Goal: Task Accomplishment & Management: Complete application form

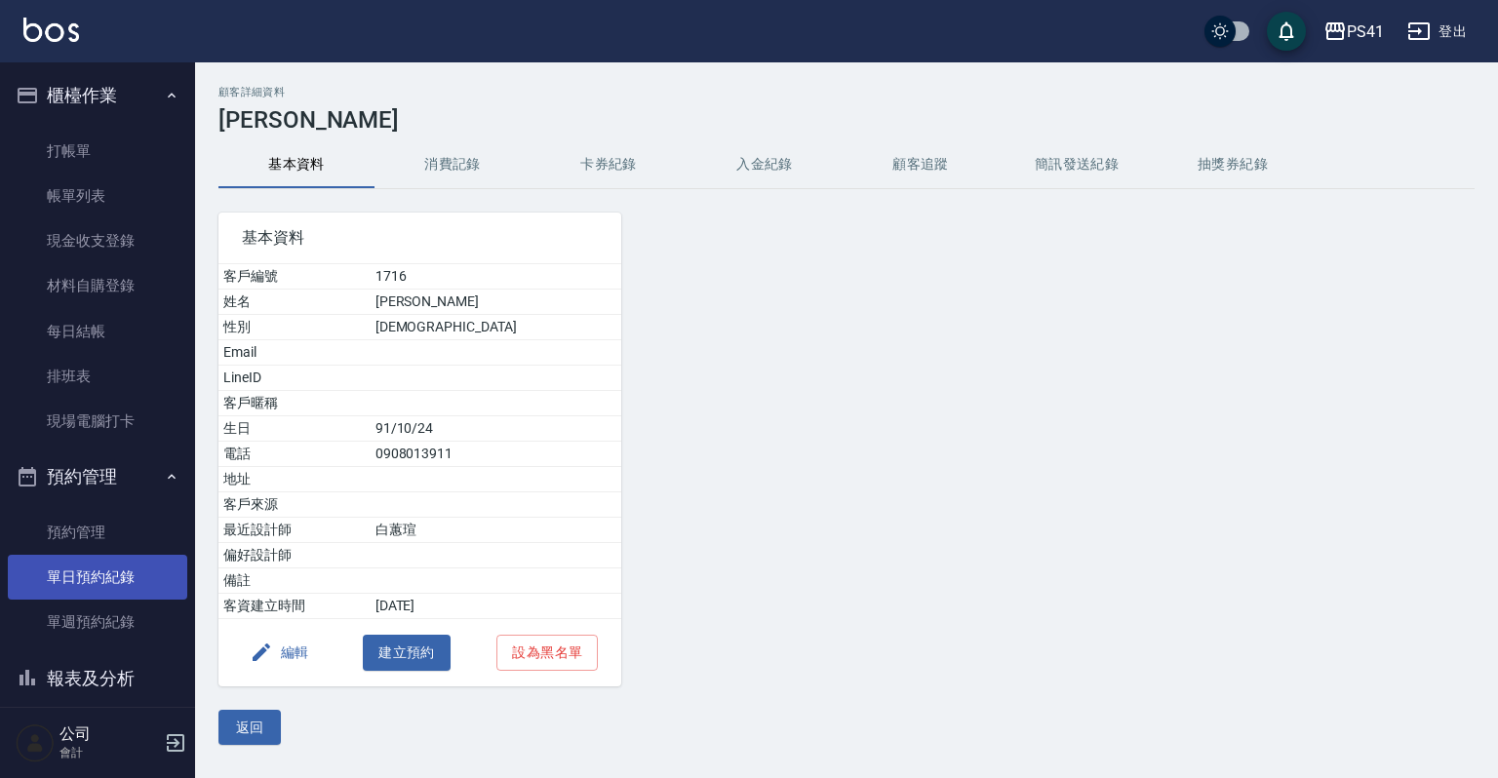
scroll to position [234, 0]
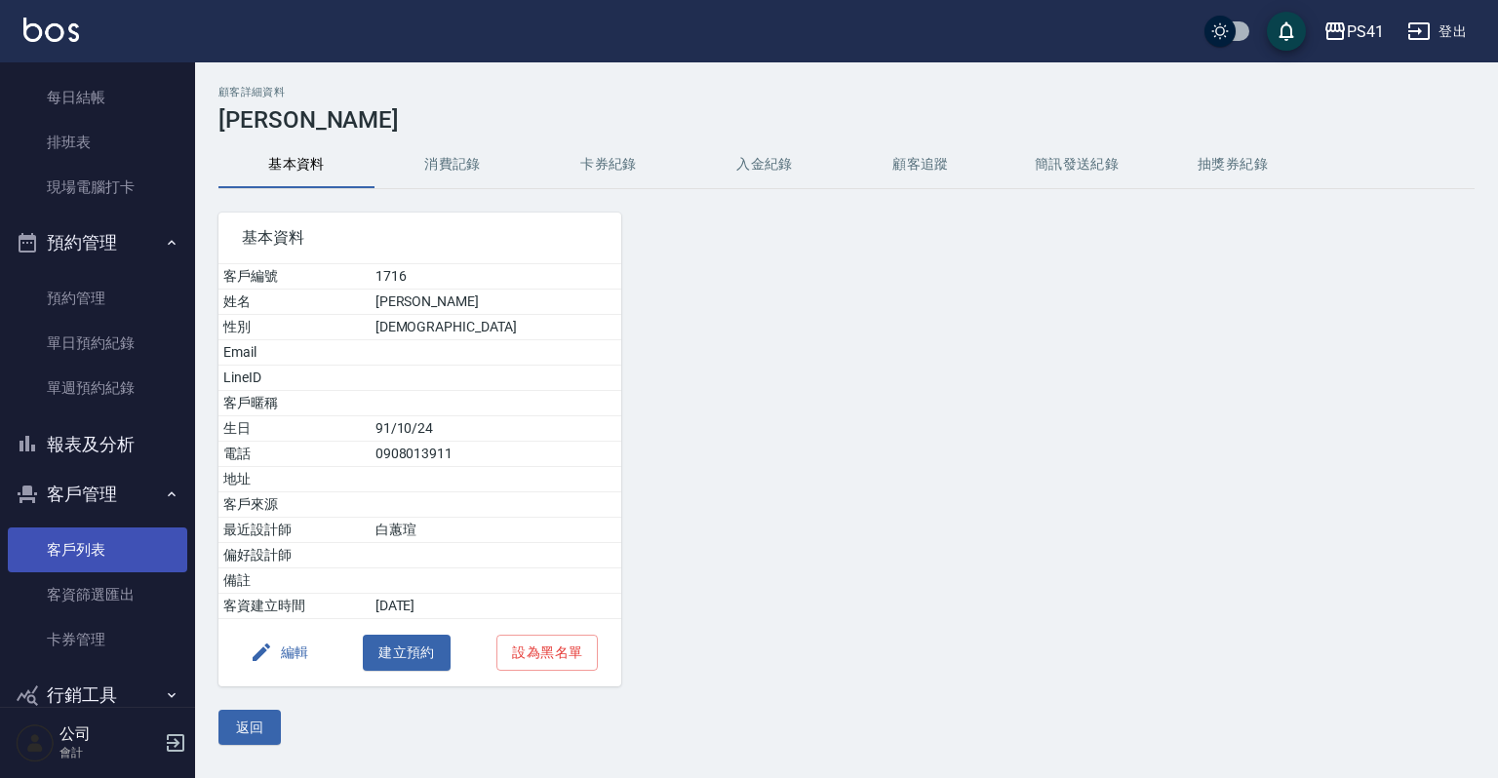
click at [82, 556] on link "客戶列表" at bounding box center [97, 550] width 179 height 45
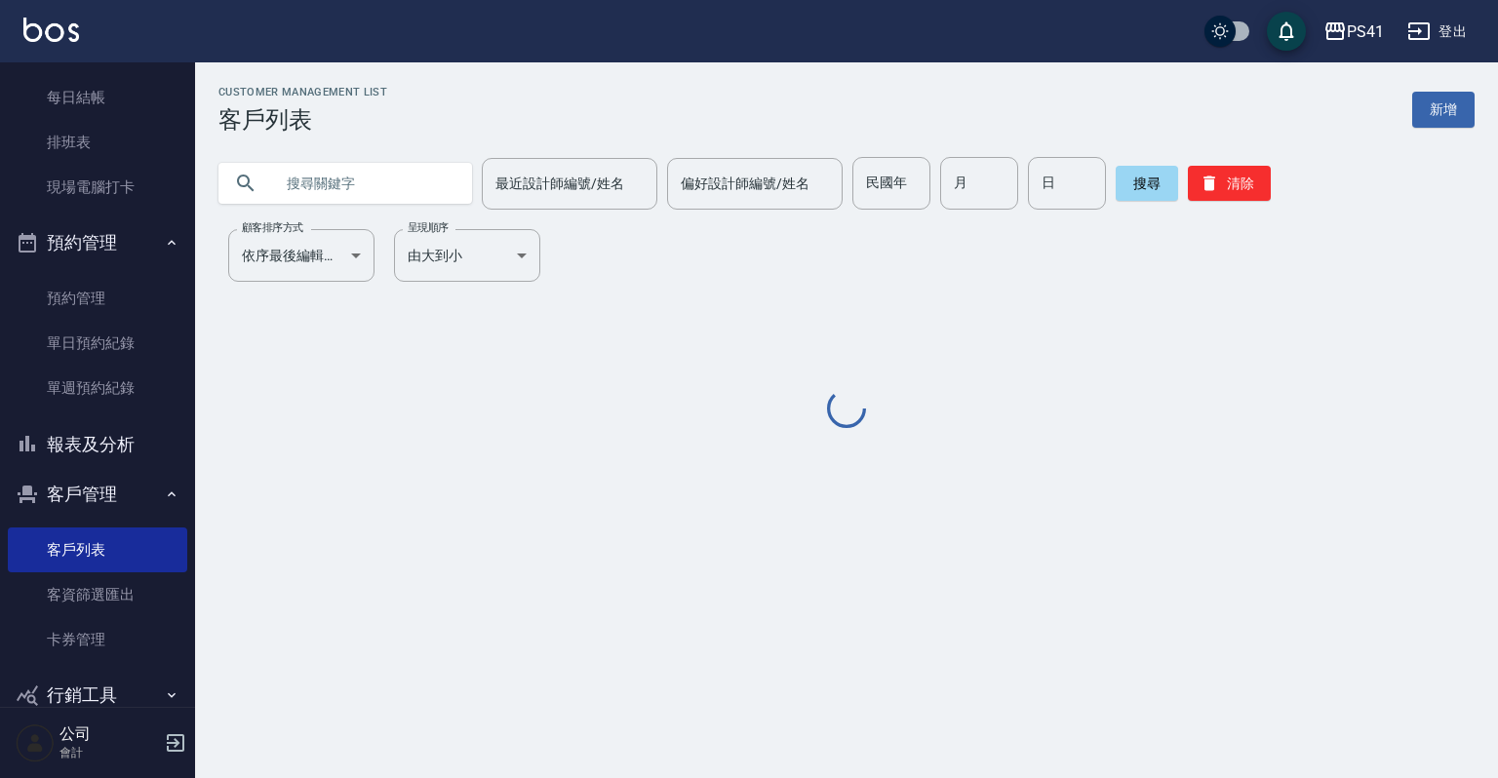
click at [329, 179] on input "text" at bounding box center [364, 183] width 183 height 53
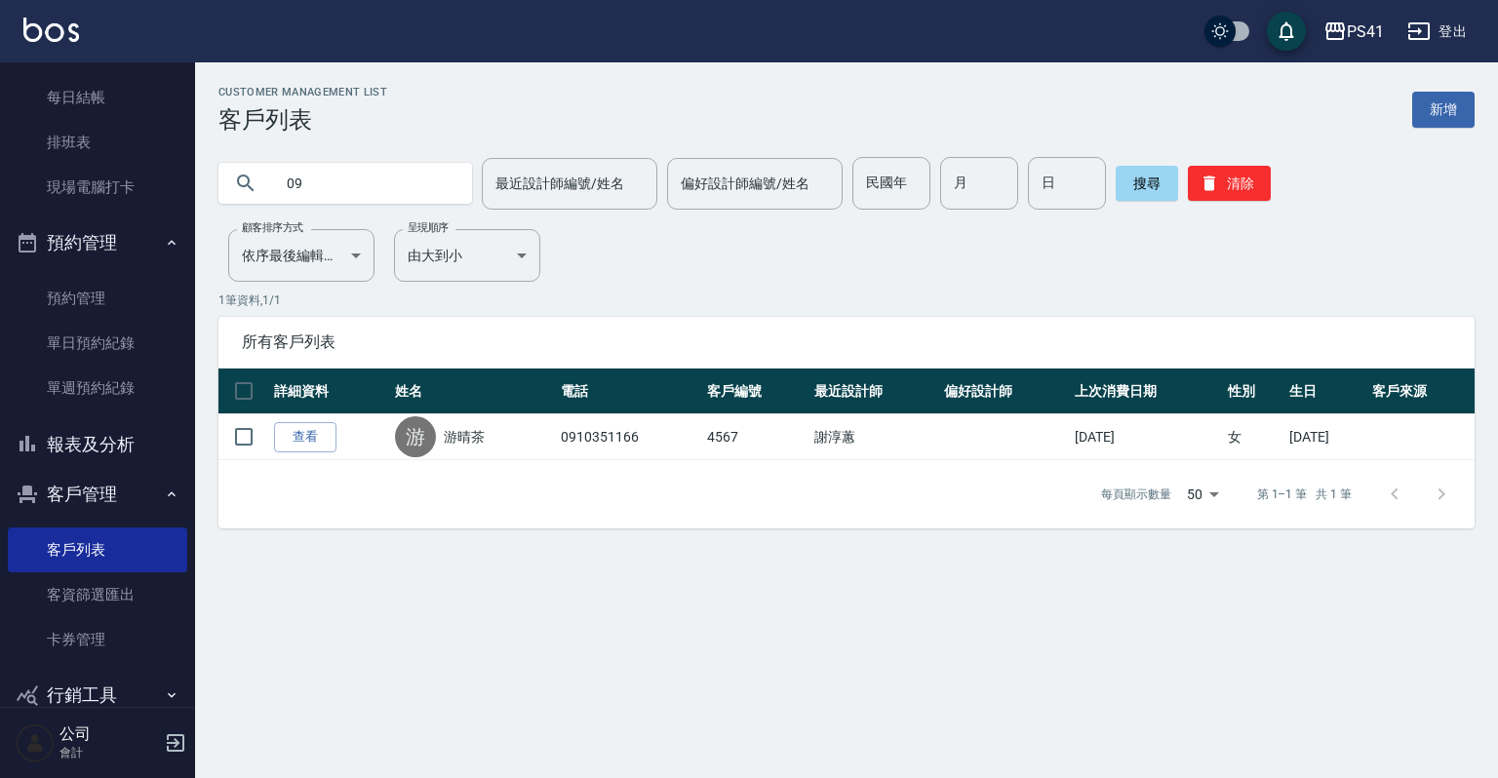
type input "0"
type input "謝貝"
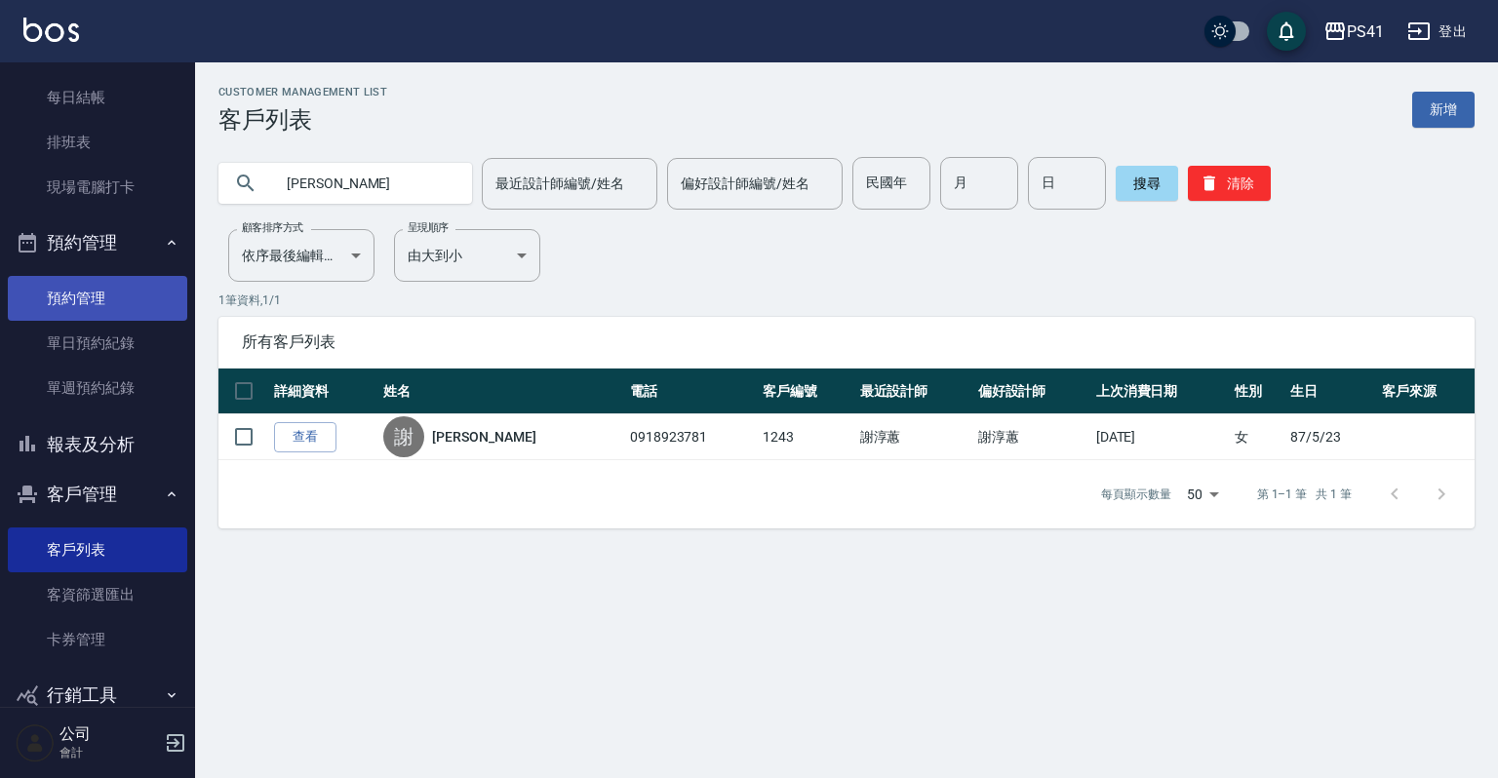
drag, startPoint x: 0, startPoint y: 199, endPoint x: 34, endPoint y: 278, distance: 86.1
drag, startPoint x: 34, startPoint y: 278, endPoint x: 273, endPoint y: 653, distance: 444.3
click at [266, 631] on div "Customer Management List 客戶列表 新增 謝貝 最近設計師編號/姓名 最近設計師編號/姓名 偏好設計師編號/姓名 偏好設計師編號/姓名…" at bounding box center [749, 389] width 1498 height 778
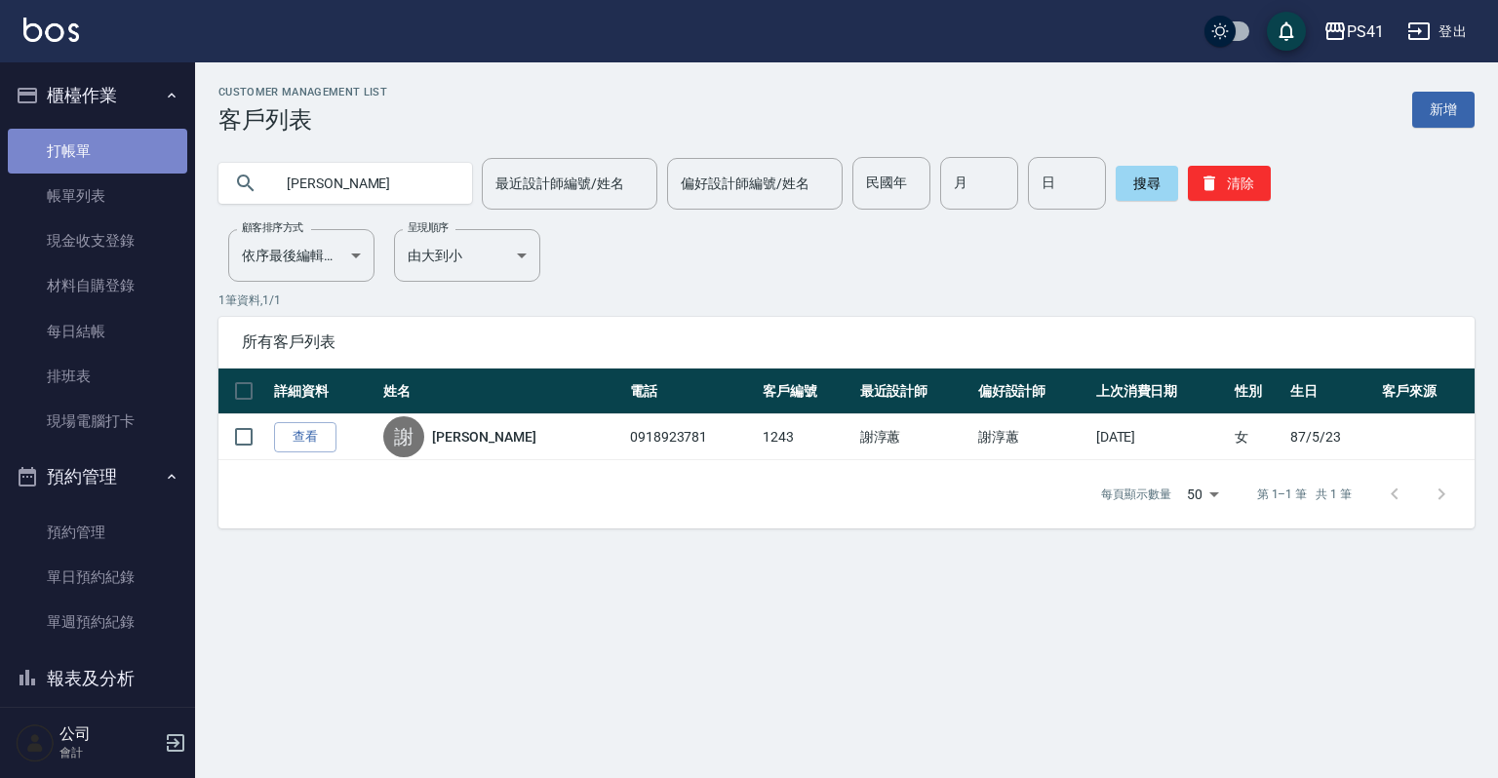
click at [107, 167] on link "打帳單" at bounding box center [97, 151] width 179 height 45
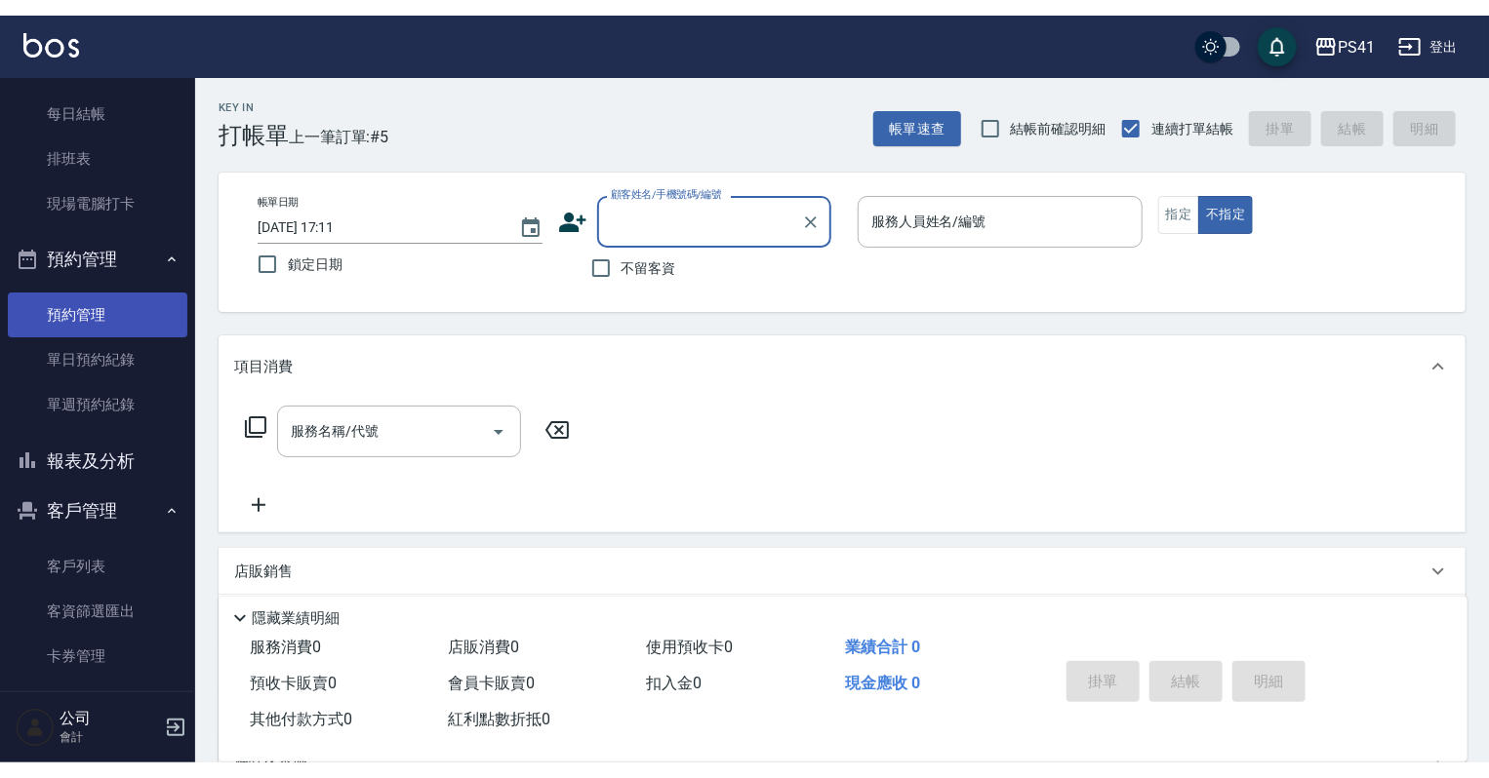
scroll to position [234, 0]
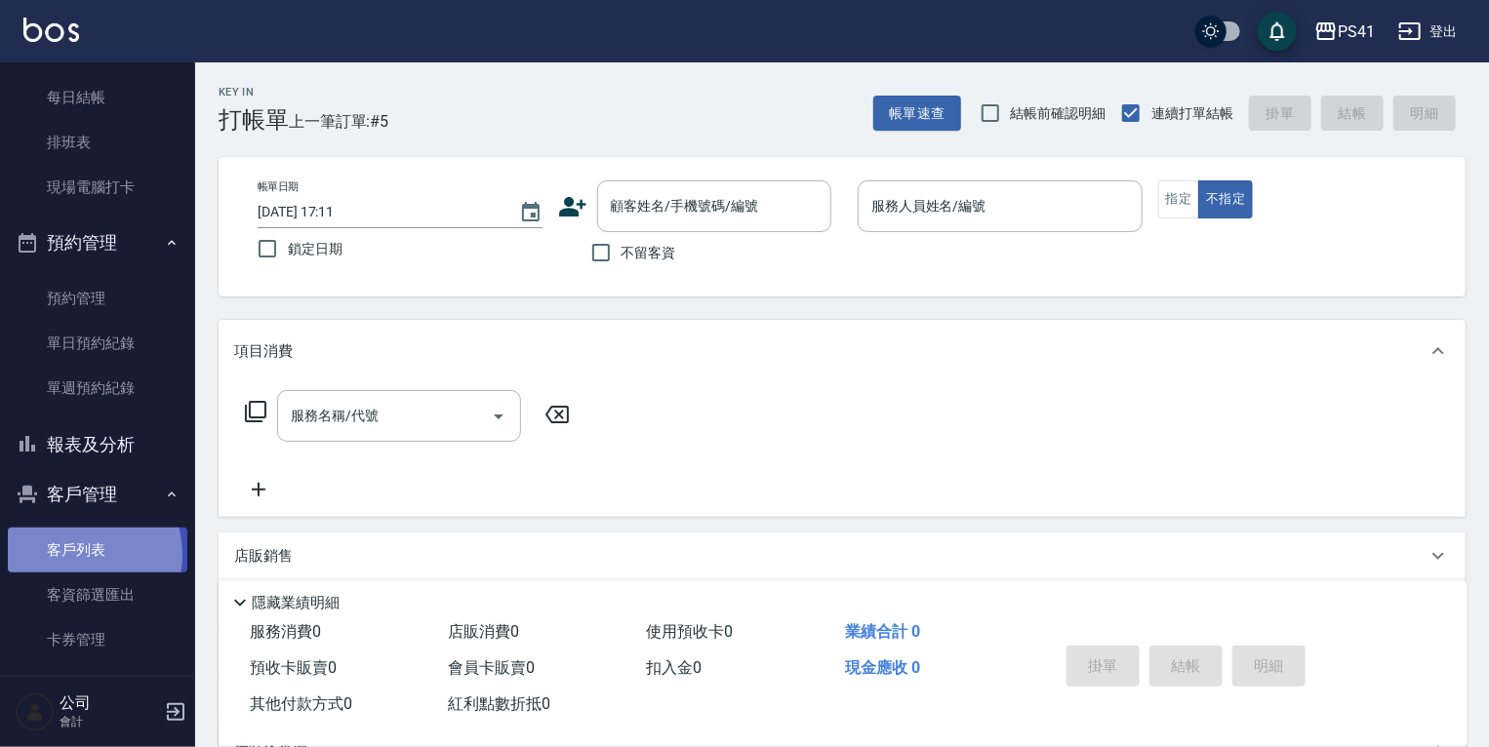
click at [84, 554] on link "客戶列表" at bounding box center [97, 550] width 179 height 45
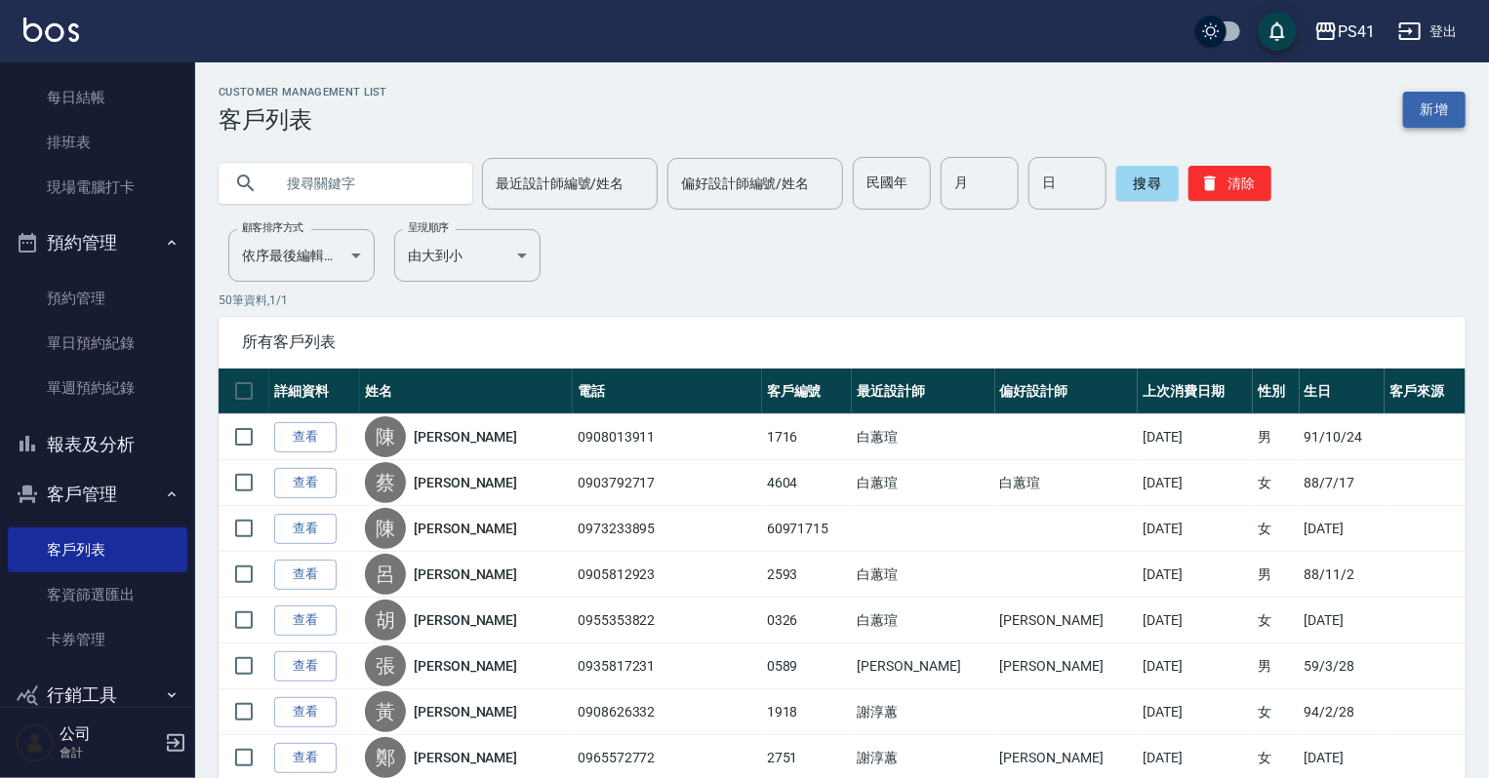
click at [1412, 114] on link "新增" at bounding box center [1434, 110] width 62 height 36
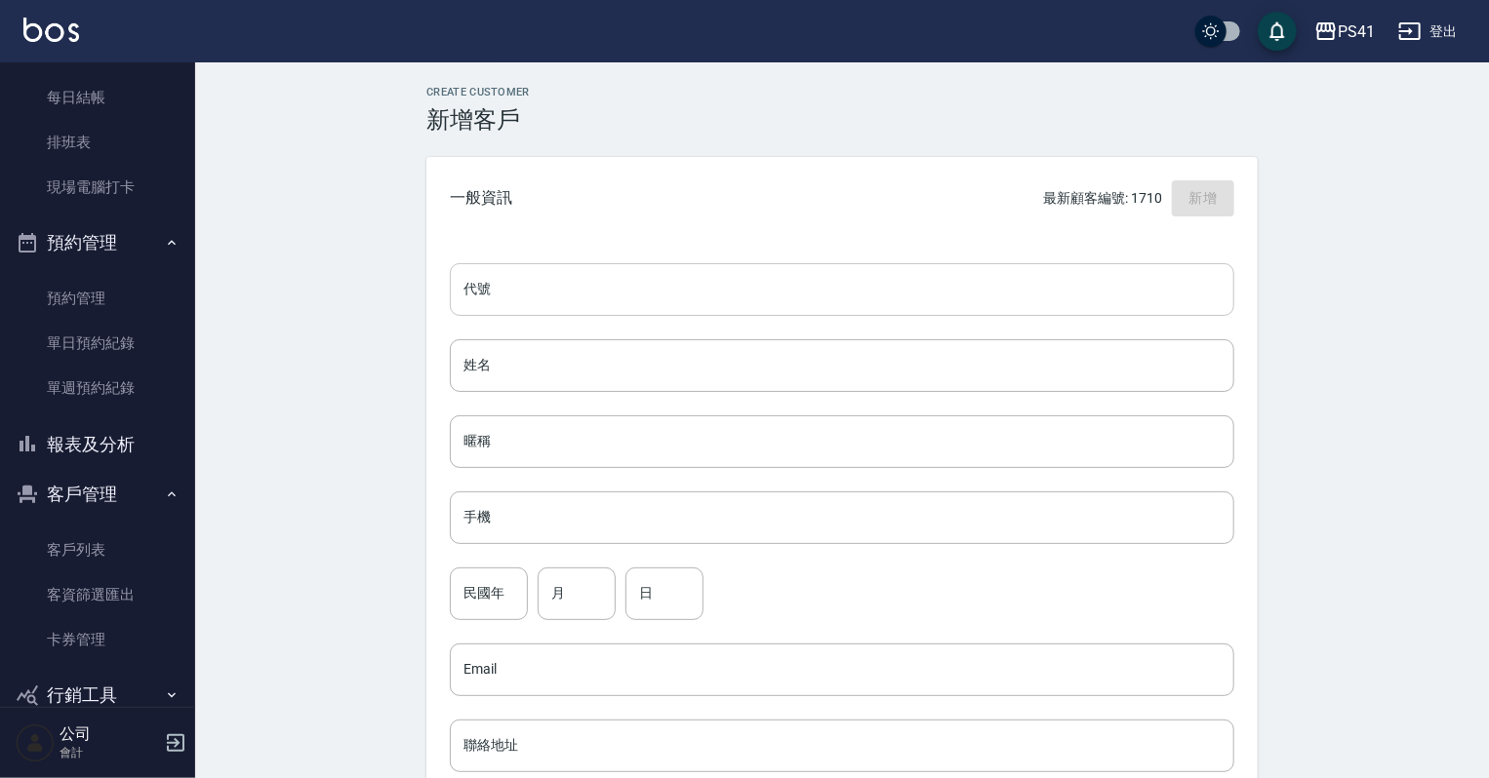
drag, startPoint x: 567, startPoint y: 294, endPoint x: 622, endPoint y: 268, distance: 61.1
click at [571, 291] on input "代號" at bounding box center [842, 289] width 784 height 53
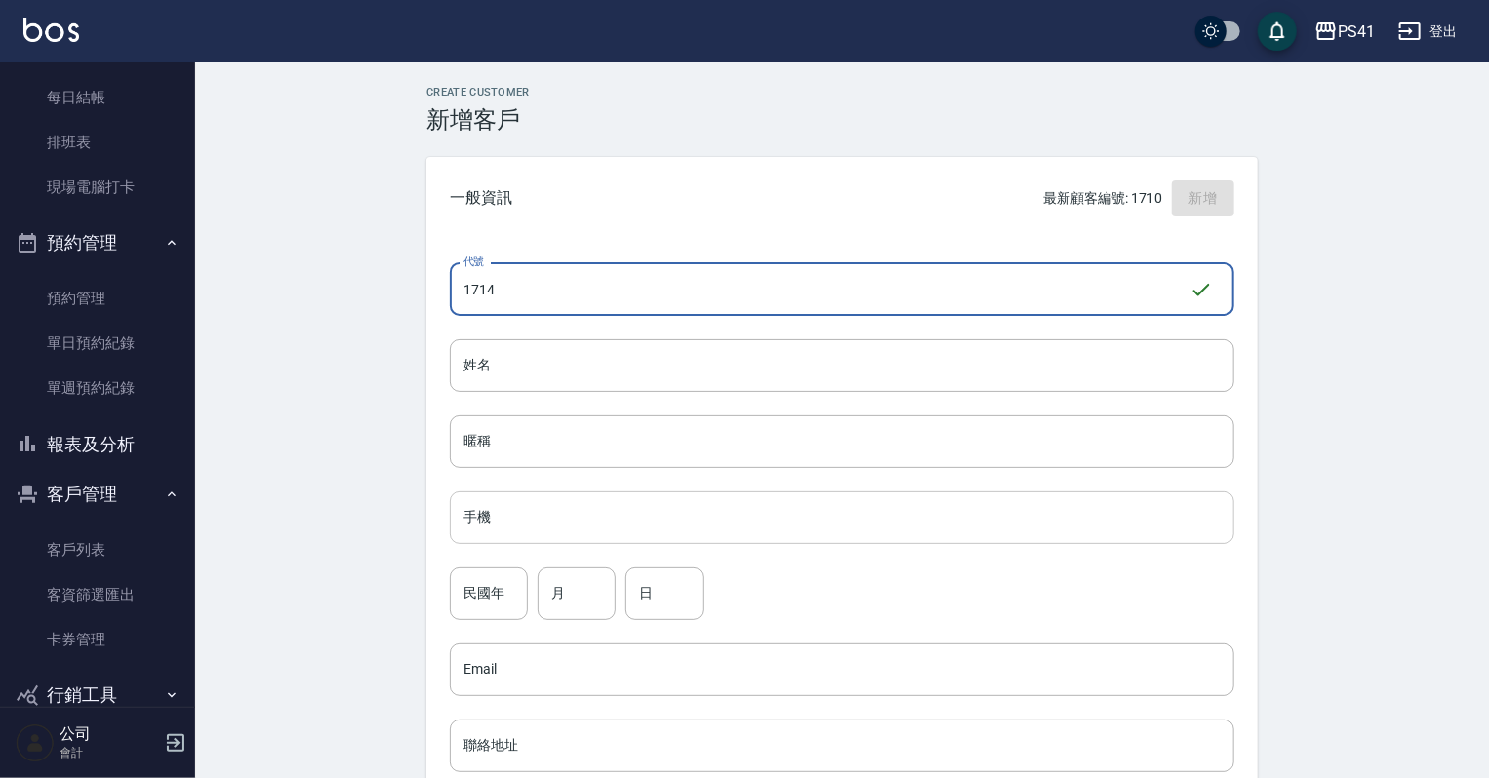
type input "1714"
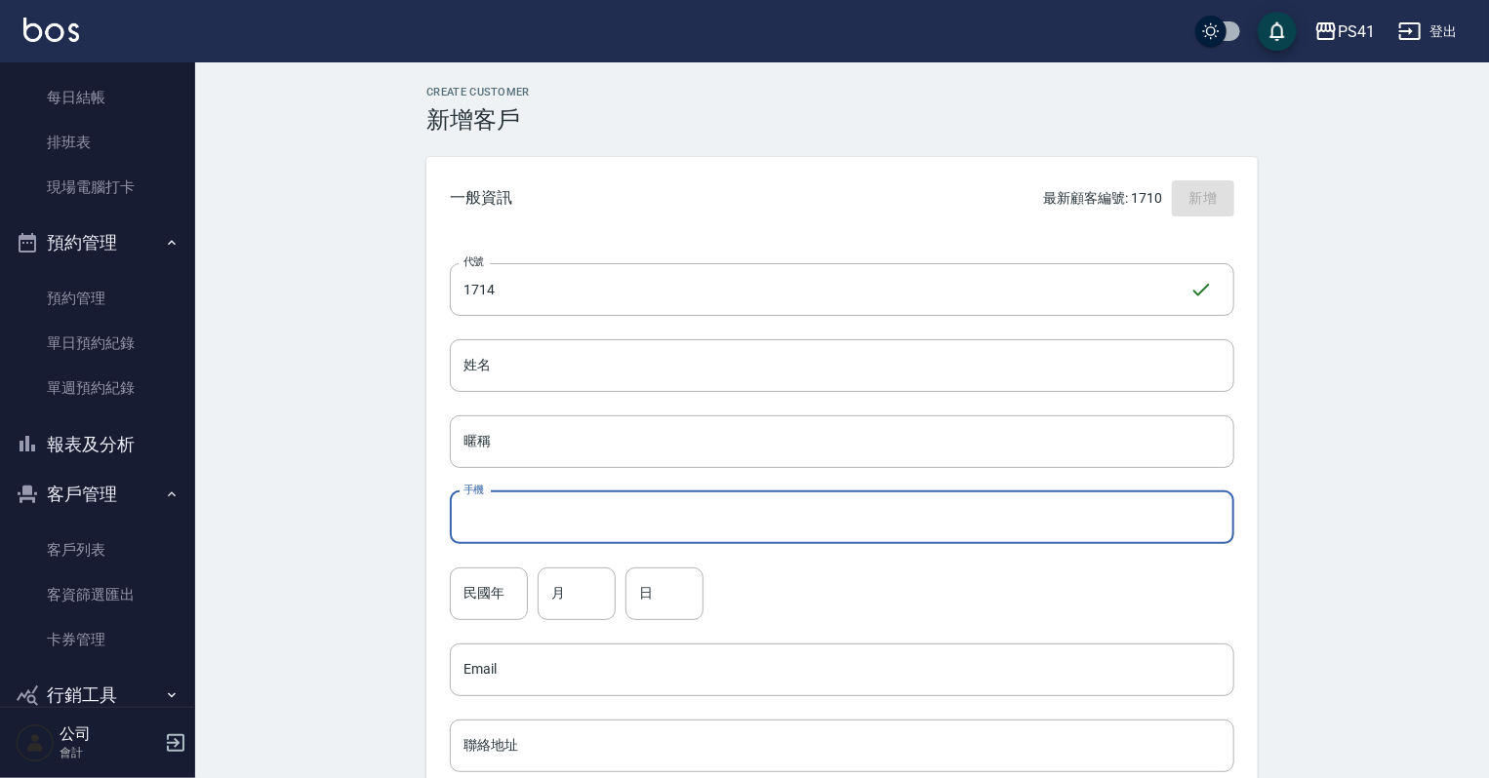
click at [602, 530] on input "手機" at bounding box center [842, 518] width 784 height 53
type input "0920400915"
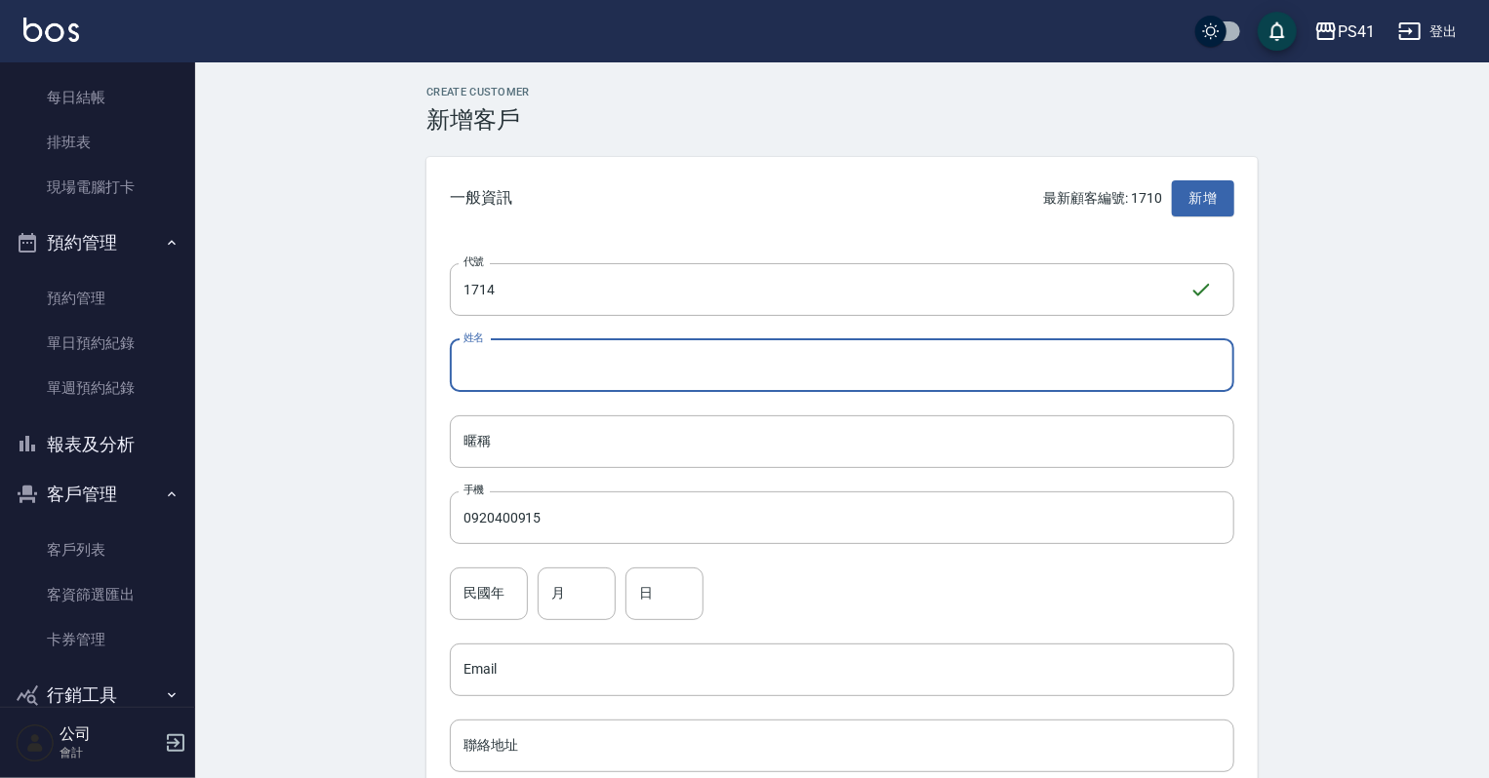
click at [591, 352] on input "姓名" at bounding box center [842, 365] width 784 height 53
type input "[PERSON_NAME]"
click at [498, 605] on input "民國年" at bounding box center [489, 594] width 78 height 53
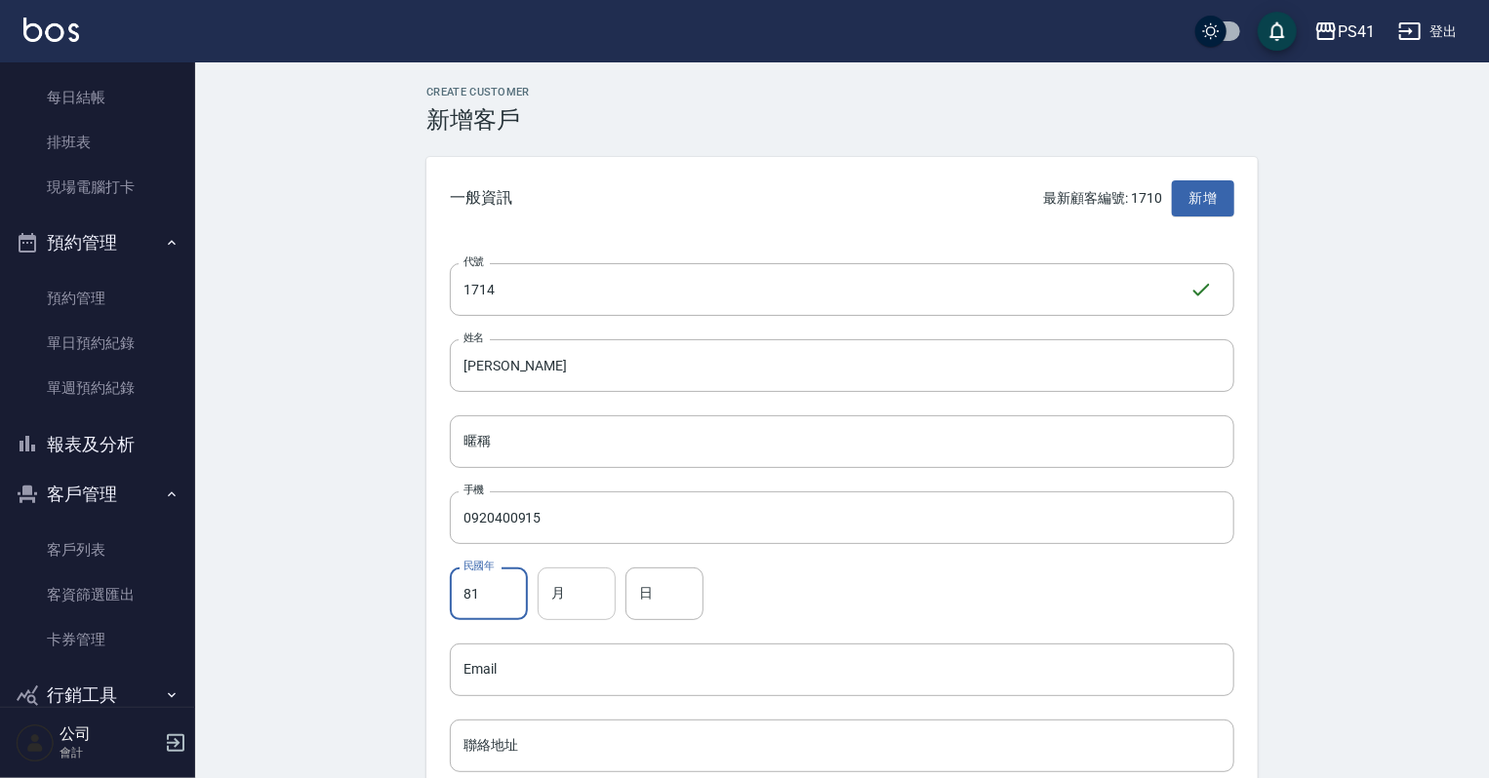
type input "81"
click at [538, 590] on input "月" at bounding box center [576, 594] width 78 height 53
type input "12"
click at [635, 608] on div "民國年 81 民國年 月 12 月 日 日" at bounding box center [842, 594] width 784 height 53
click at [657, 602] on input "日" at bounding box center [664, 594] width 78 height 53
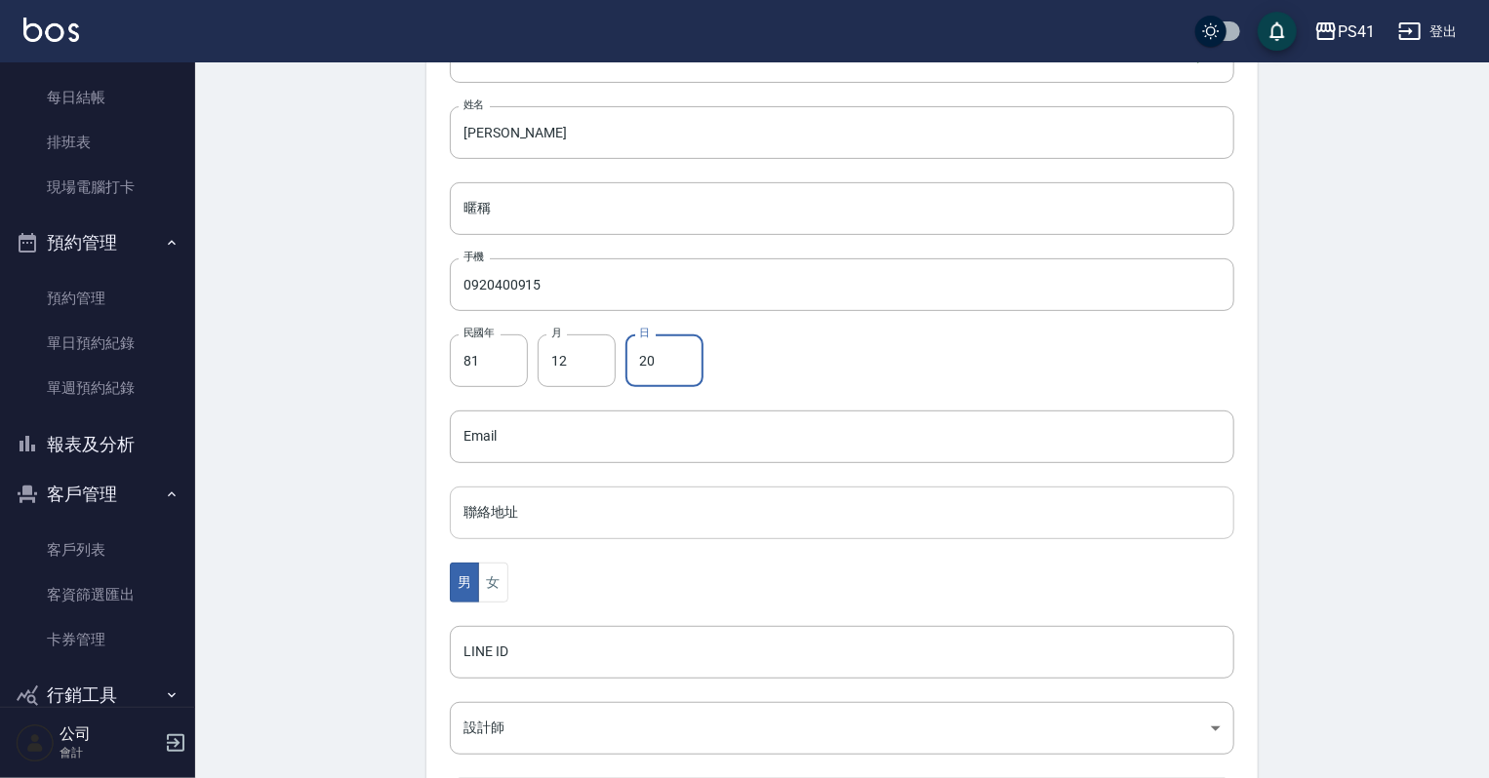
scroll to position [468, 0]
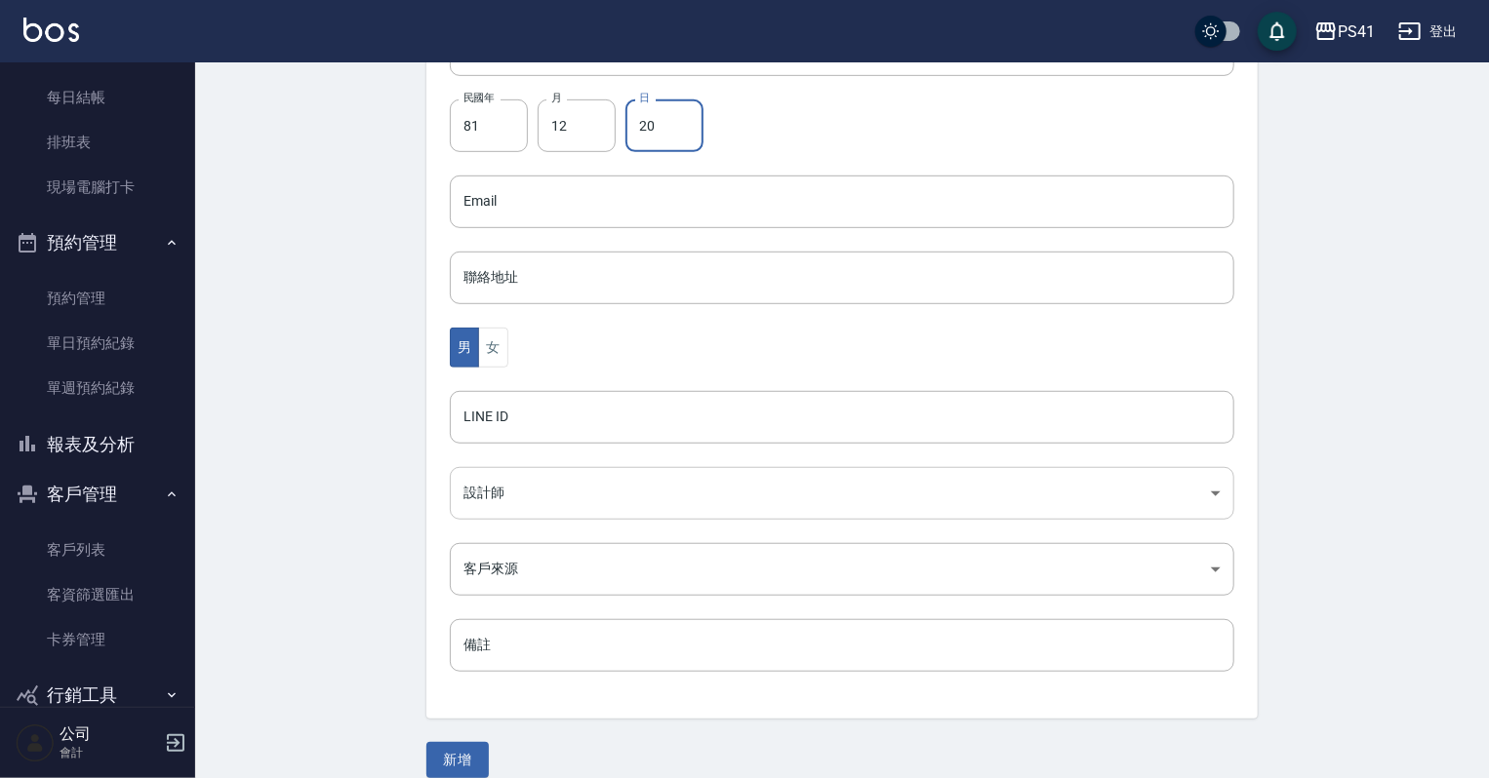
type input "20"
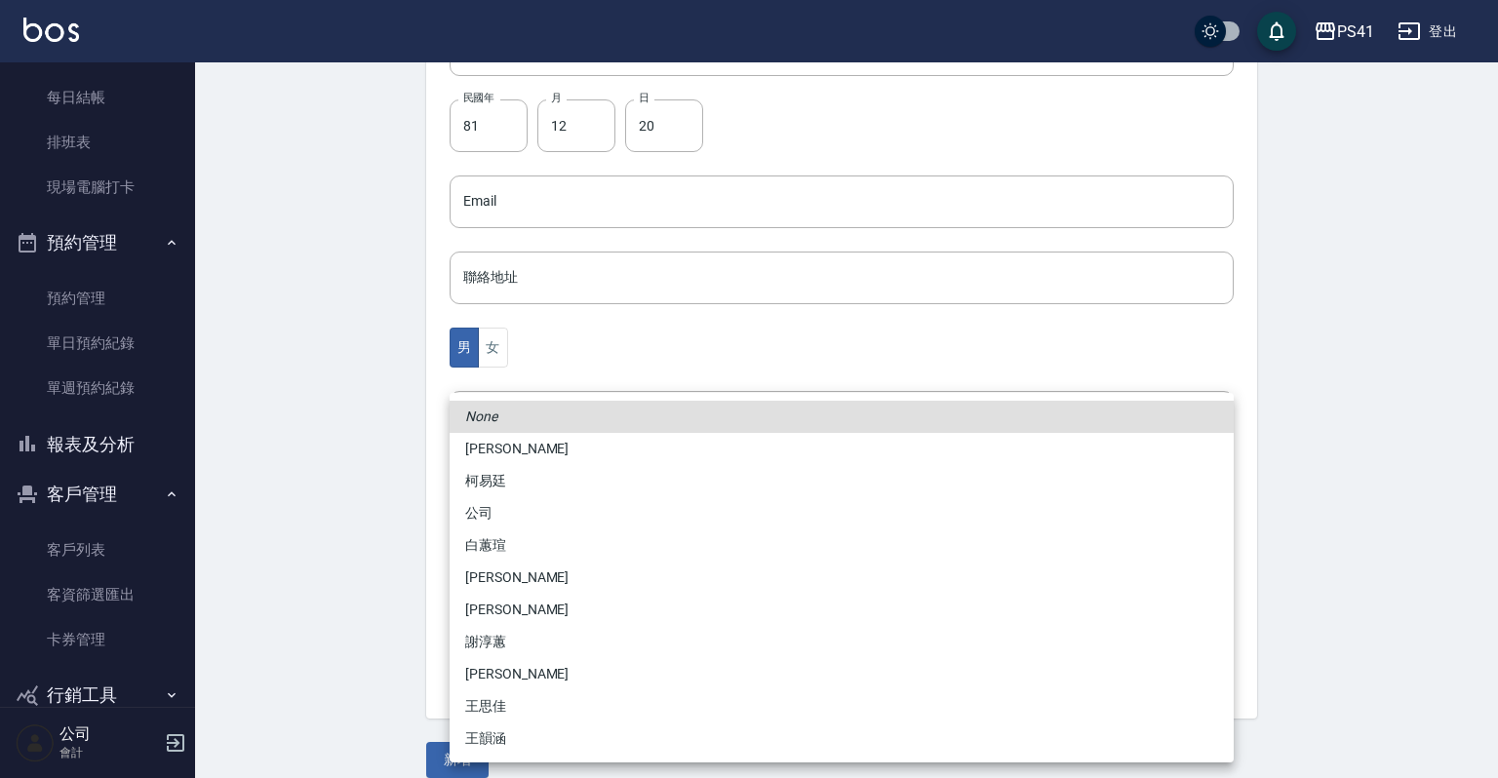
click at [508, 484] on body "PS41 登出 櫃檯作業 打帳單 帳單列表 現金收支登錄 材料自購登錄 每日結帳 排班表 現場電腦打卡 預約管理 預約管理 單日預約紀錄 單週預約紀錄 報表及…" at bounding box center [749, 167] width 1498 height 1270
click at [510, 480] on li "柯易廷" at bounding box center [842, 481] width 784 height 32
type input "a4b5a48f-48c4-4a60-a2f1-ef8685389a6a"
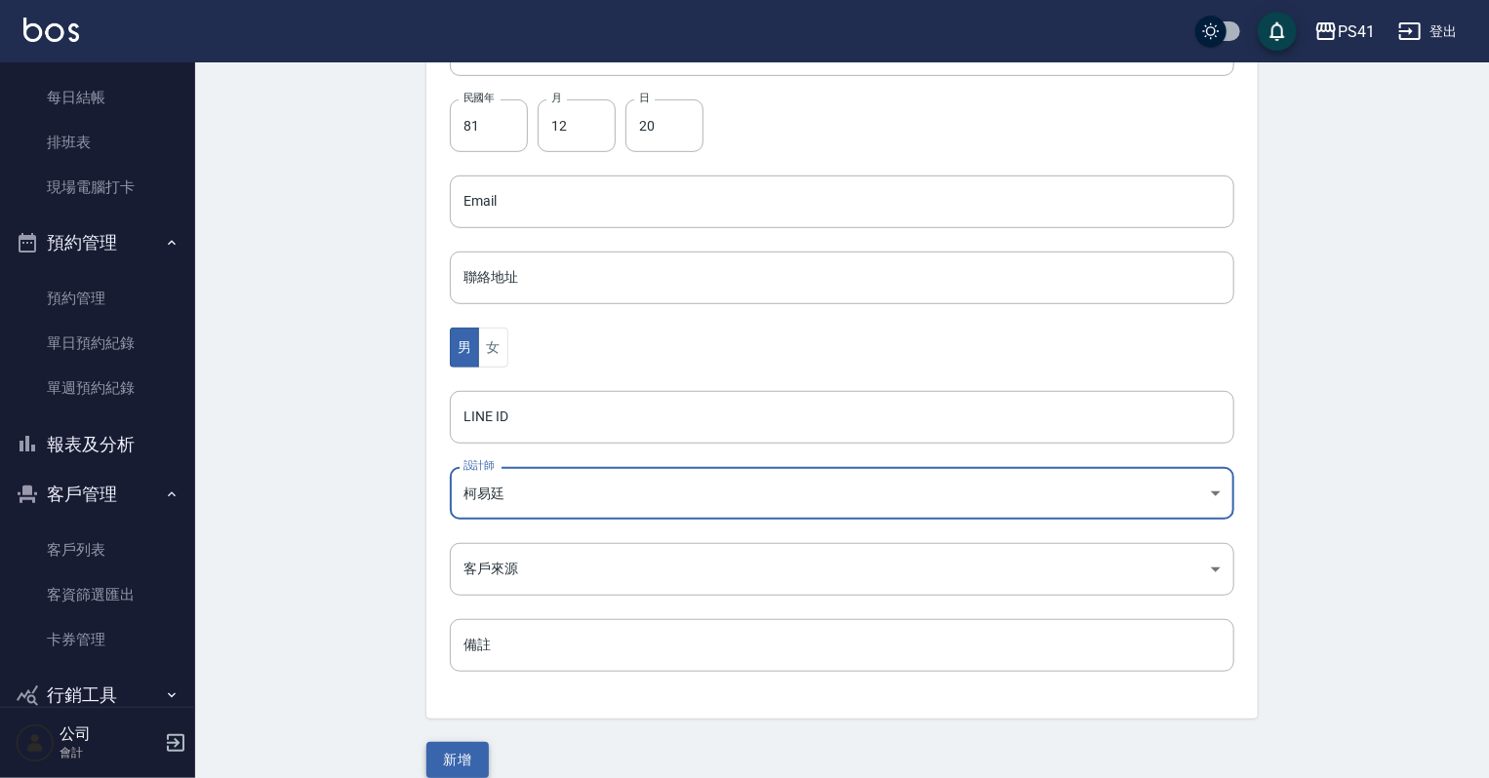
click at [474, 764] on button "新增" at bounding box center [457, 760] width 62 height 36
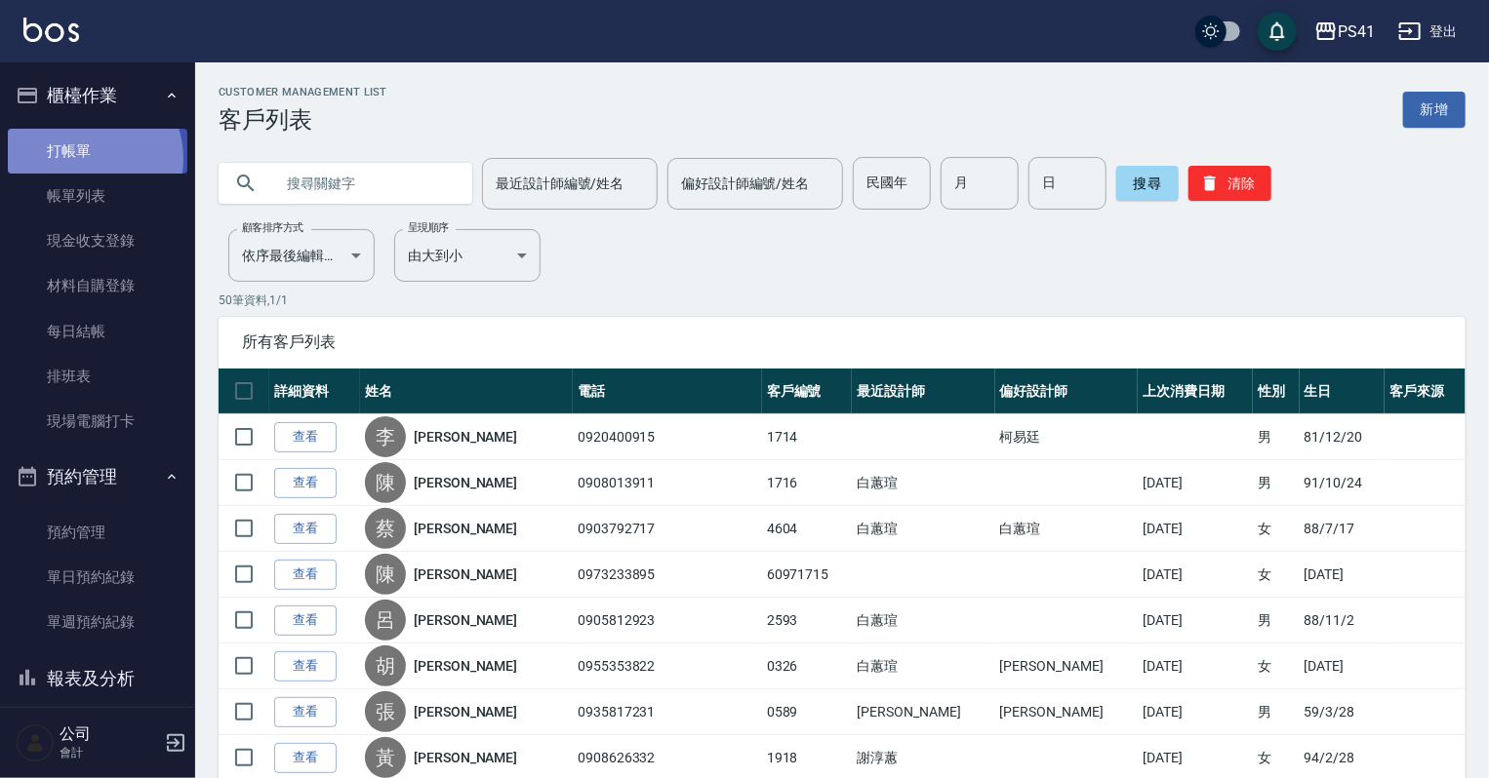
drag, startPoint x: 89, startPoint y: 158, endPoint x: 89, endPoint y: 138, distance: 20.5
click at [89, 158] on link "打帳單" at bounding box center [97, 151] width 179 height 45
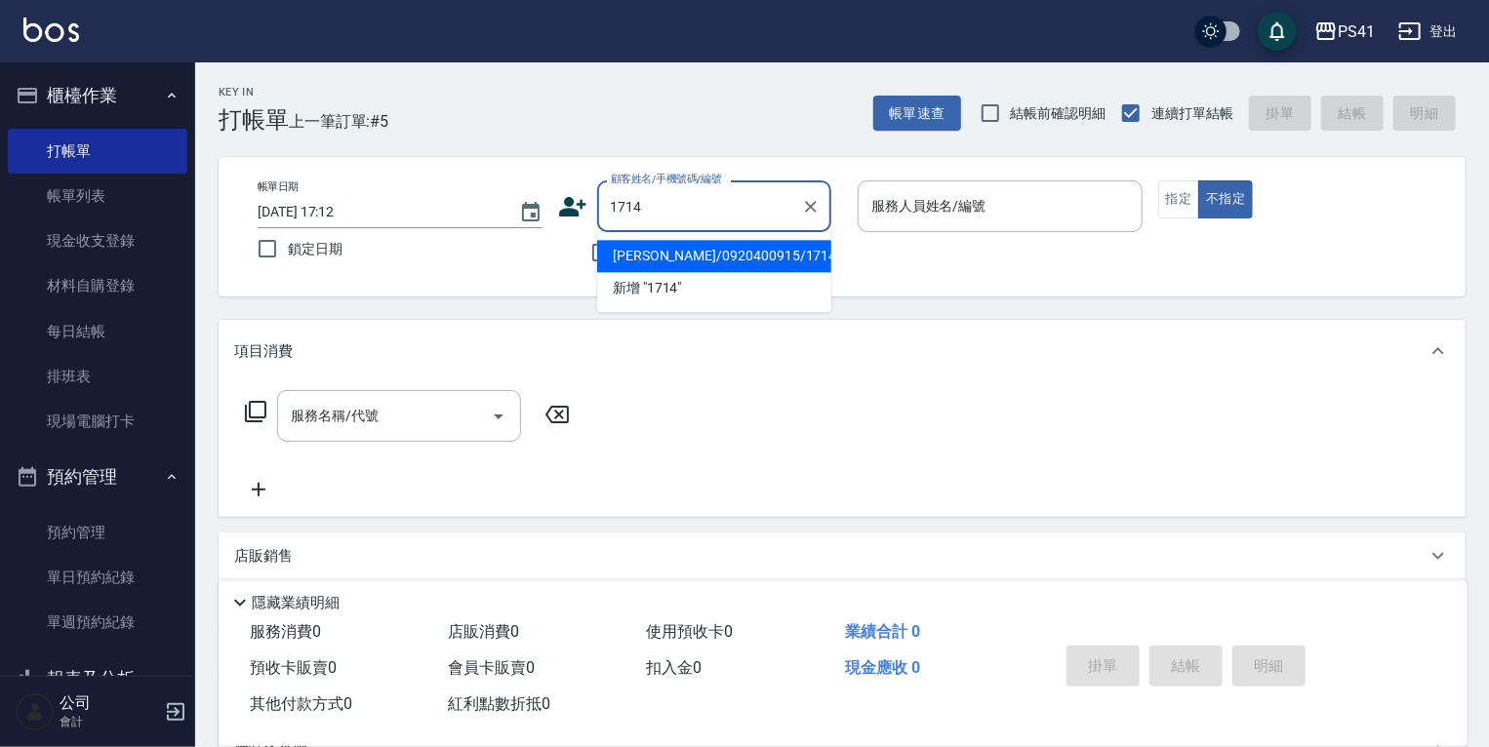
type input "[PERSON_NAME]/0920400915/1714"
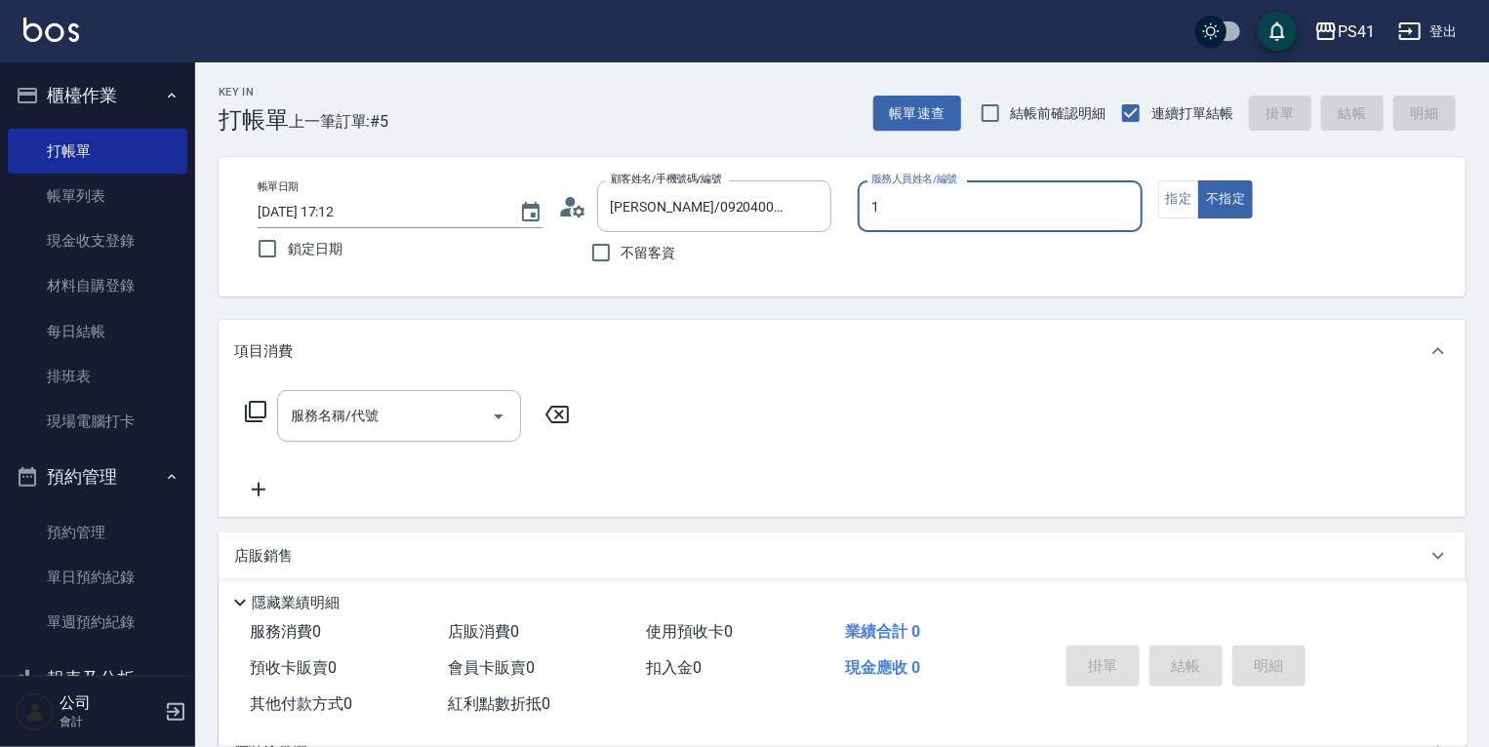
type input "[PERSON_NAME]-1"
type button "false"
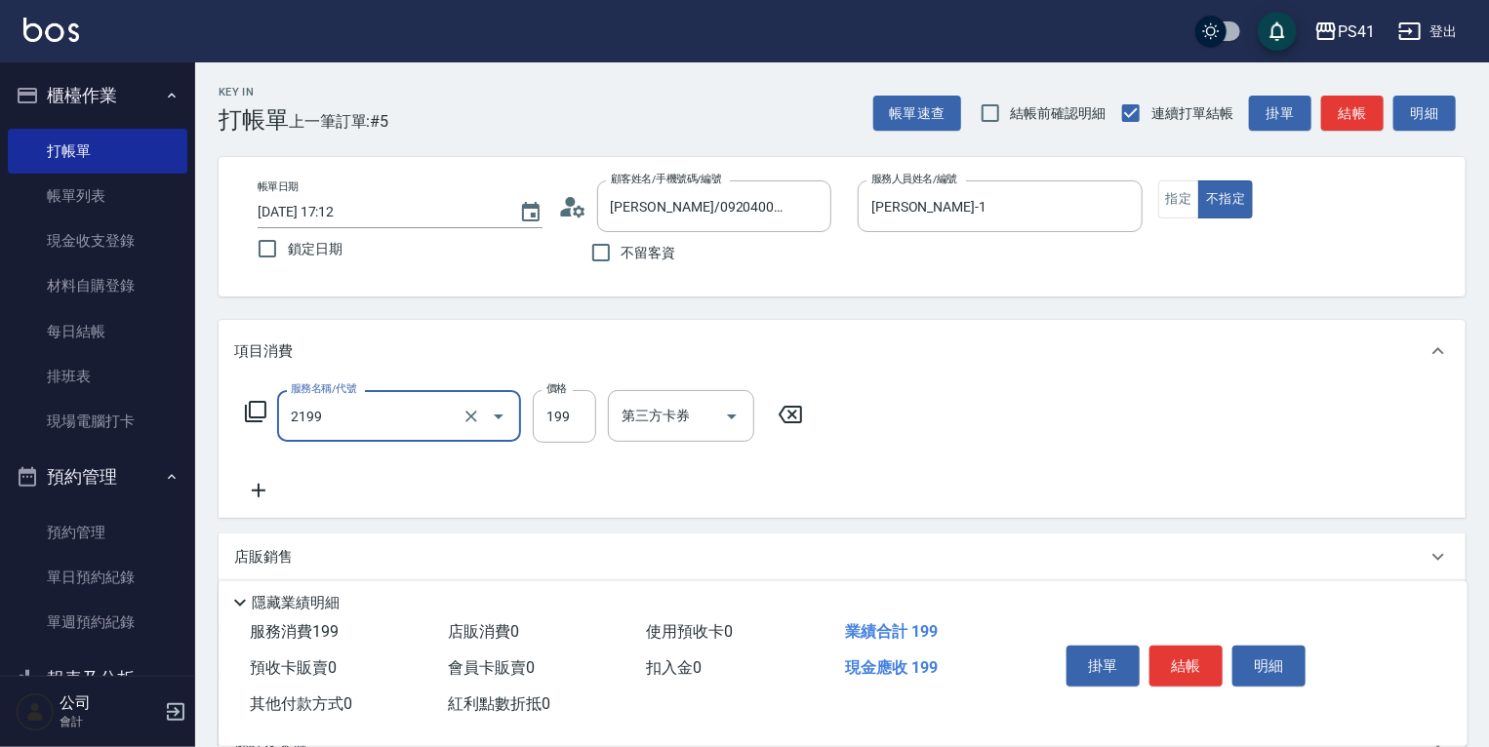
type input "不指定剪髮活動(2199)"
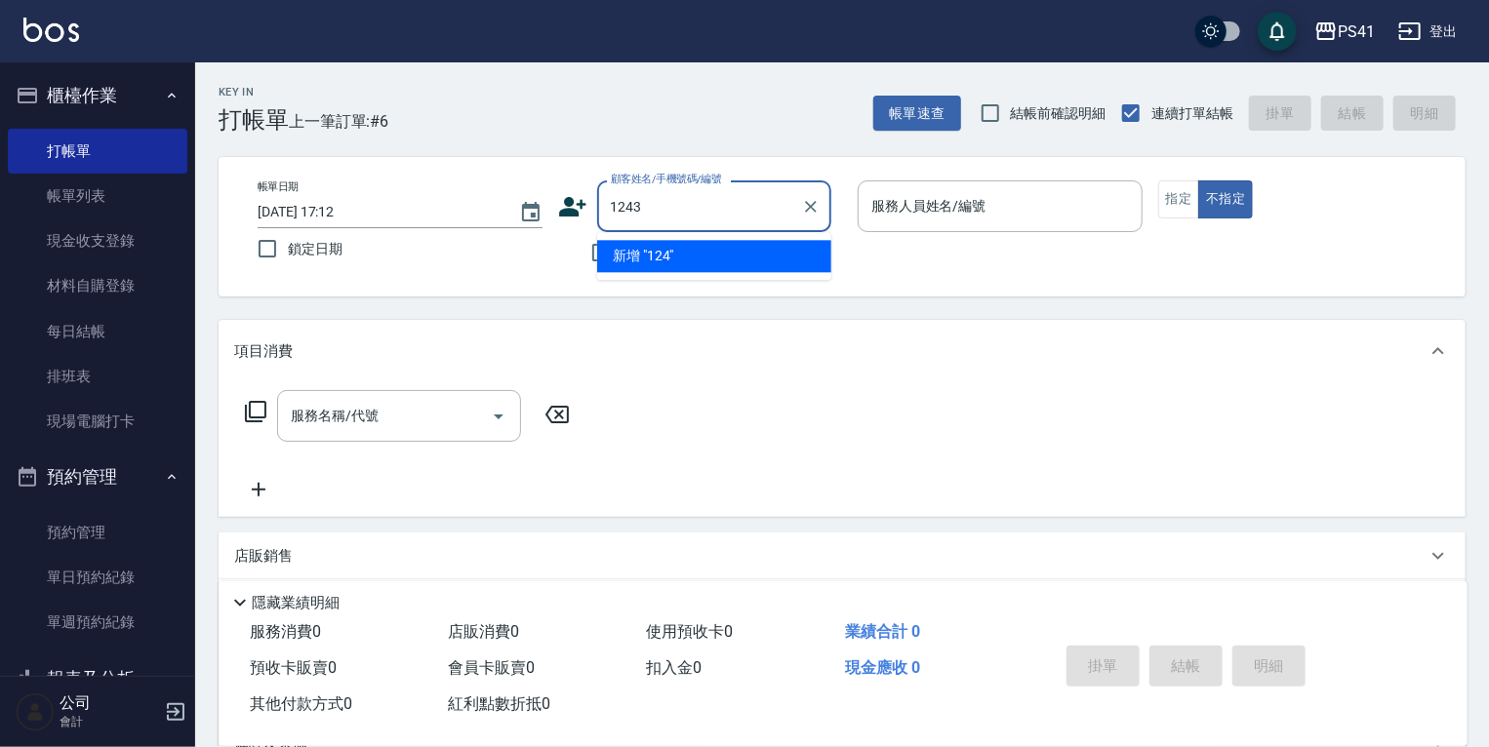
type input "1243"
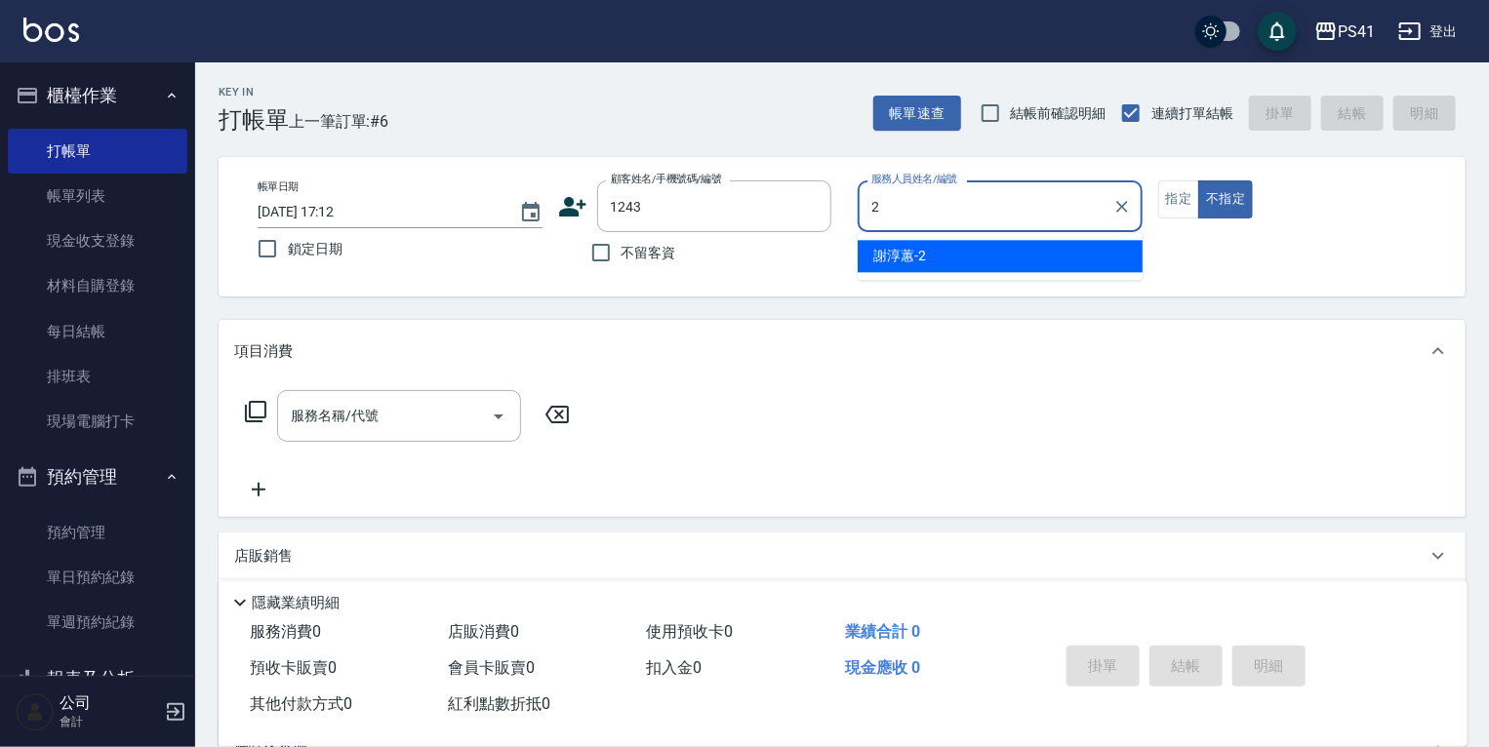
type input "謝淳蕙-2"
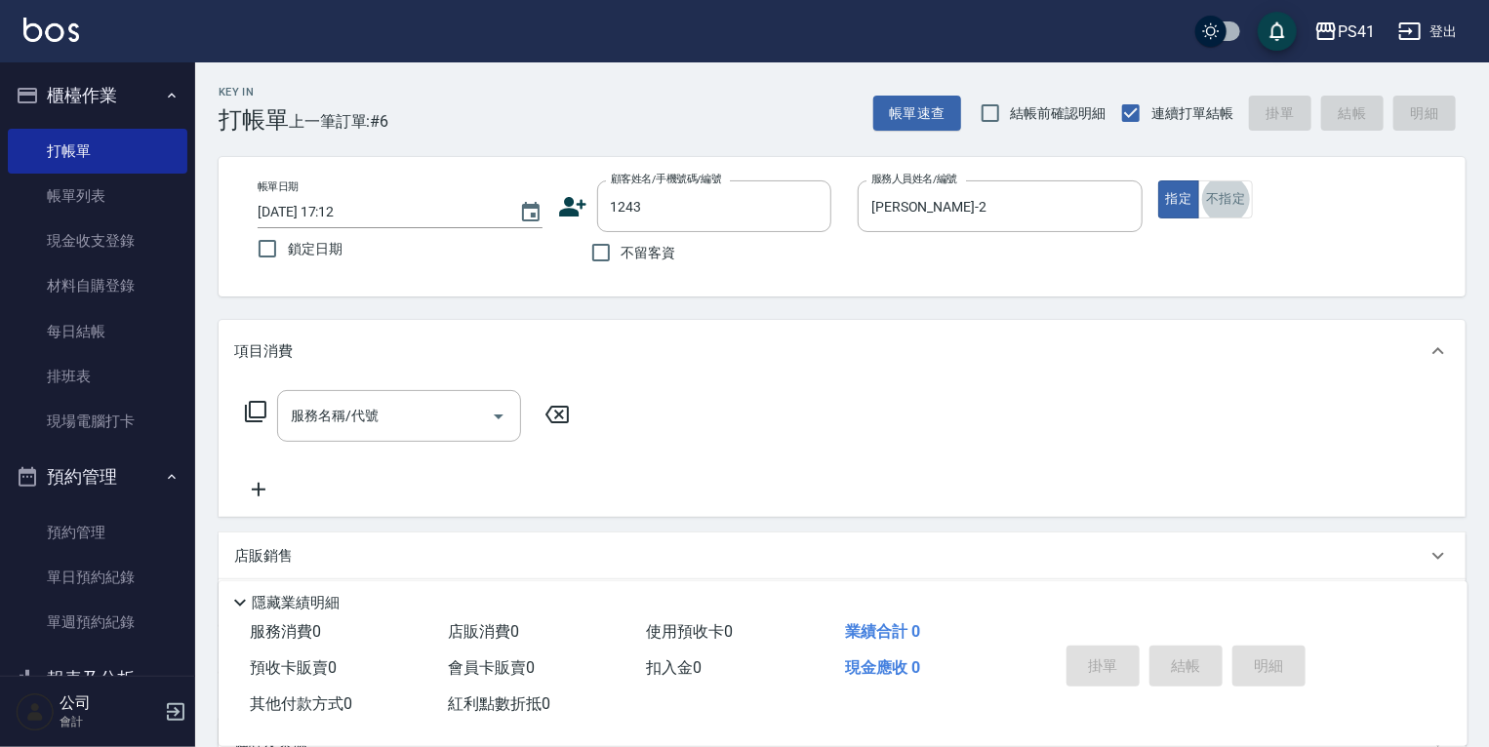
type input "[PERSON_NAME]/0918923781/1243"
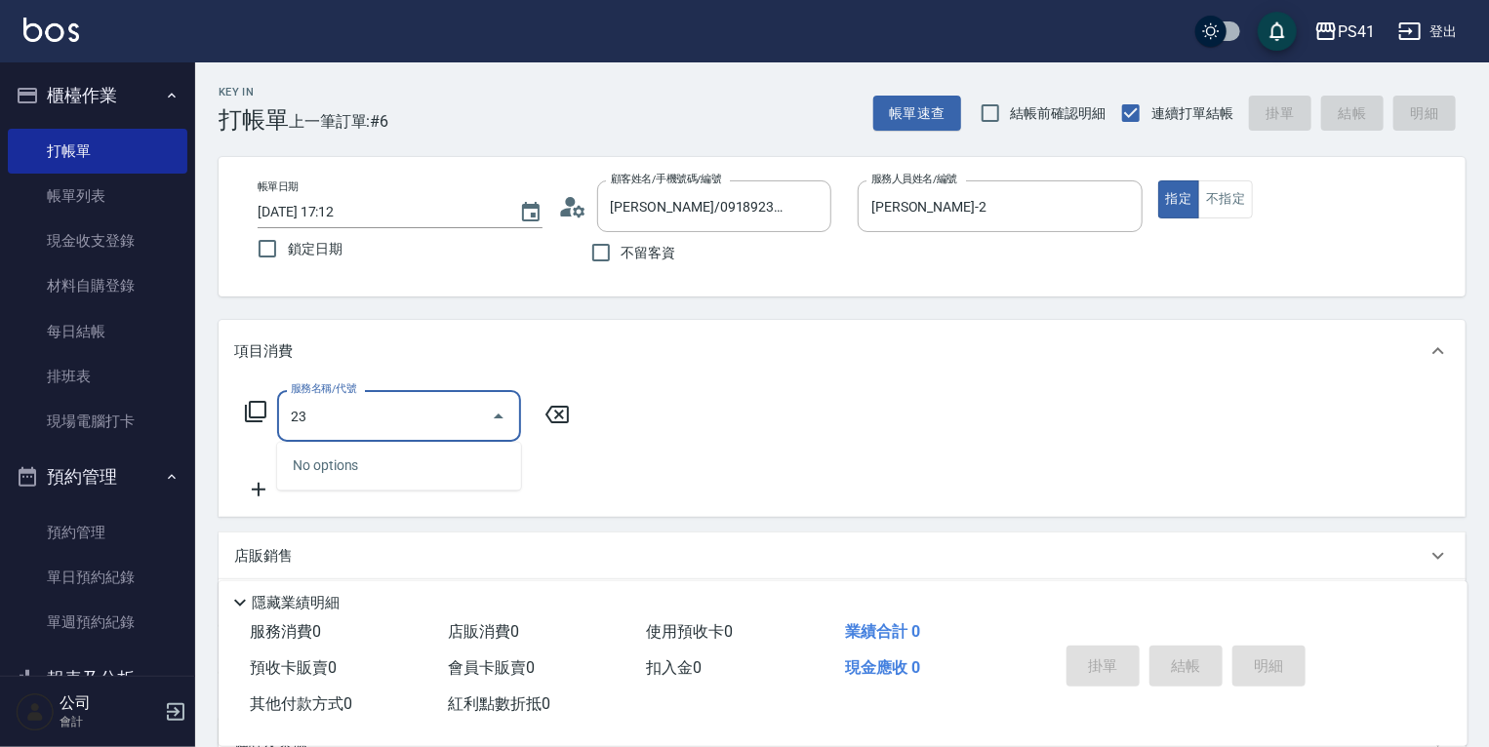
type input "2"
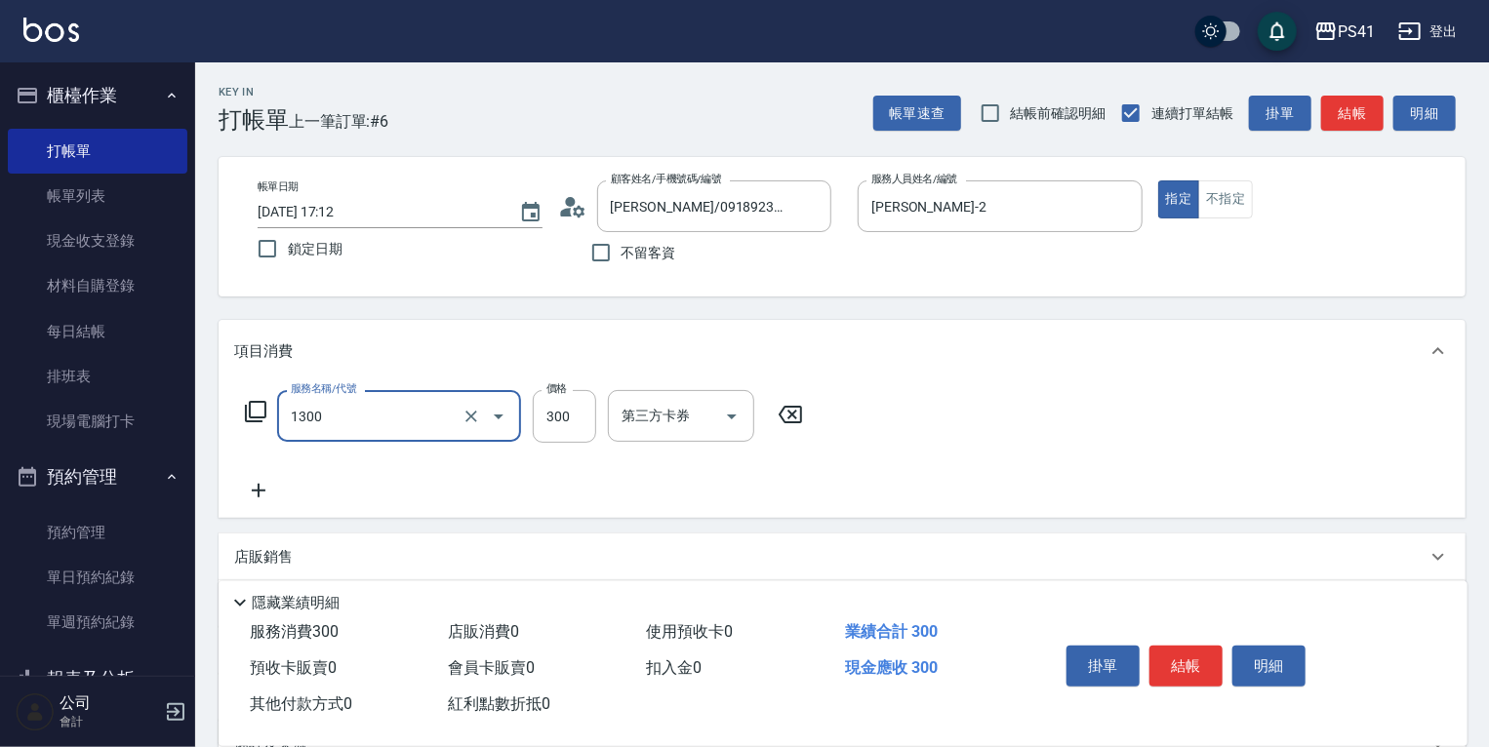
type input "洗髮300(1300)"
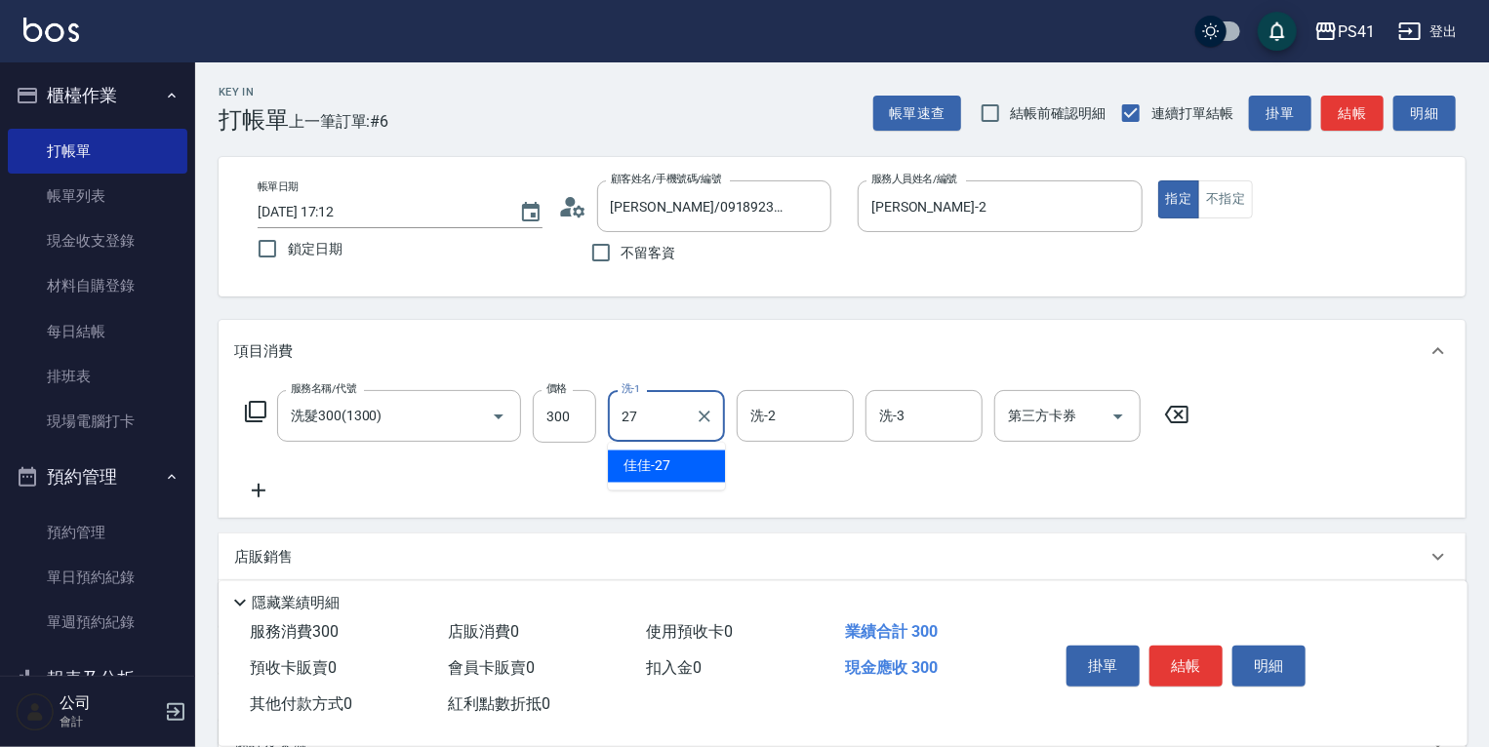
type input "佳佳-27"
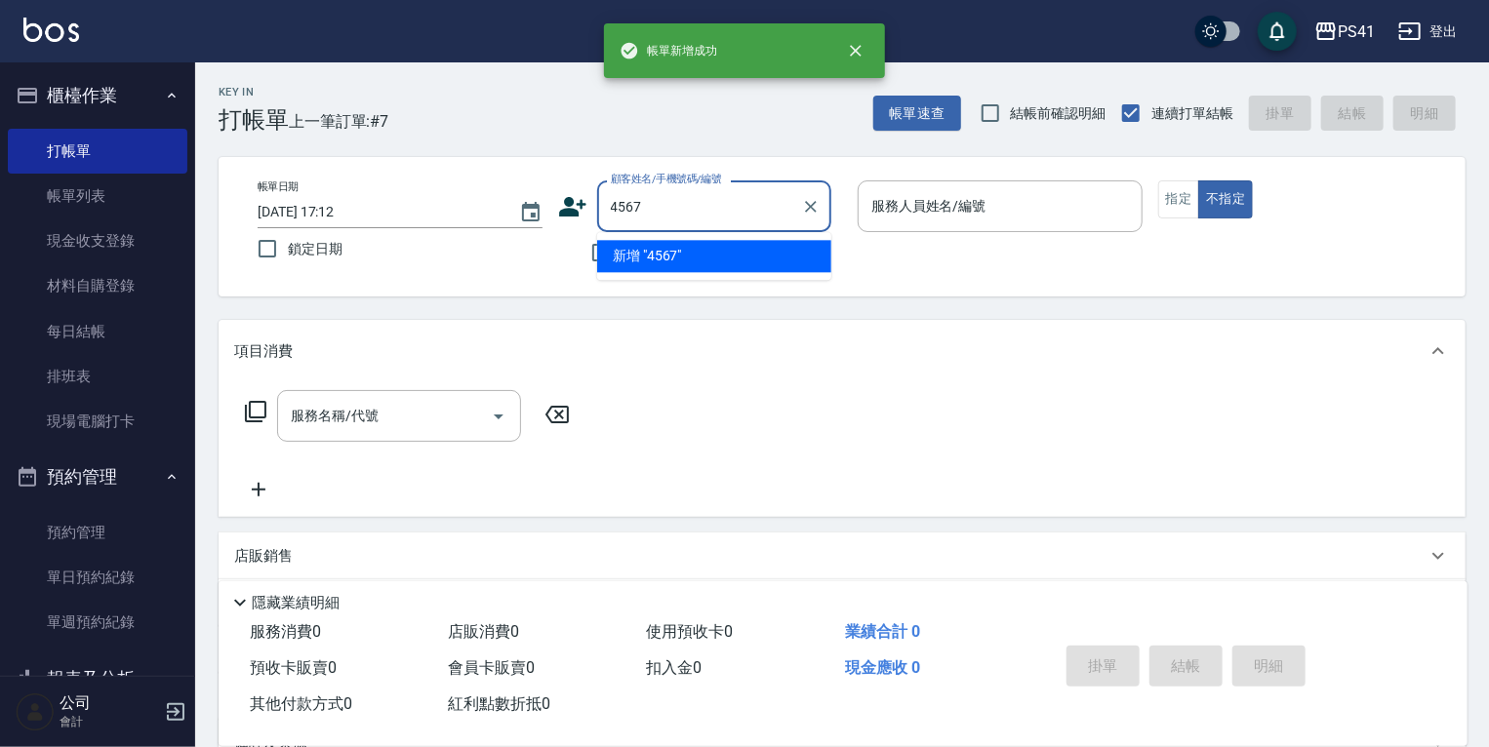
type input "4567"
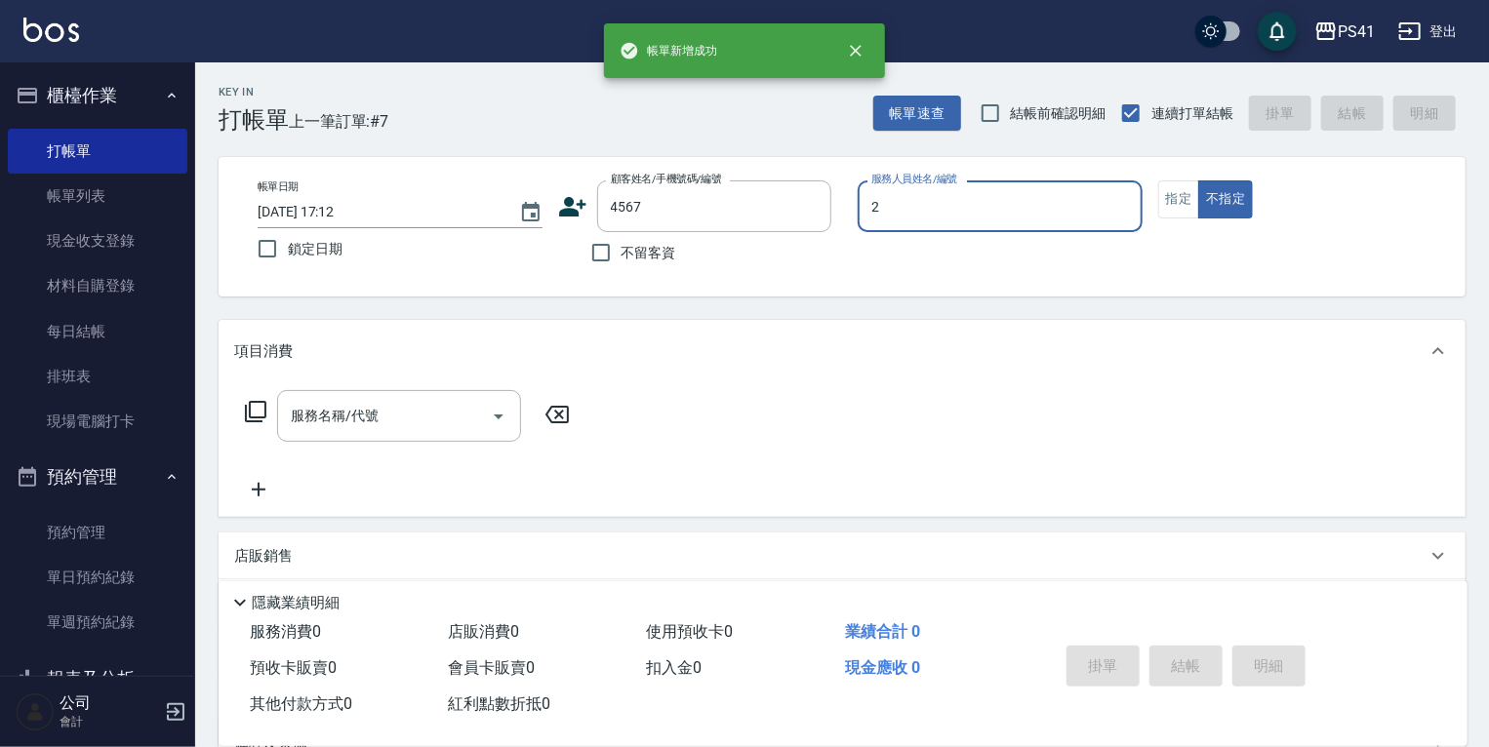
type input "謝淳蕙-2"
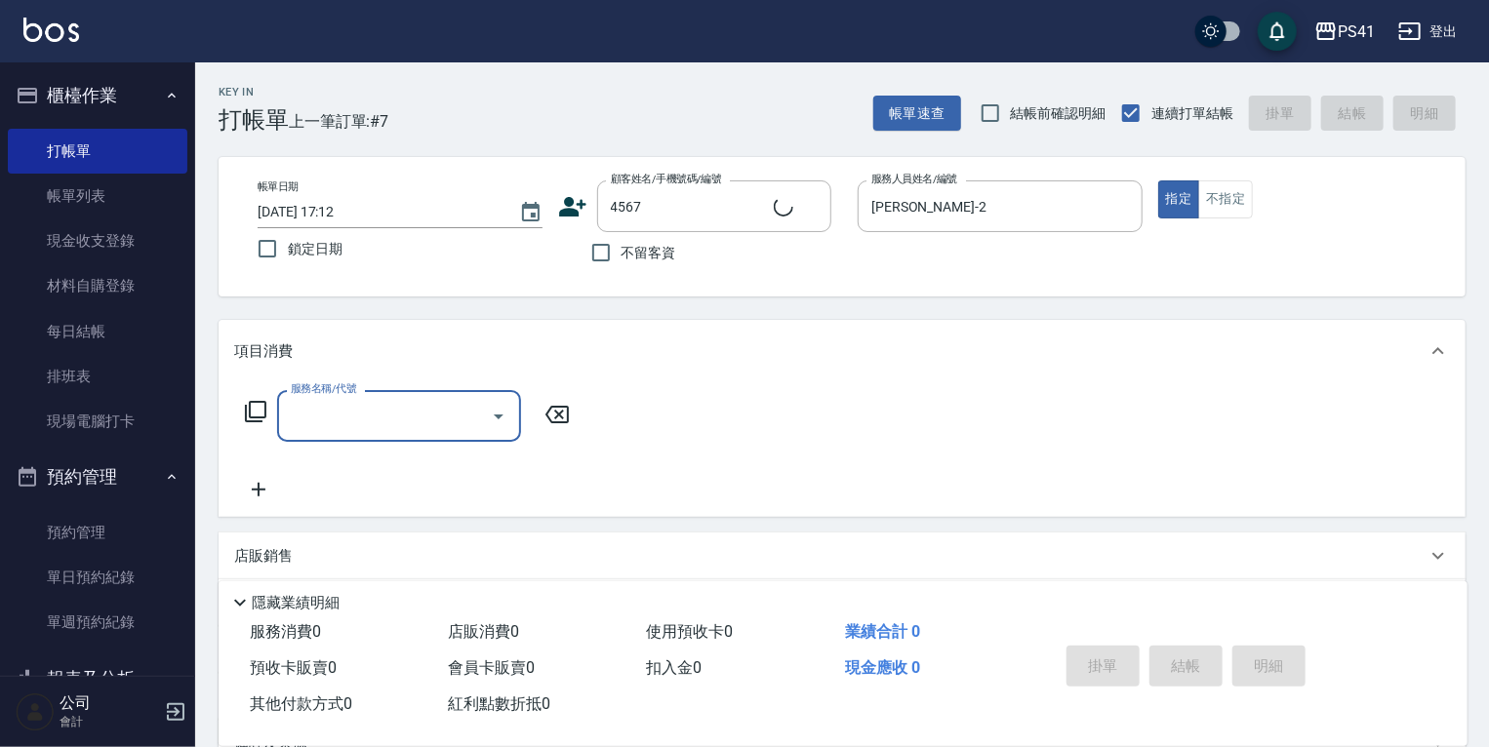
type input "游晴茶/0910351166/4567"
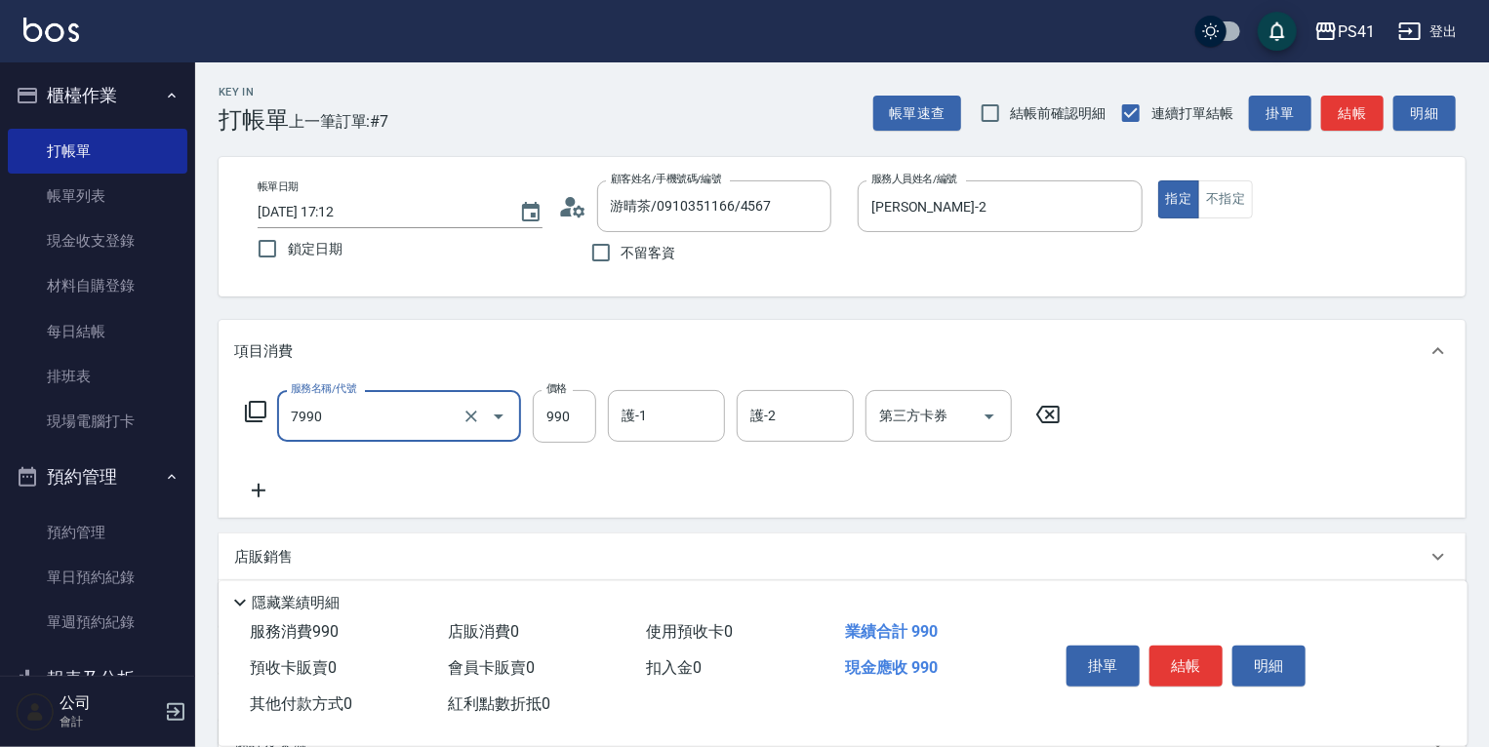
type input "髮原素頭皮養護-活動(7990)"
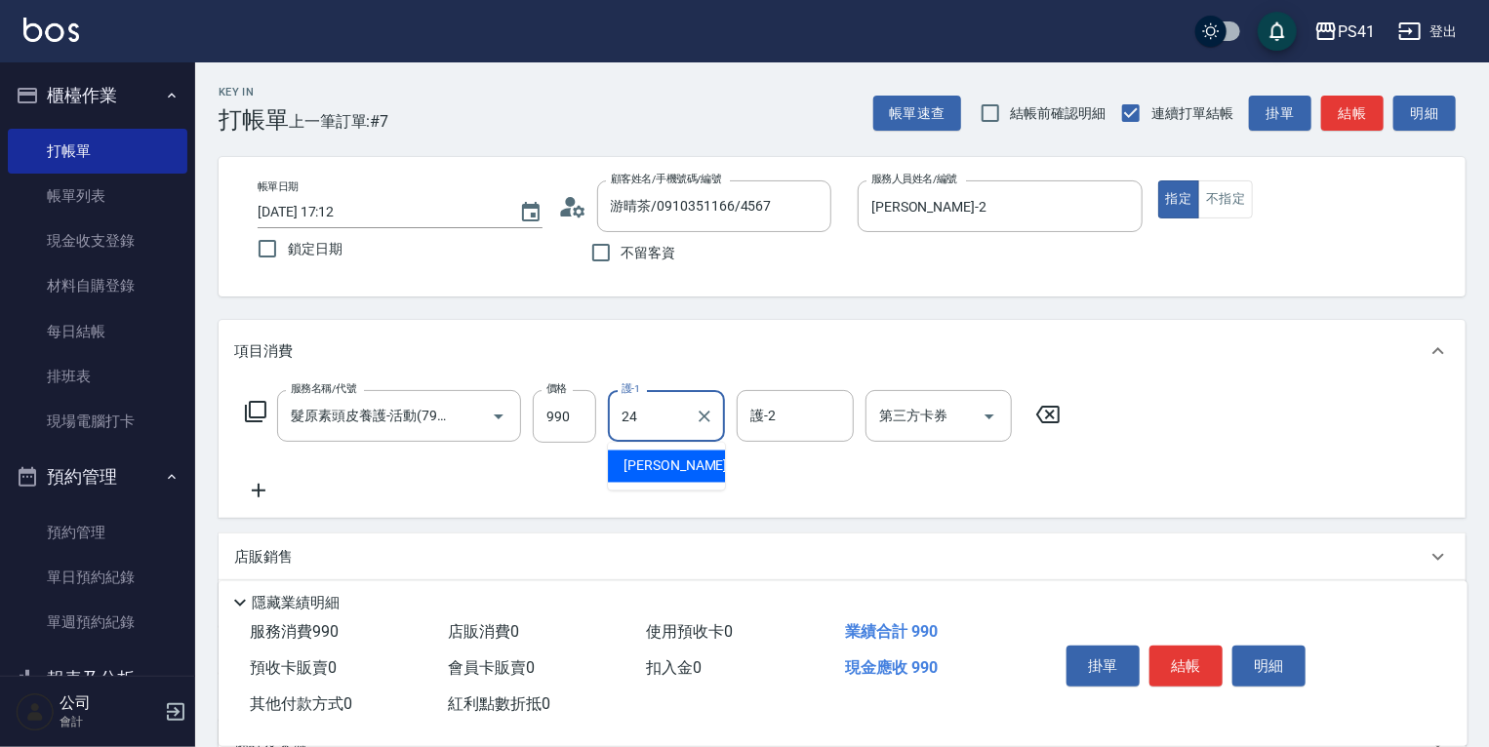
type input "小涵-24"
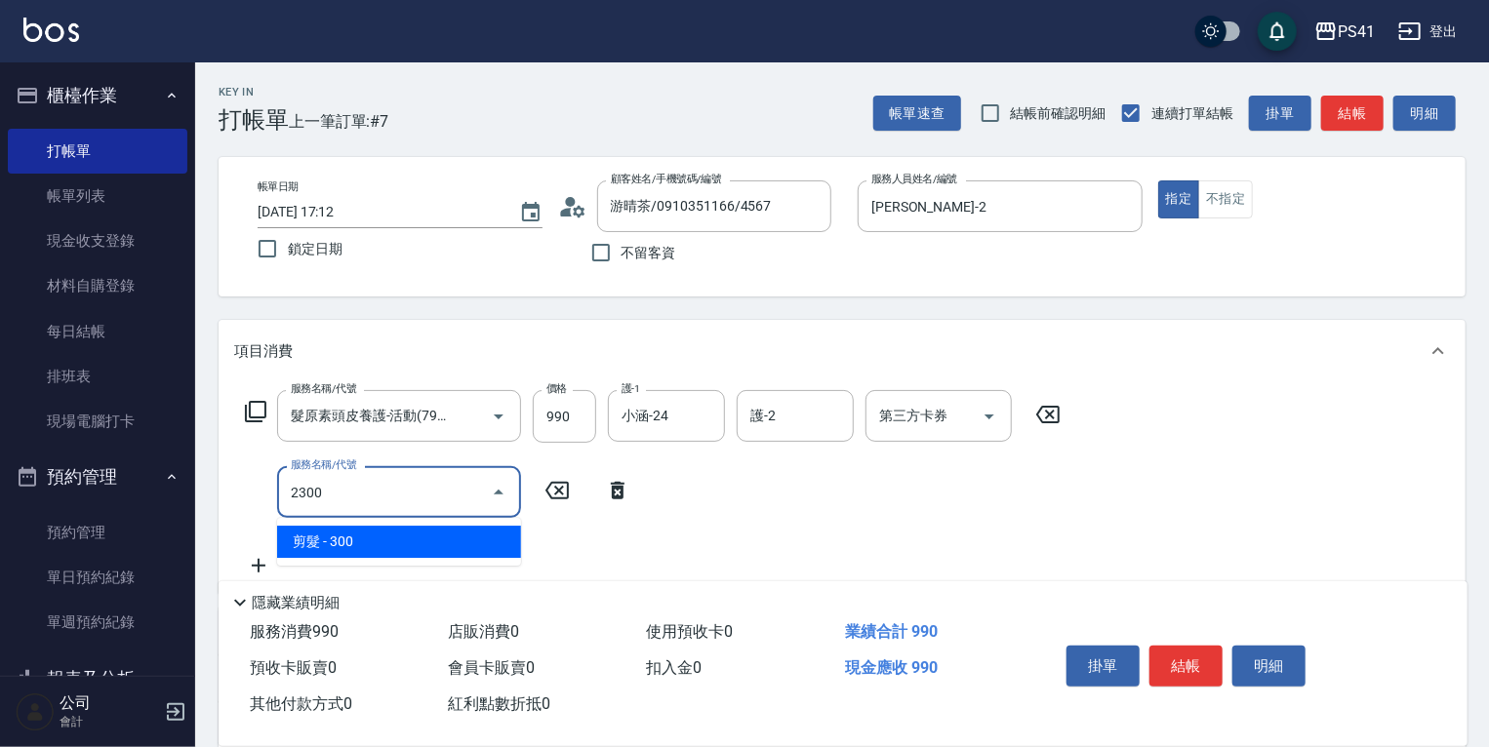
type input "剪髮(2300)"
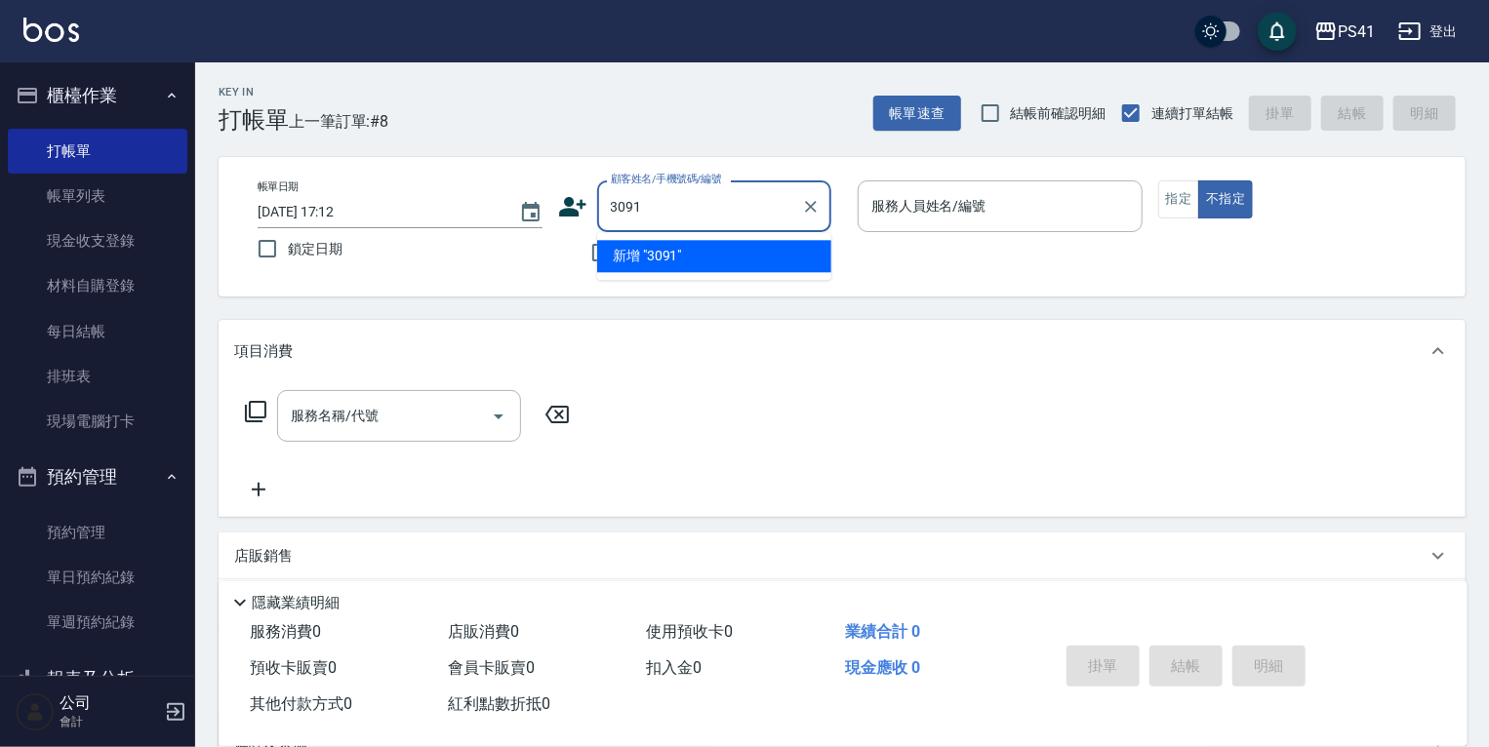
type input "3091"
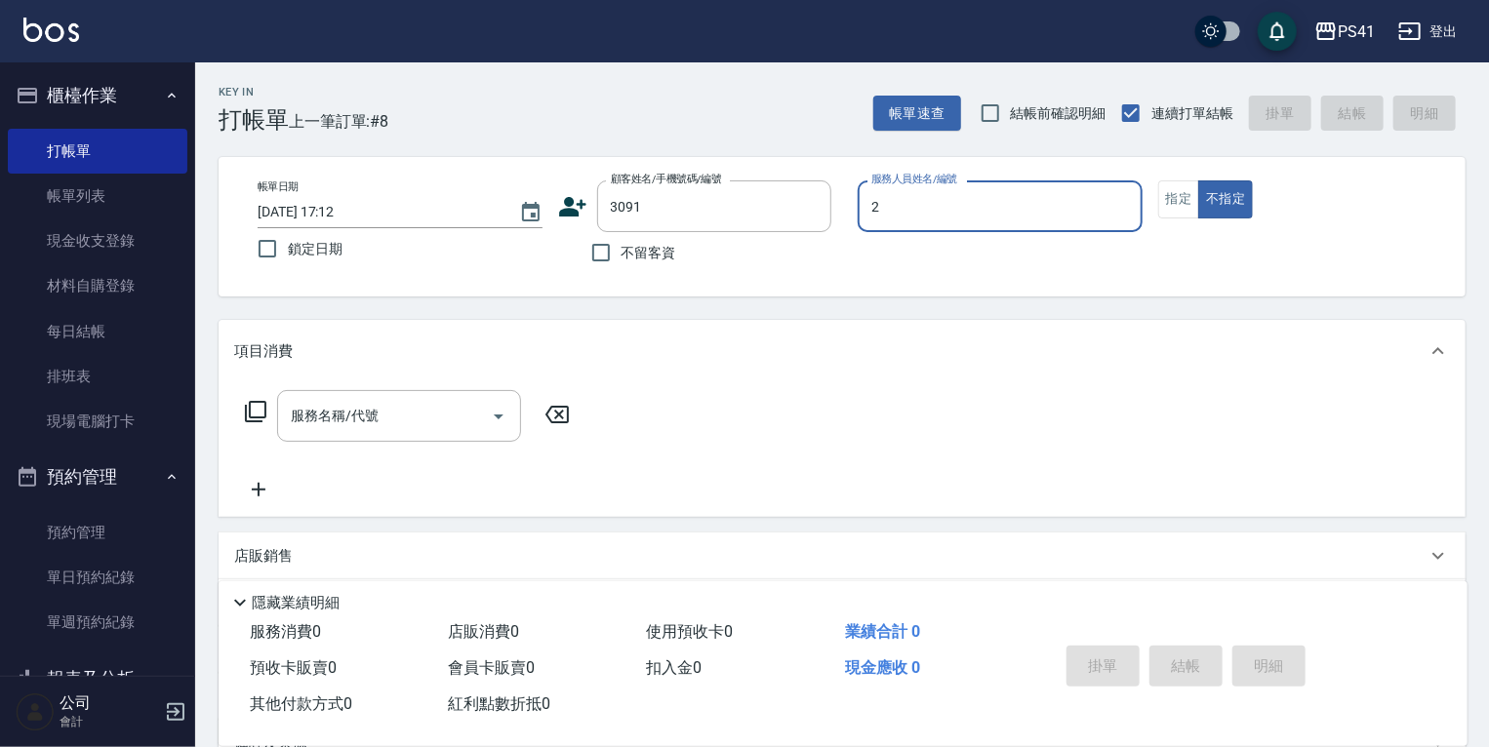
type input "謝淳蕙-2"
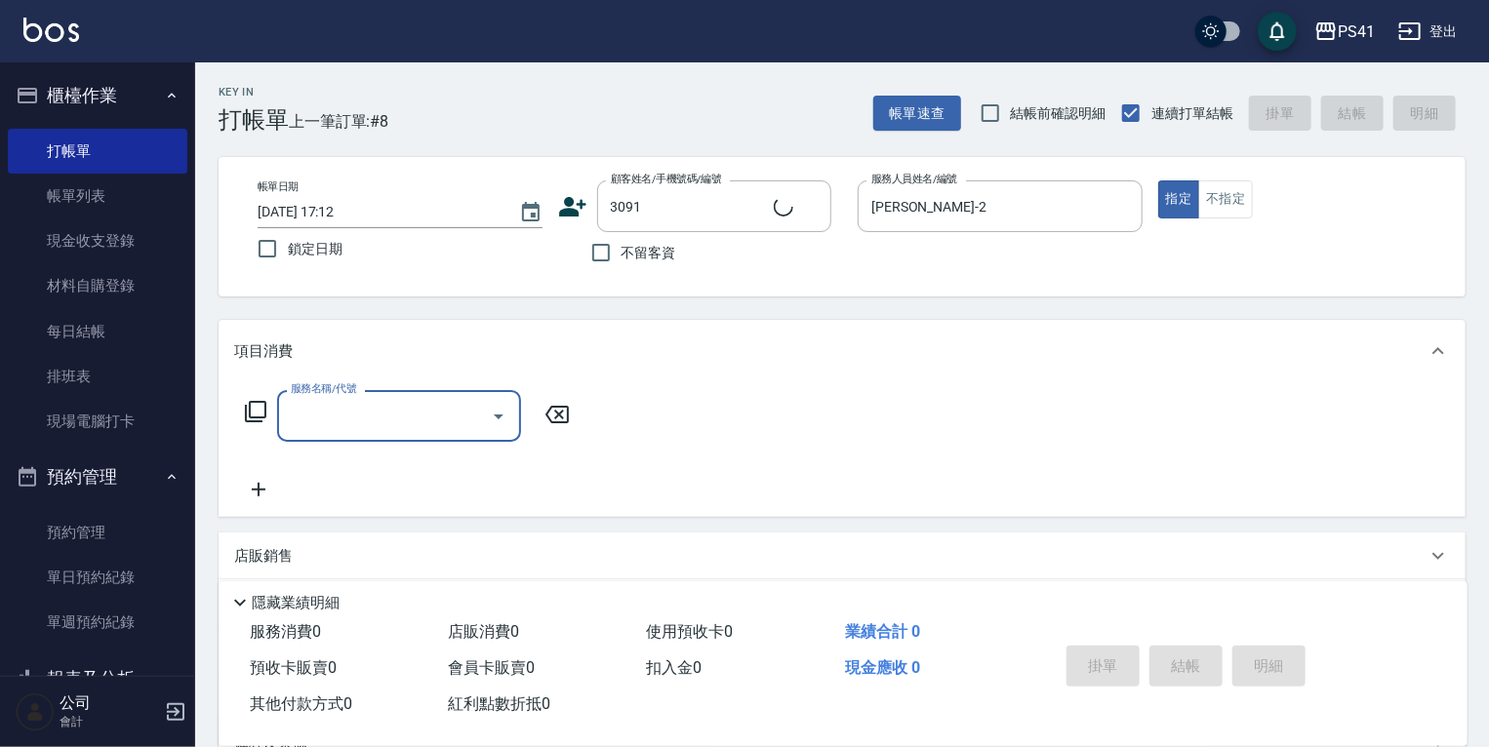
type input "[PERSON_NAME]/0918711125/3091"
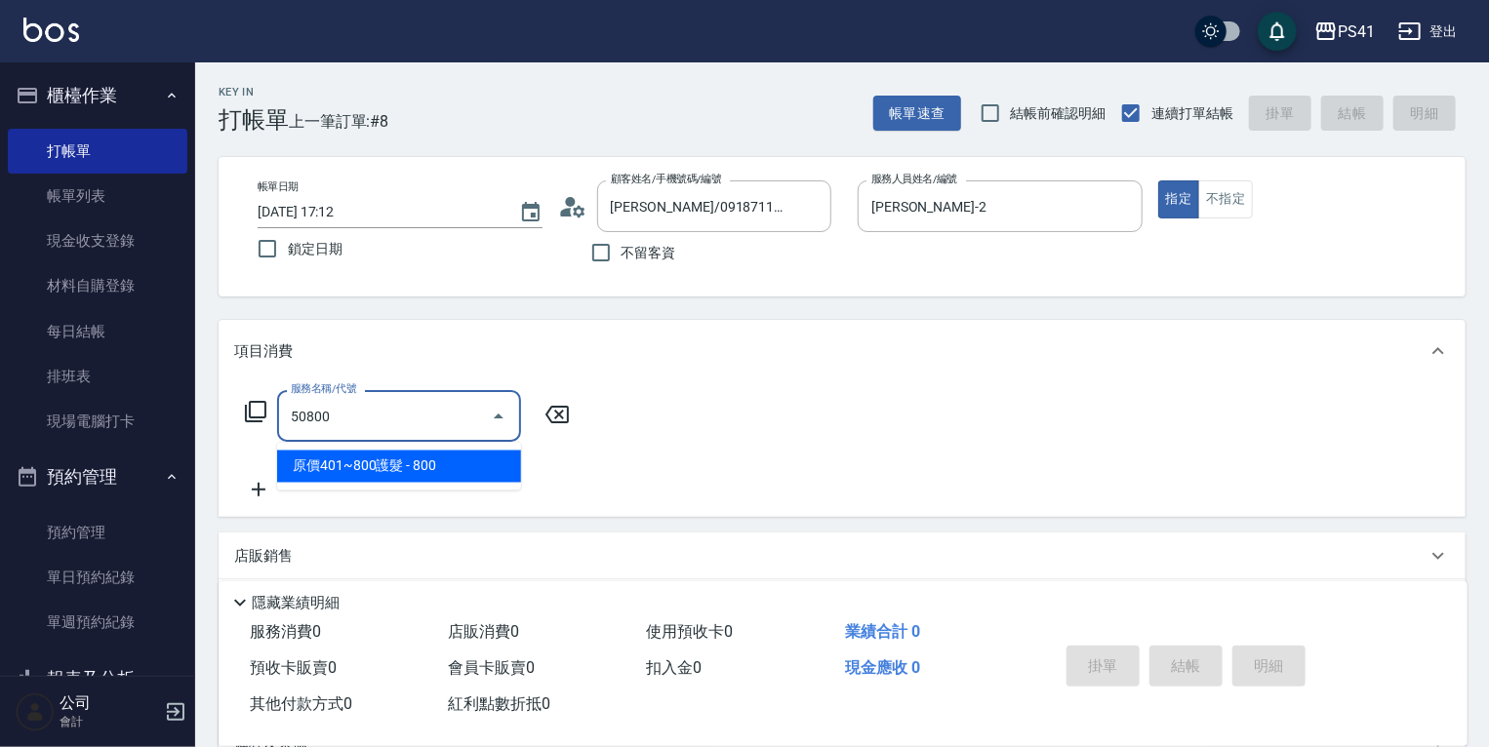
type input "原價401~800護髮(50800)"
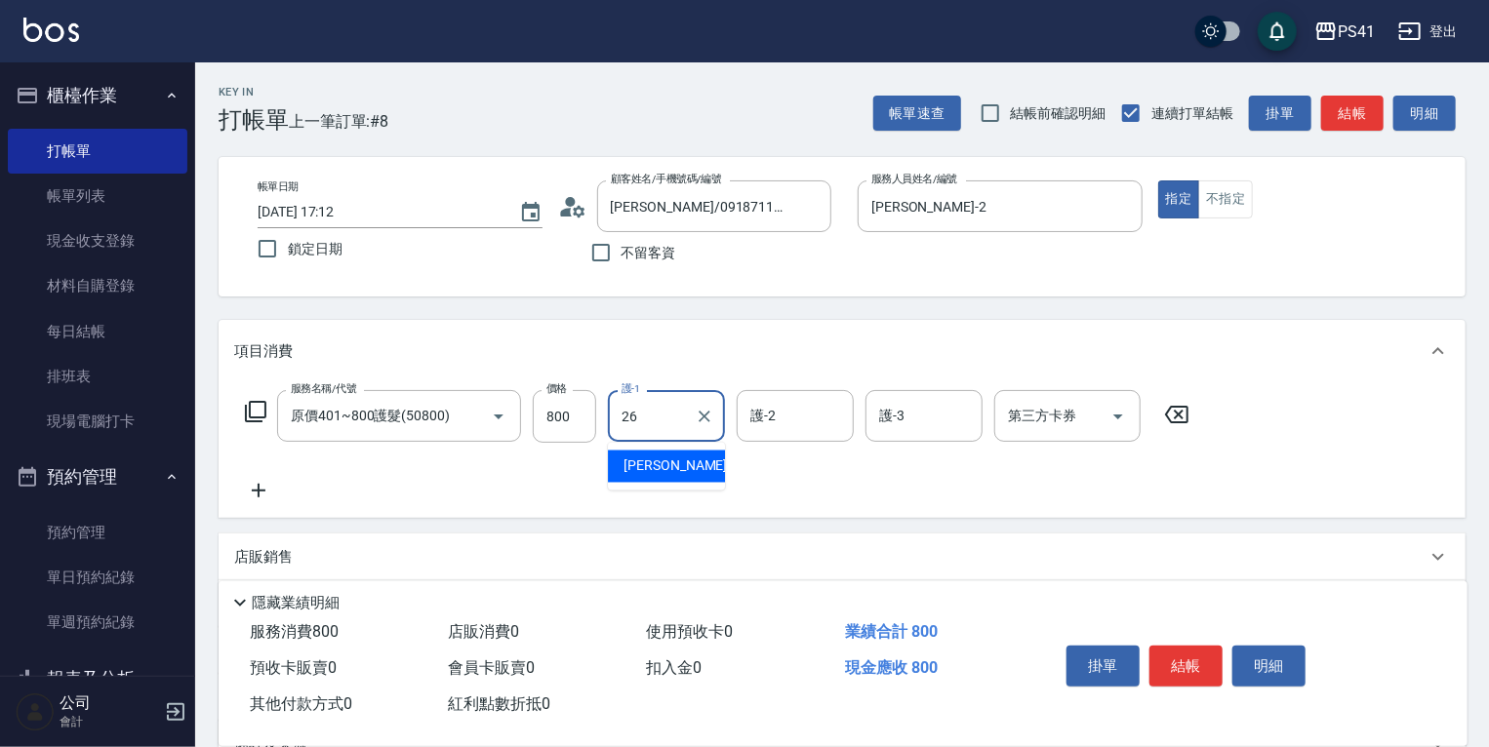
type input "溫佳惇-26"
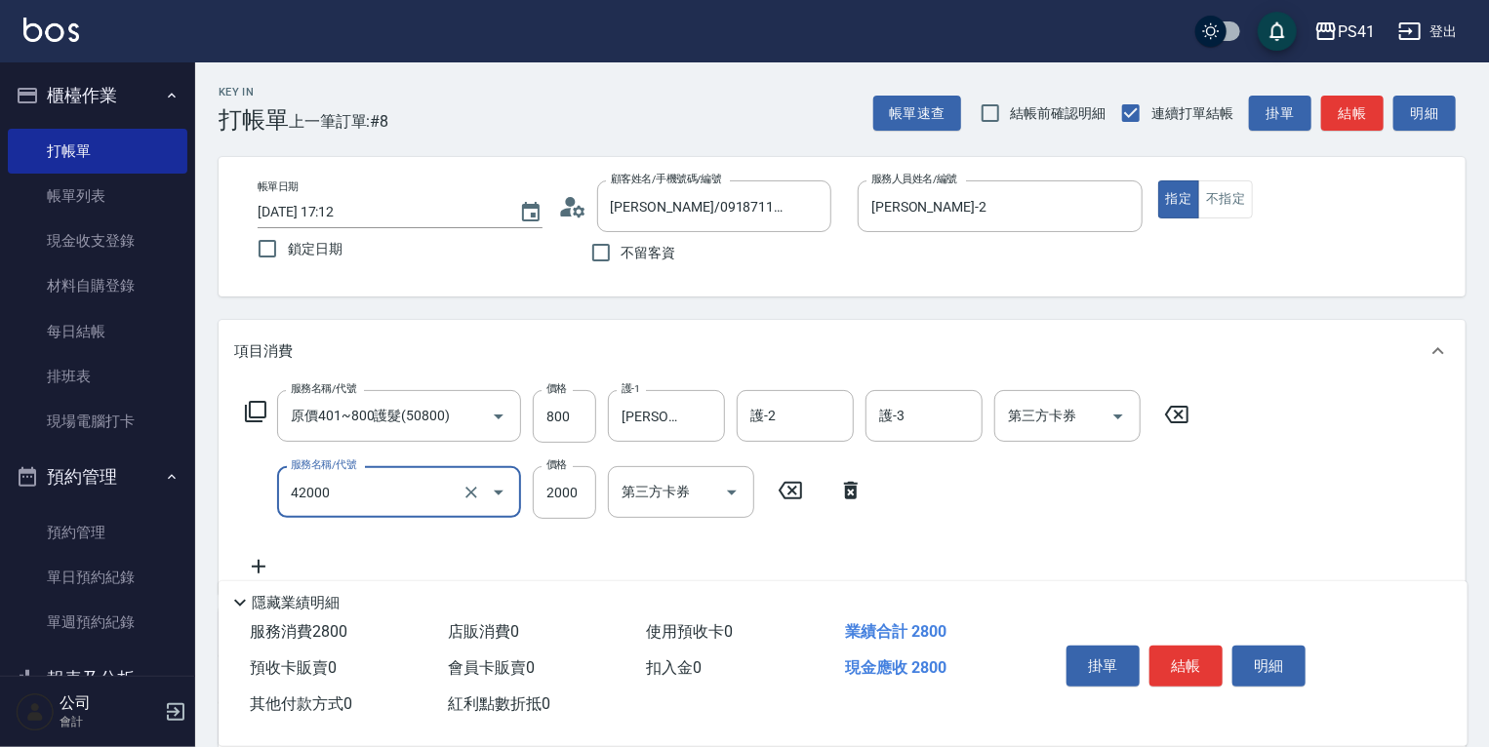
type input "2000以上染髮(42000)"
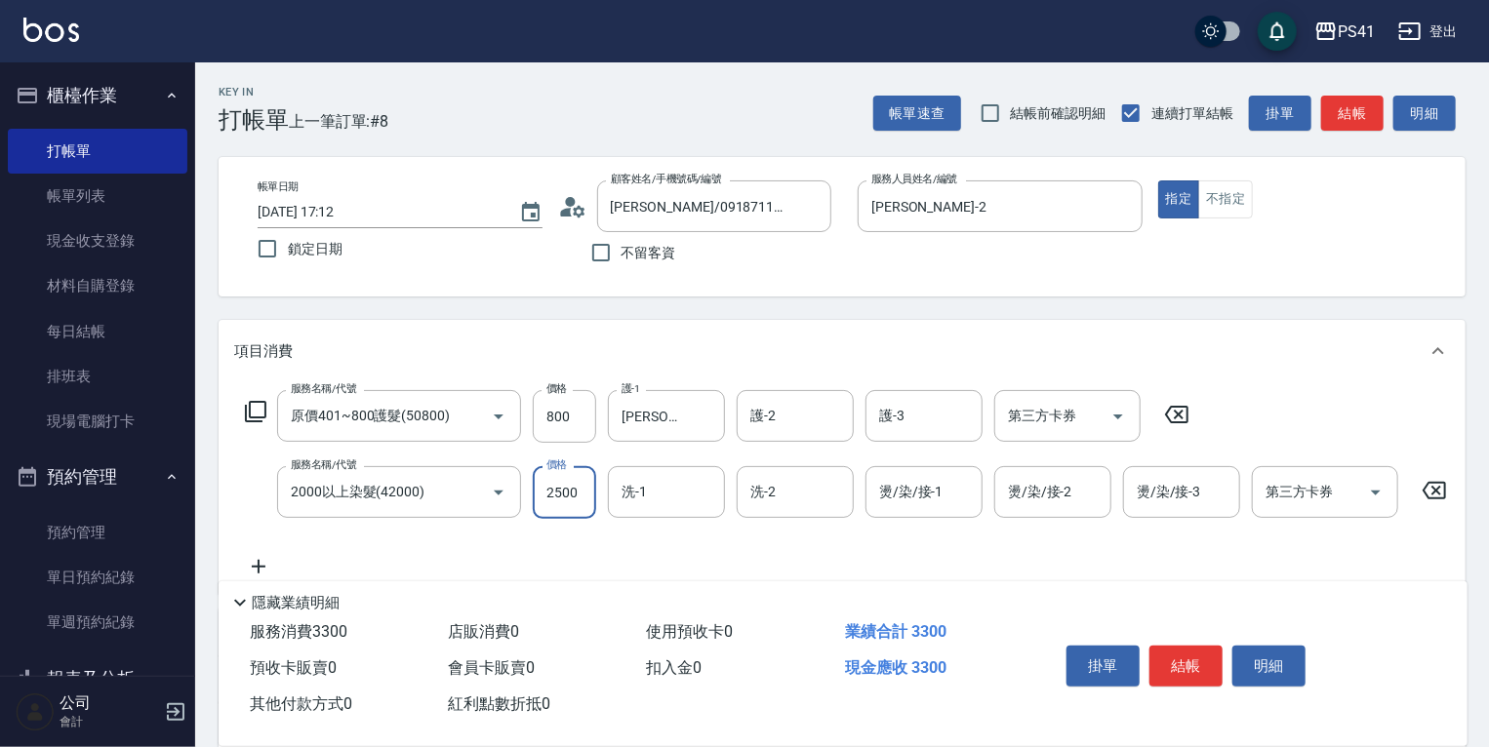
type input "2500"
type input "溫佳惇-26"
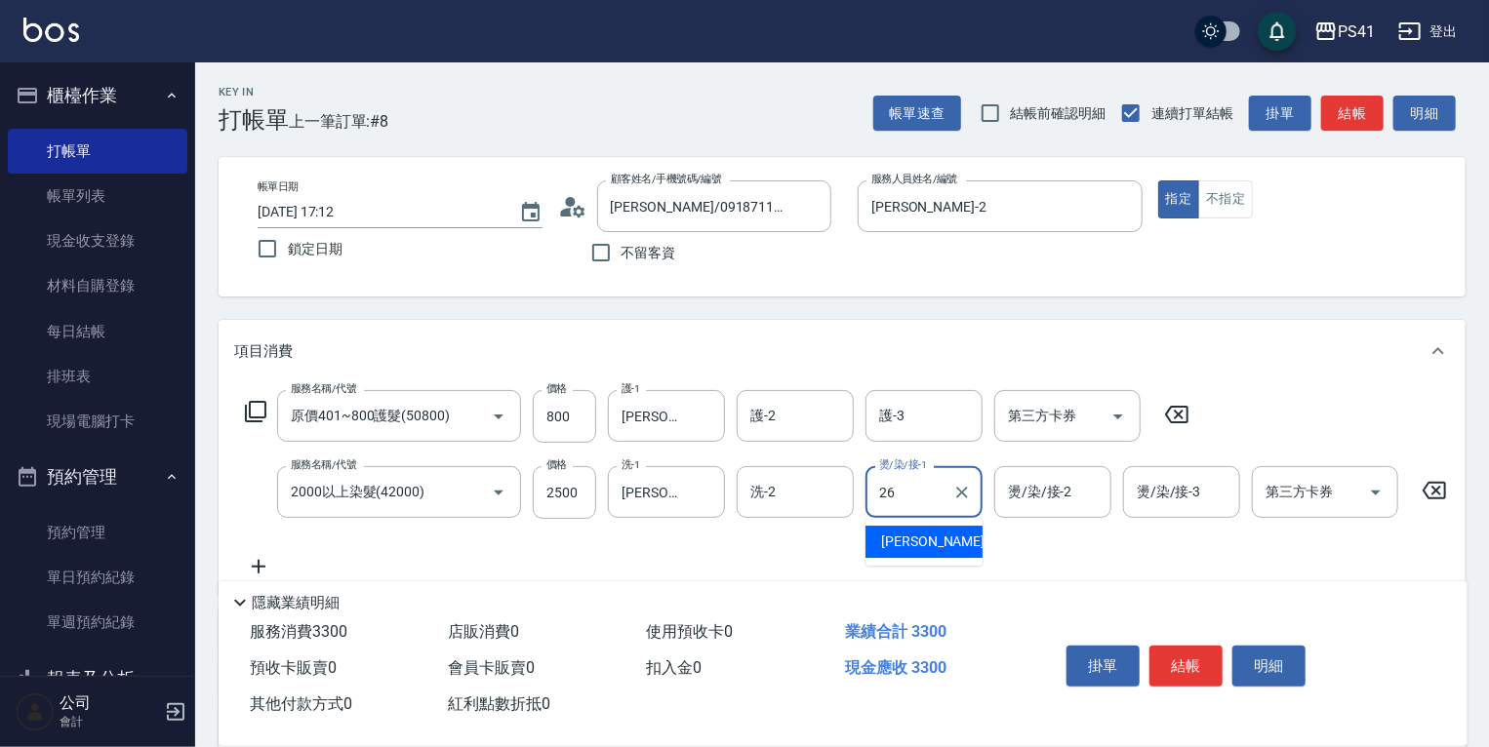
type input "溫佳惇-26"
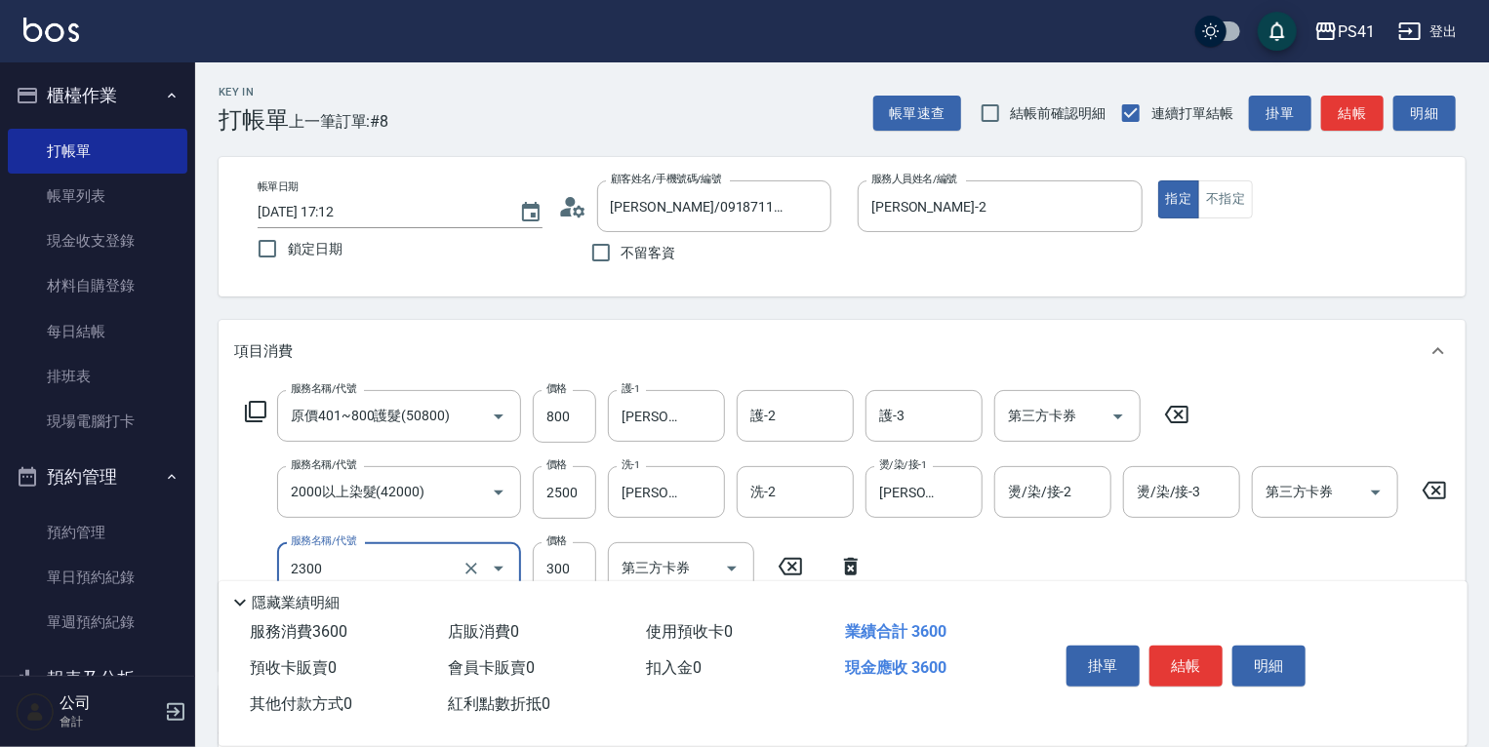
type input "剪髮(2300)"
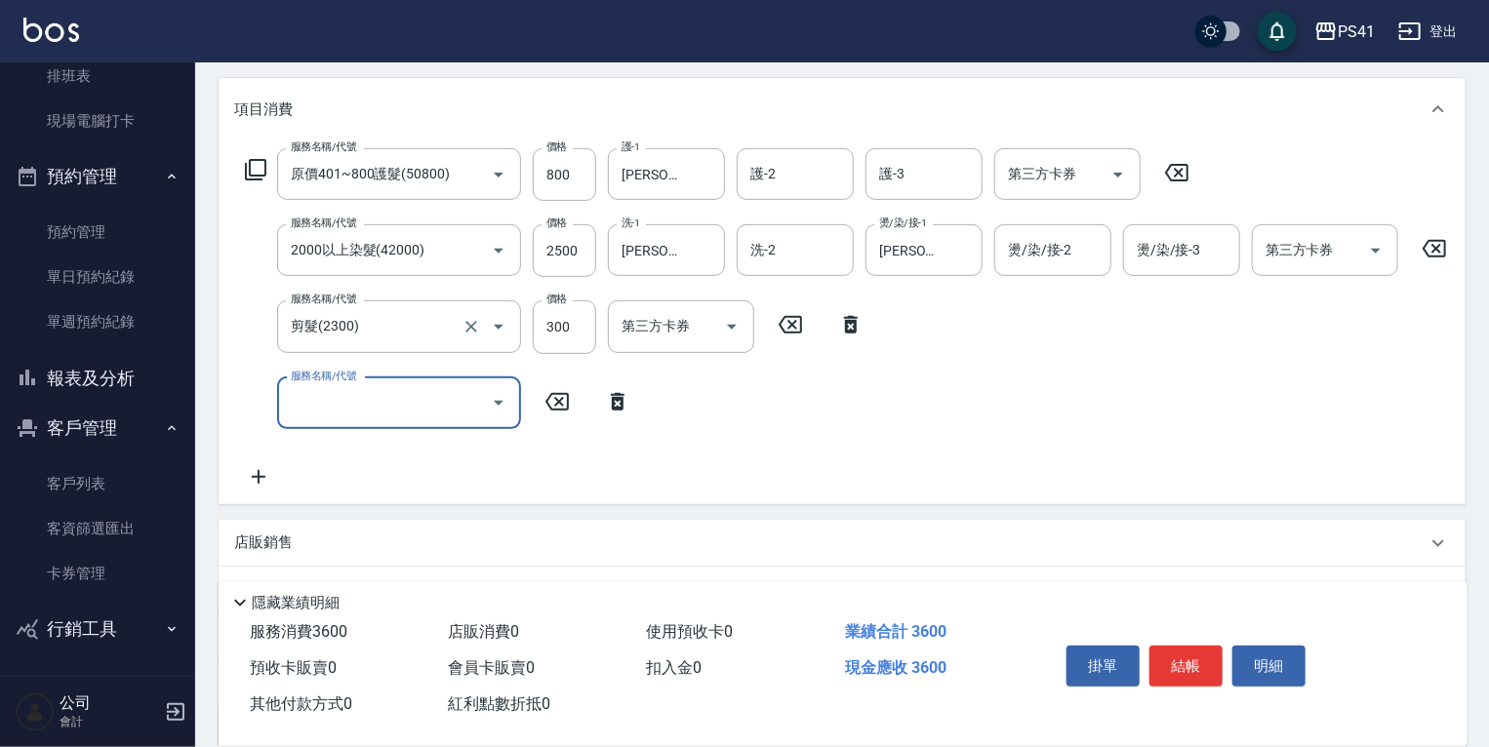
scroll to position [390, 0]
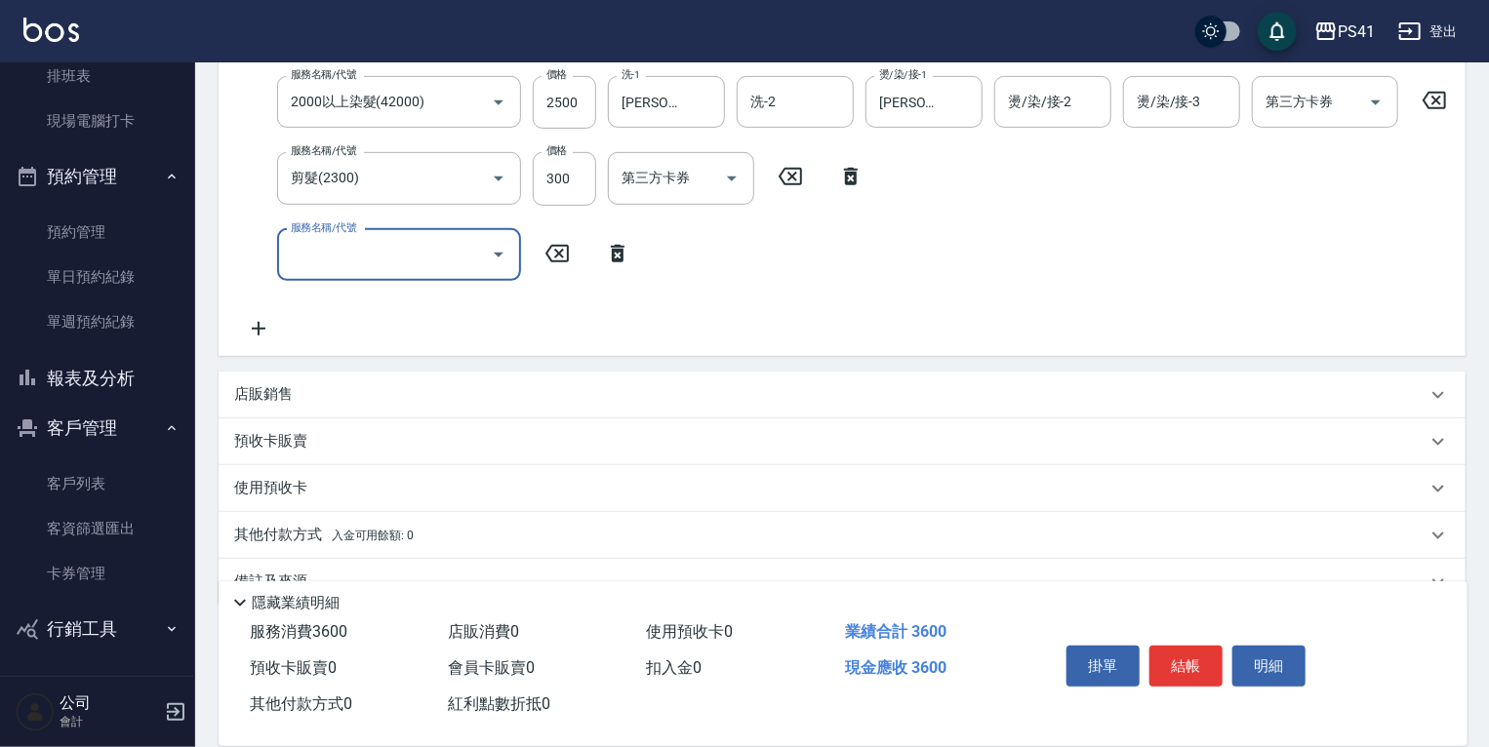
click at [324, 418] on div "店販銷售" at bounding box center [841, 395] width 1247 height 47
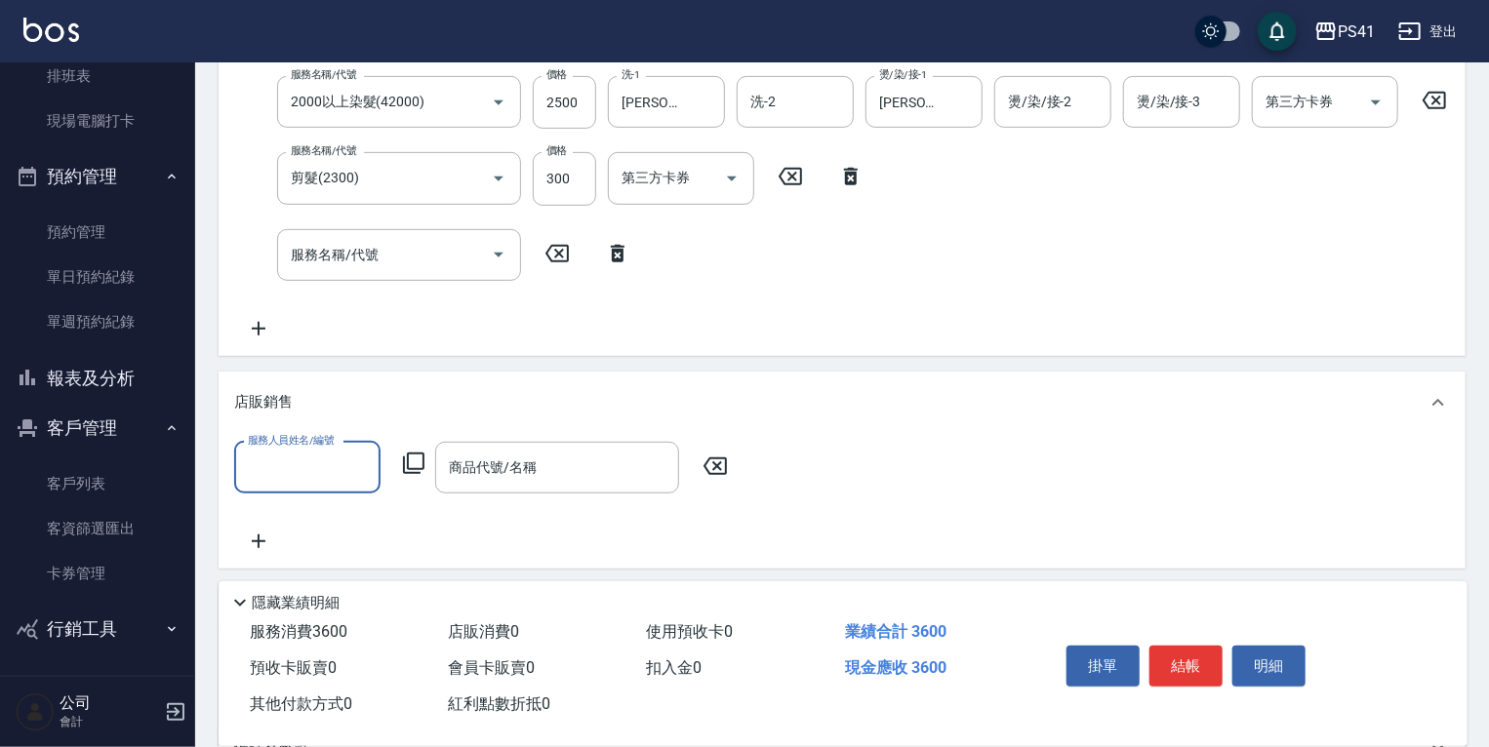
scroll to position [0, 0]
type input "謝淳蕙-2"
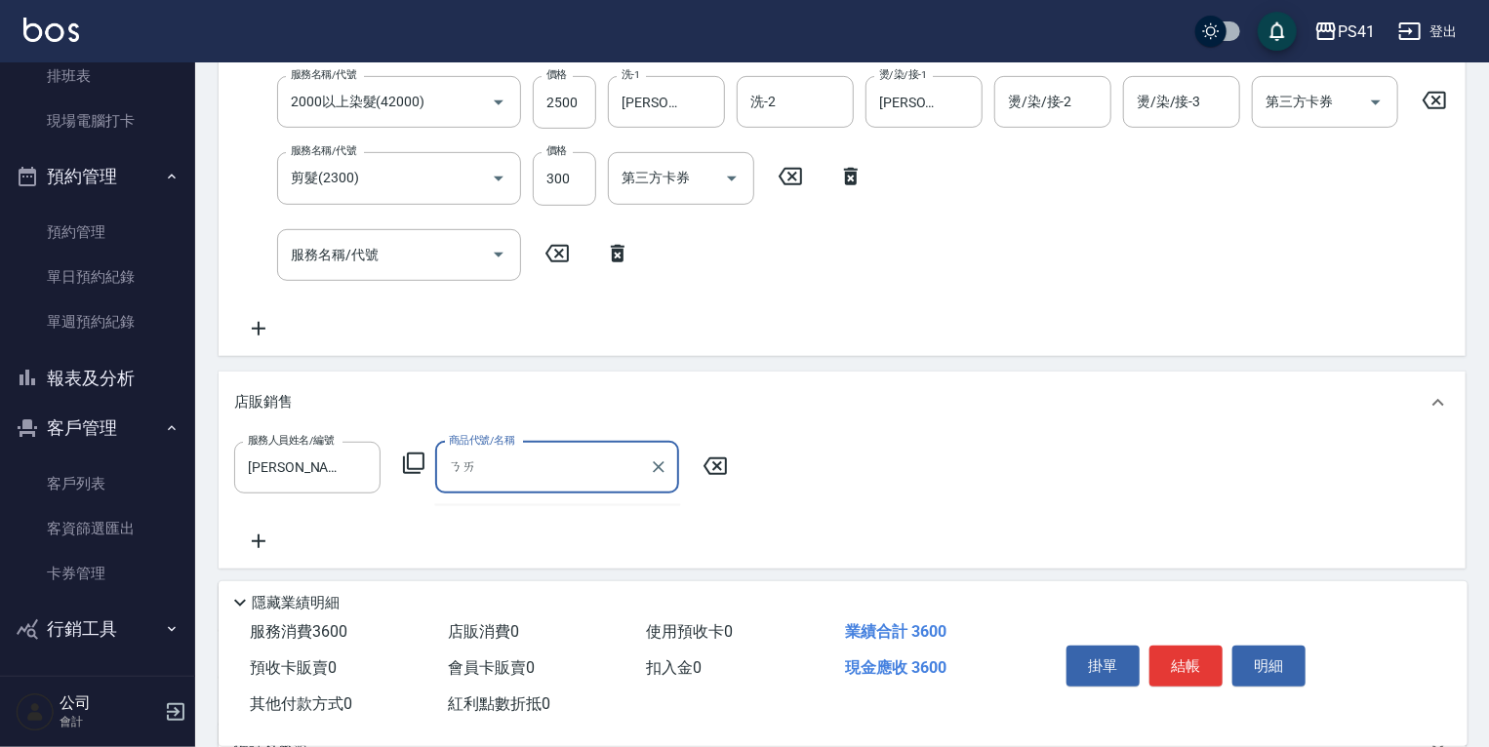
type input "乃"
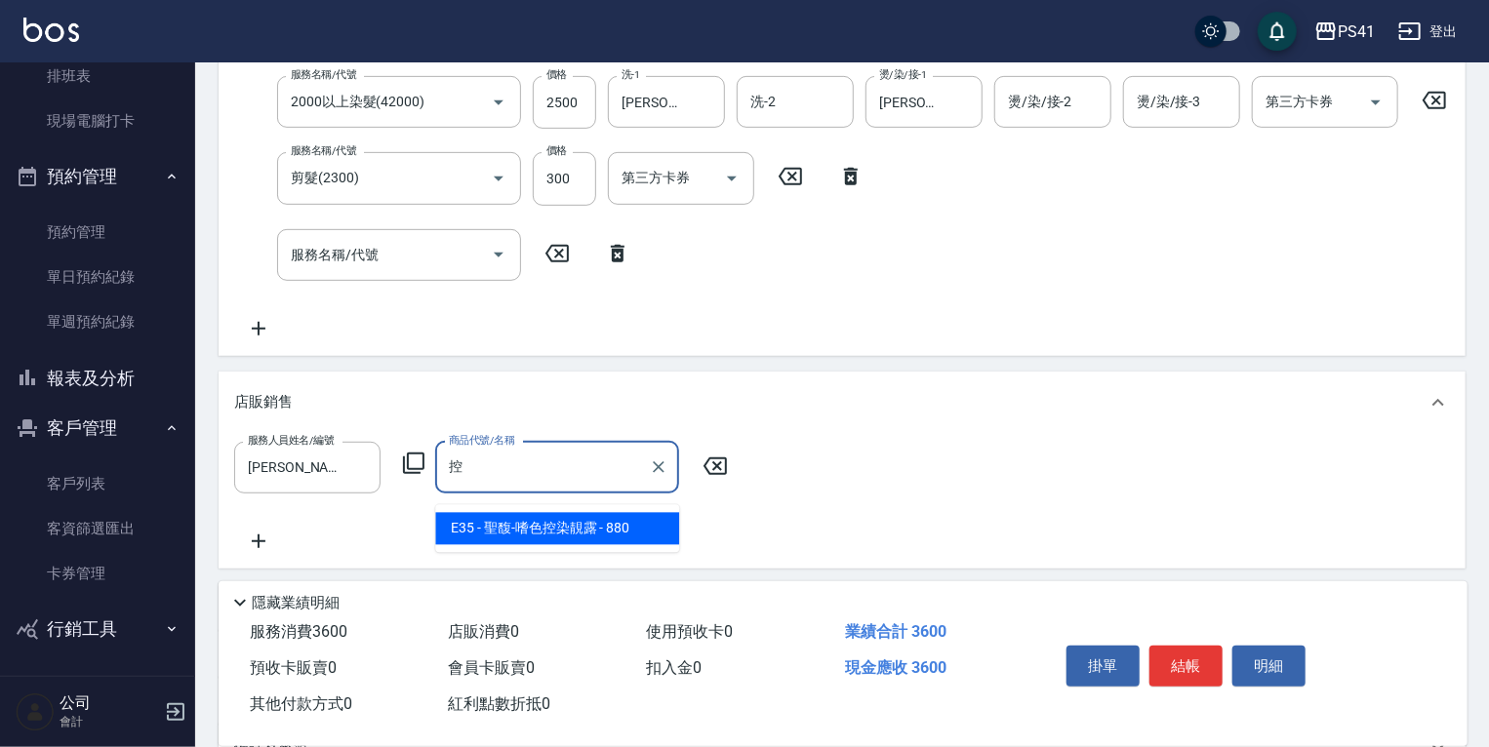
type input "聖馥-嗜色控染靚露"
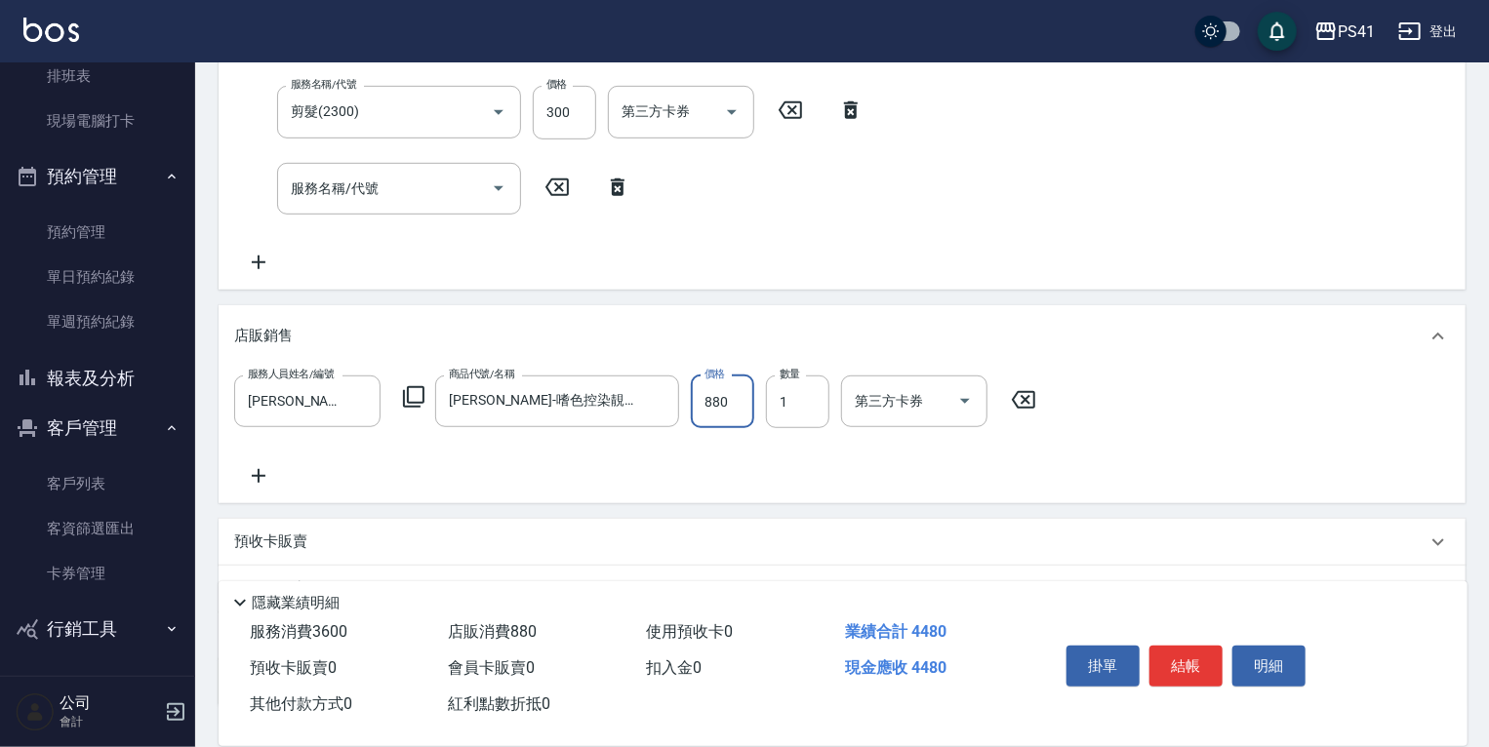
scroll to position [612, 0]
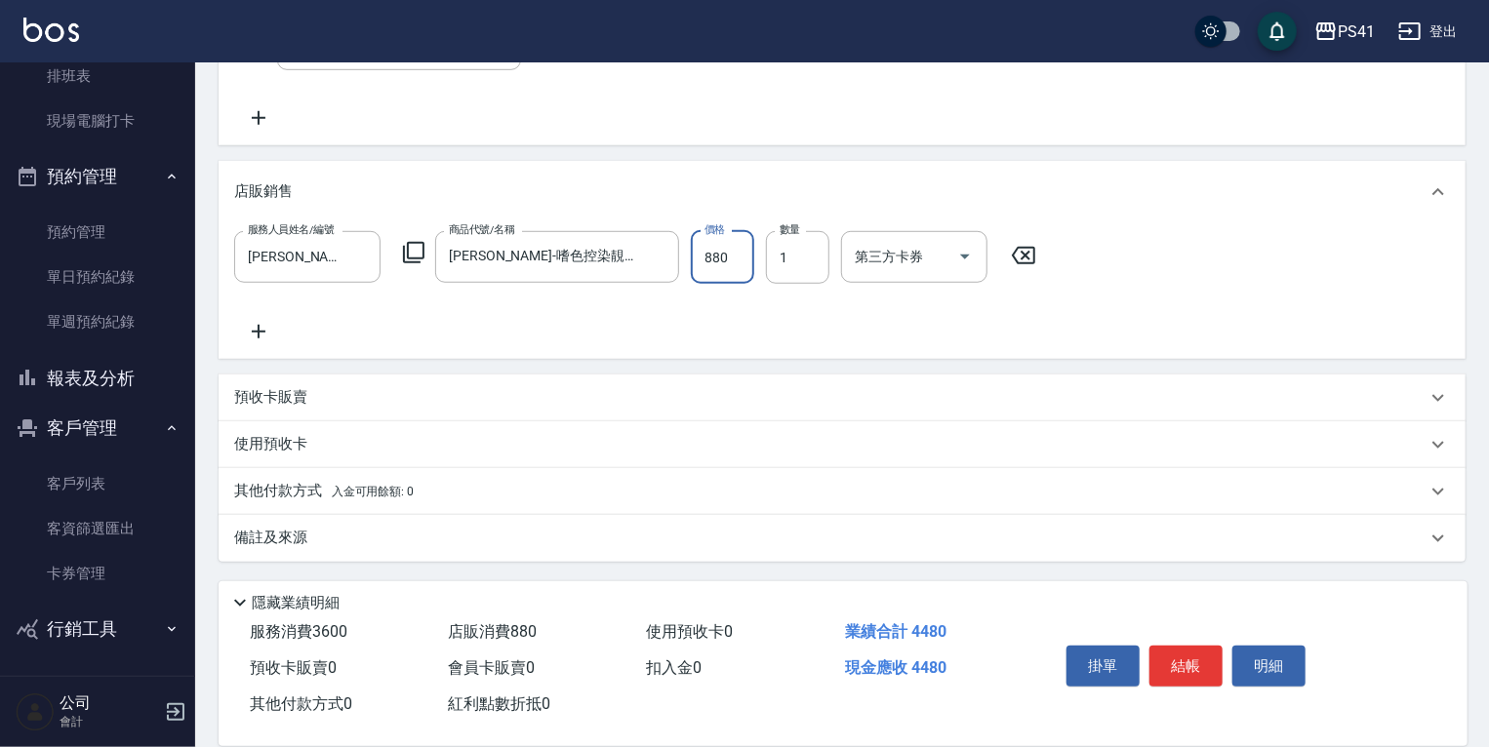
click at [446, 497] on div "其他付款方式 入金可用餘額: 0" at bounding box center [830, 491] width 1192 height 21
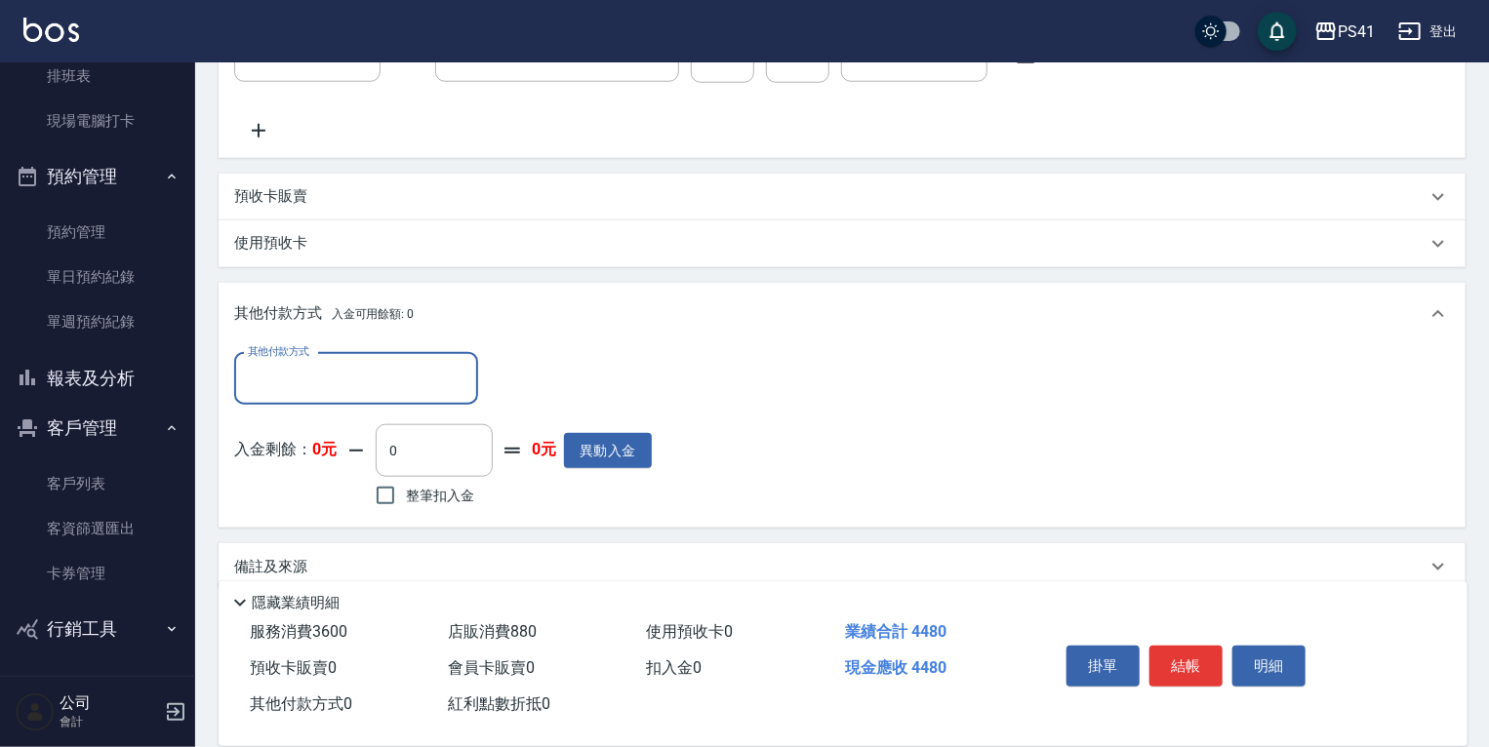
scroll to position [840, 0]
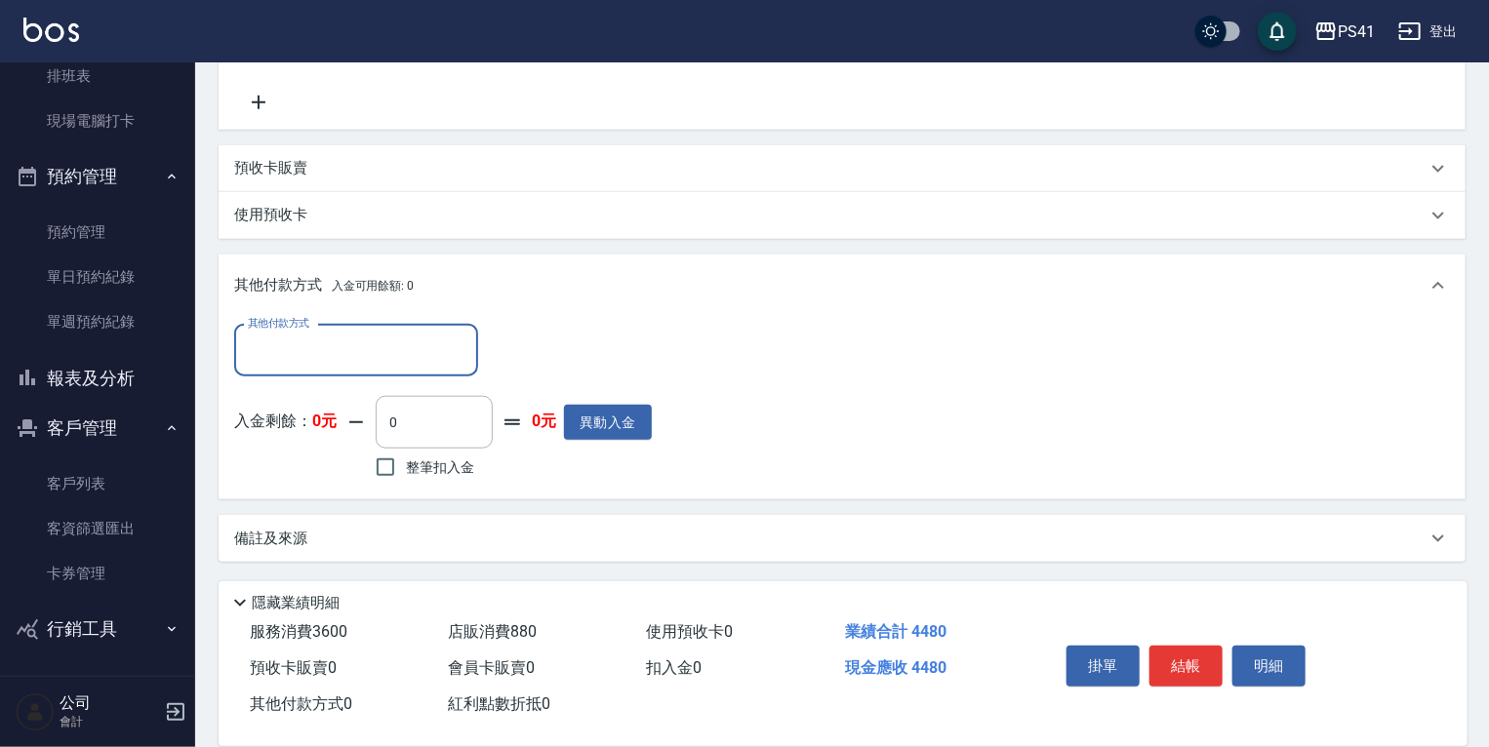
click at [408, 358] on input "其他付款方式" at bounding box center [356, 351] width 226 height 34
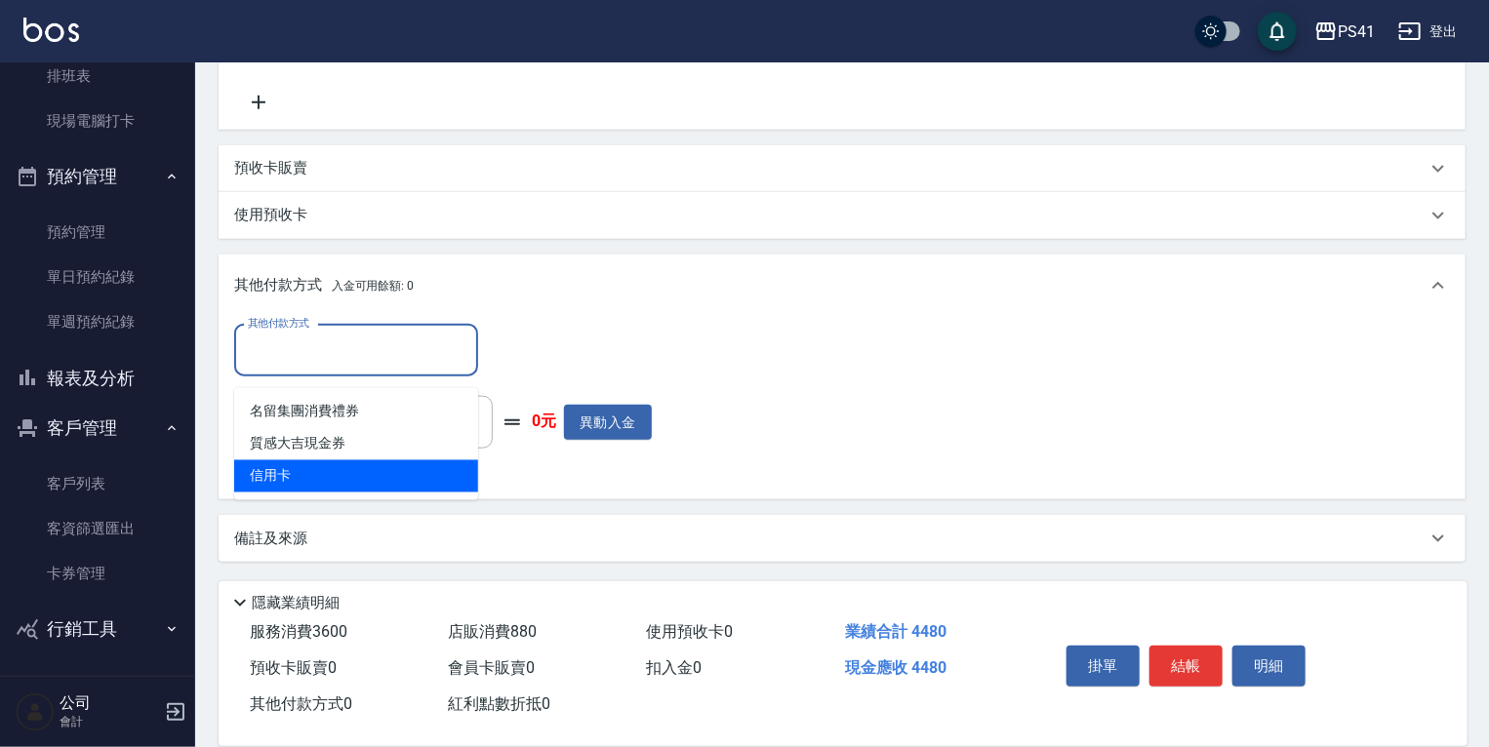
click at [395, 460] on span "信用卡" at bounding box center [356, 476] width 244 height 32
type input "信用卡"
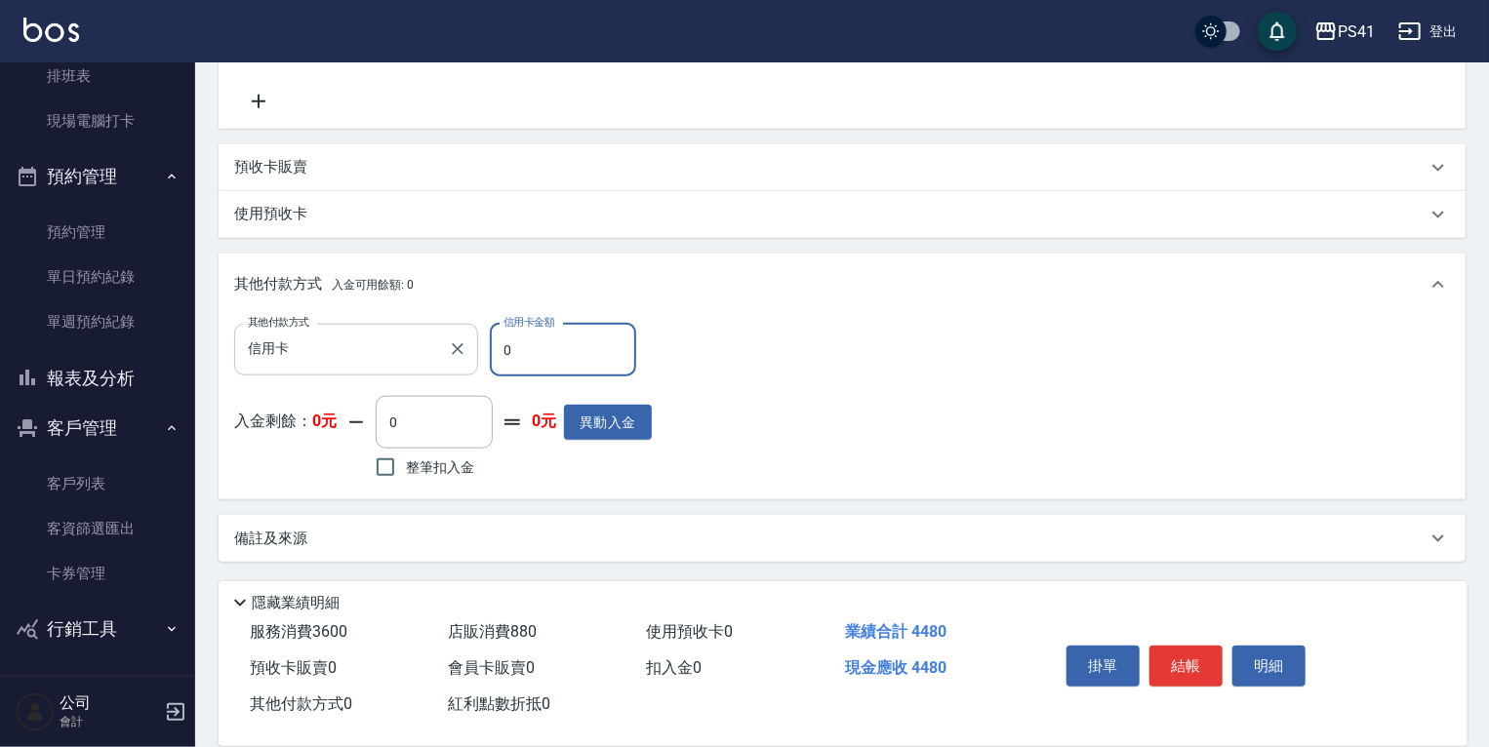
drag, startPoint x: 504, startPoint y: 372, endPoint x: 249, endPoint y: 370, distance: 255.6
click at [304, 372] on div "其他付款方式 信用卡 其他付款方式 信用卡金額 0 信用卡金額" at bounding box center [442, 350] width 417 height 53
type input "4480"
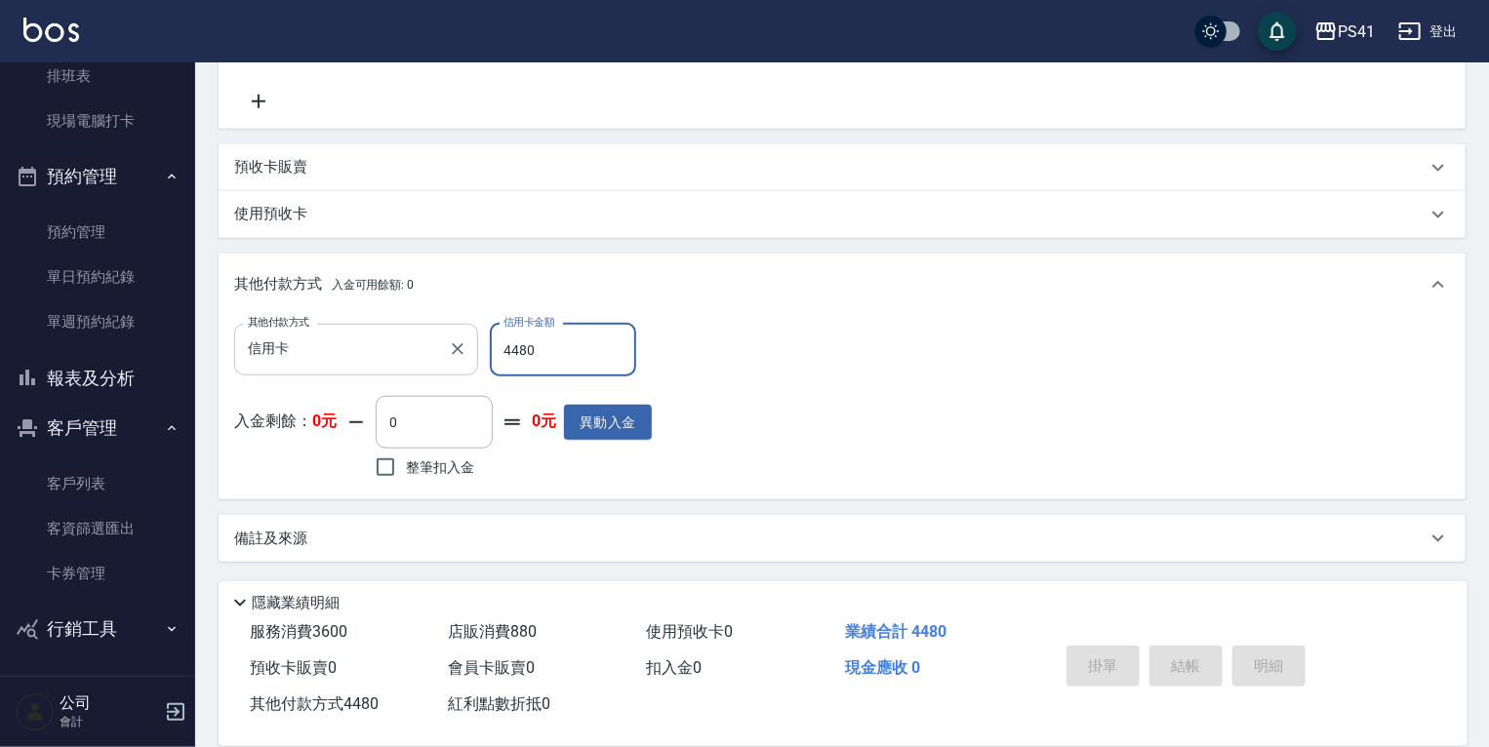
type input "2025/09/20 17:13"
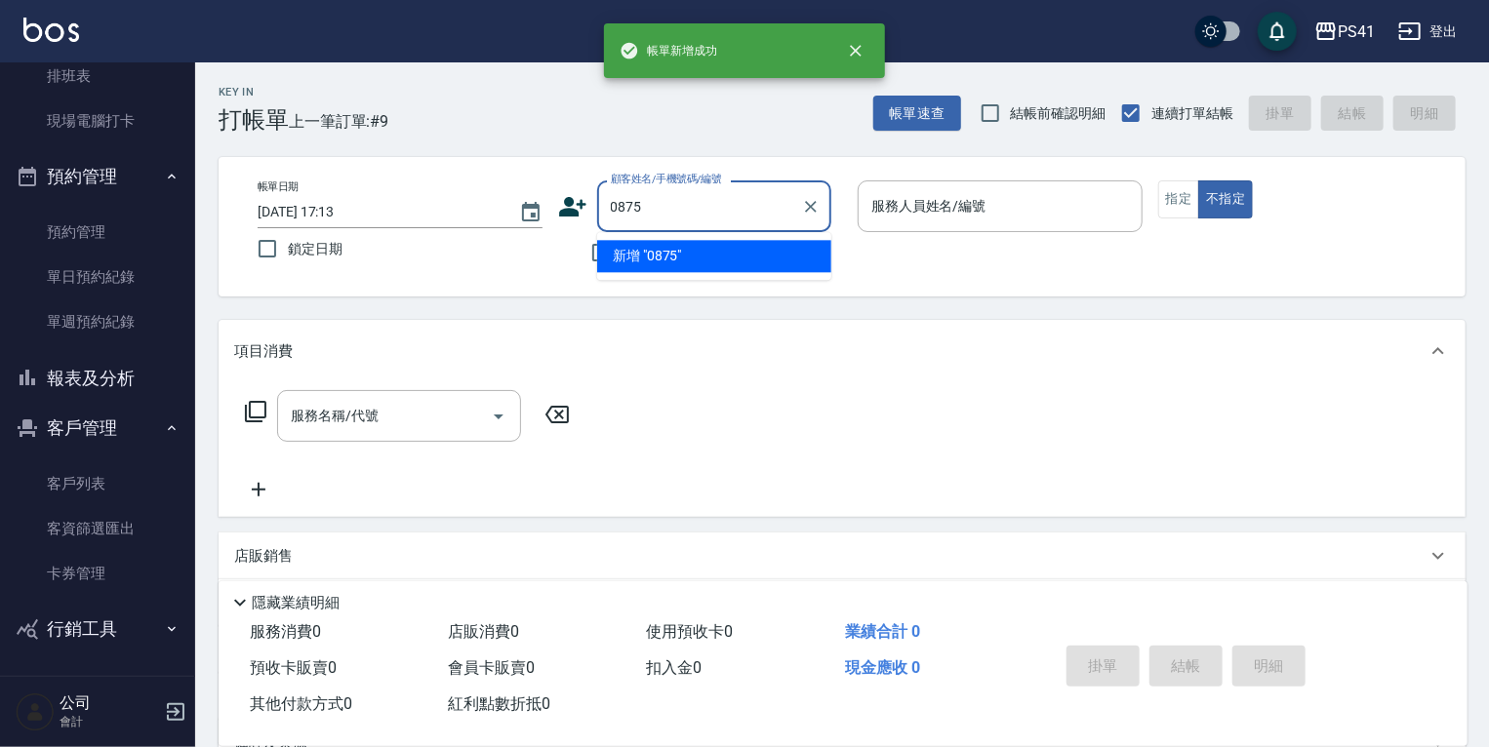
type input "0875"
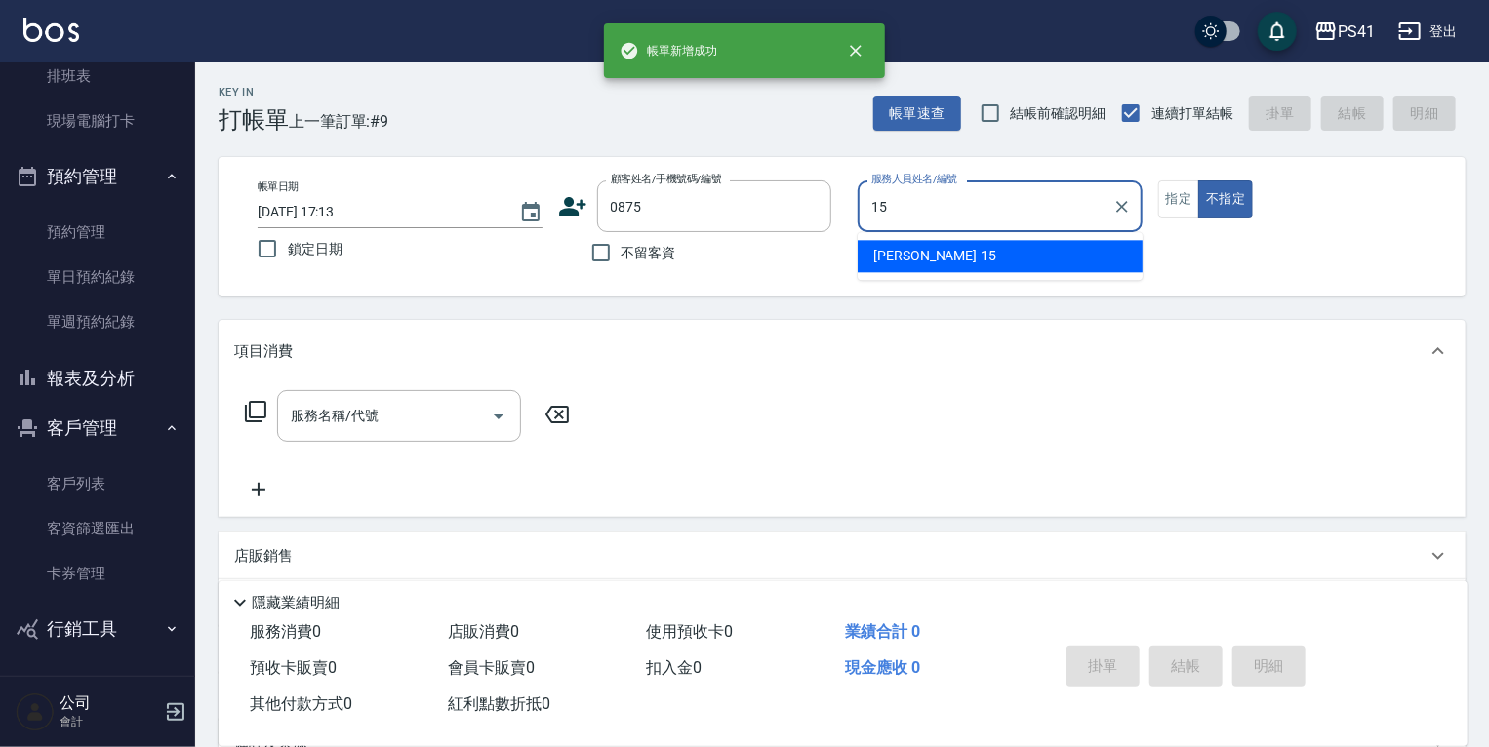
type input "李靜芳-15"
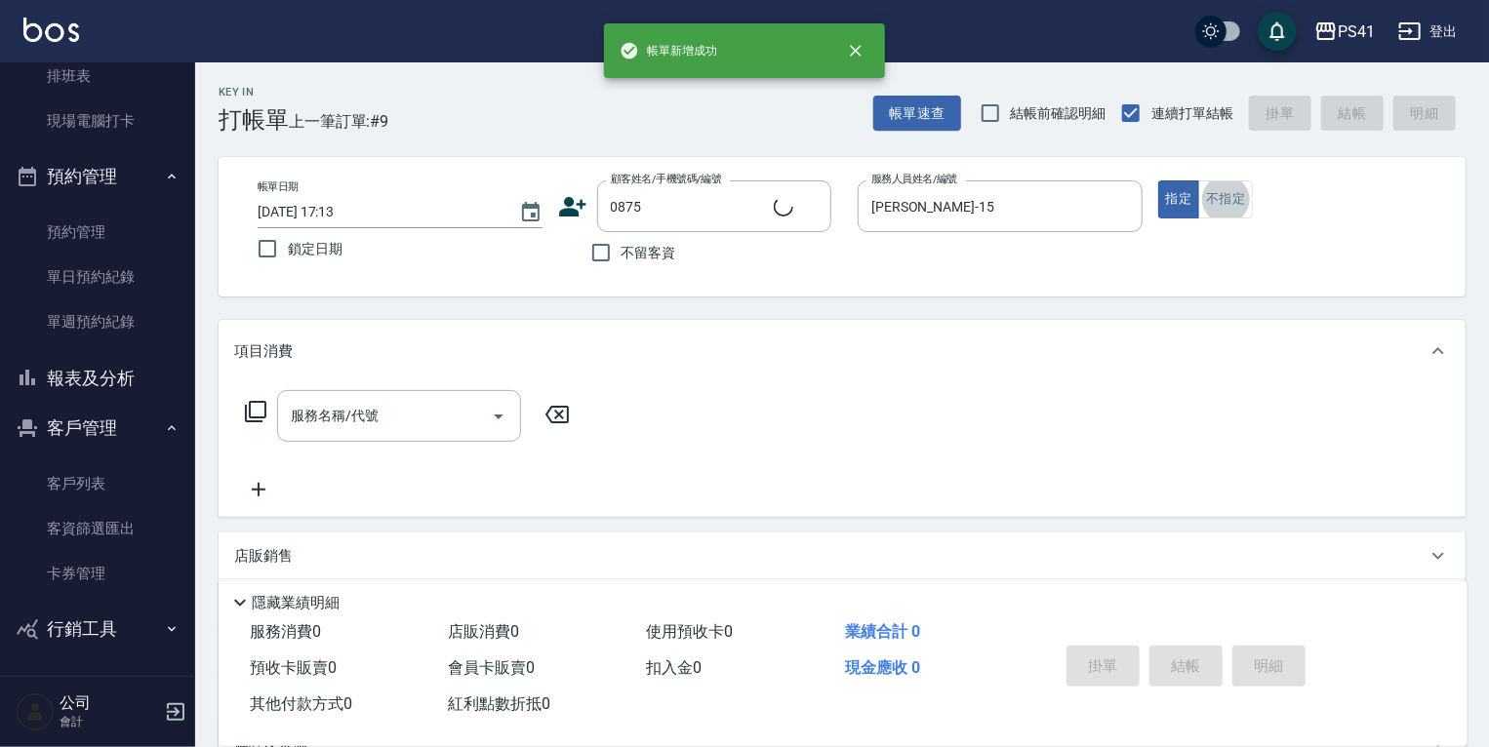
type input "[PERSON_NAME]/0952011376/0875"
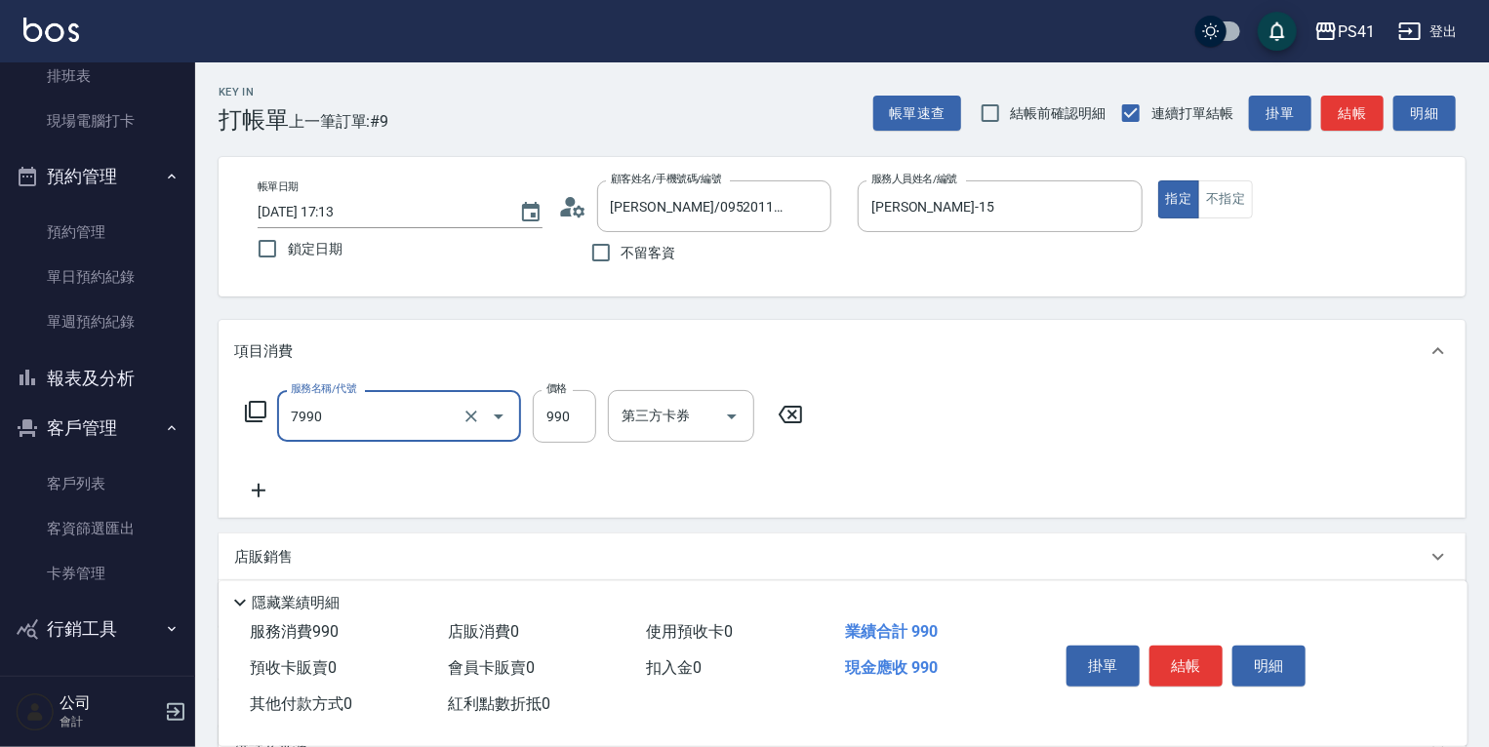
type input "髮原素頭皮養護-活動(7990)"
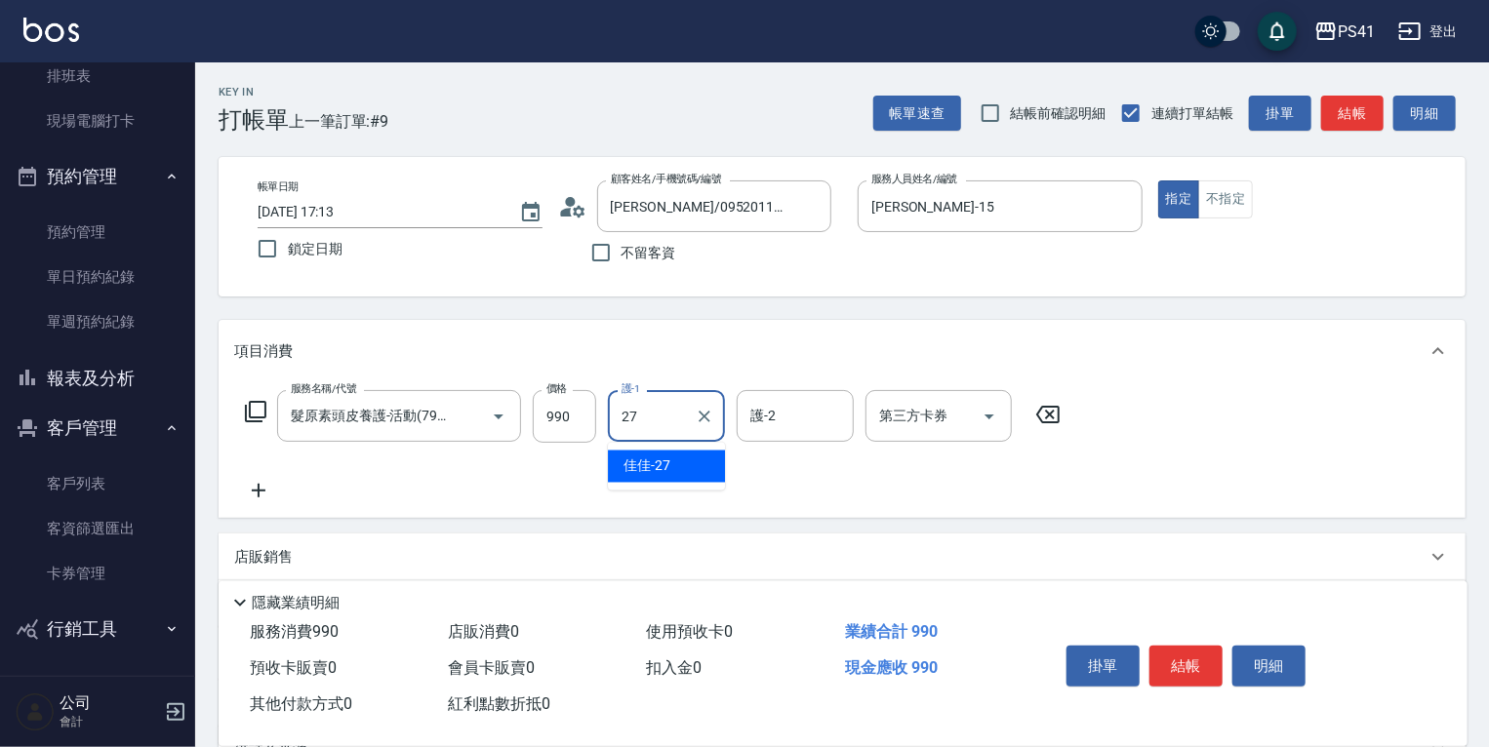
type input "佳佳-27"
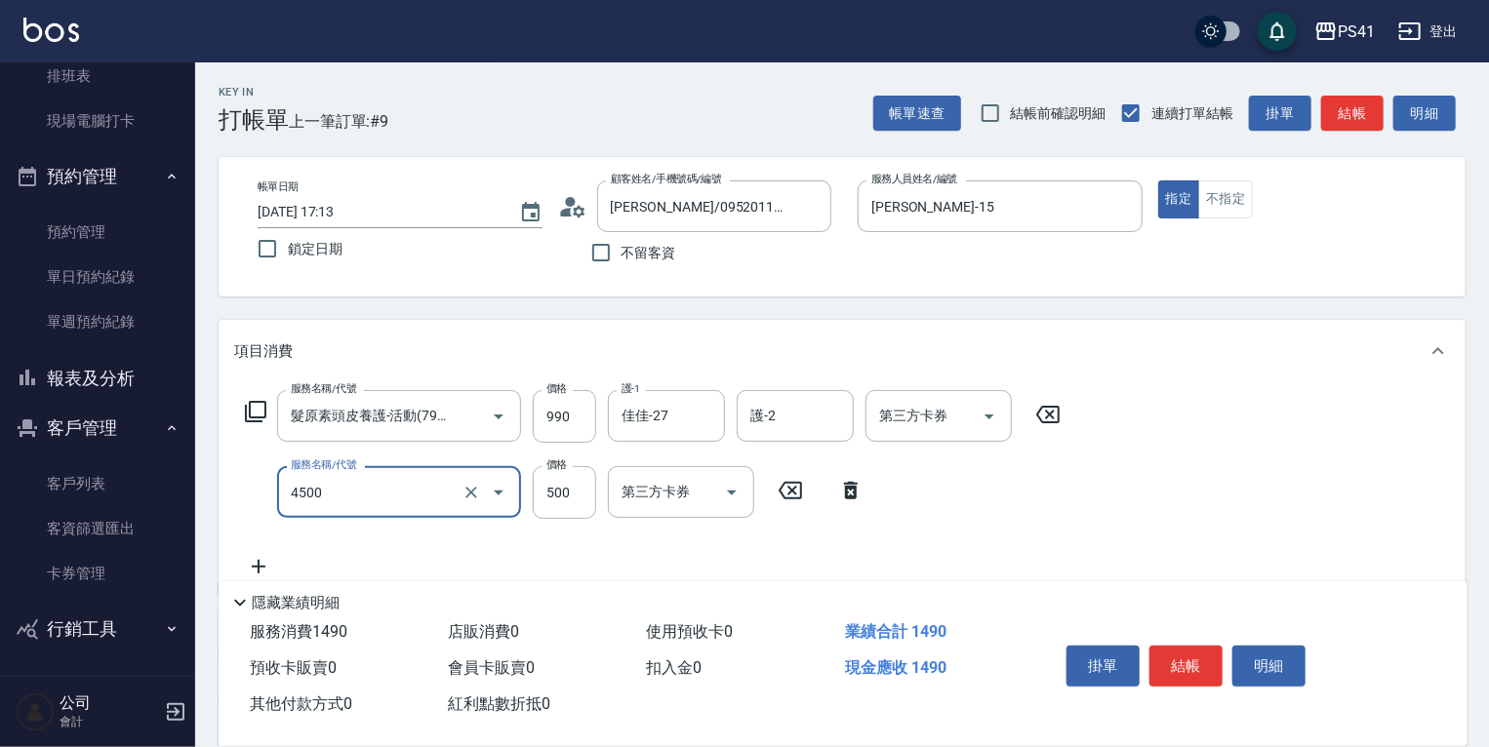
type input "補染(4500)"
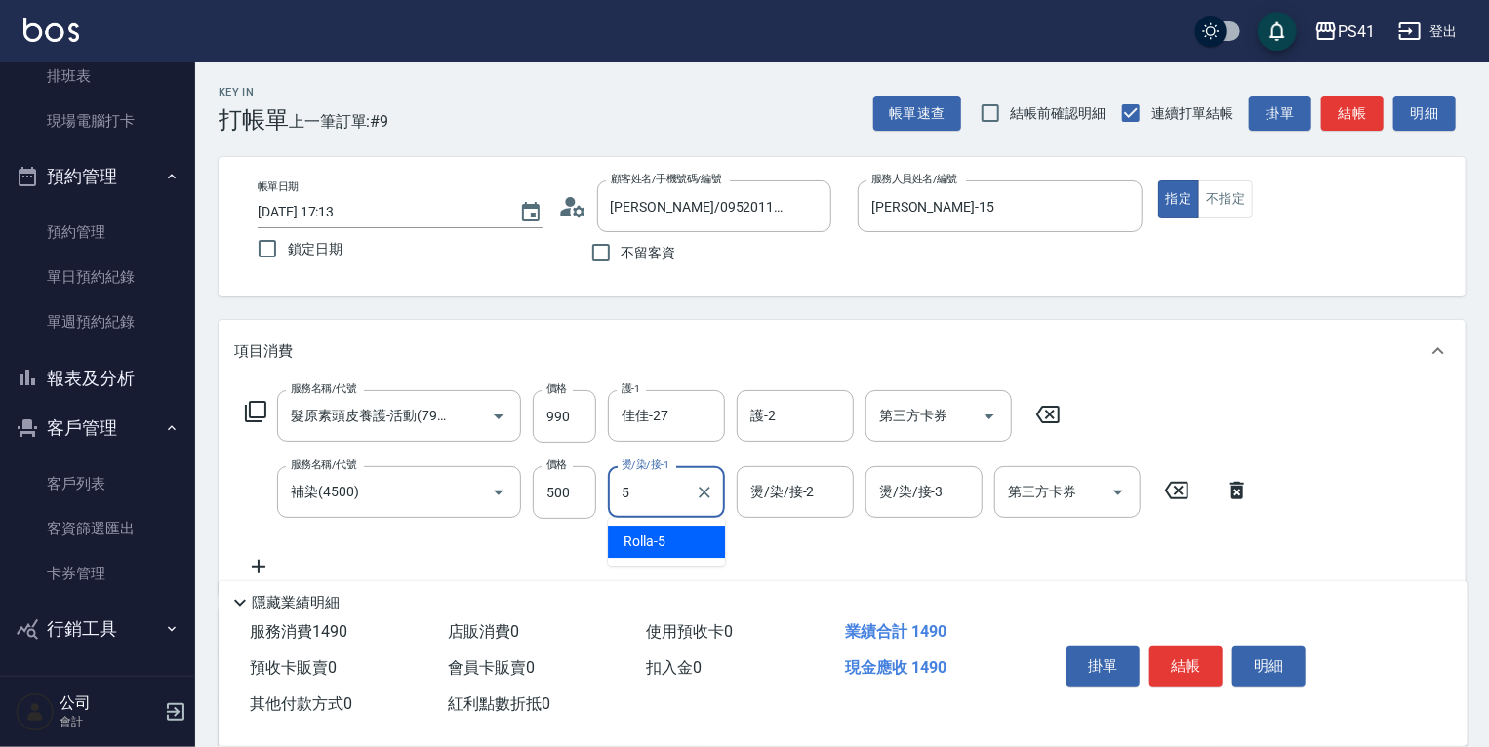
type input "Rolla-5"
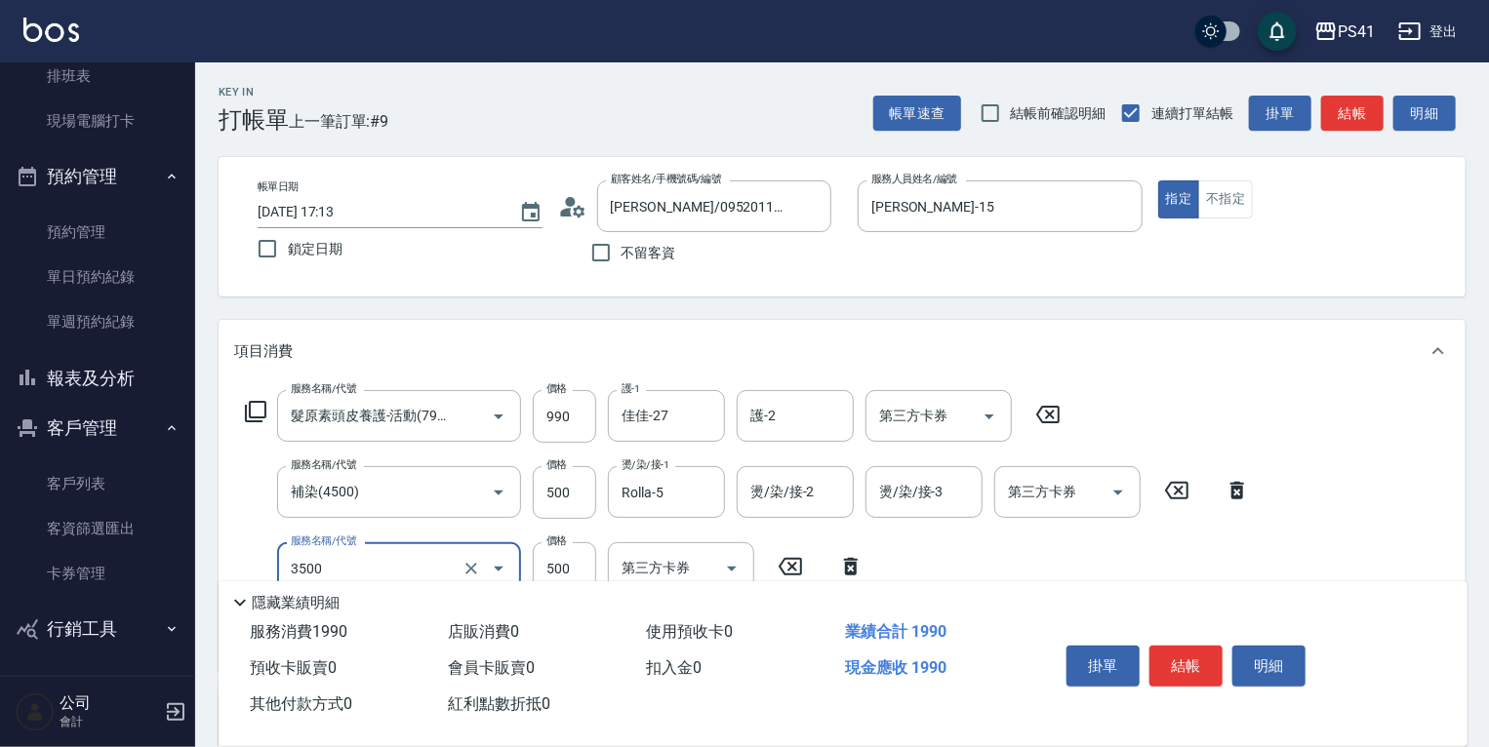
type input "補燙(3500)"
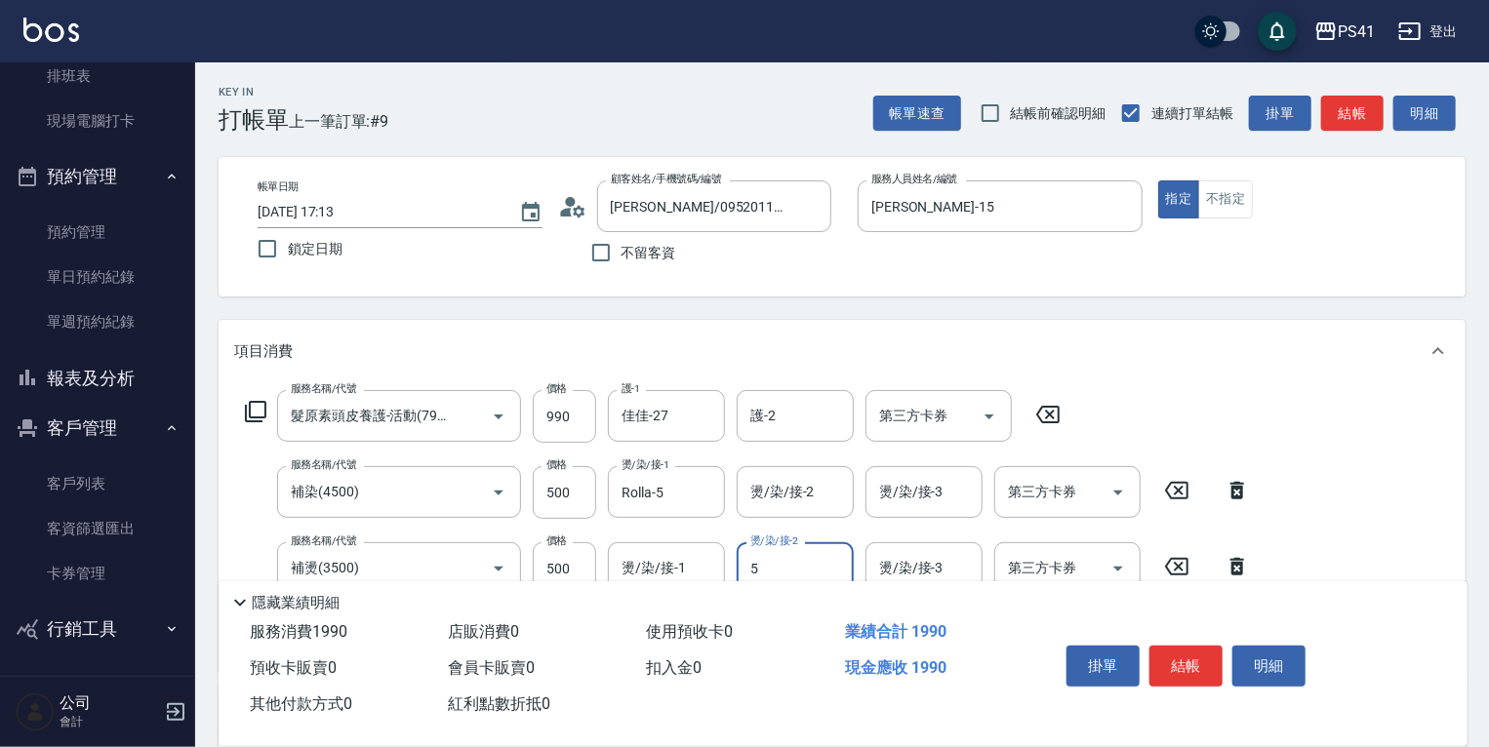
type input "Rolla-5"
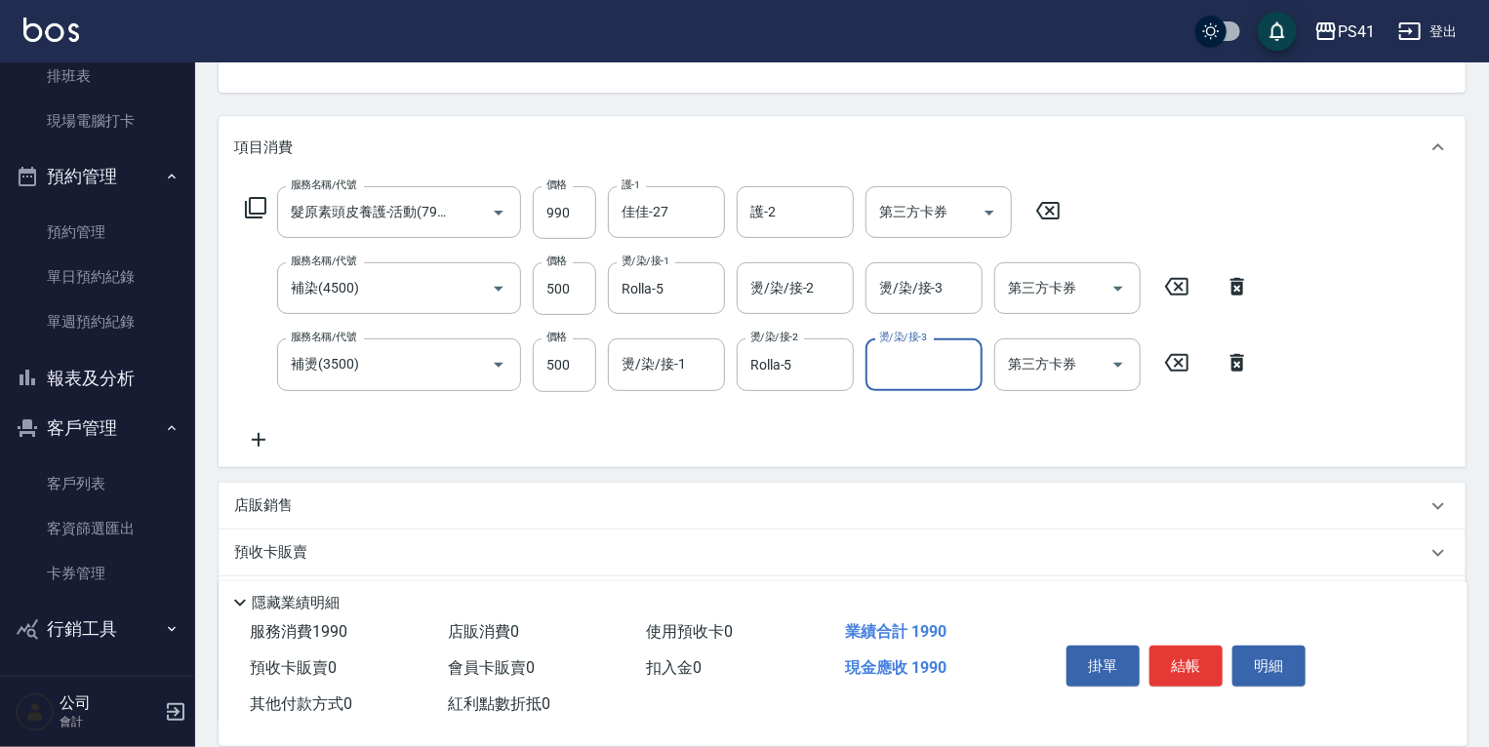
scroll to position [363, 0]
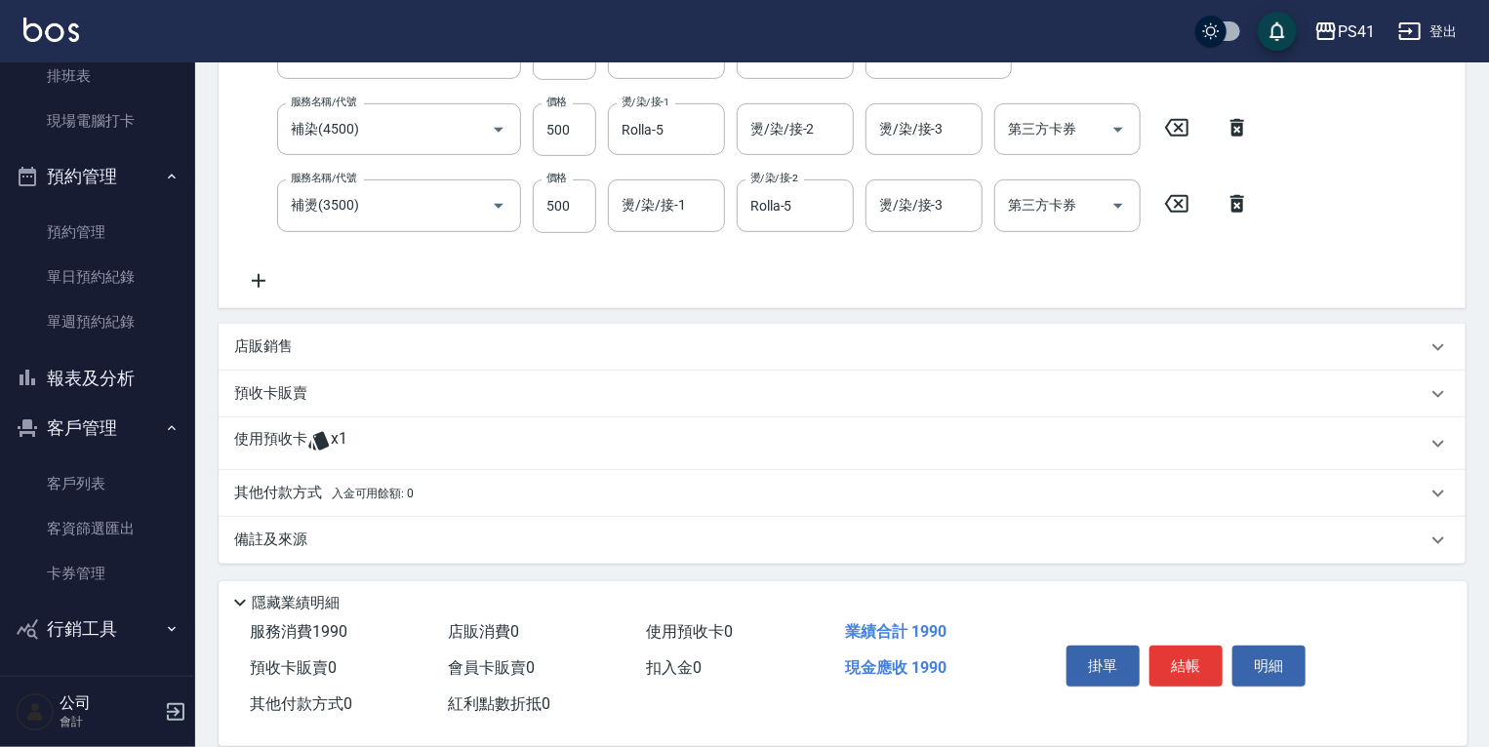
click at [273, 284] on icon at bounding box center [258, 280] width 49 height 23
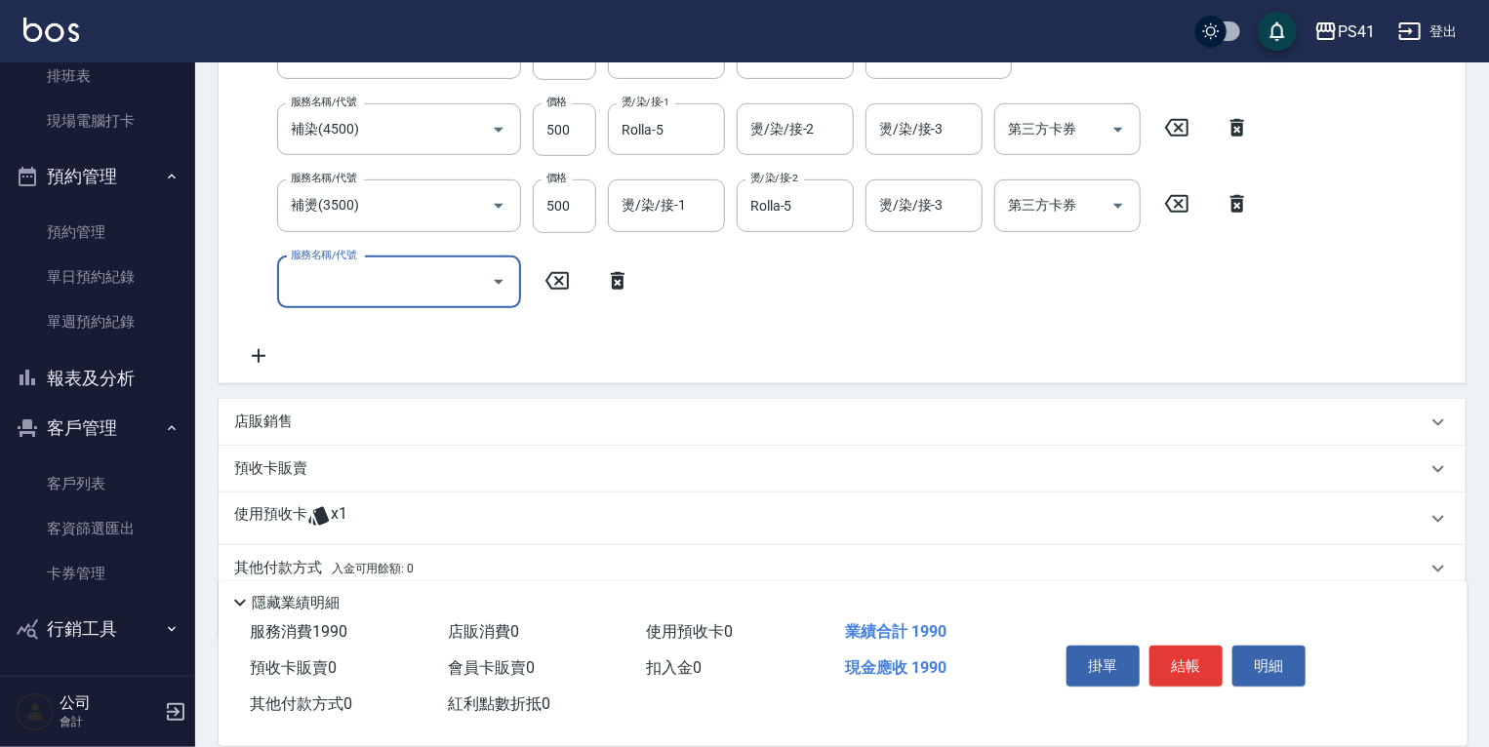
click at [372, 507] on div "使用預收卡 x1" at bounding box center [830, 518] width 1192 height 29
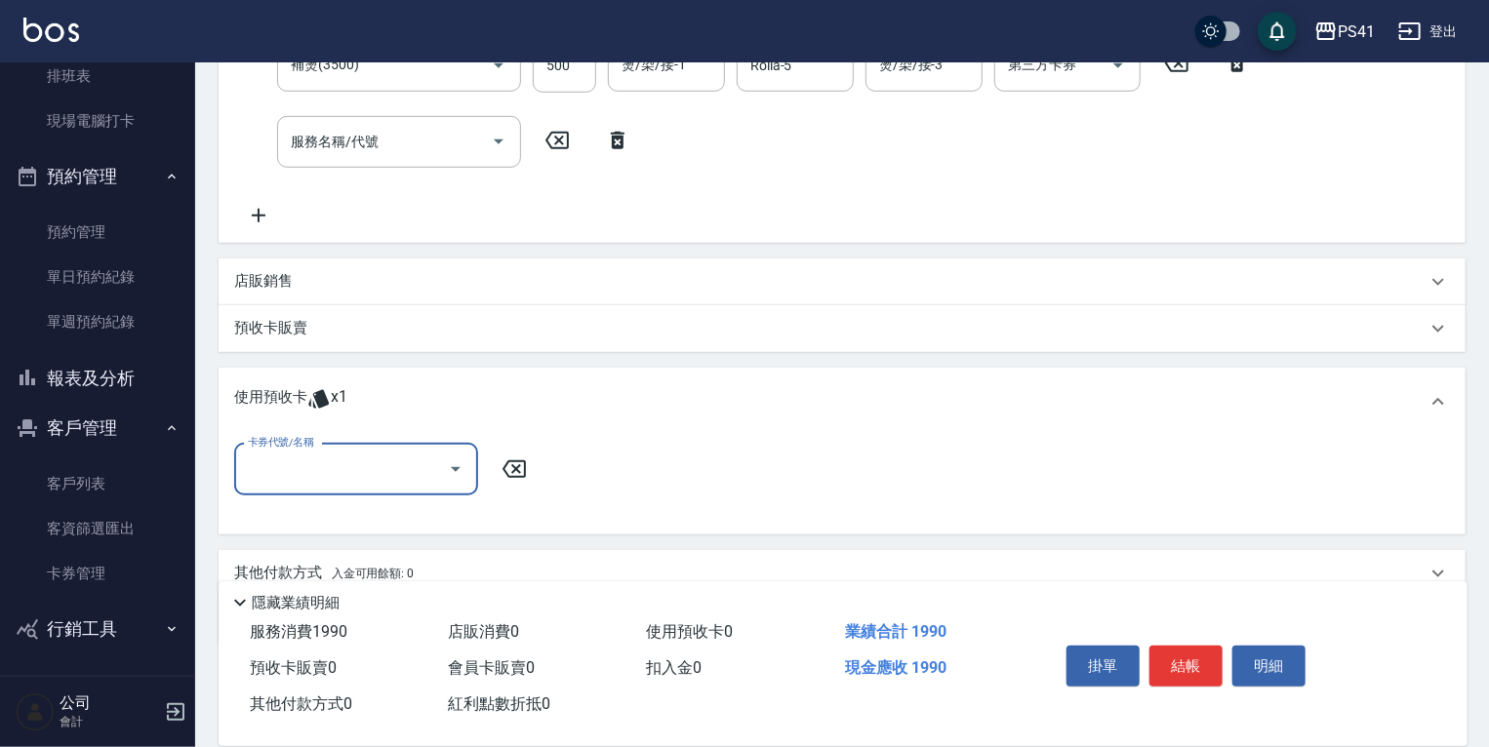
scroll to position [545, 0]
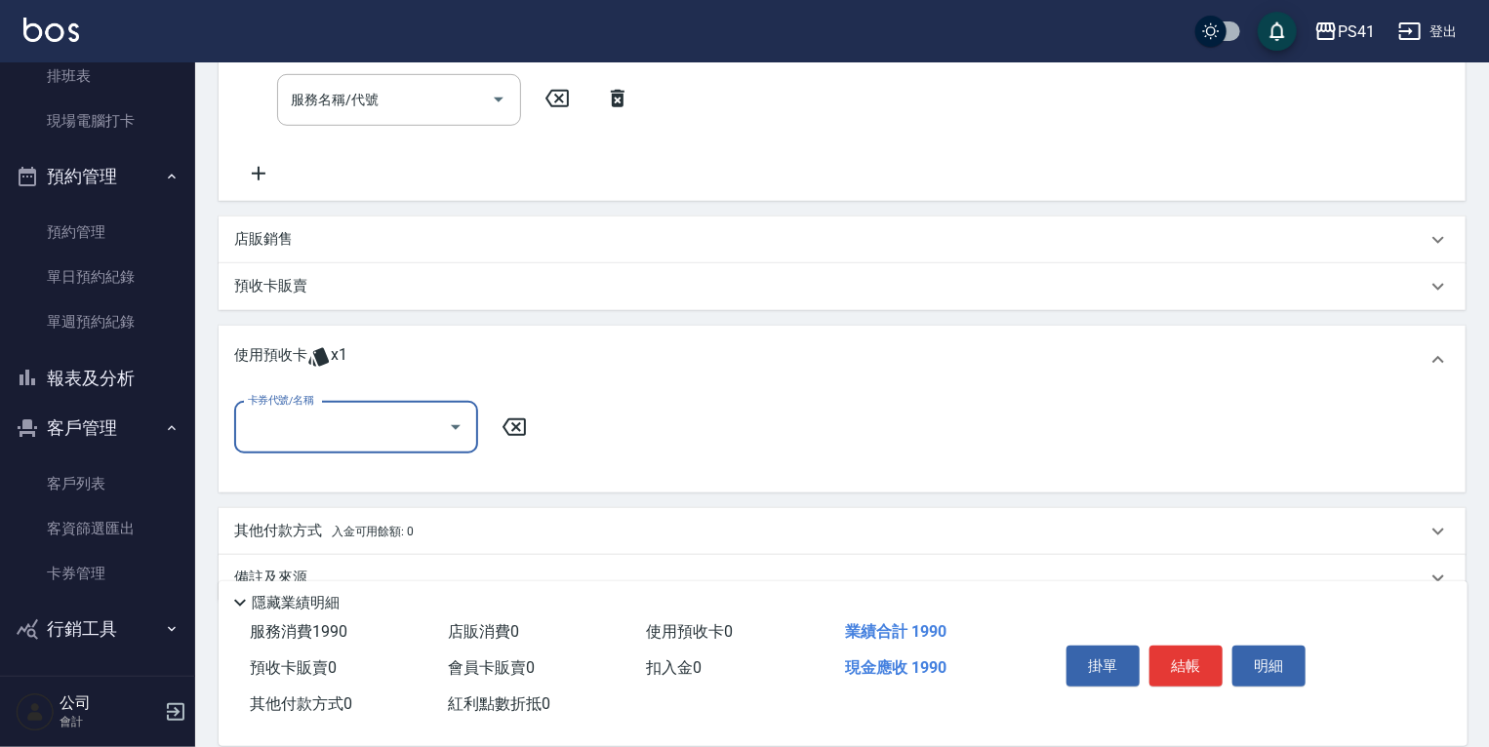
click at [347, 413] on input "卡券代號/名稱" at bounding box center [341, 428] width 197 height 34
drag, startPoint x: 355, startPoint y: 476, endPoint x: 484, endPoint y: 469, distance: 128.9
click at [367, 475] on div "高蛋白包套4次4500 剩餘1張" at bounding box center [356, 476] width 244 height 32
type input "高蛋白包套4次4500"
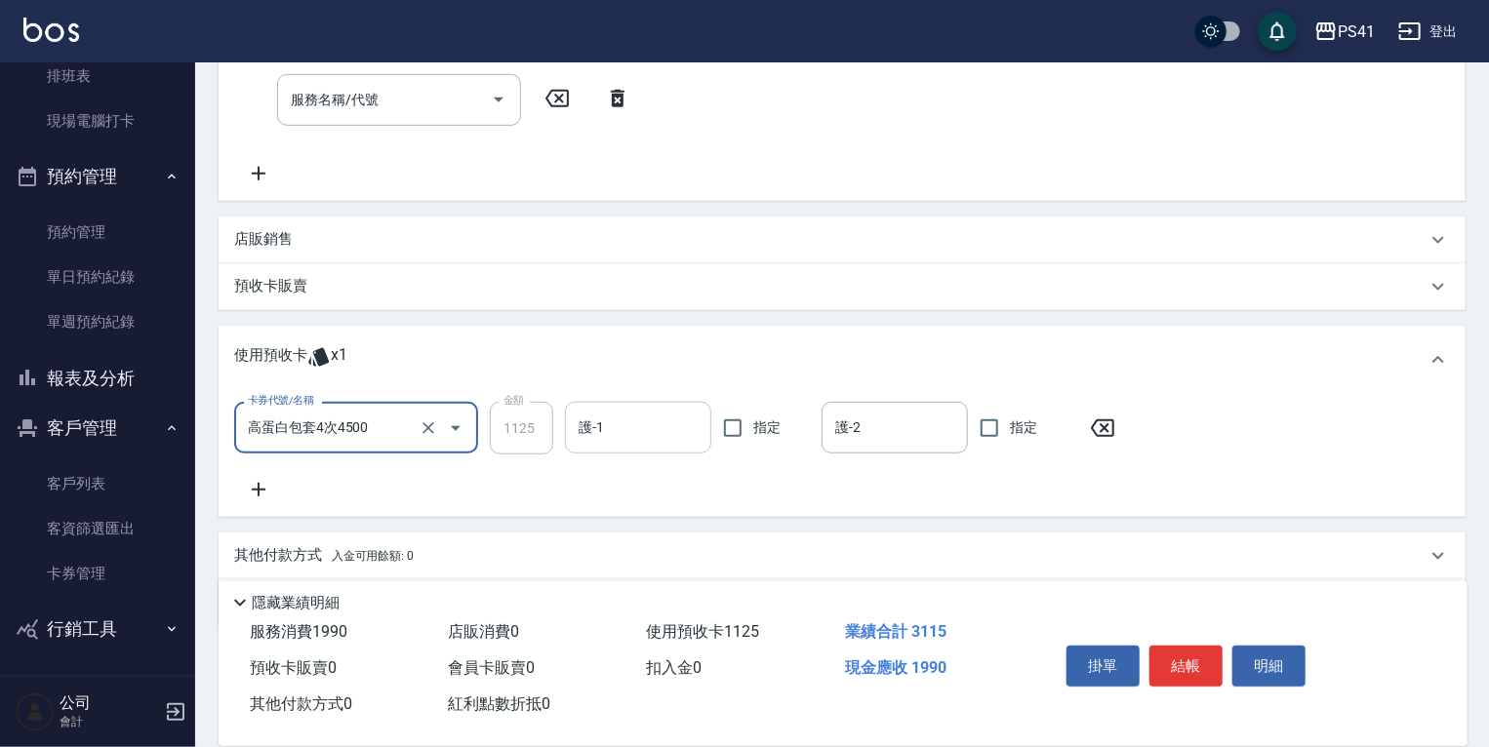
click at [636, 438] on input "護-1" at bounding box center [638, 428] width 129 height 34
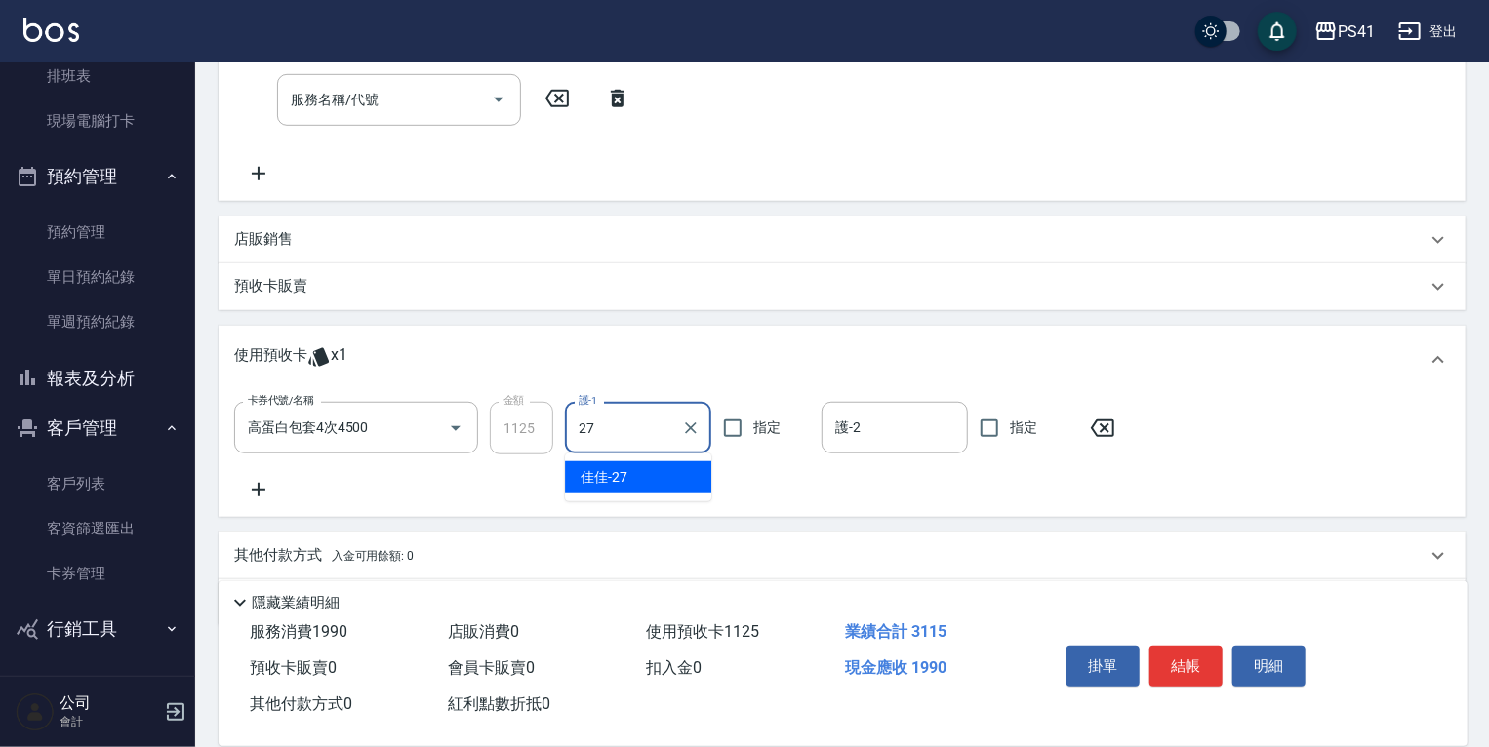
type input "佳佳-27"
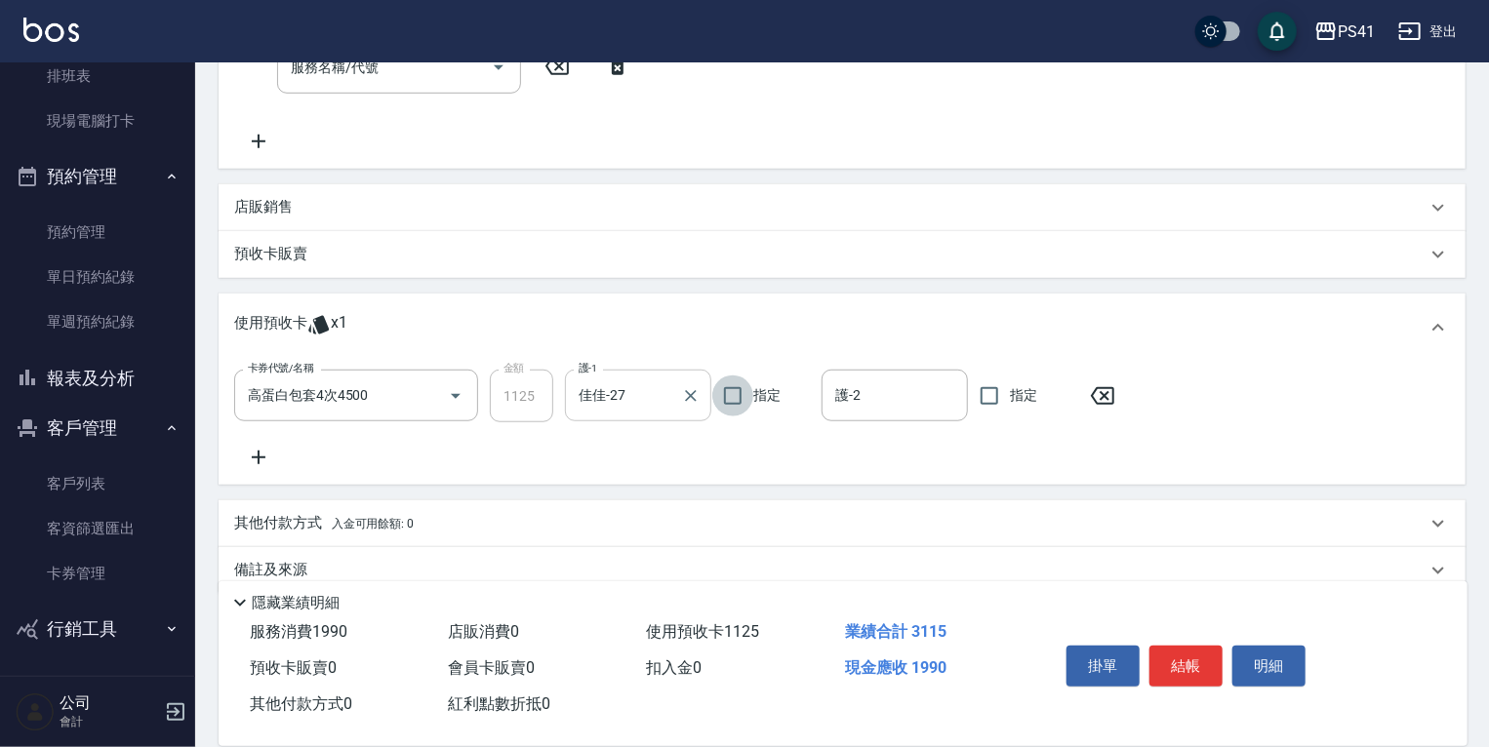
scroll to position [609, 0]
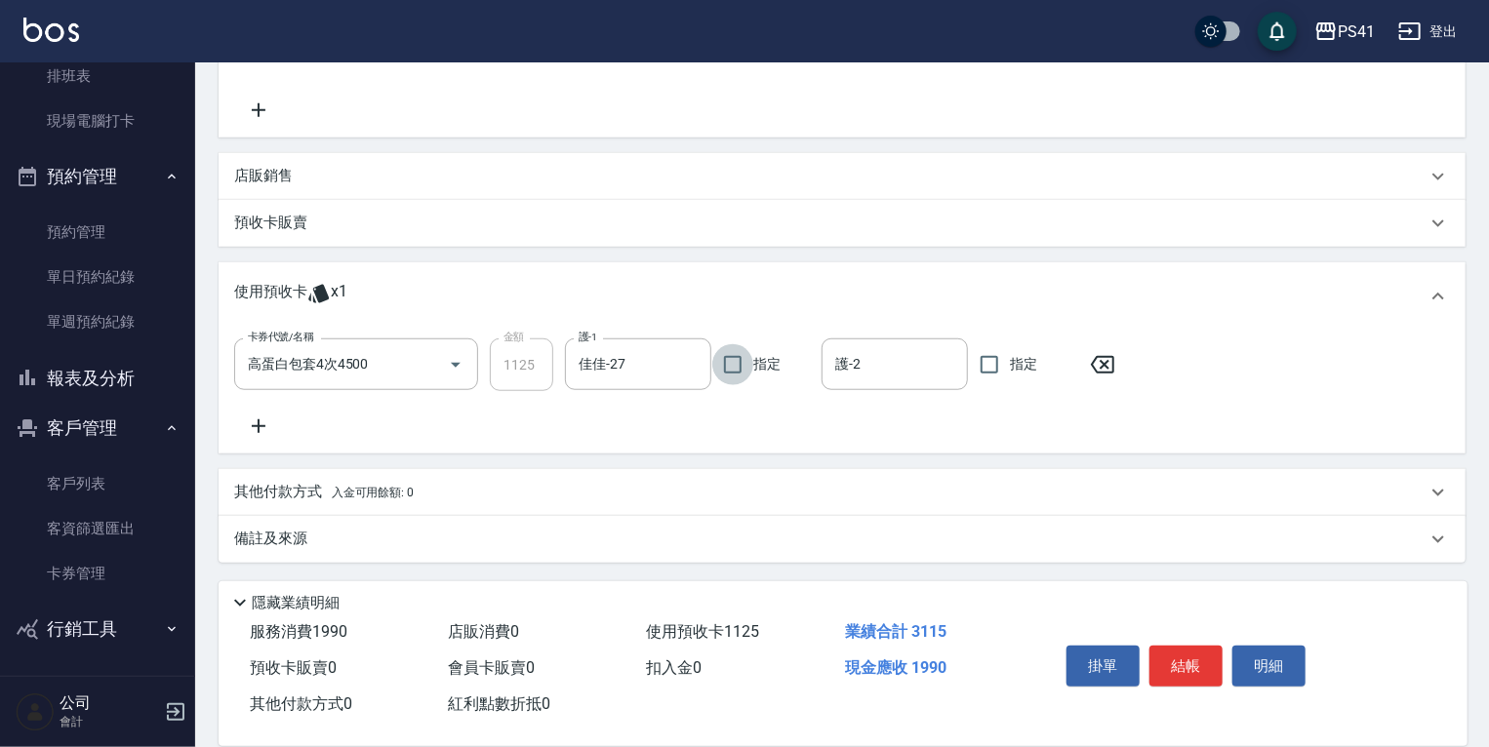
click at [319, 496] on p "其他付款方式 入金可用餘額: 0" at bounding box center [323, 492] width 179 height 21
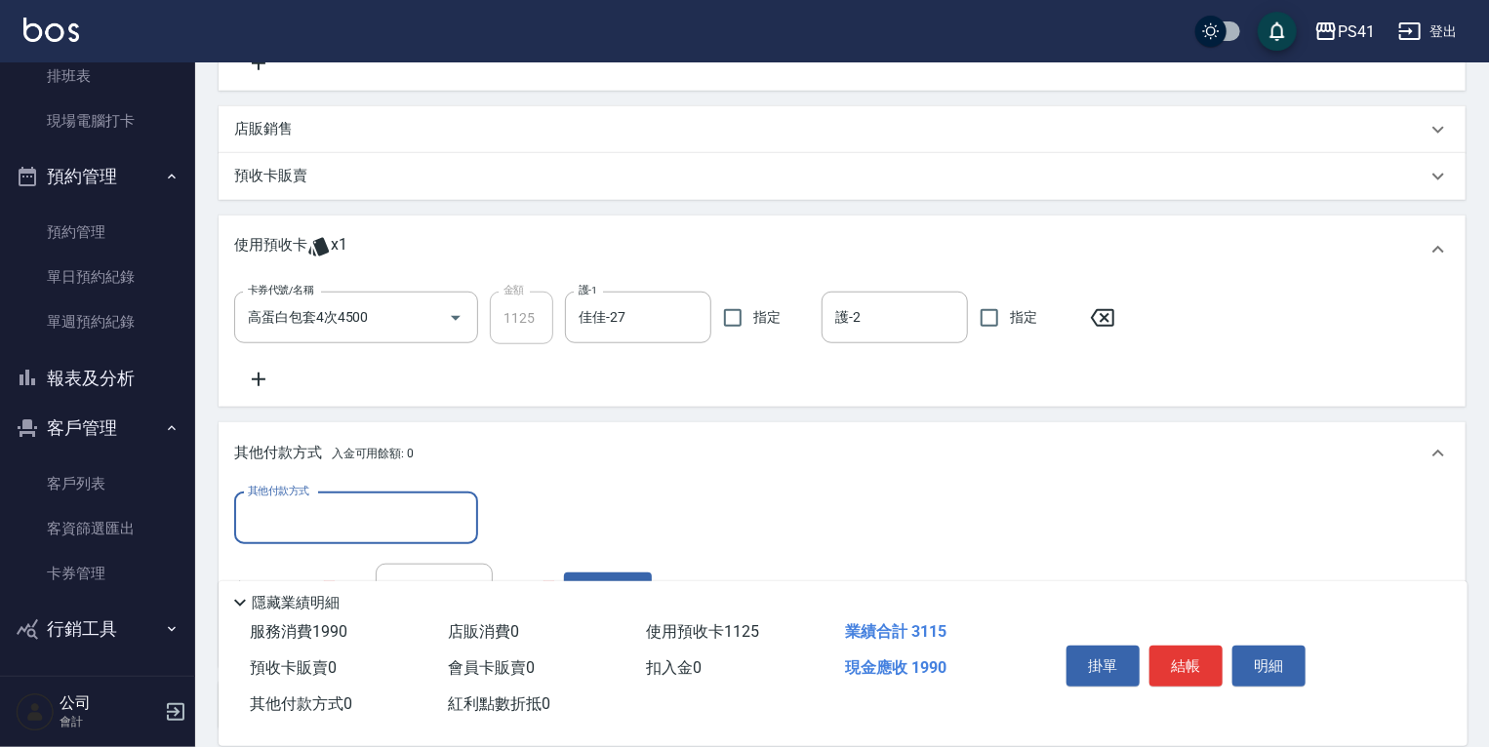
scroll to position [758, 0]
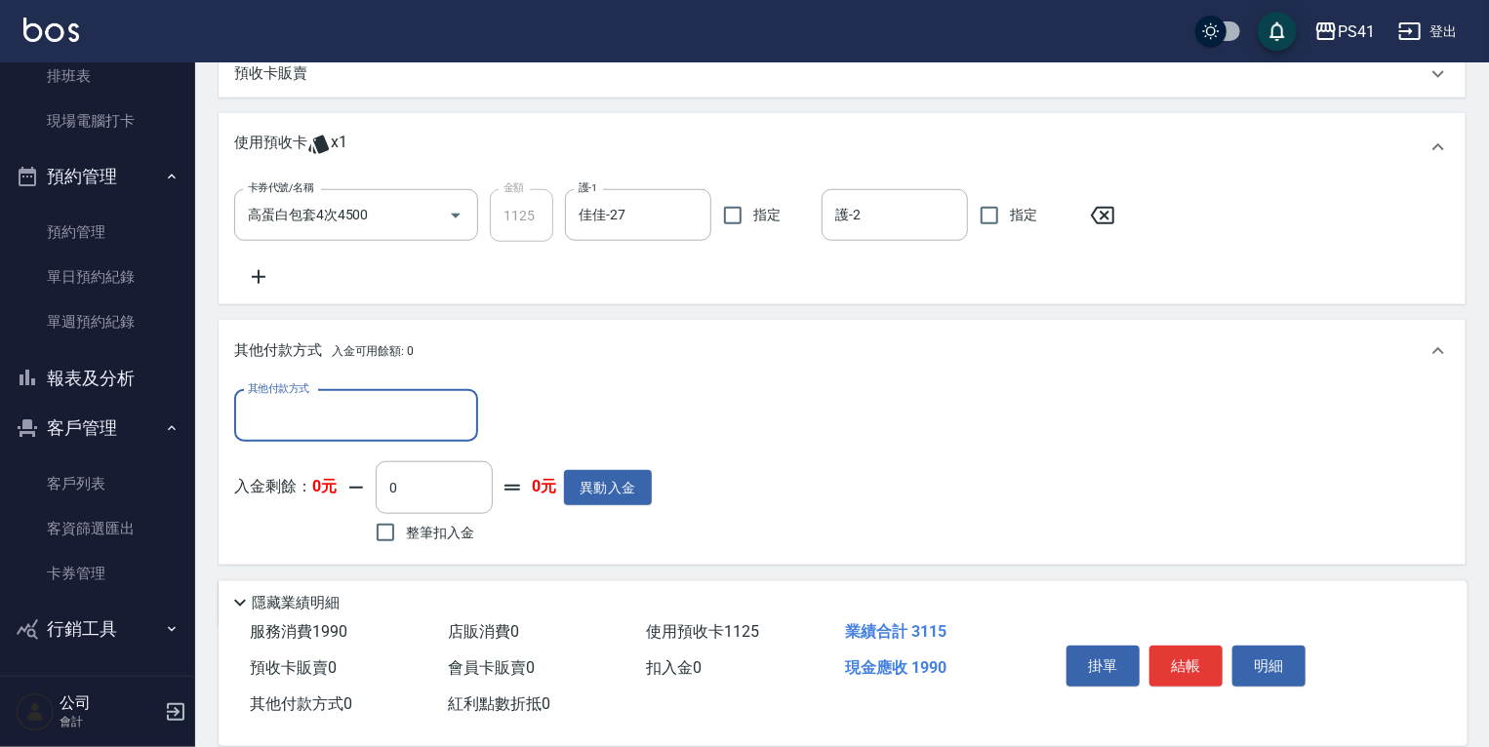
click at [328, 415] on input "其他付款方式" at bounding box center [356, 416] width 226 height 34
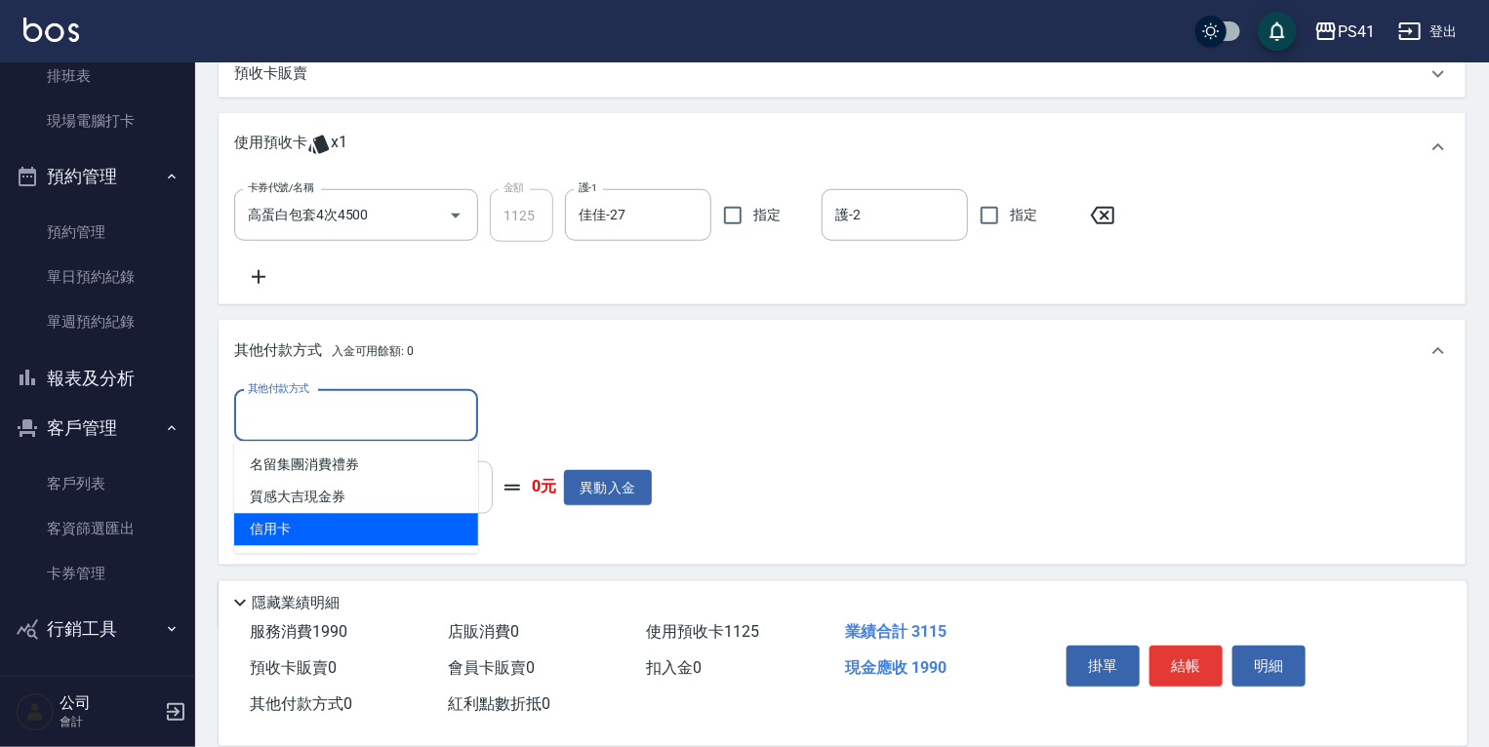
drag, startPoint x: 337, startPoint y: 536, endPoint x: 442, endPoint y: 496, distance: 112.7
click at [341, 536] on span "信用卡" at bounding box center [356, 530] width 244 height 32
type input "信用卡"
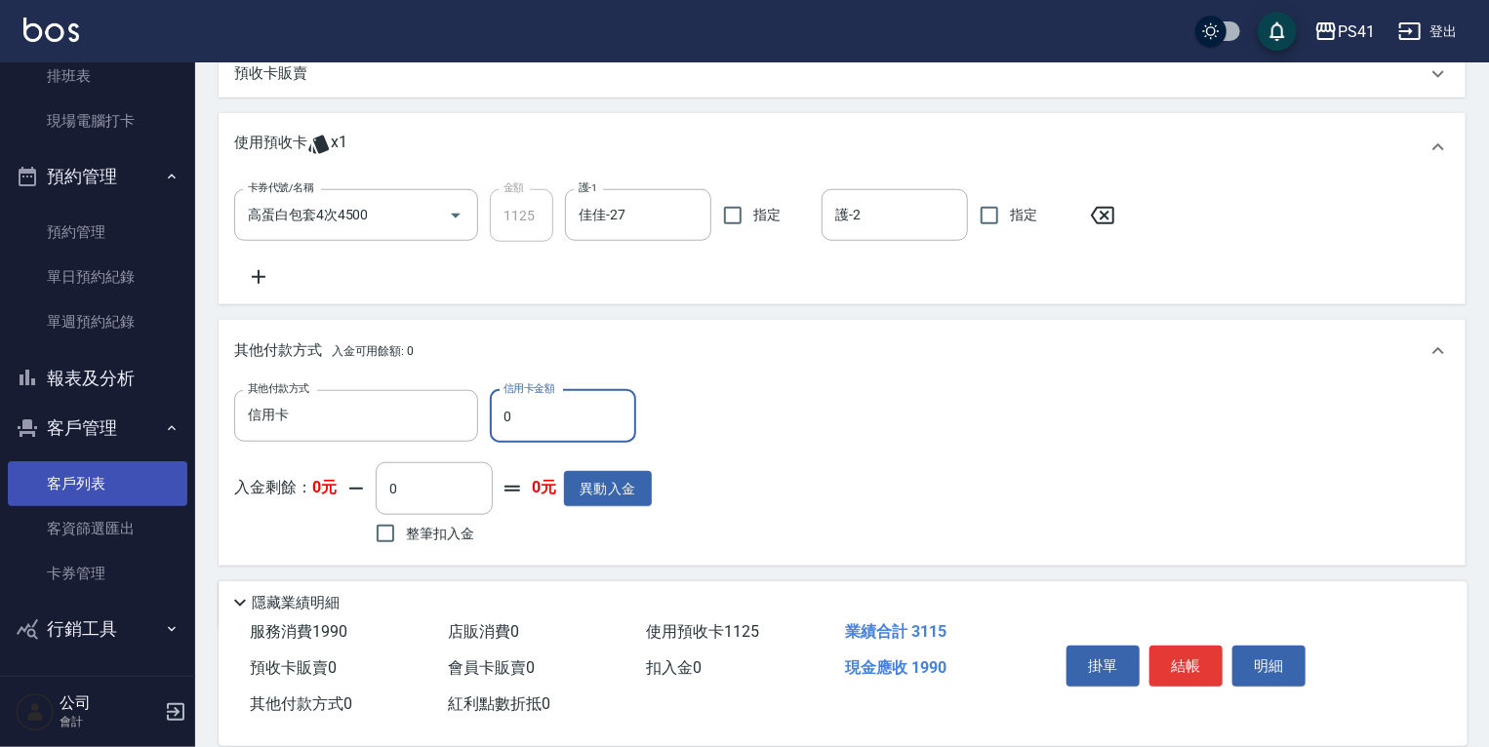
drag, startPoint x: 574, startPoint y: 425, endPoint x: 31, endPoint y: 489, distance: 546.0
click at [129, 431] on div "PS41 登出 櫃檯作業 打帳單 帳單列表 現金收支登錄 材料自購登錄 每日結帳 排班表 現場電腦打卡 預約管理 預約管理 單日預約紀錄 單週預約紀錄 報表及…" at bounding box center [744, 27] width 1489 height 1571
type input "1990"
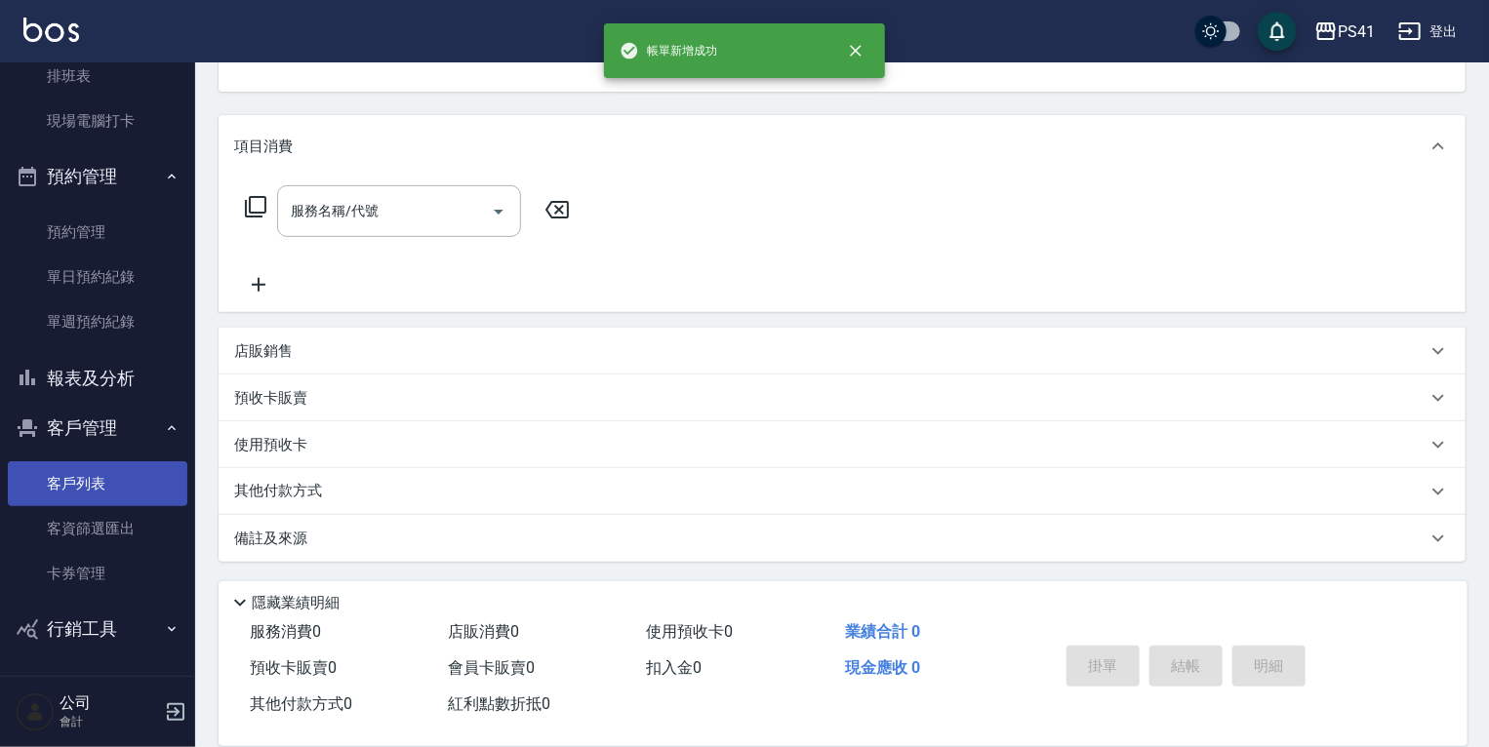
scroll to position [0, 0]
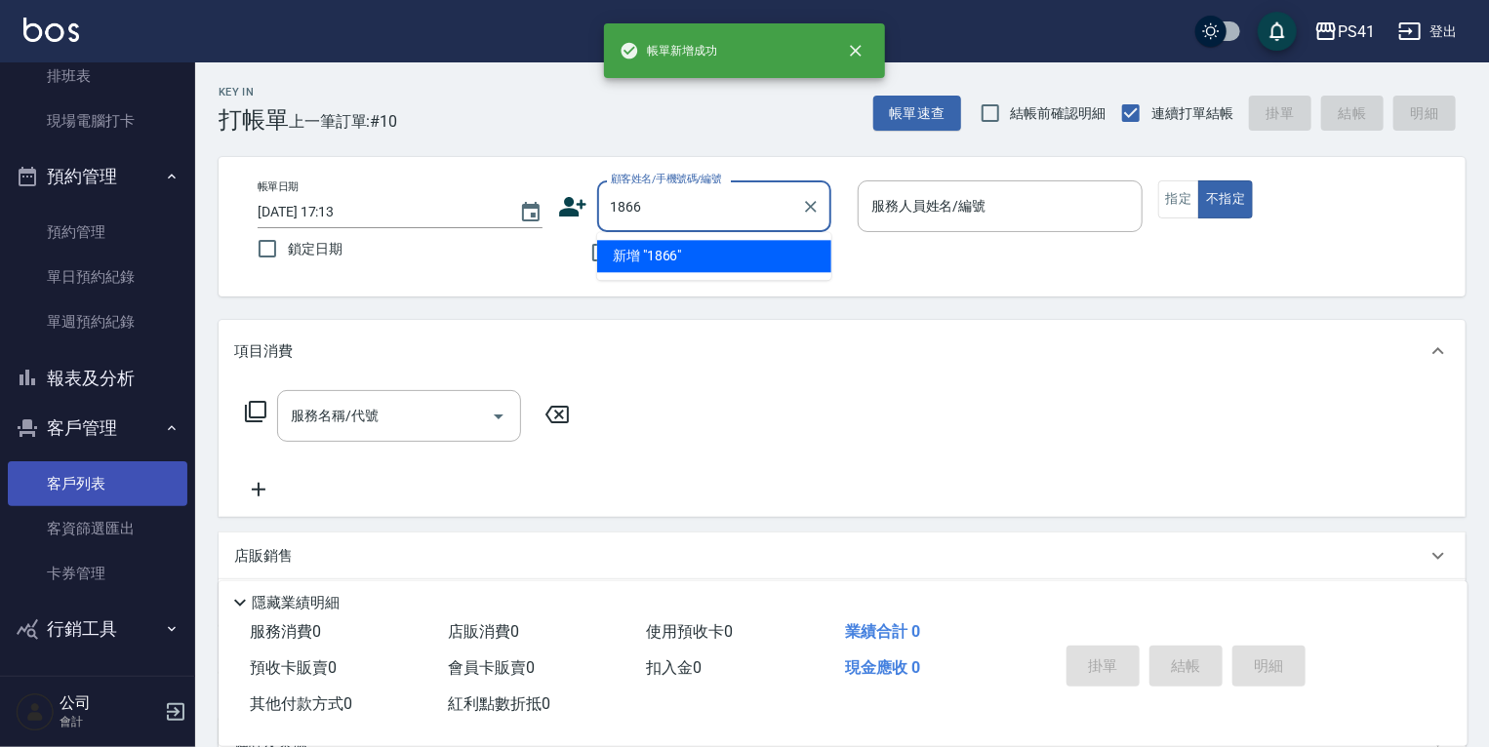
type input "1866"
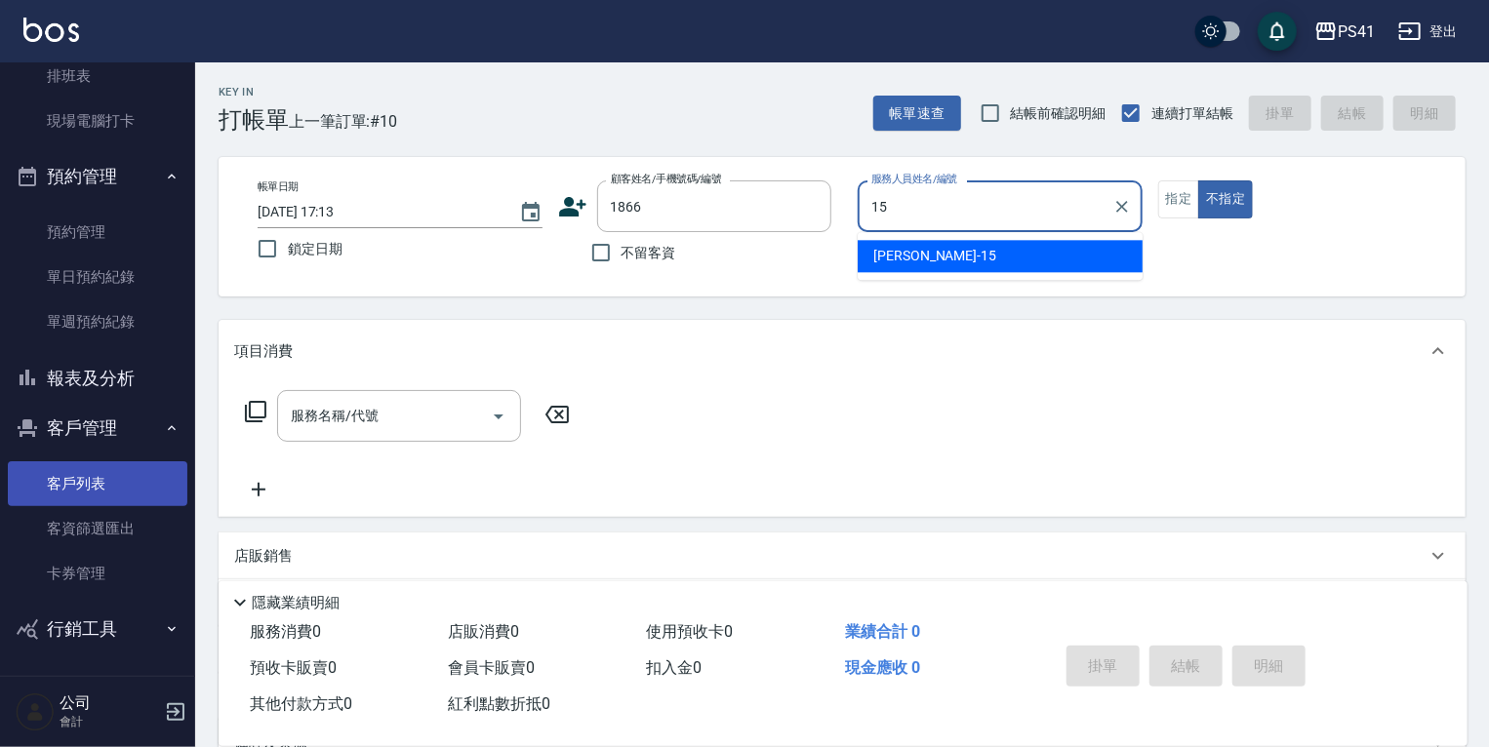
type input "李靜芳-15"
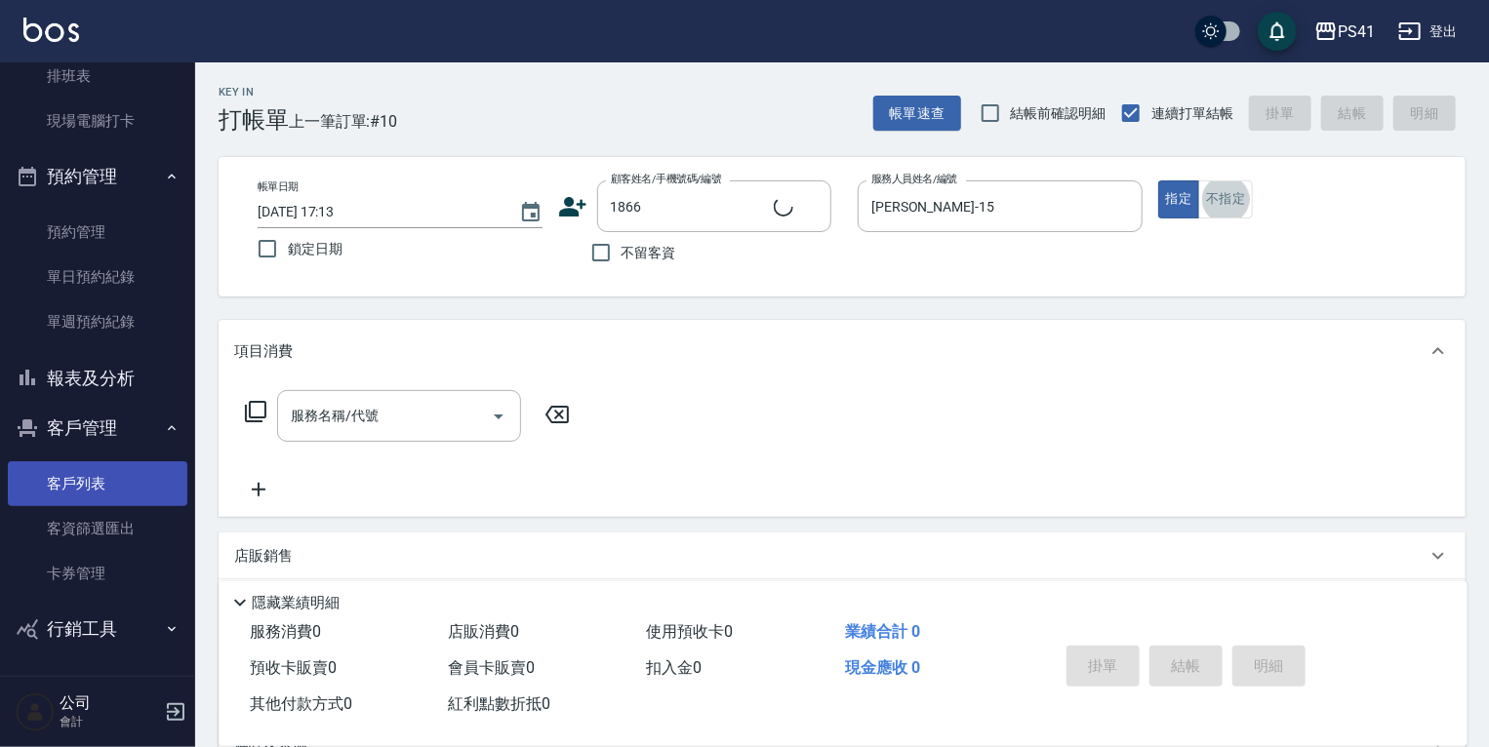
type input "[PERSON_NAME]/0988968362/1866"
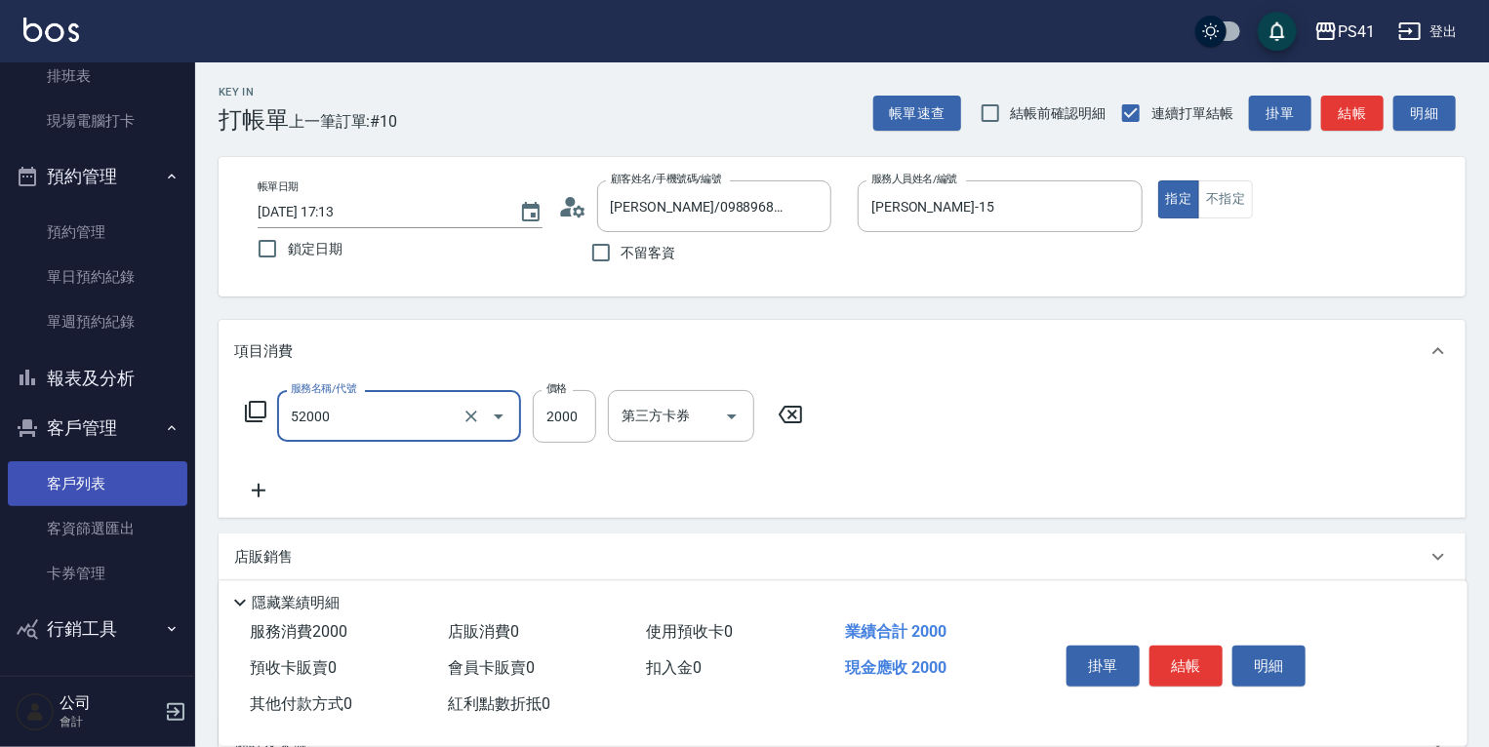
type input "原價1501~2000護髮(52000)"
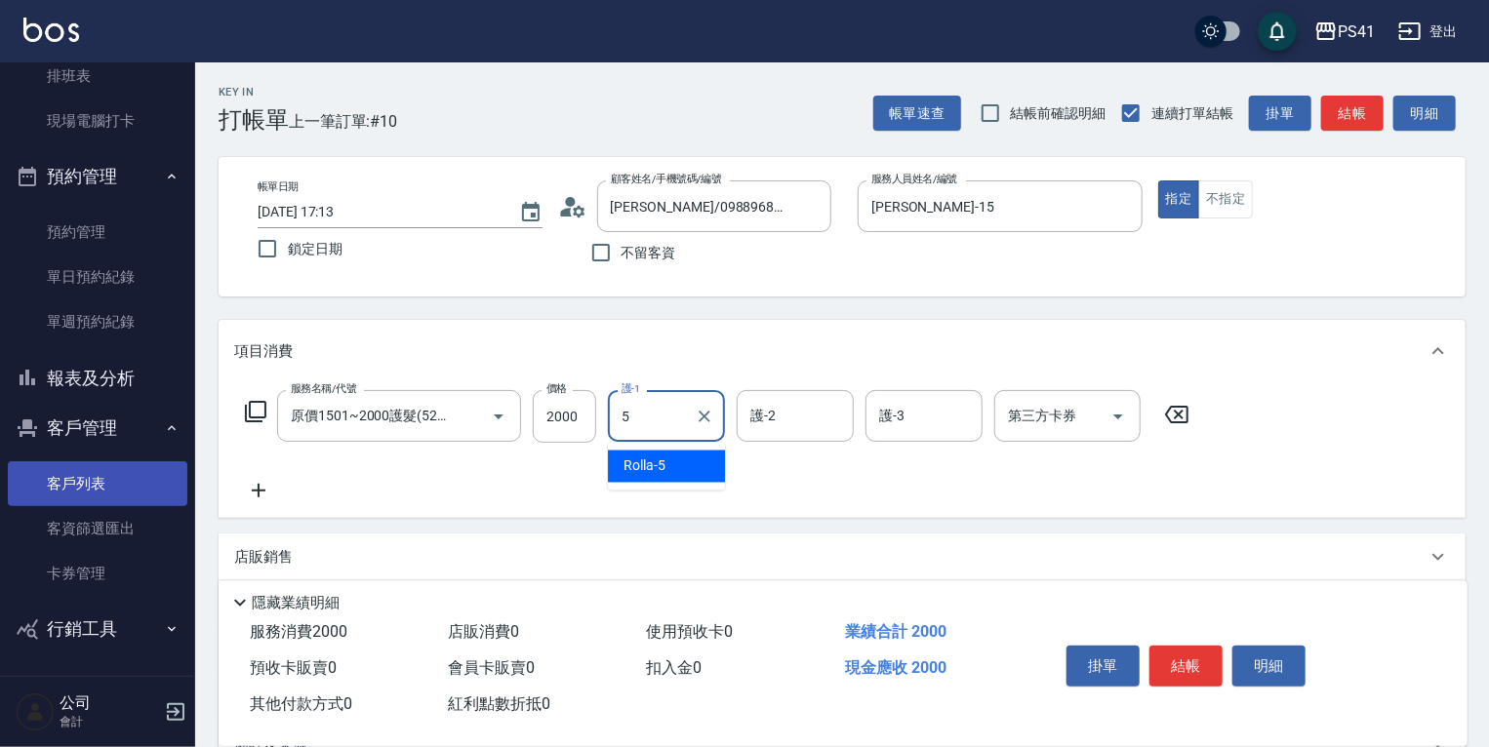
type input "Rolla-5"
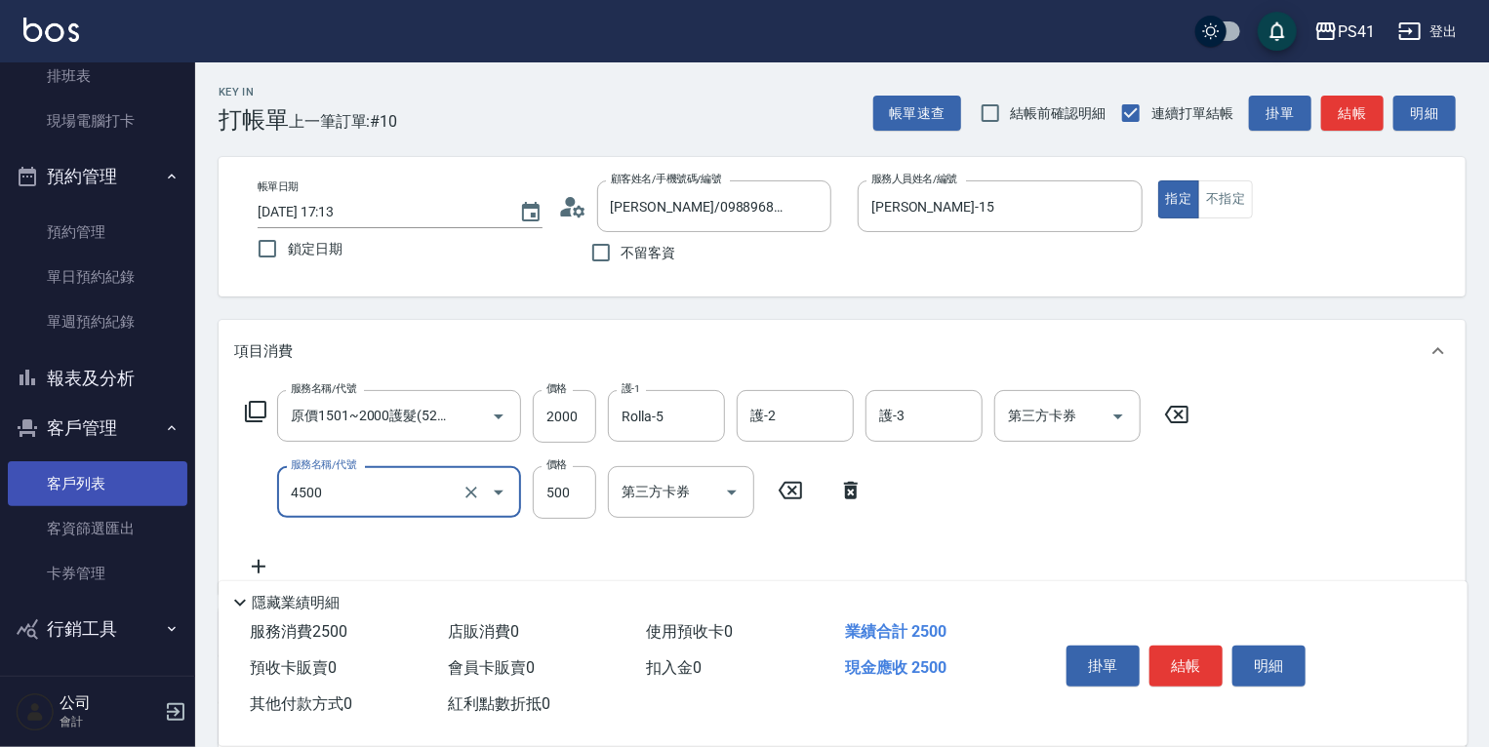
type input "補染(4500)"
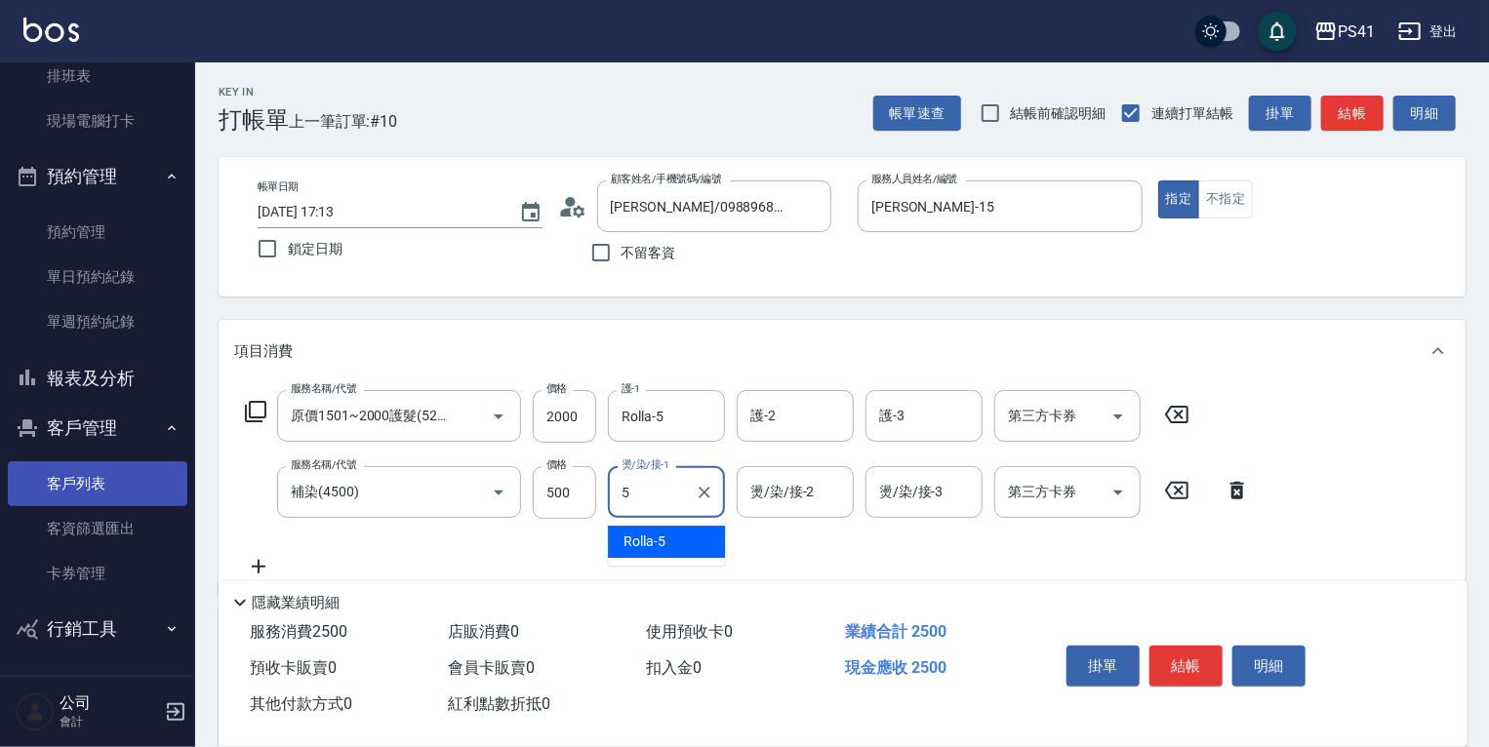
type input "Rolla-5"
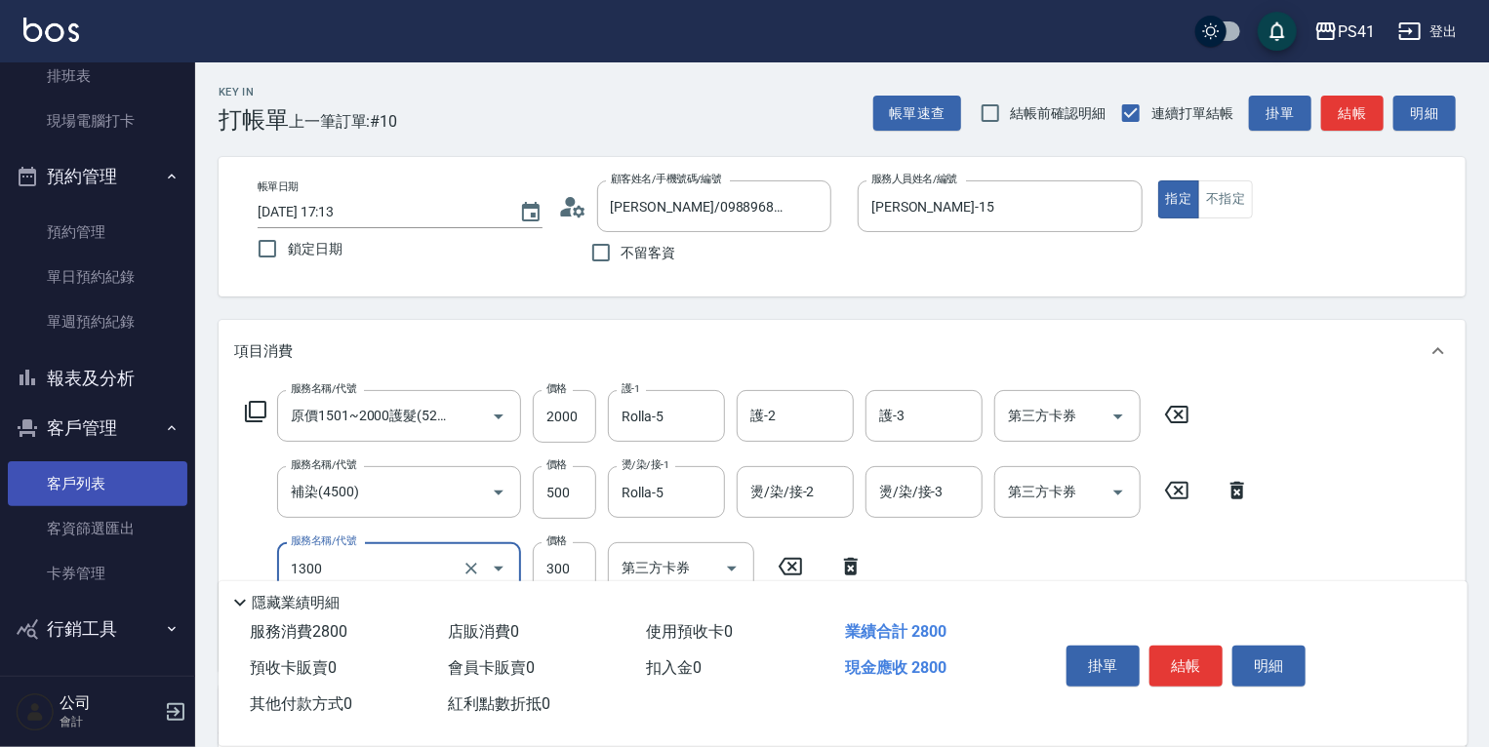
type input "洗髮300(1300)"
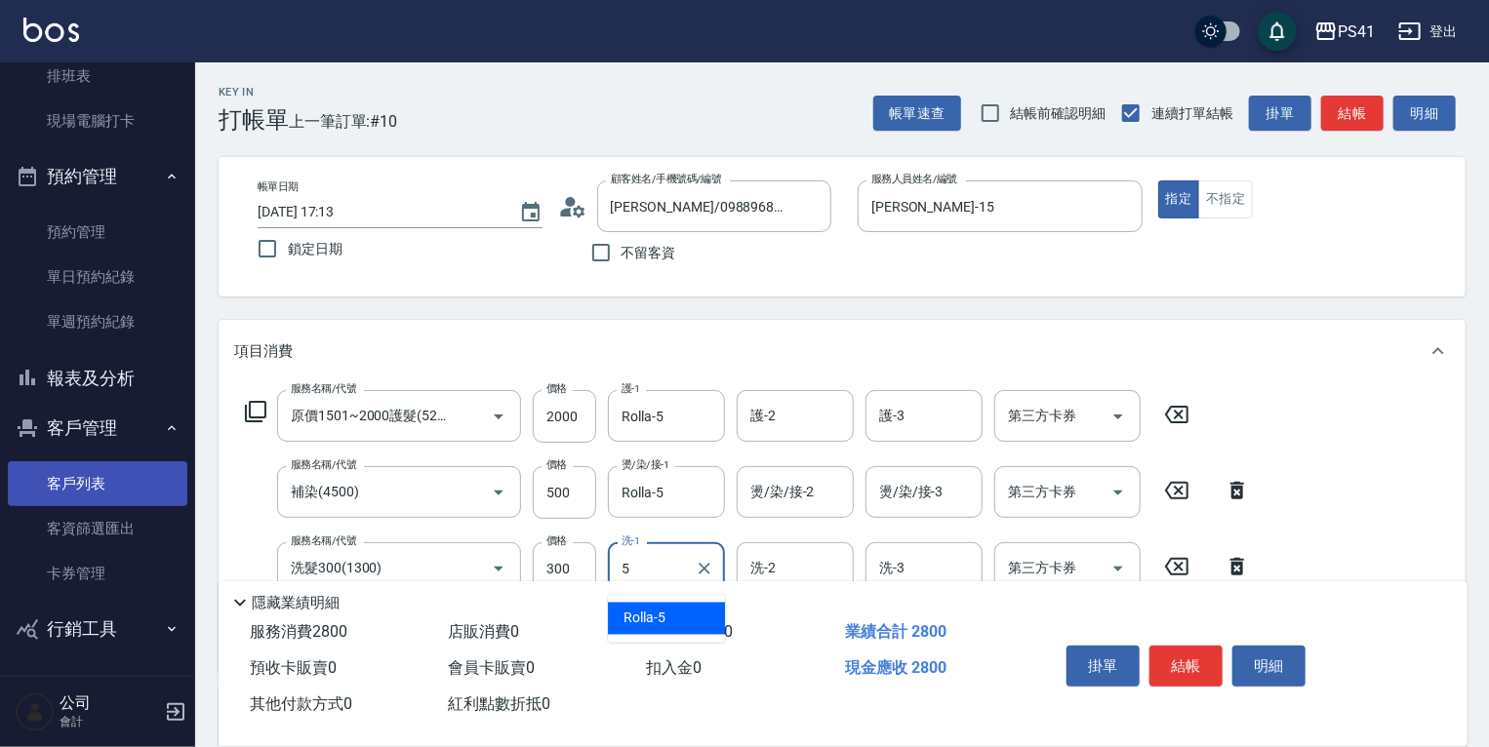
type input "Rolla-5"
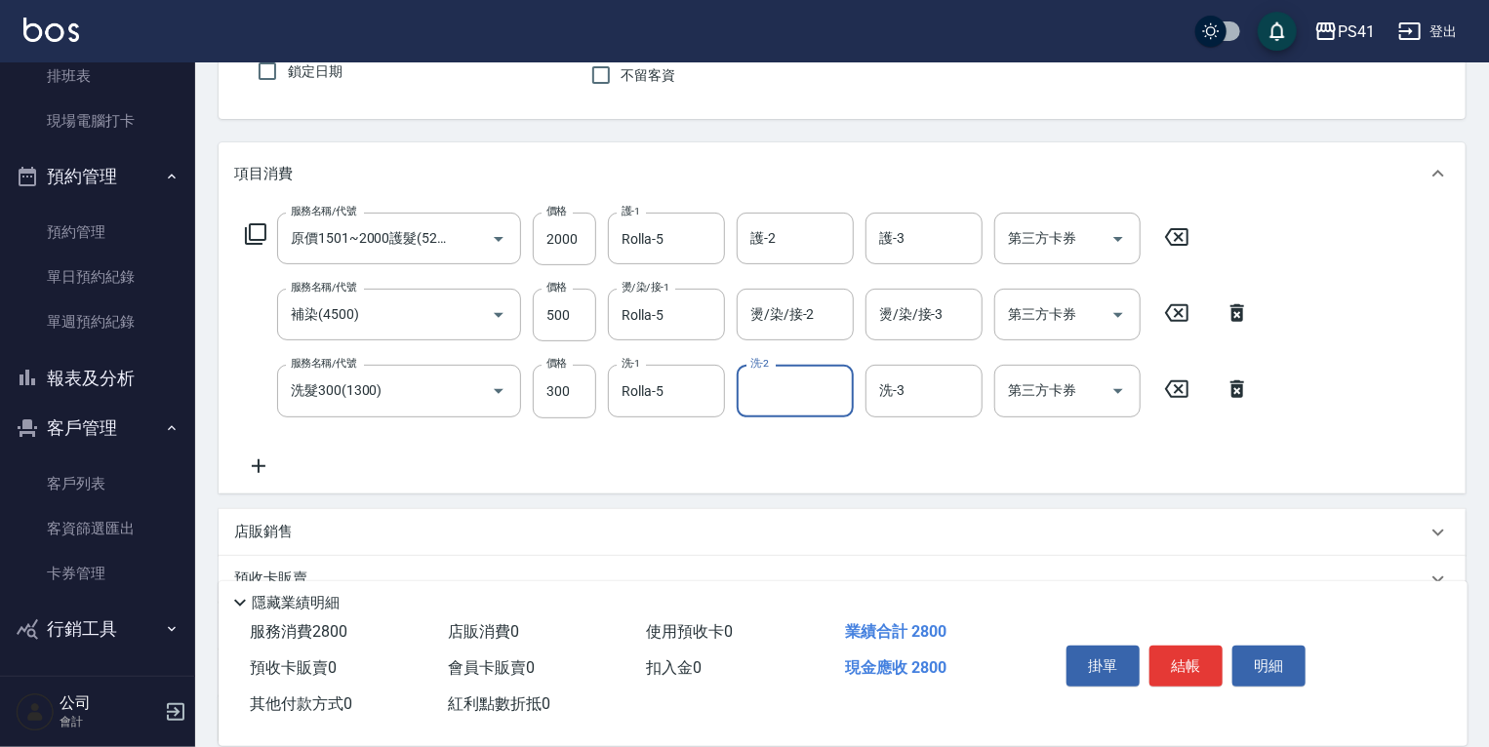
scroll to position [358, 0]
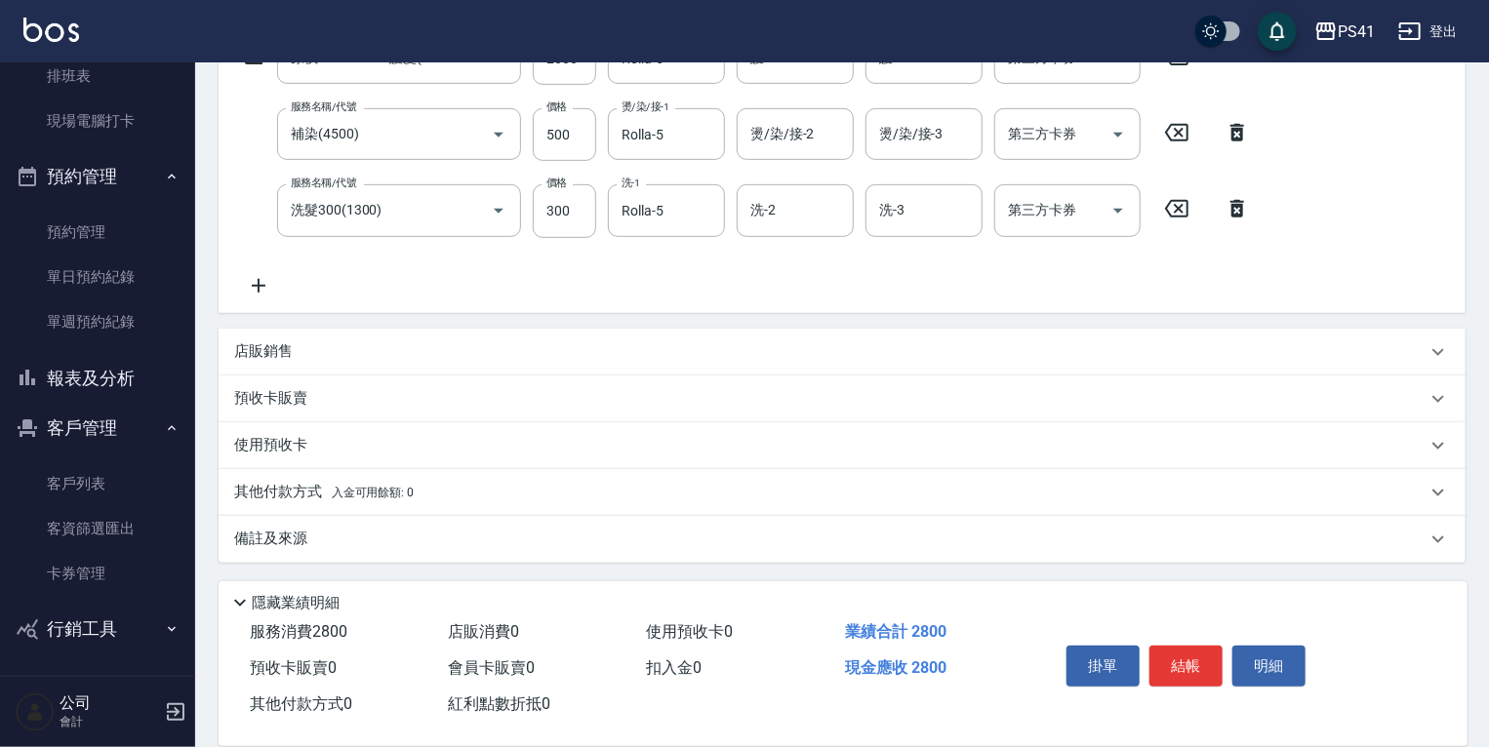
click at [331, 493] on p "其他付款方式 入金可用餘額: 0" at bounding box center [323, 492] width 179 height 21
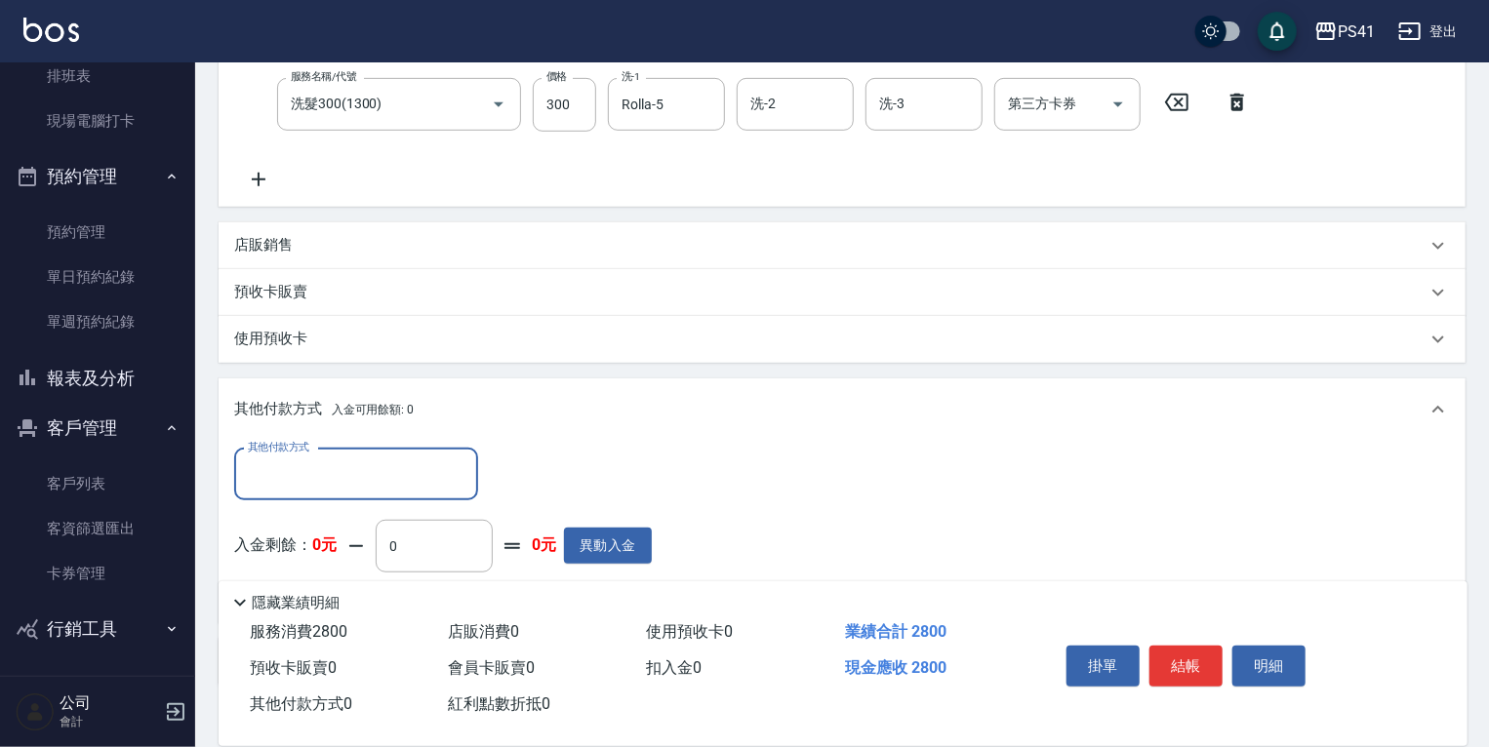
scroll to position [0, 0]
drag, startPoint x: 325, startPoint y: 456, endPoint x: 324, endPoint y: 497, distance: 42.0
click at [325, 457] on input "其他付款方式" at bounding box center [356, 474] width 226 height 34
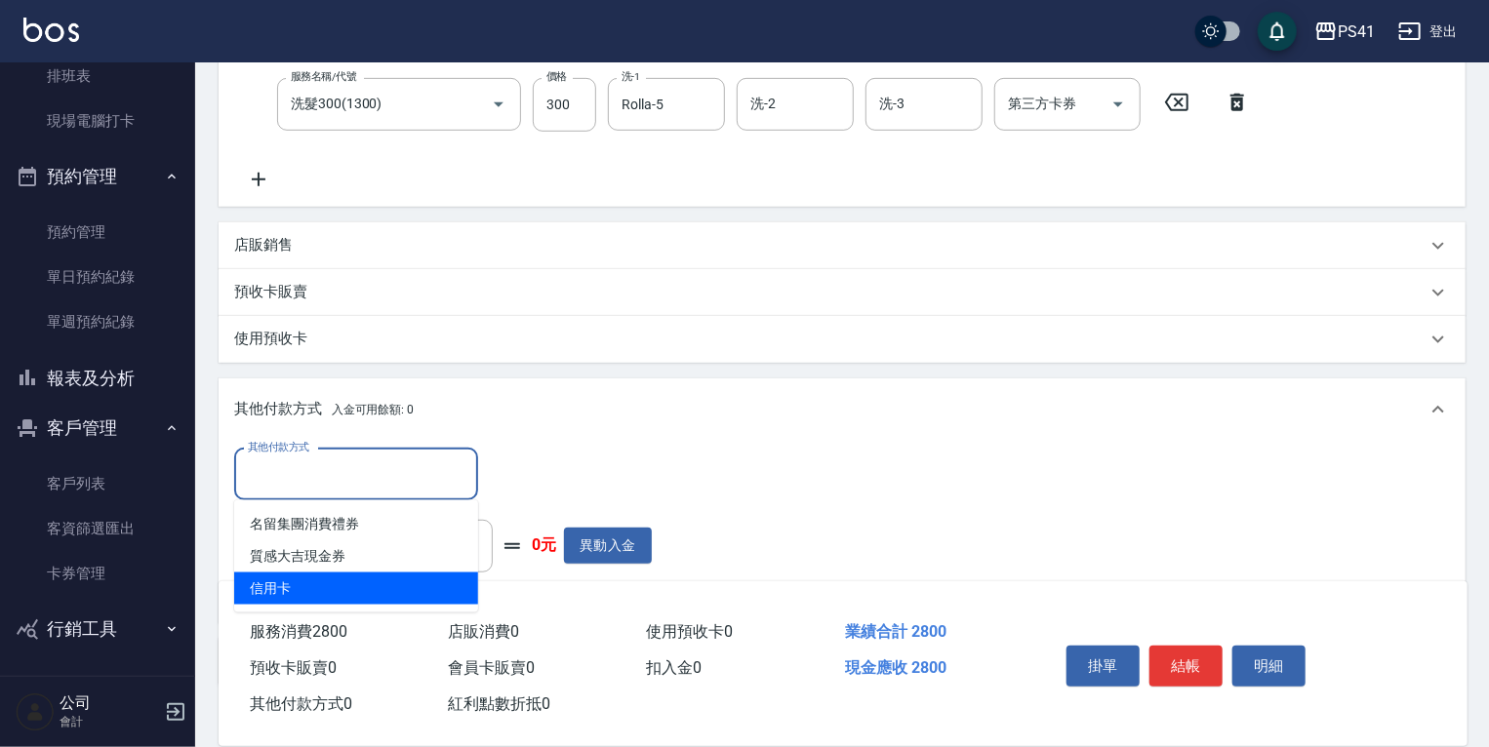
click at [318, 585] on span "信用卡" at bounding box center [356, 589] width 244 height 32
type input "信用卡"
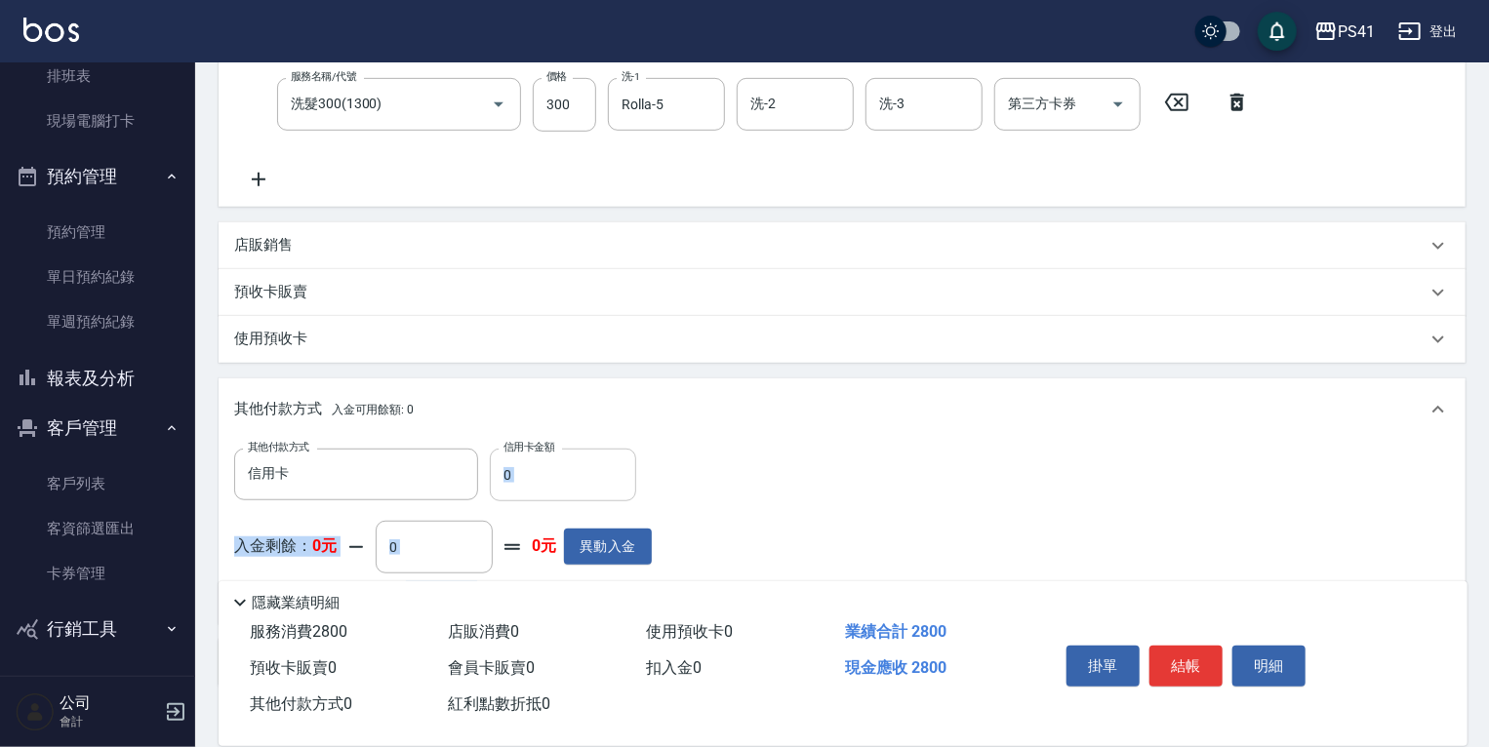
drag, startPoint x: 529, startPoint y: 496, endPoint x: 529, endPoint y: 484, distance: 11.7
click at [529, 484] on div "其他付款方式 信用卡 其他付款方式 信用卡金額 0 信用卡金額 入金剩餘： 0元 0 ​ 整筆扣入金 0元 異動入金" at bounding box center [442, 529] width 417 height 160
click at [531, 479] on input "0" at bounding box center [563, 475] width 146 height 53
drag, startPoint x: 531, startPoint y: 479, endPoint x: 386, endPoint y: 479, distance: 144.4
click at [386, 479] on div "其他付款方式 信用卡 其他付款方式 信用卡金額 0 信用卡金額" at bounding box center [442, 475] width 417 height 53
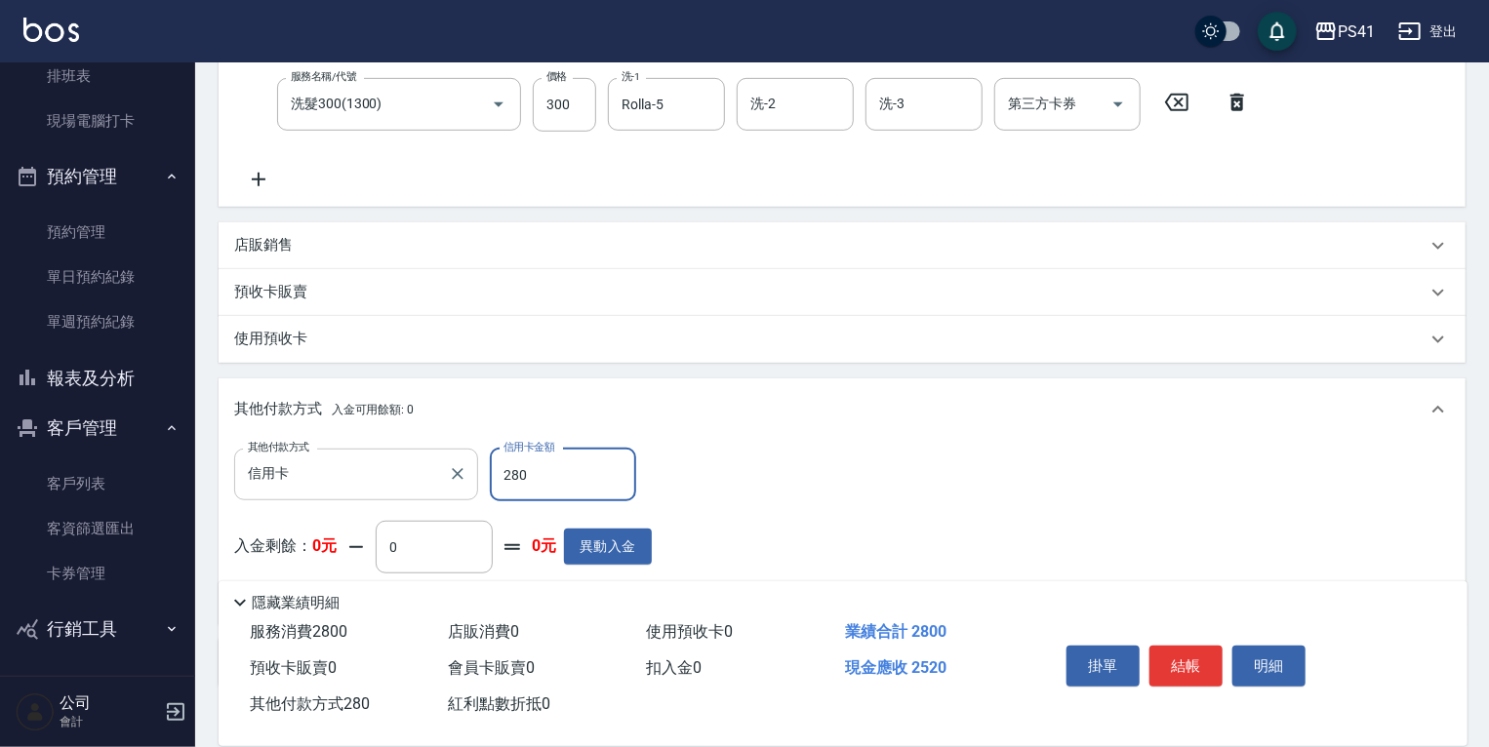
type input "2800"
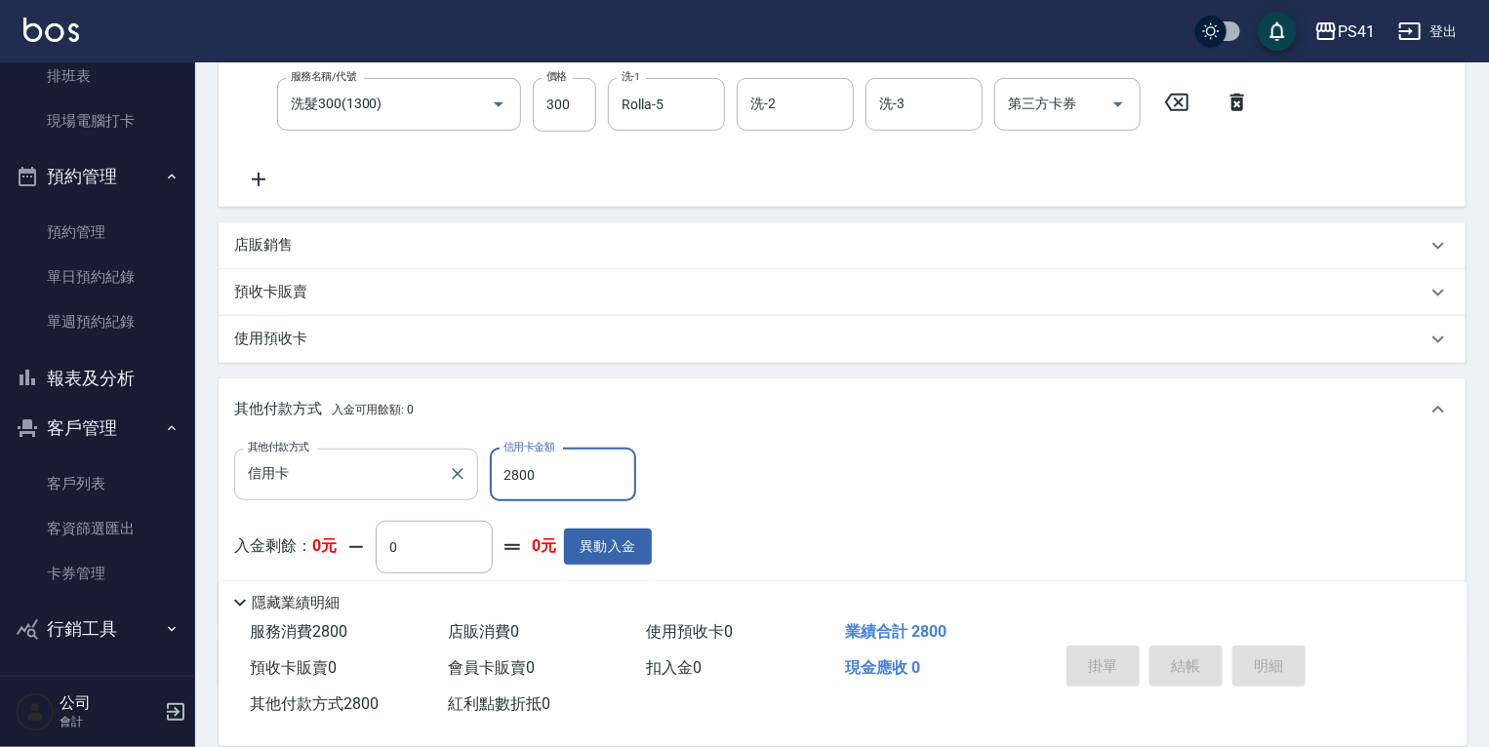
type input "2025/09/20 17:14"
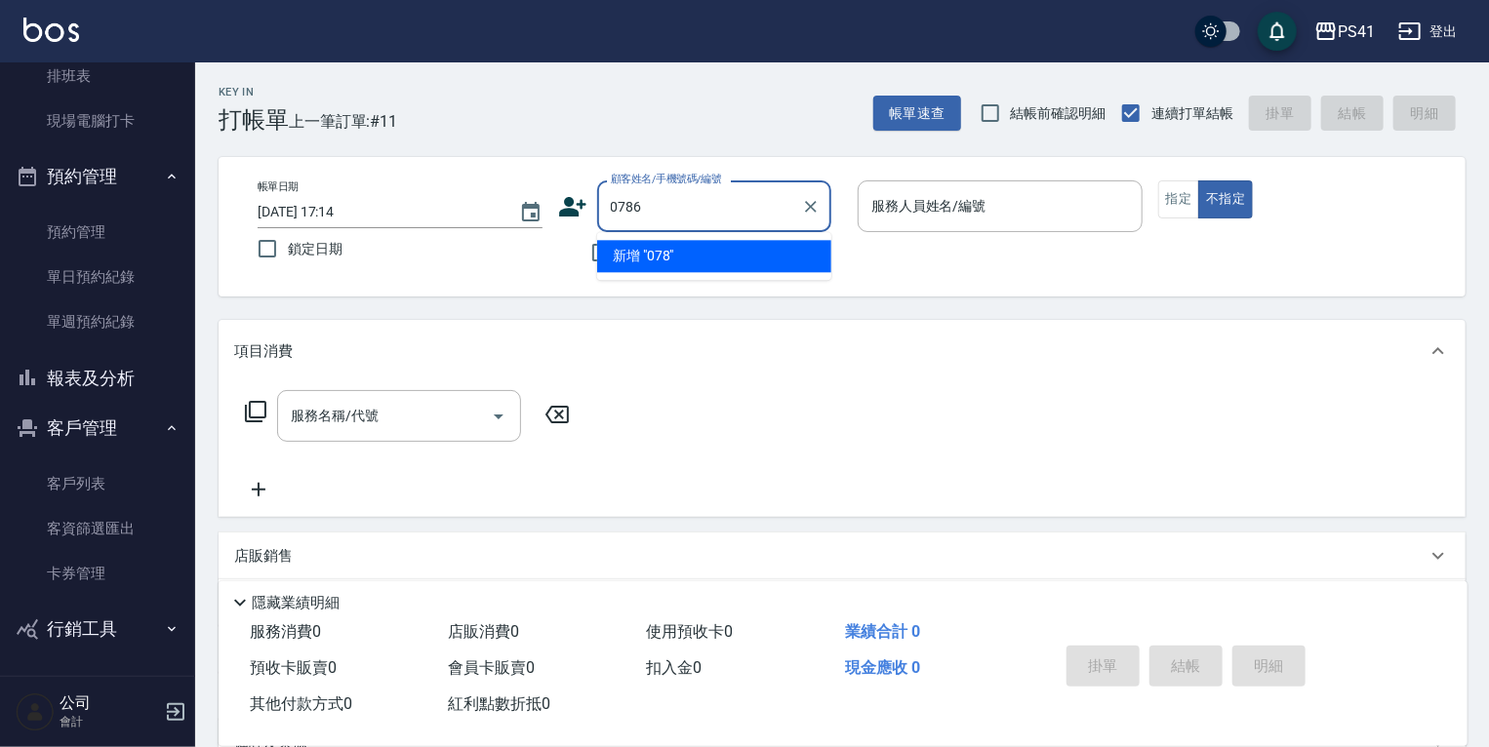
type input "0786"
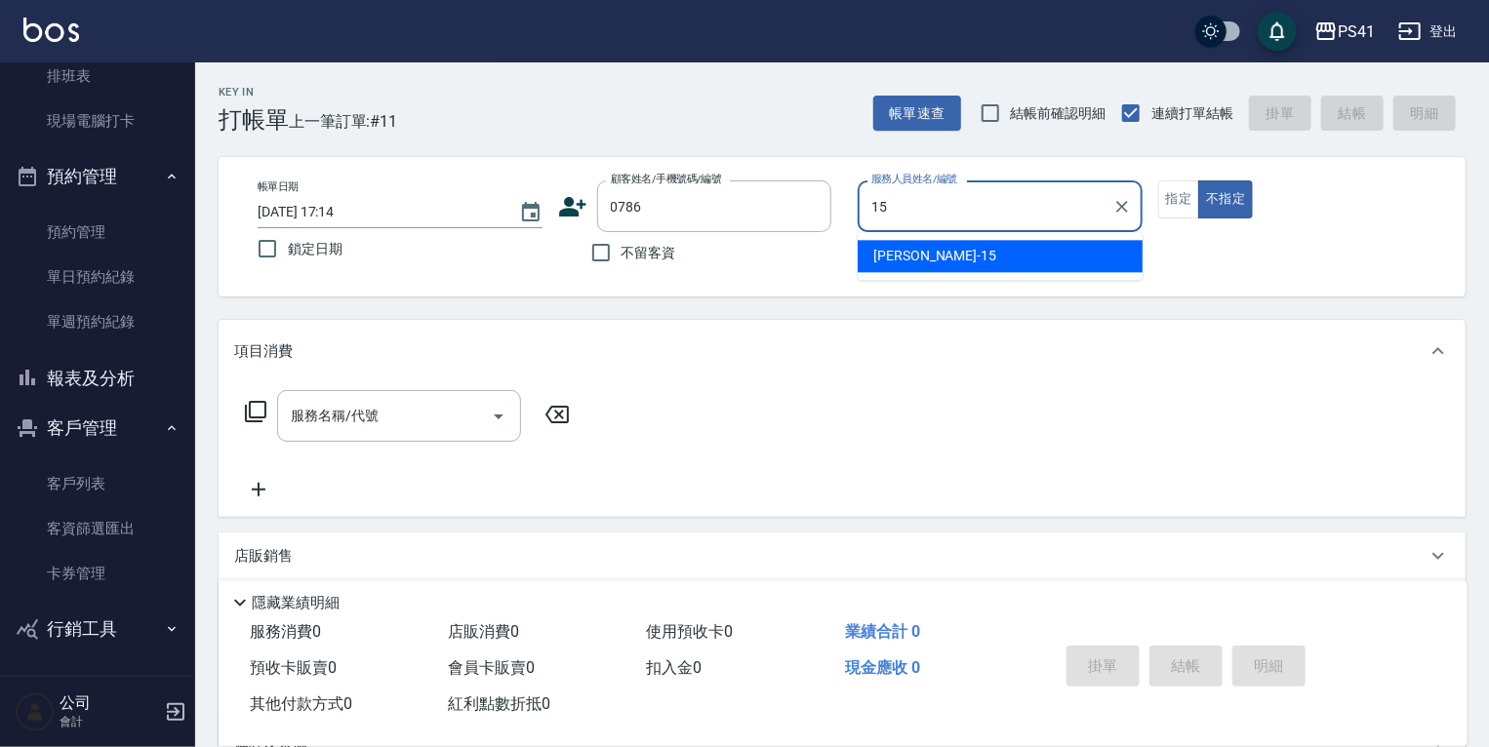
type input "李靜芳-15"
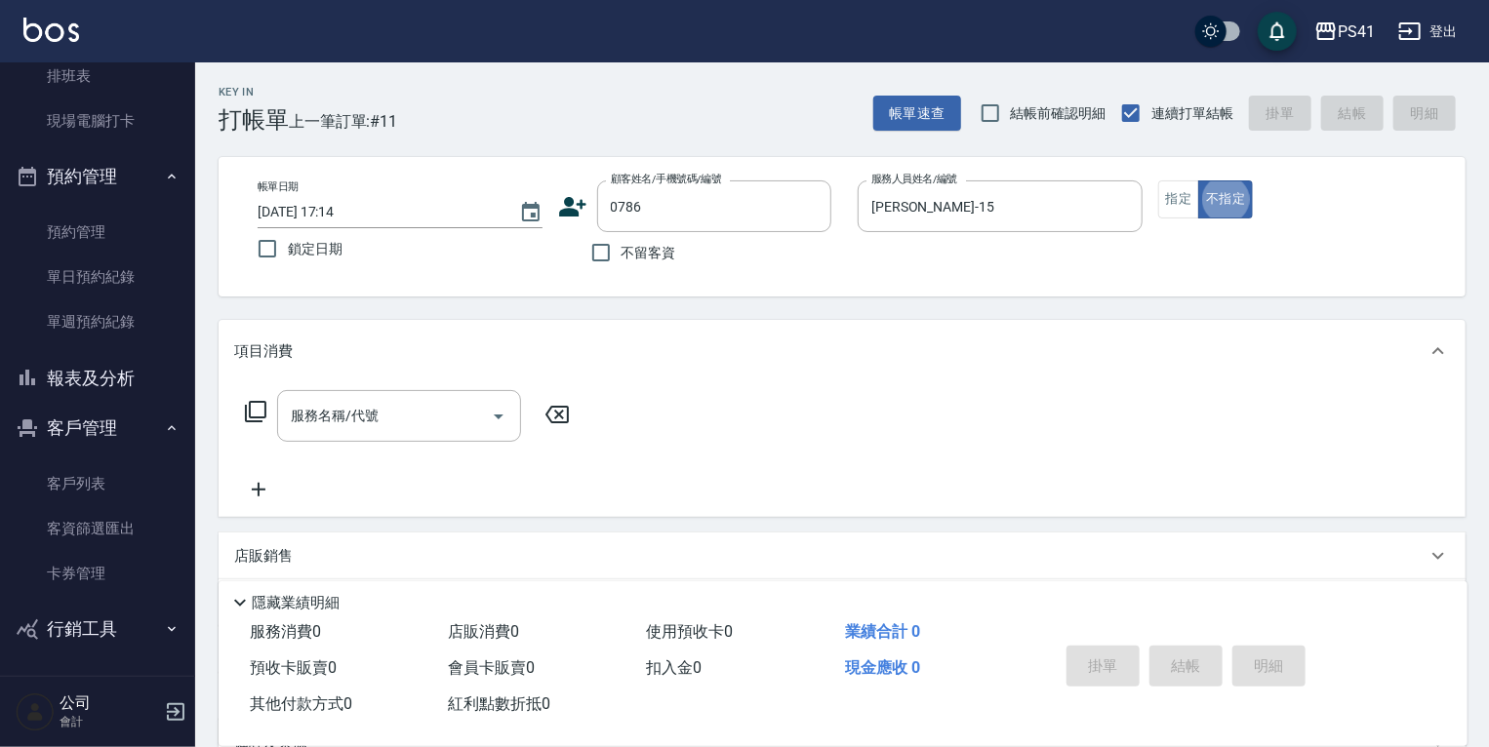
type input "藍少崗/0988767745/0786"
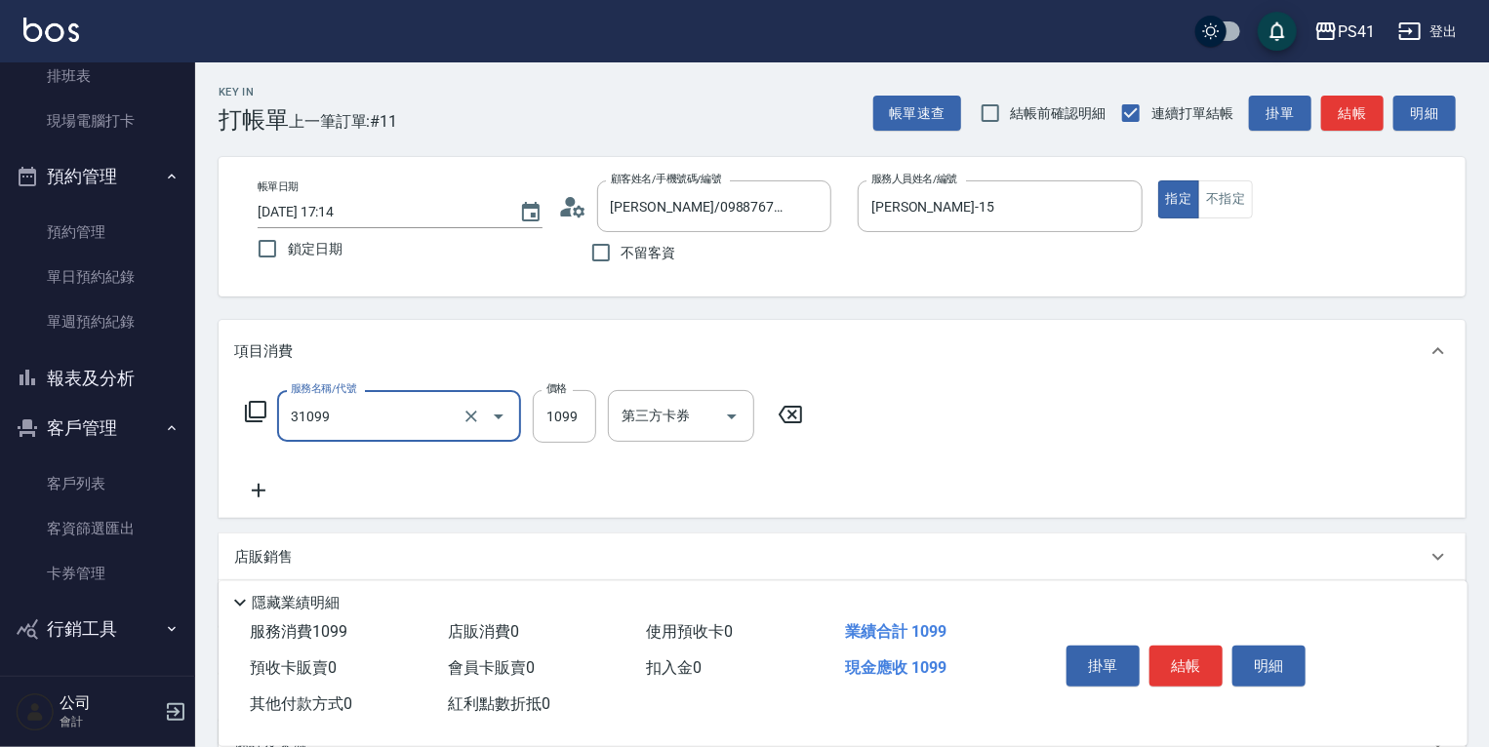
type input "公司活動/早鳥(31099)"
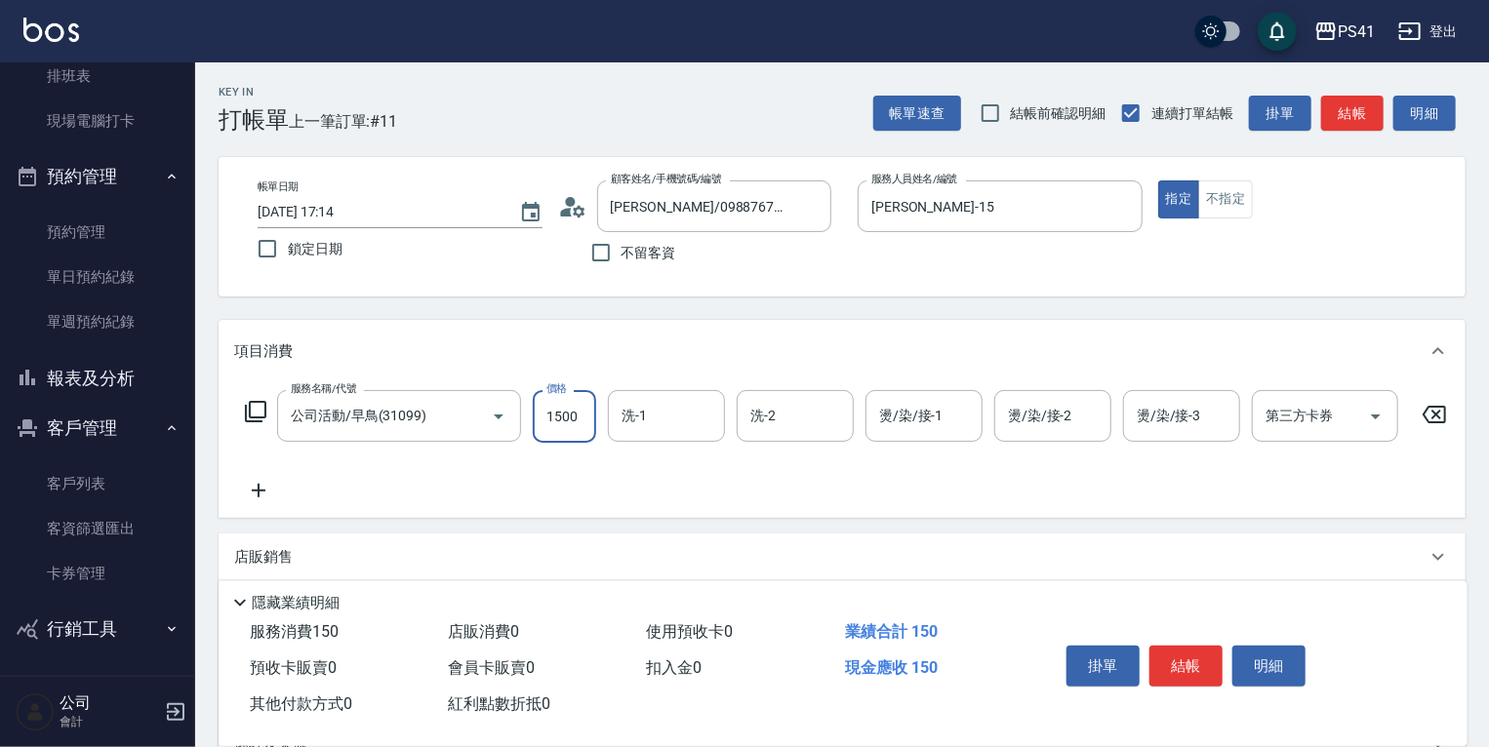
type input "1500"
type input "小涵-24"
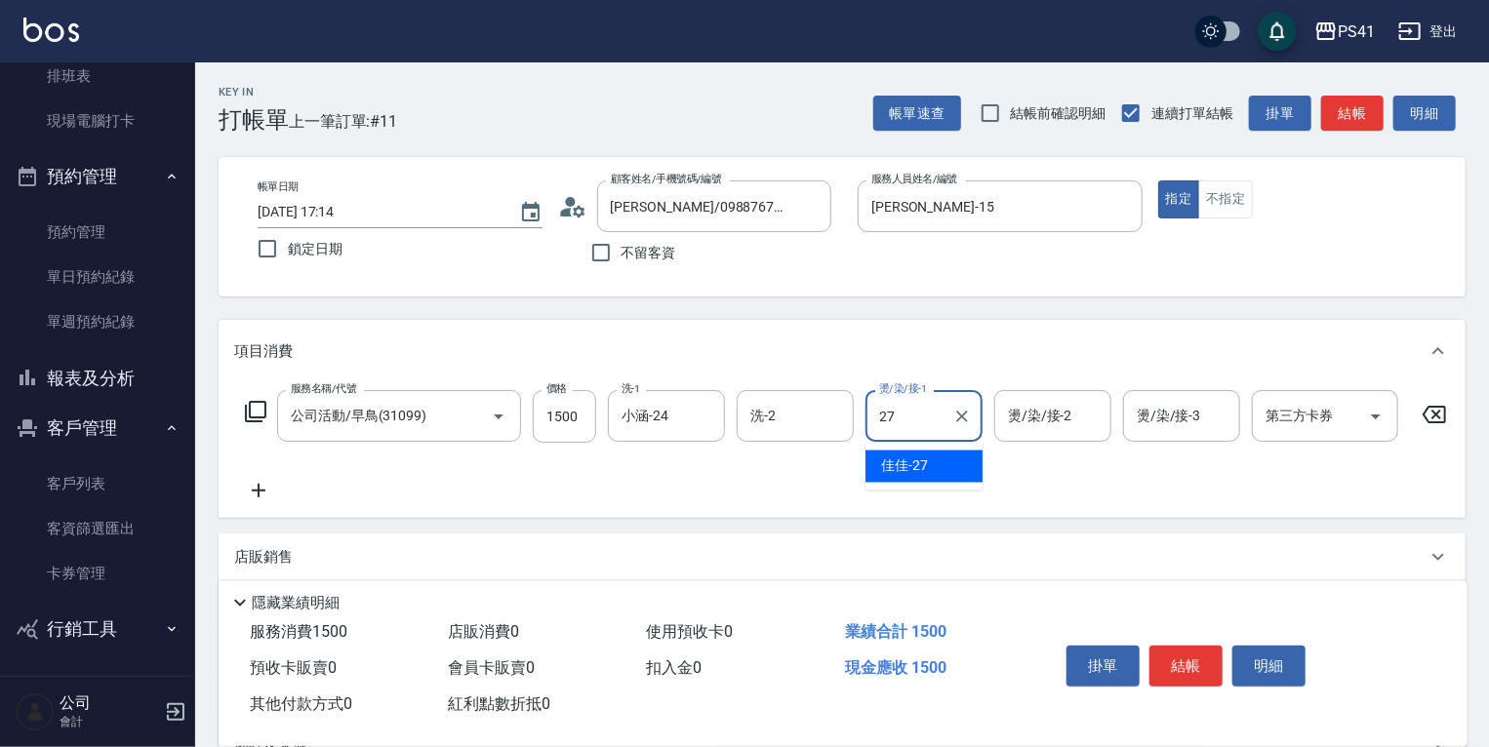
type input "佳佳-27"
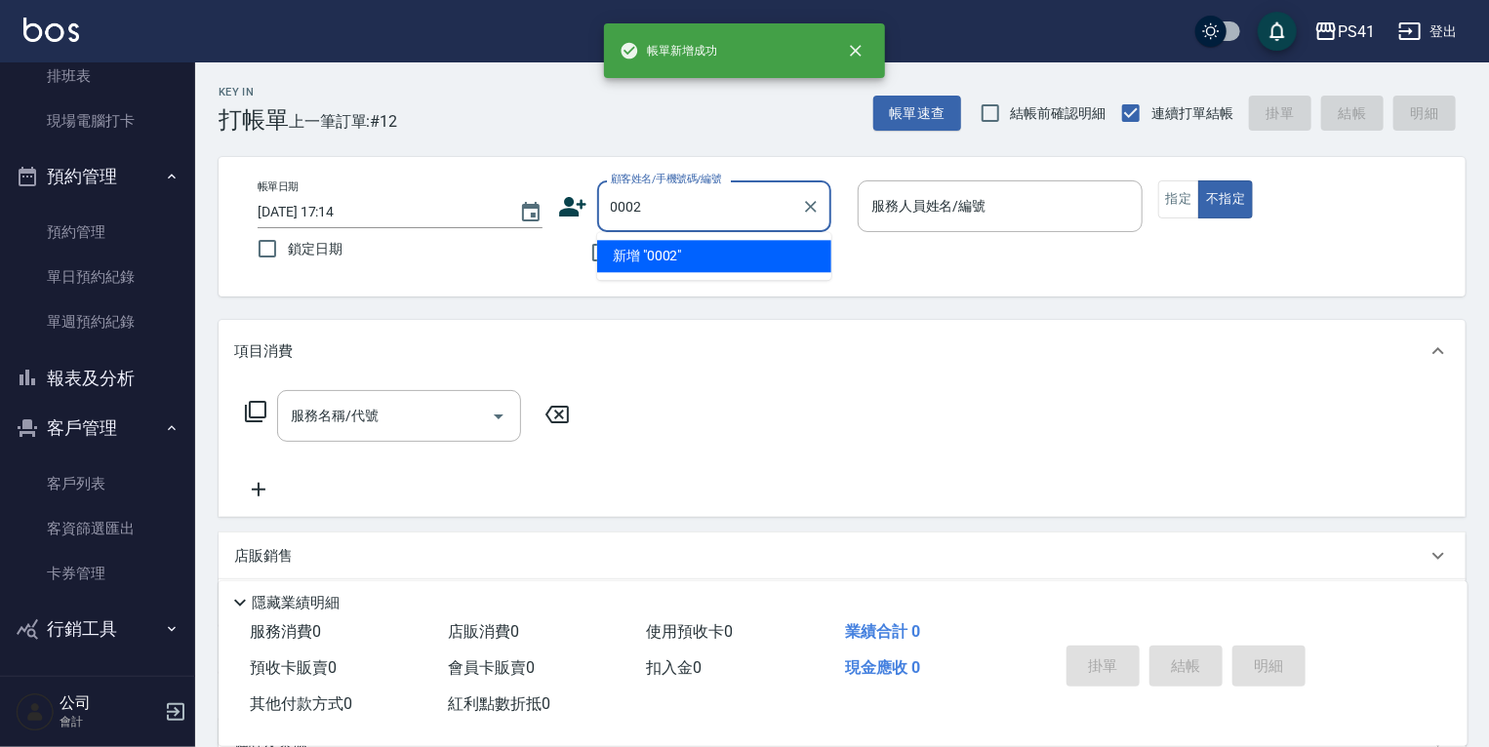
type input "0002"
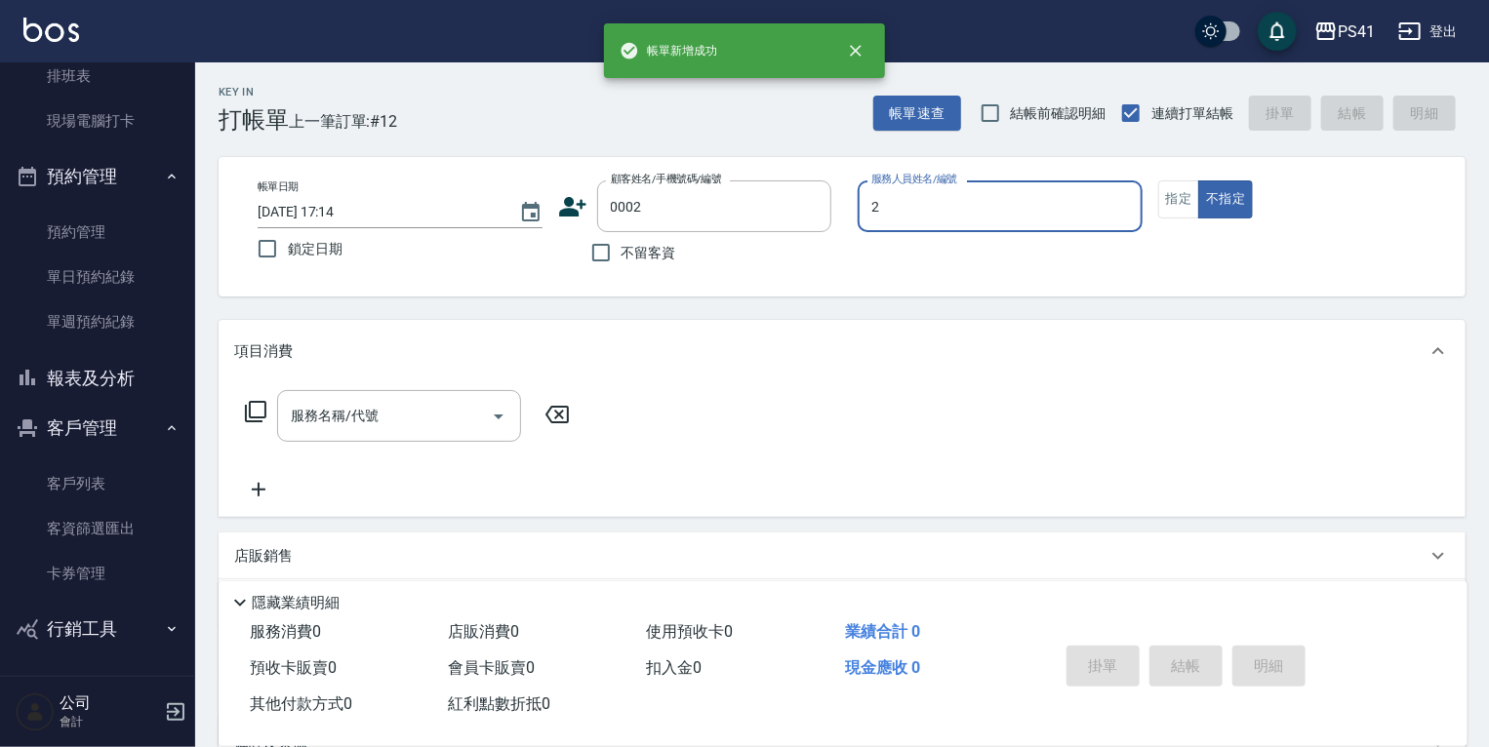
type input "謝淳蕙-2"
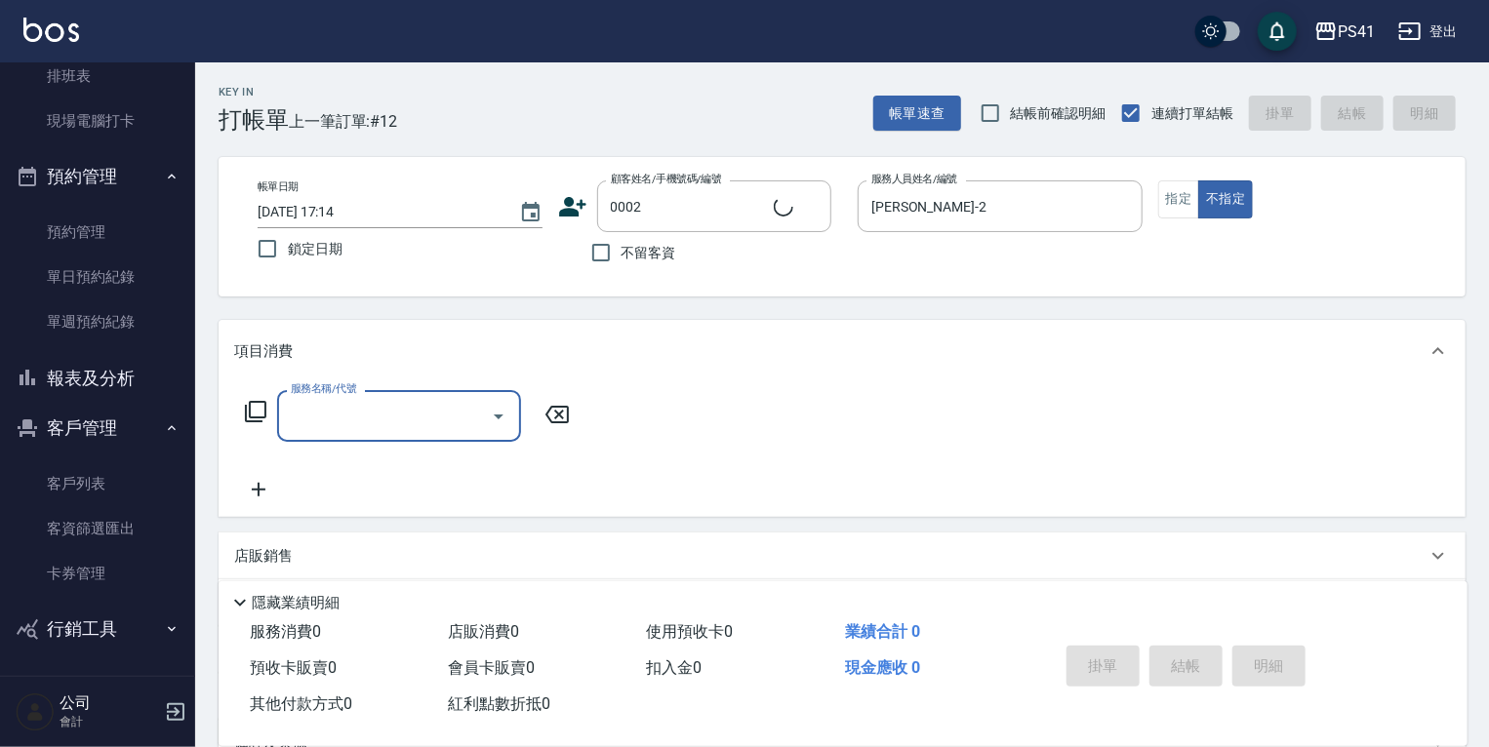
type input "Alice/Alice/0002"
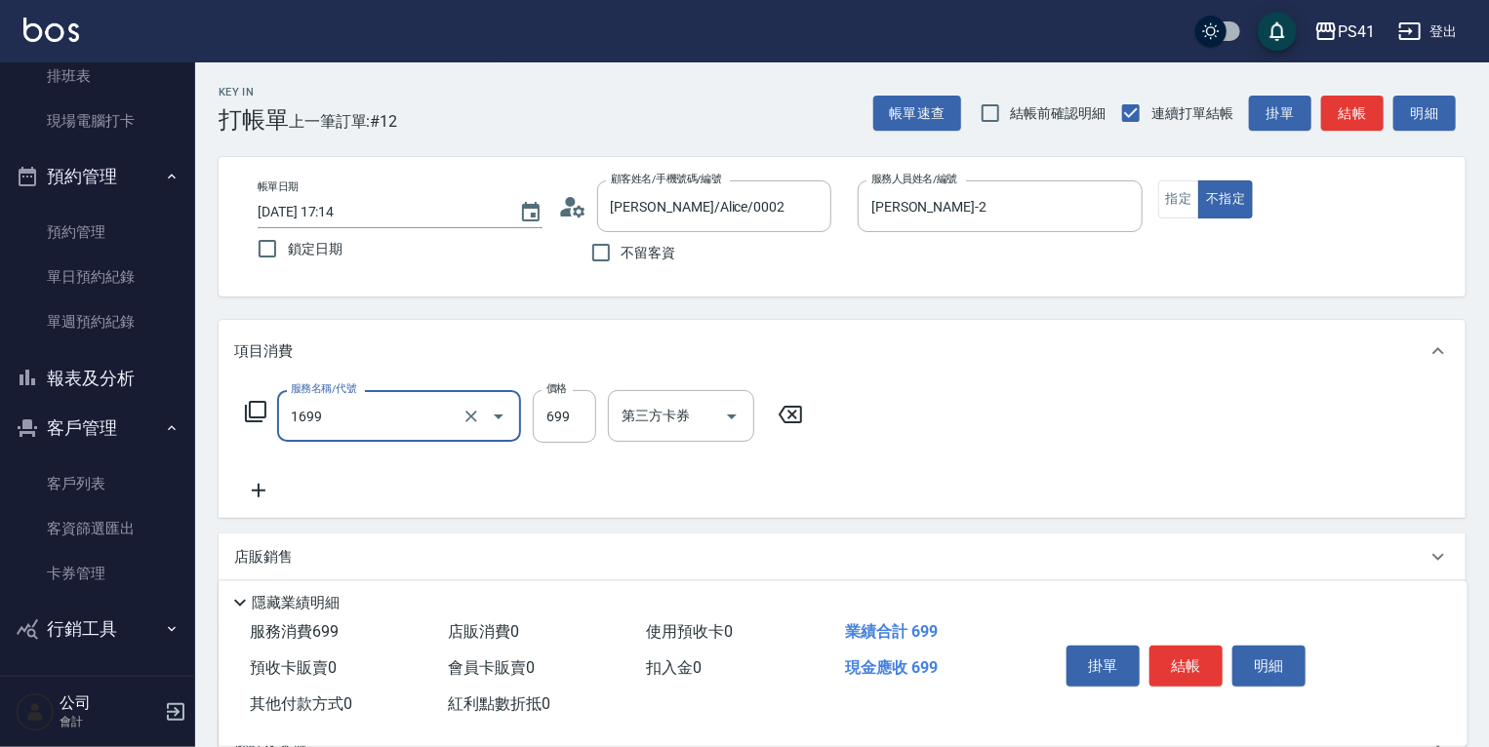
type input "純粹植淨控油SPA洗髮699(1699)"
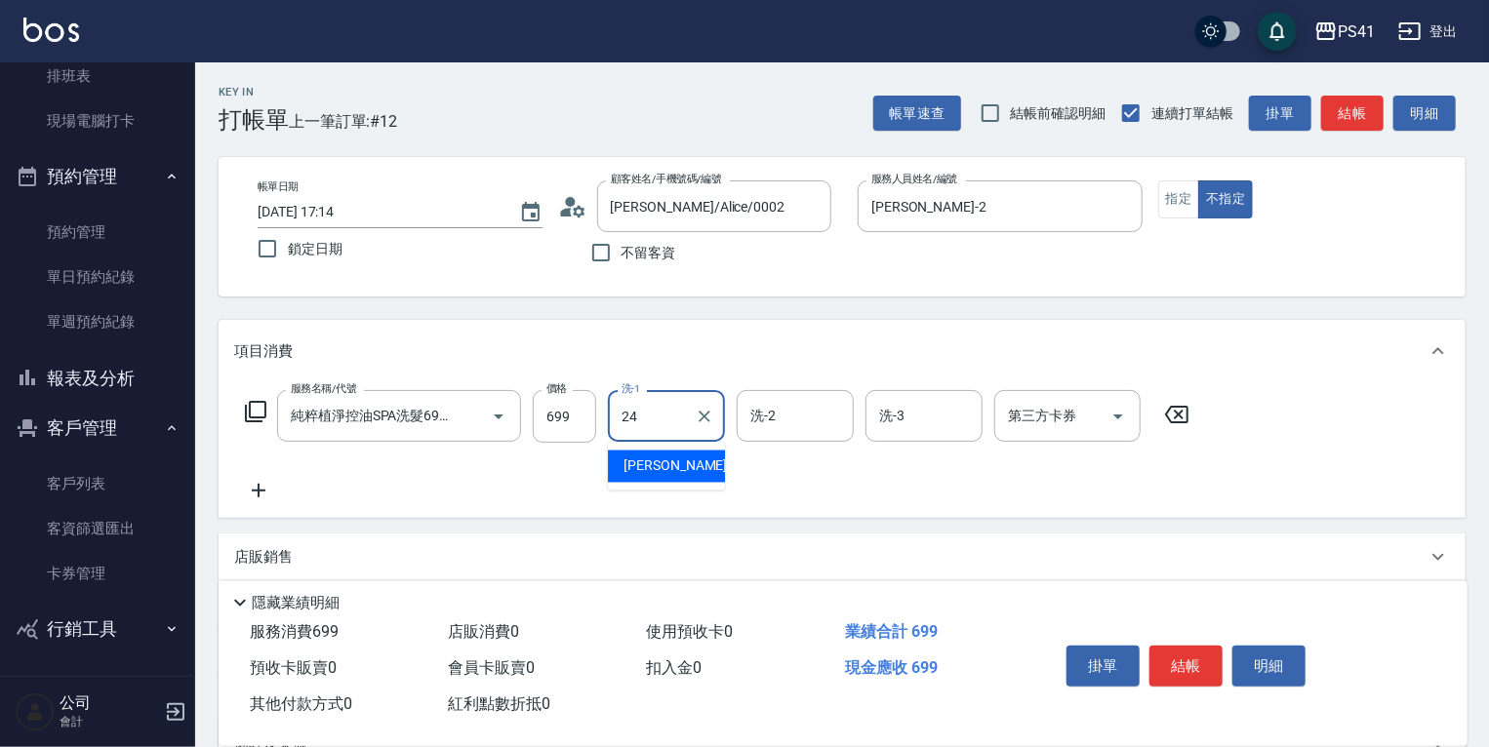
type input "小涵-24"
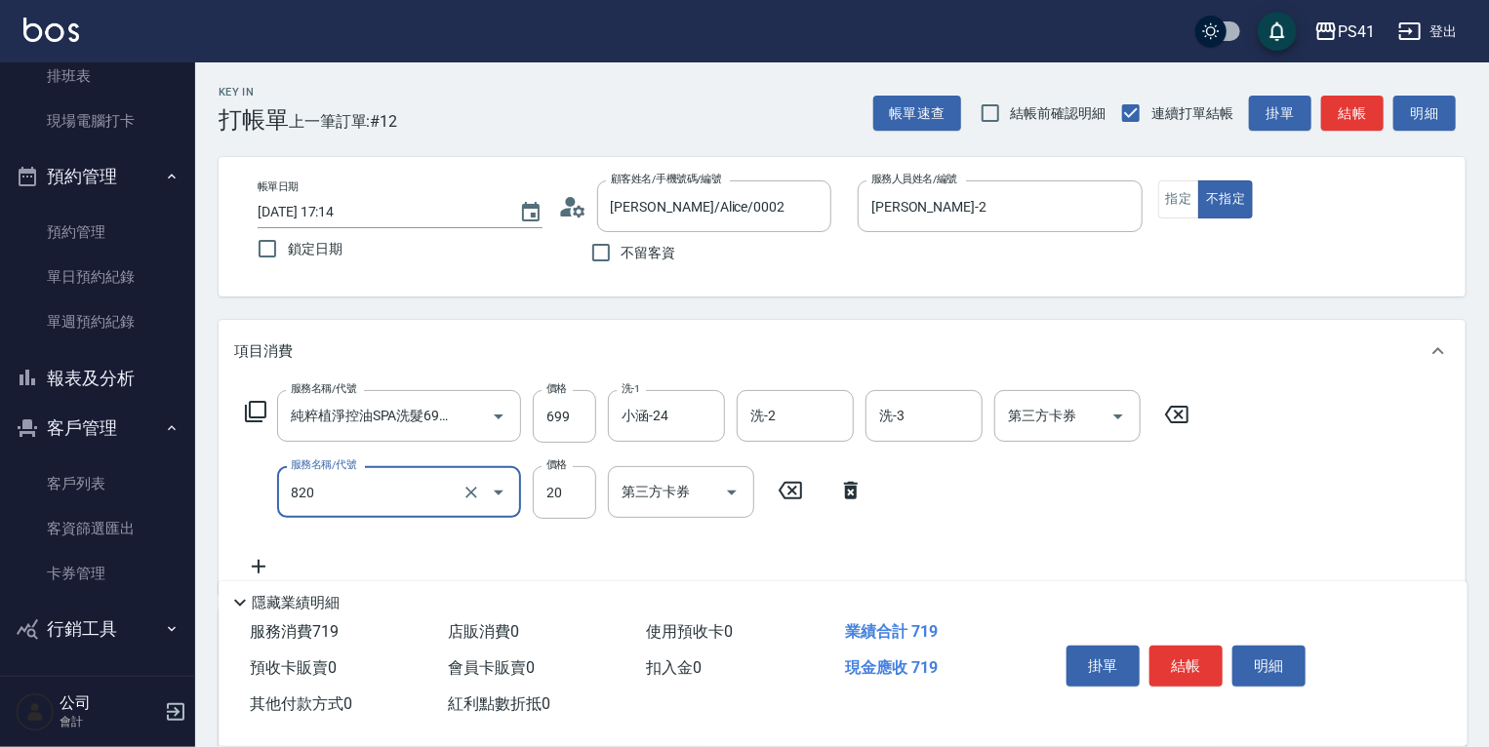
type input "潤絲(820)"
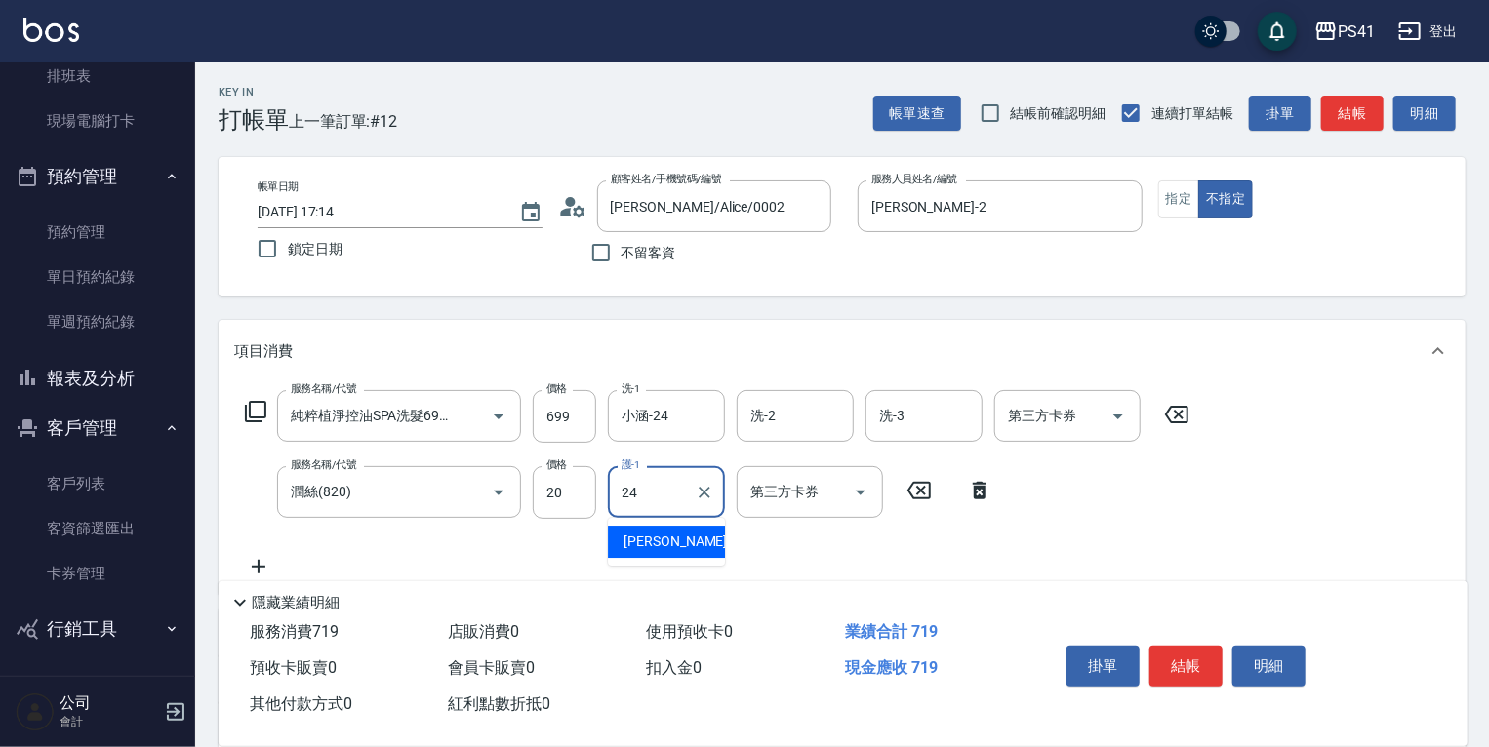
type input "小涵-24"
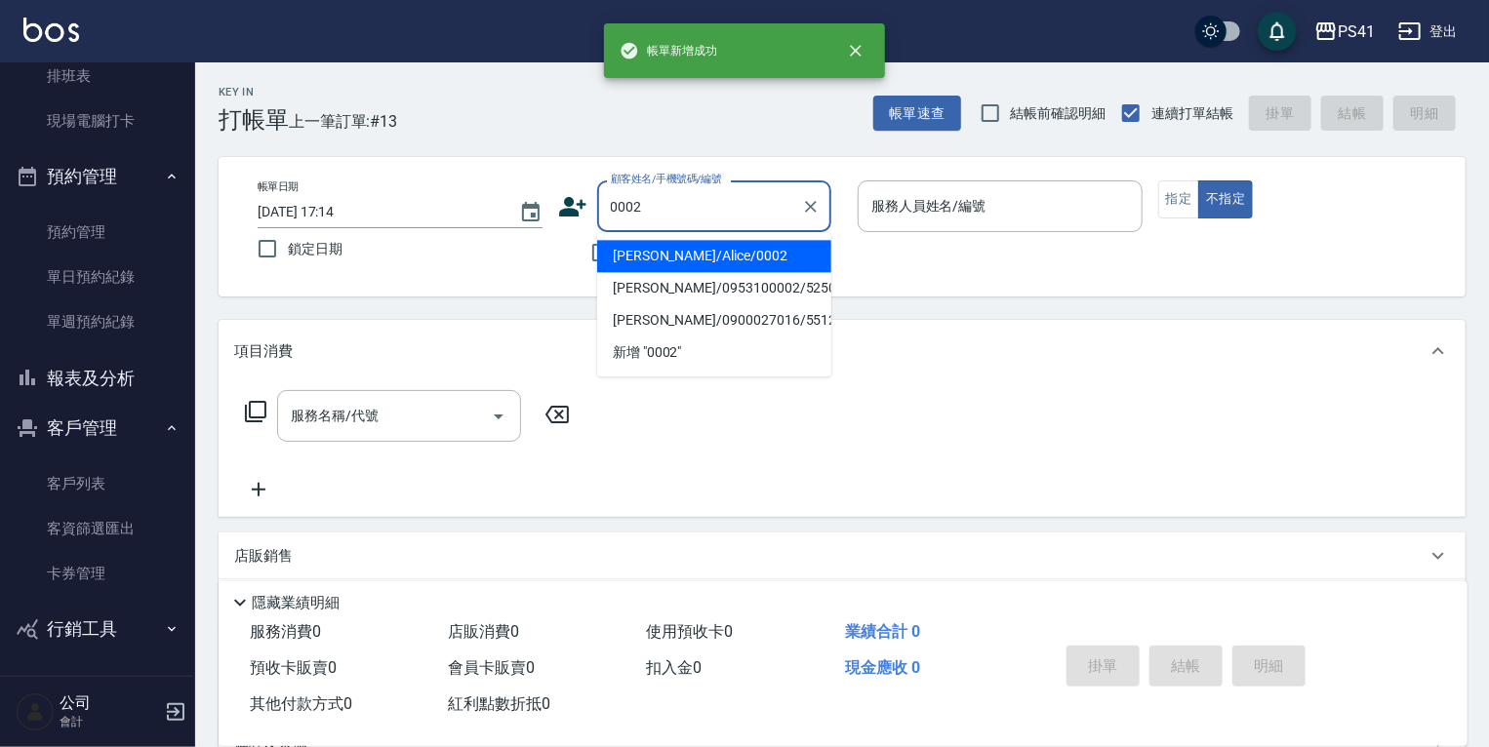
type input "Alice/Alice/0002"
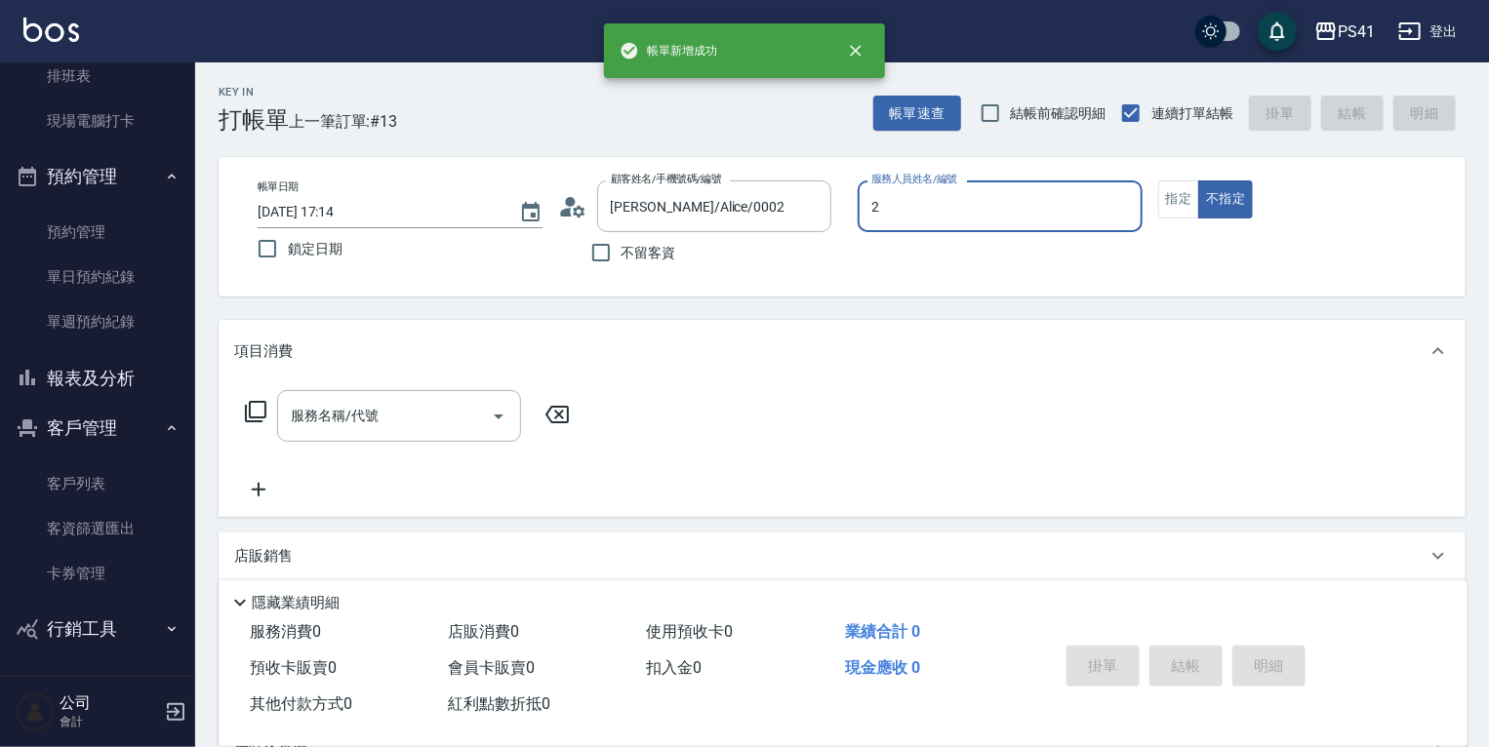
type input "謝淳蕙-2"
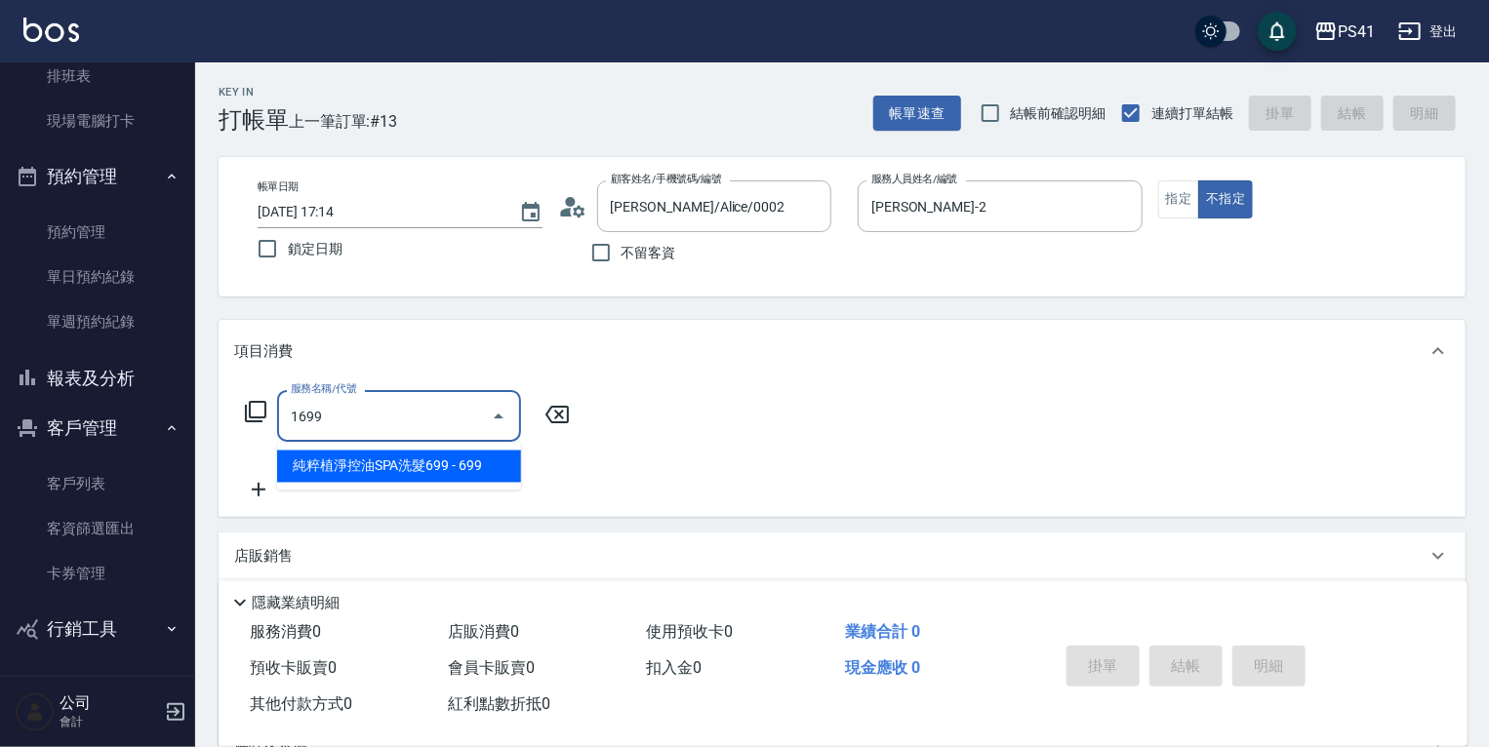
type input "純粹植淨控油SPA洗髮699(1699)"
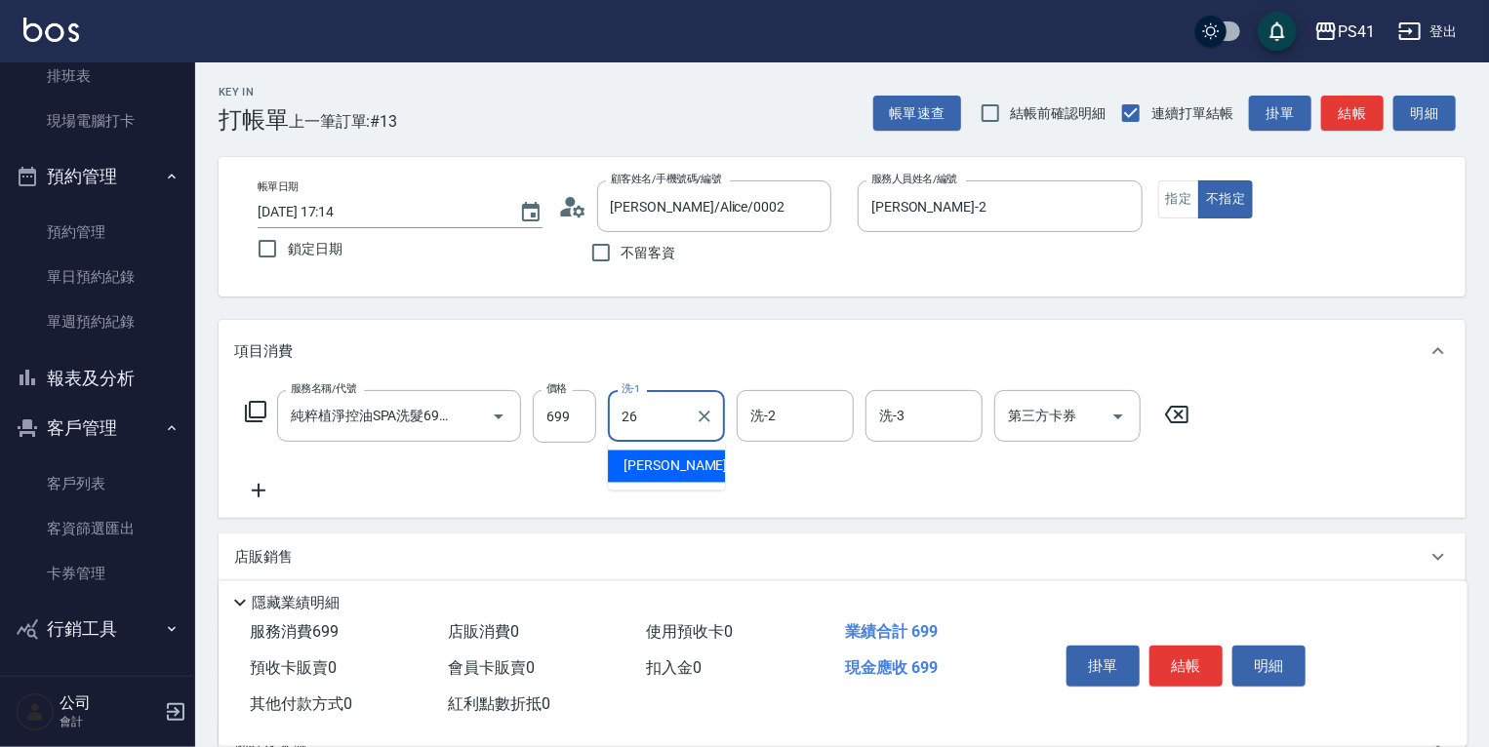
type input "溫佳惇-26"
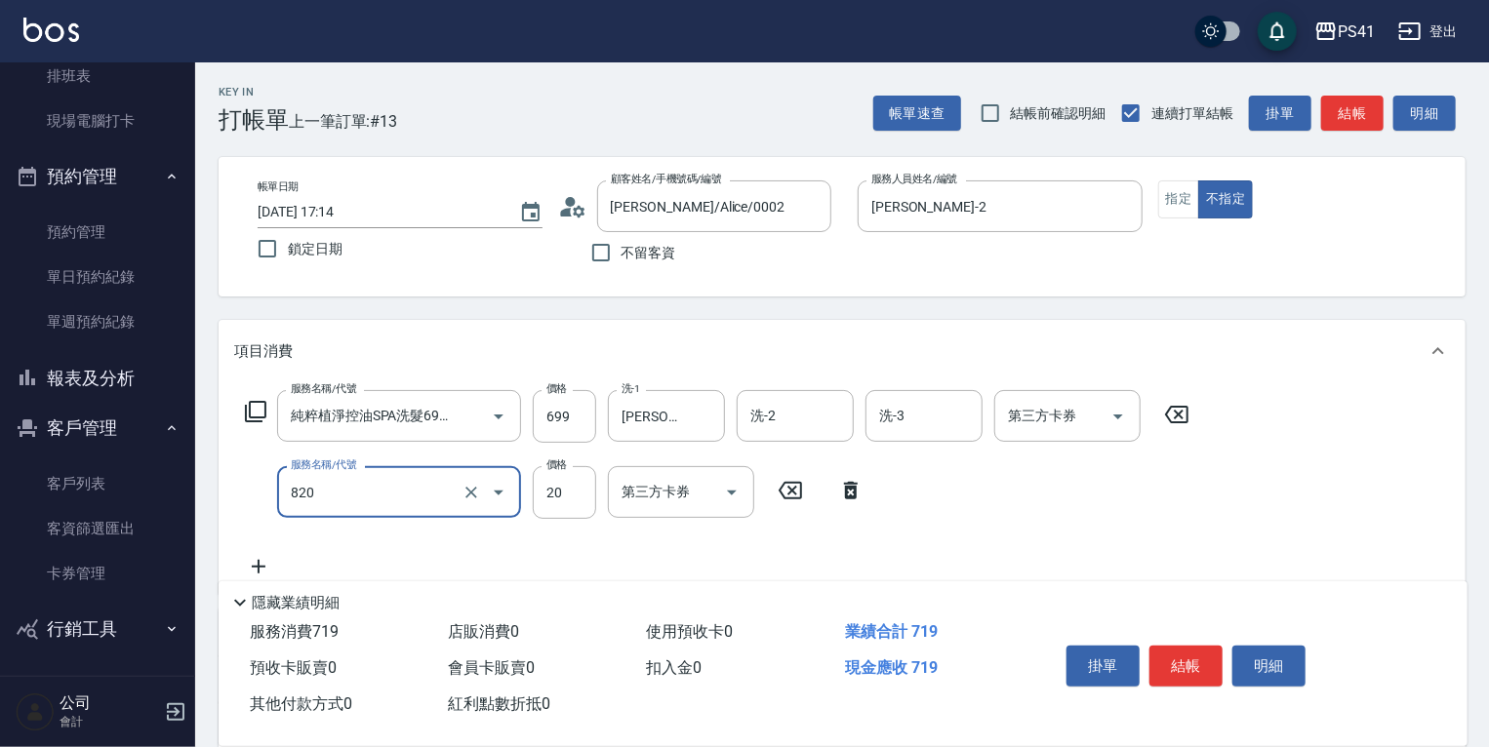
type input "潤絲(820)"
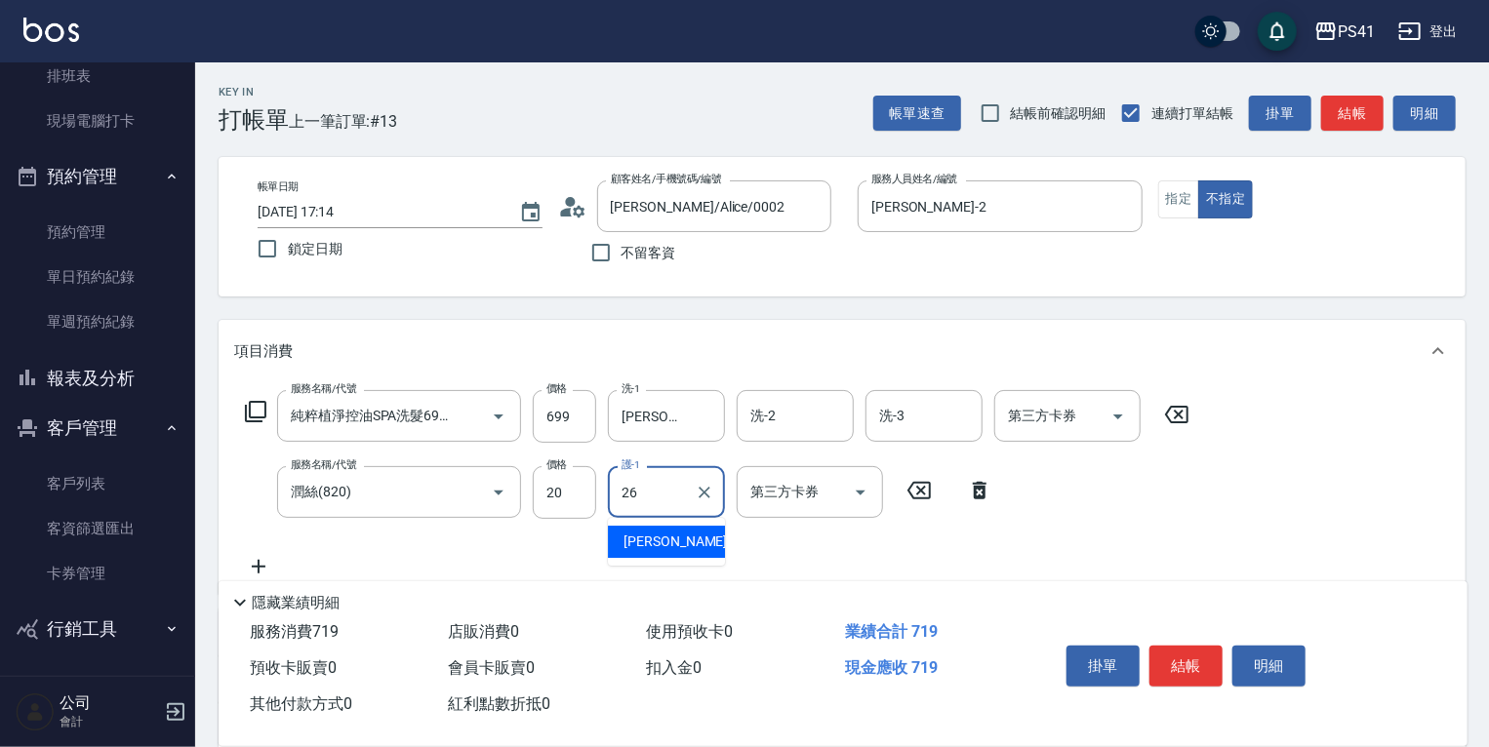
type input "溫佳惇-26"
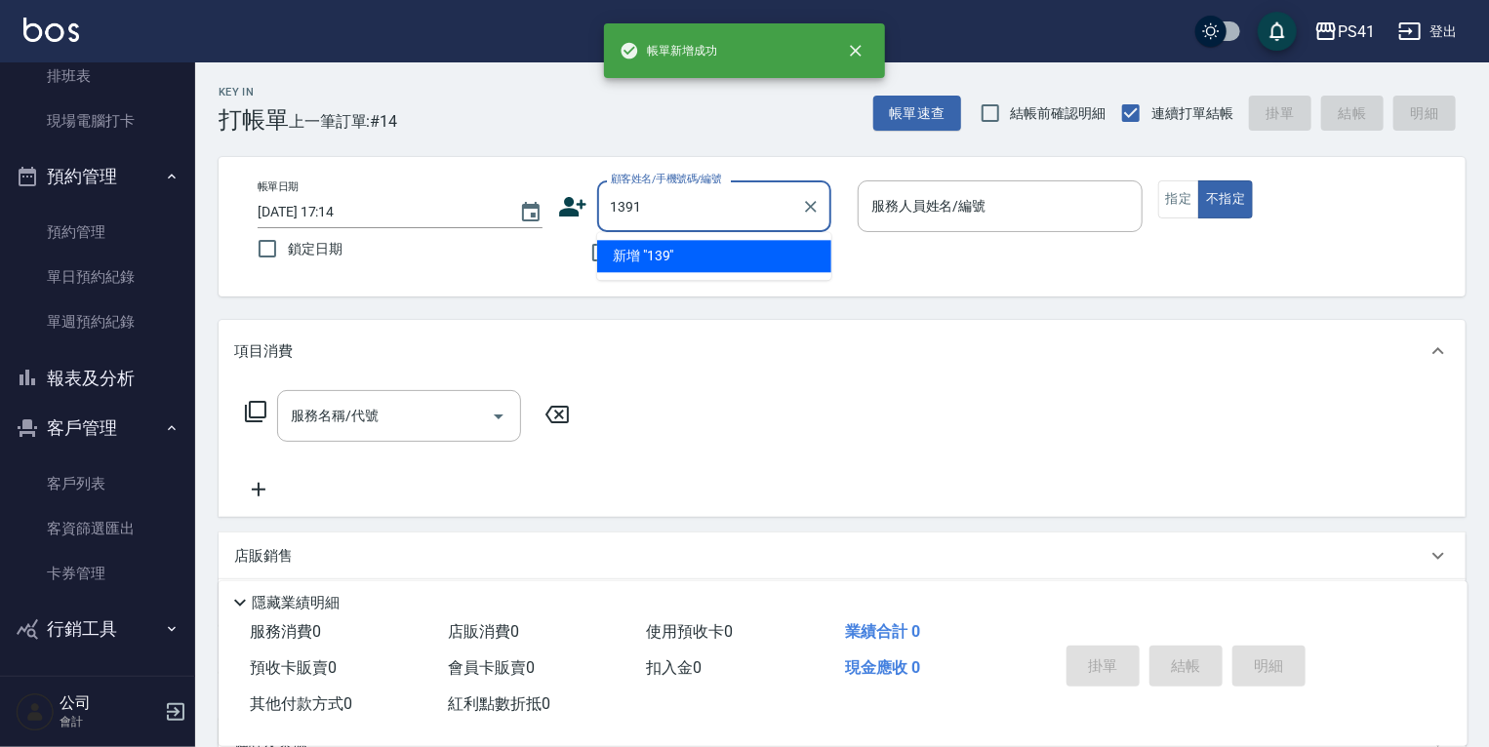
type input "1391"
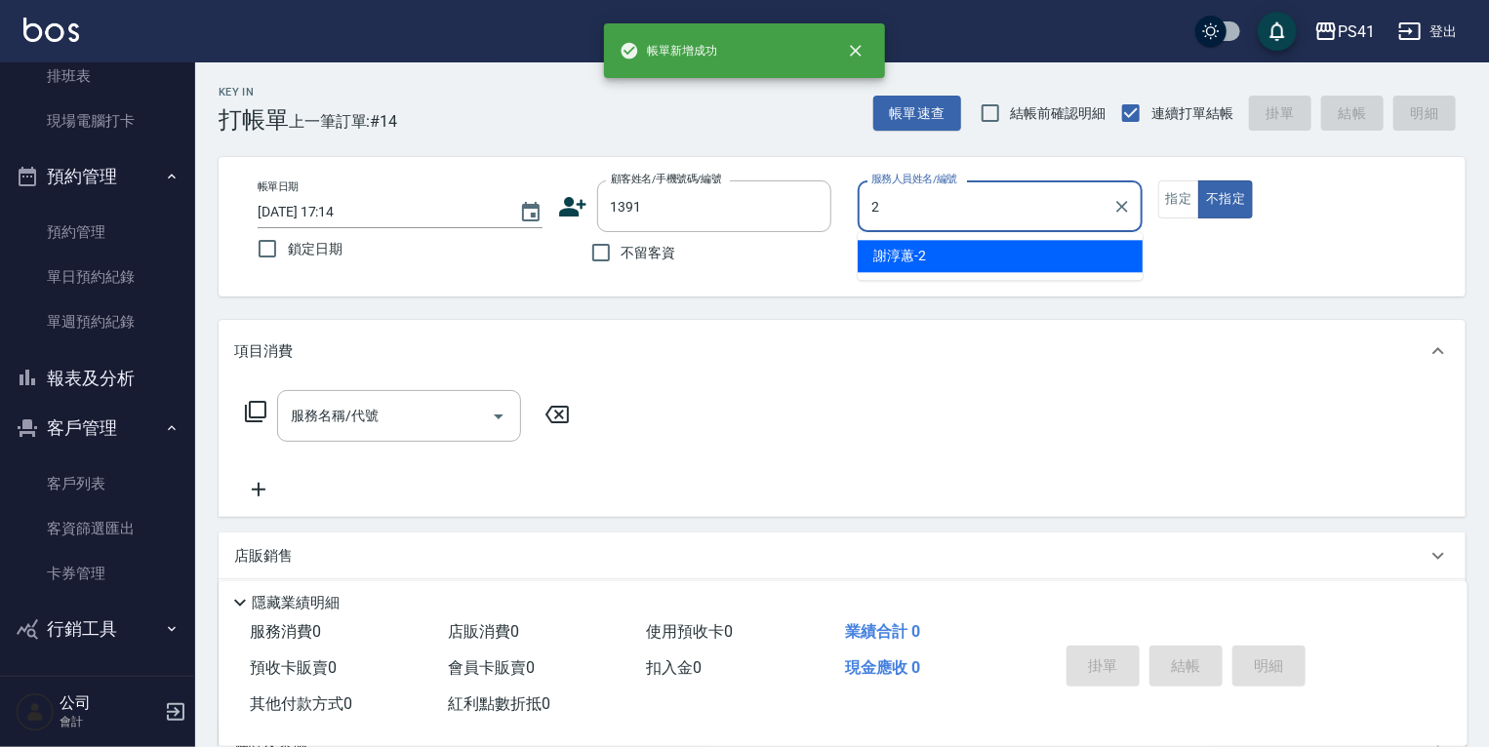
type input "謝淳蕙-2"
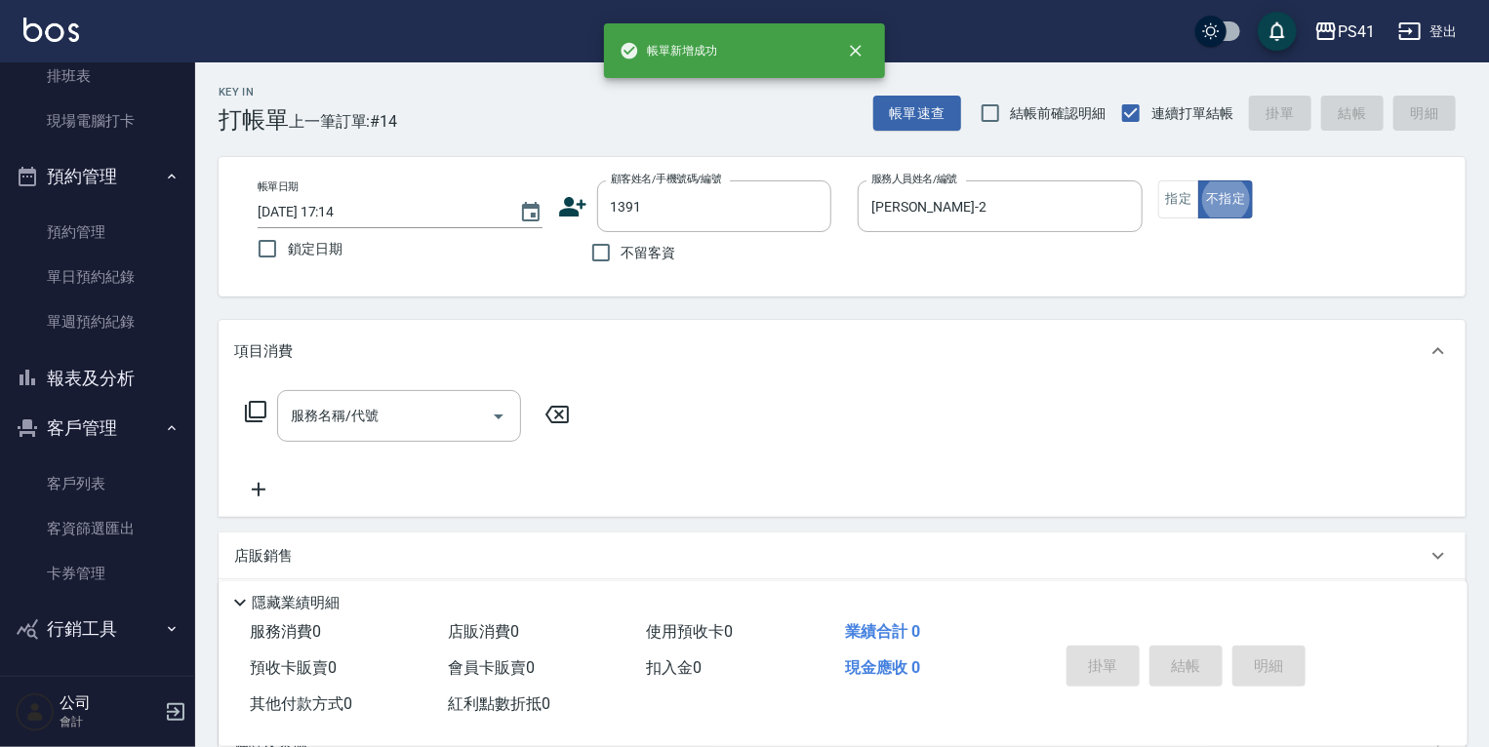
type input "[PERSON_NAME]/0903247038/1391"
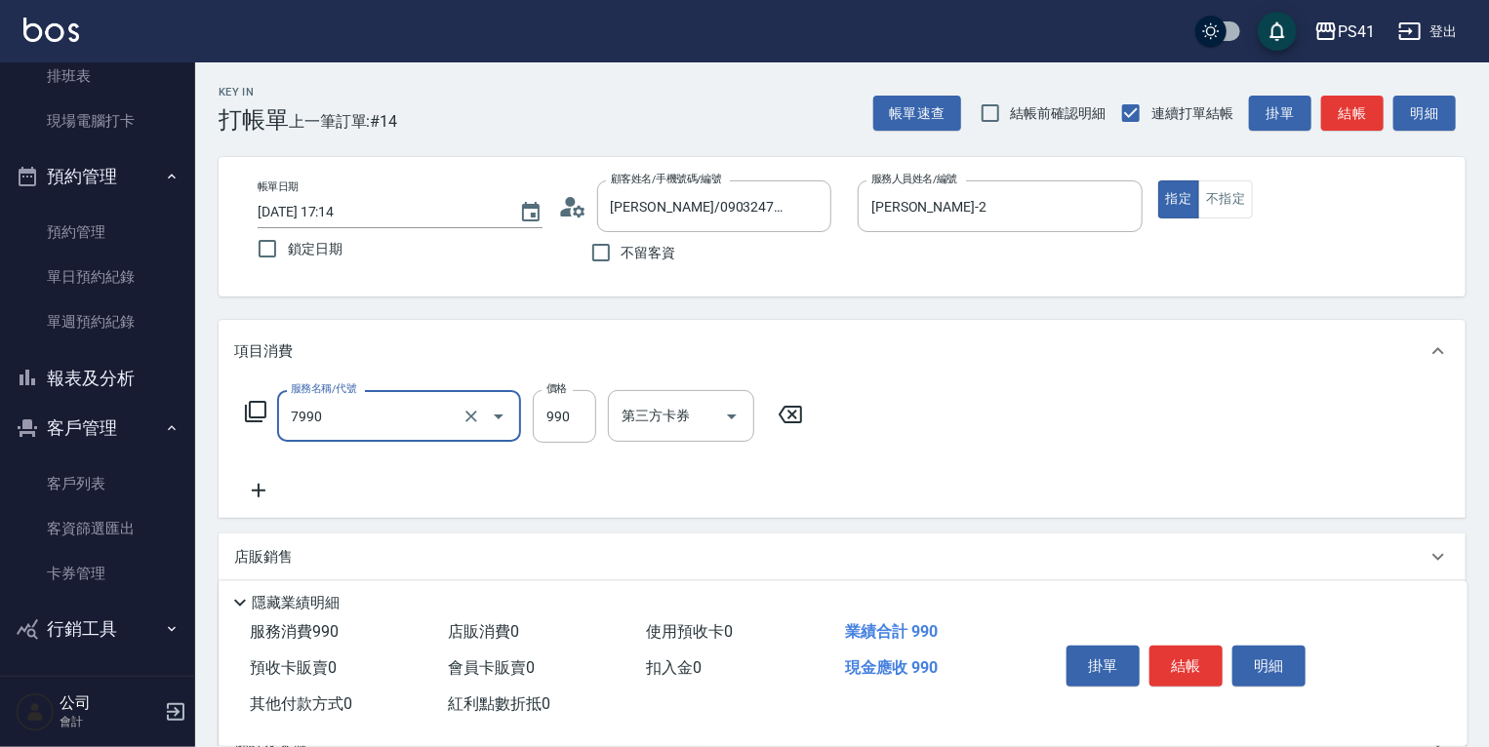
type input "髮原素頭皮養護-活動(7990)"
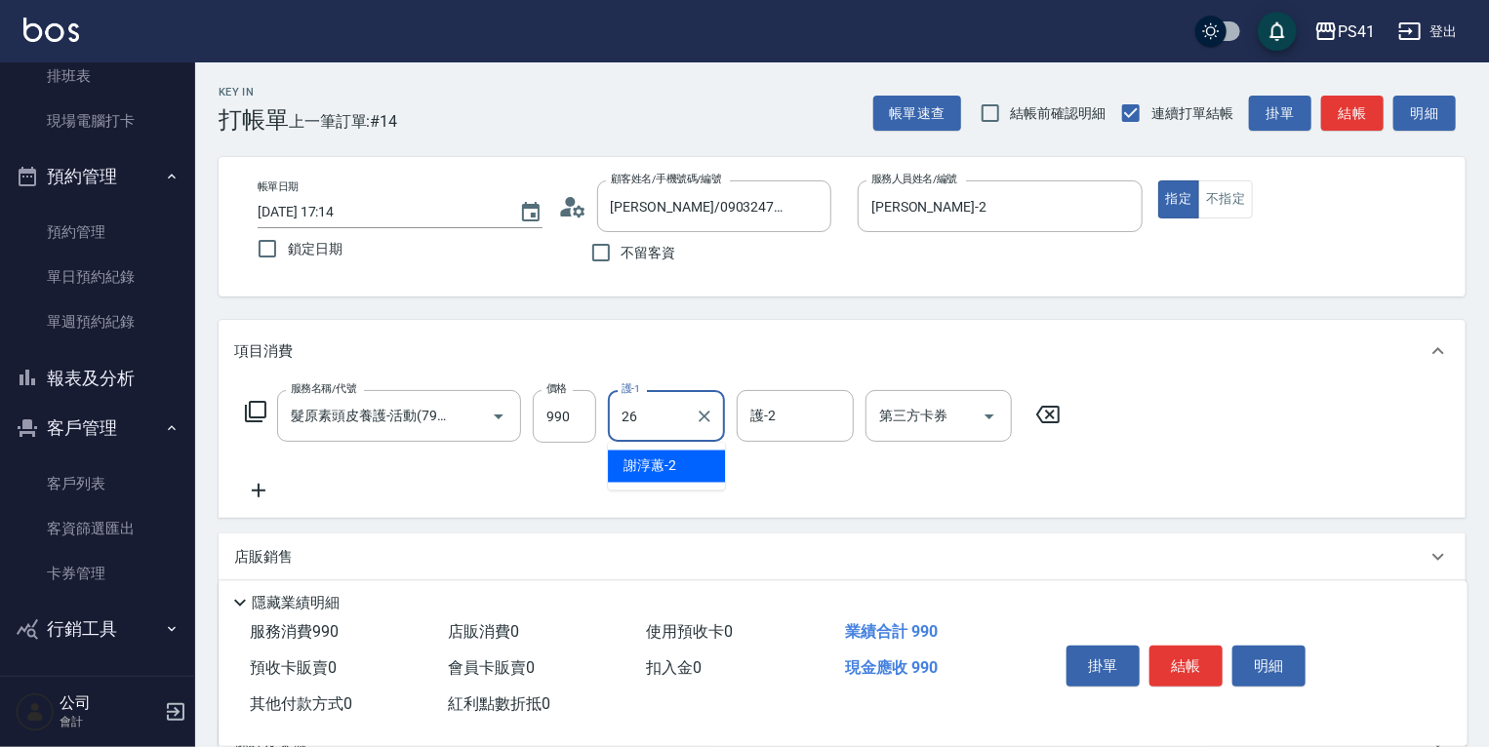
type input "溫佳惇-26"
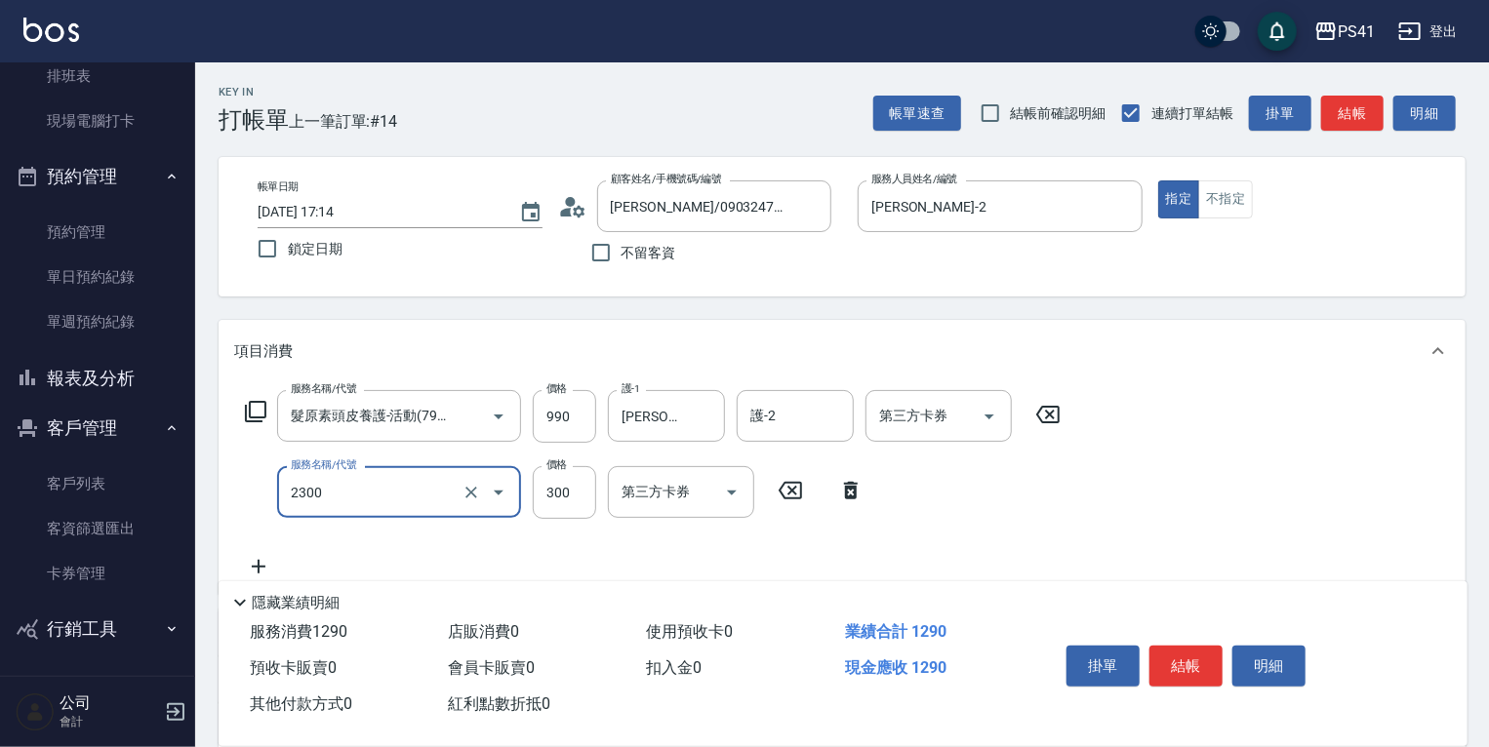
type input "剪髮(2300)"
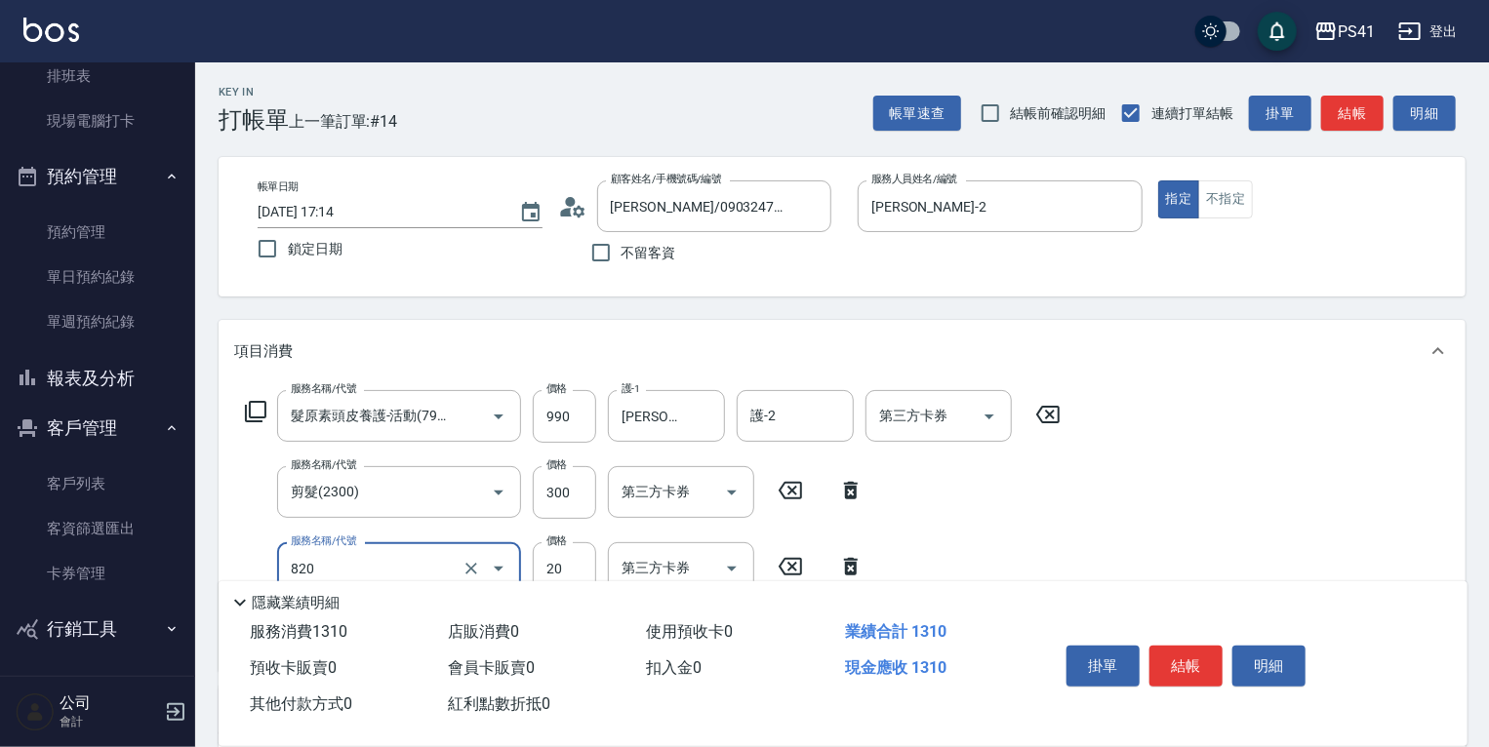
type input "潤絲(820)"
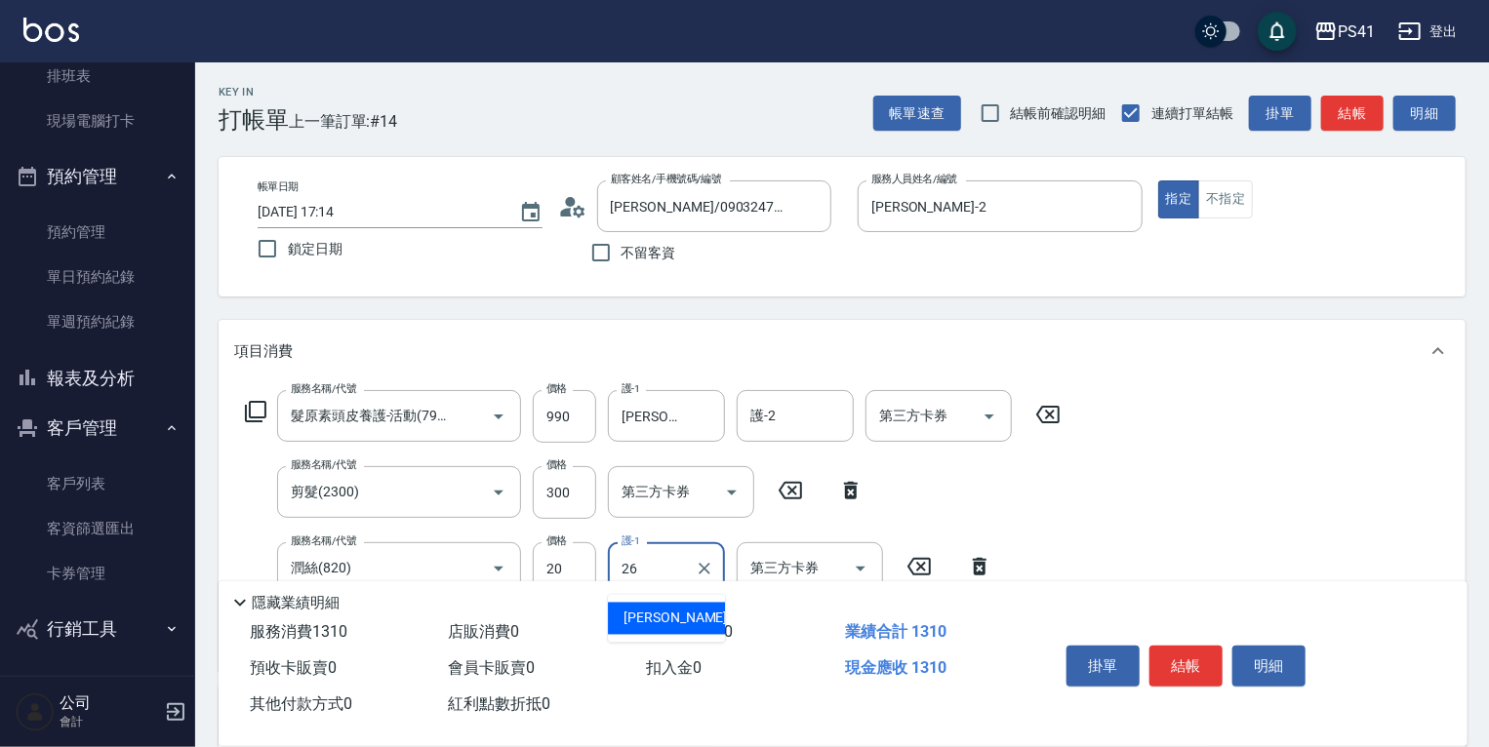
type input "溫佳惇-26"
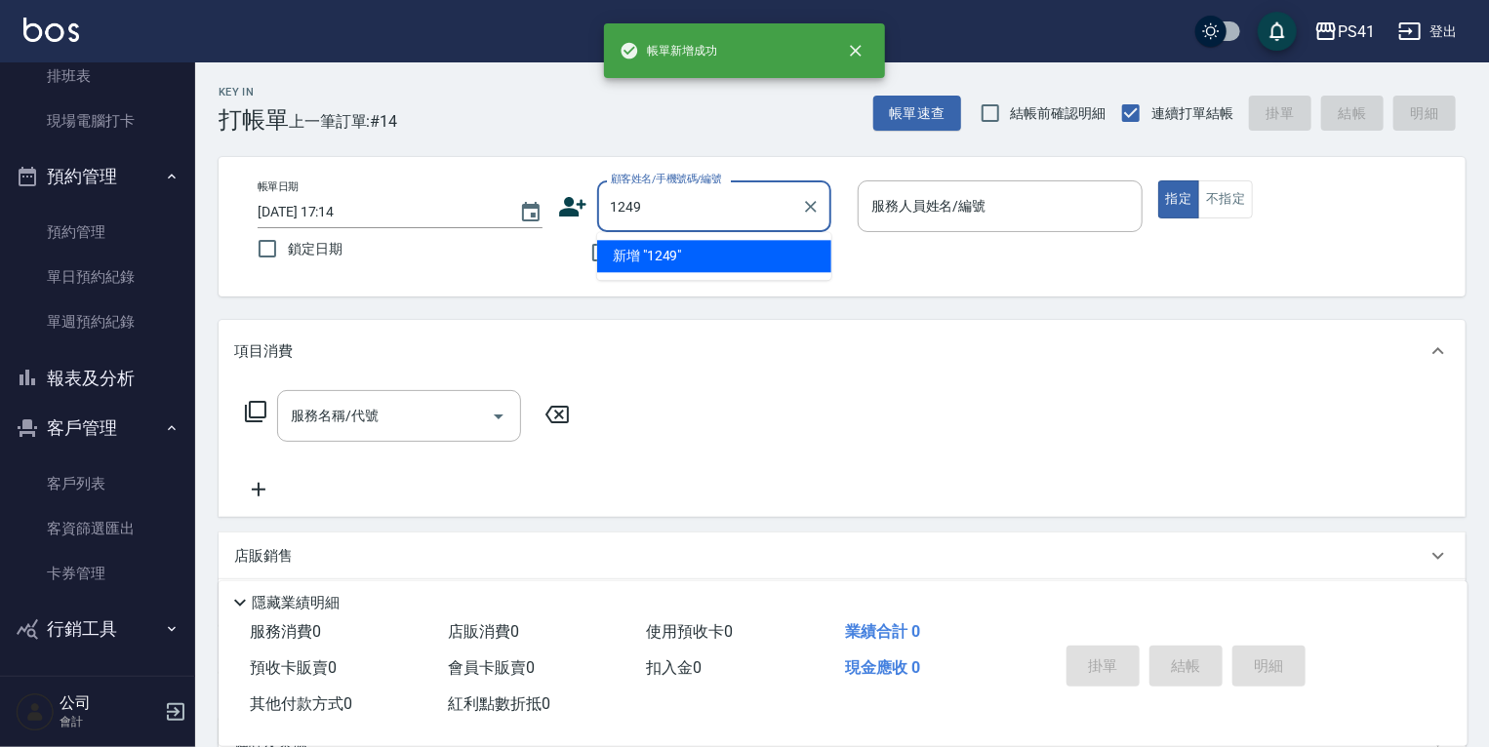
type input "1249"
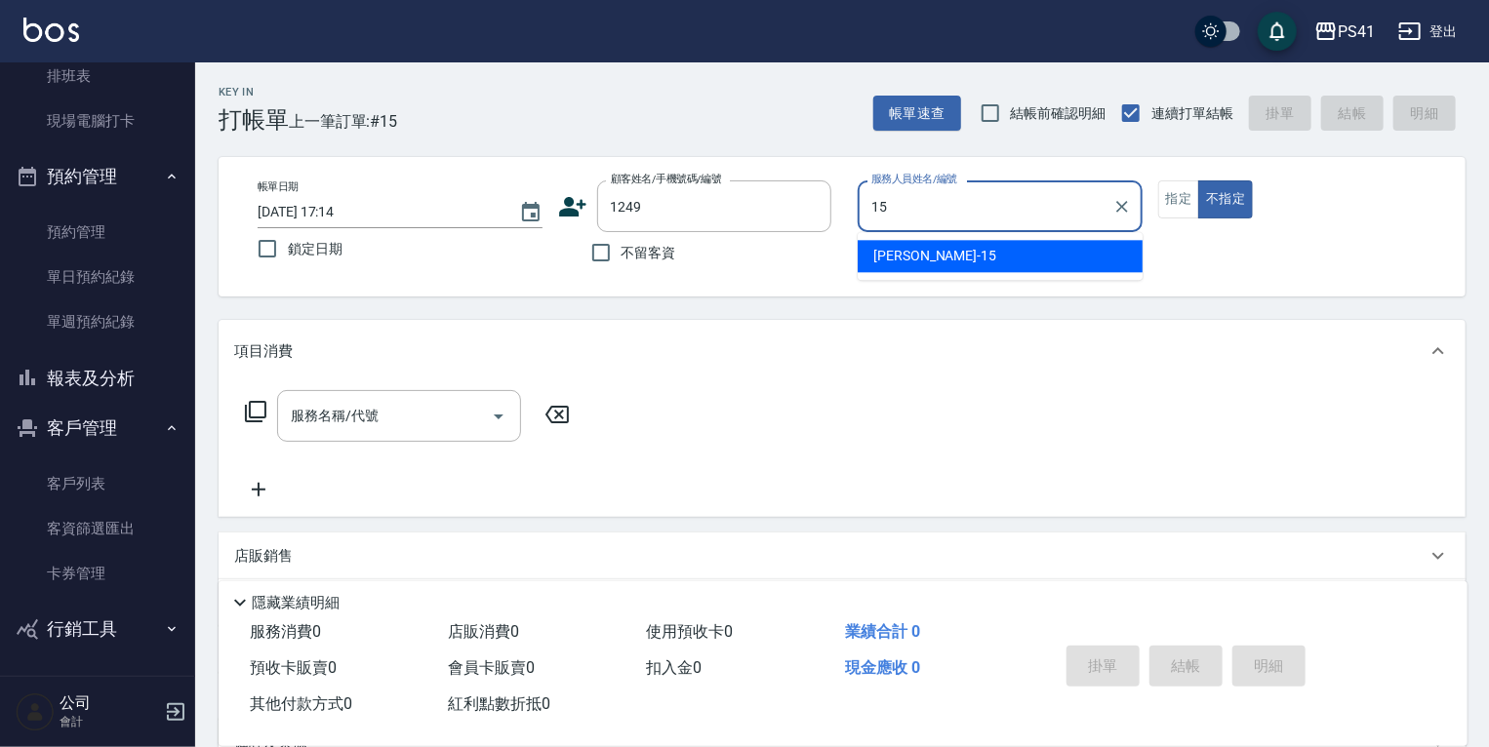
type input "李靜芳-15"
type input "[PERSON_NAME]/0928649907/1249"
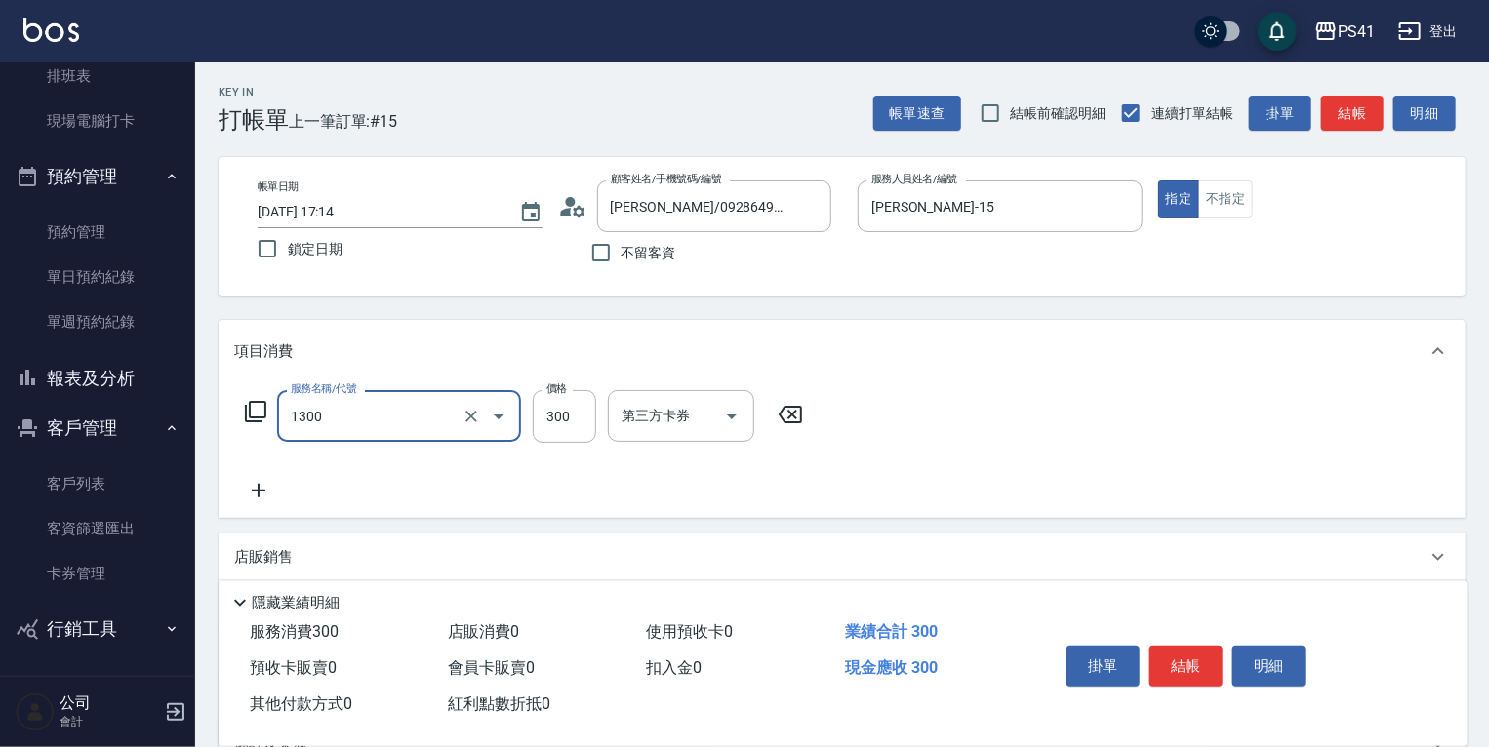
type input "洗髮300(1300)"
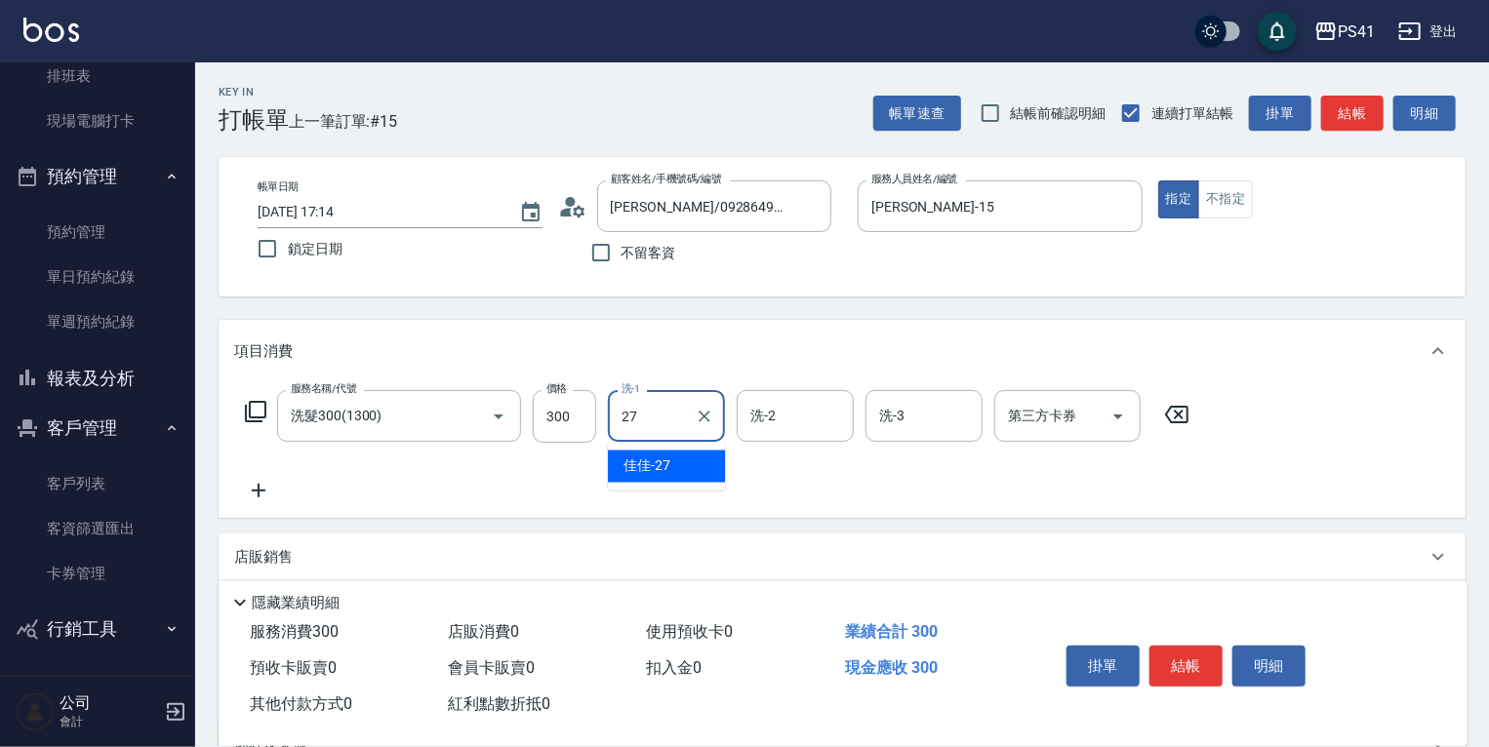
type input "佳佳-27"
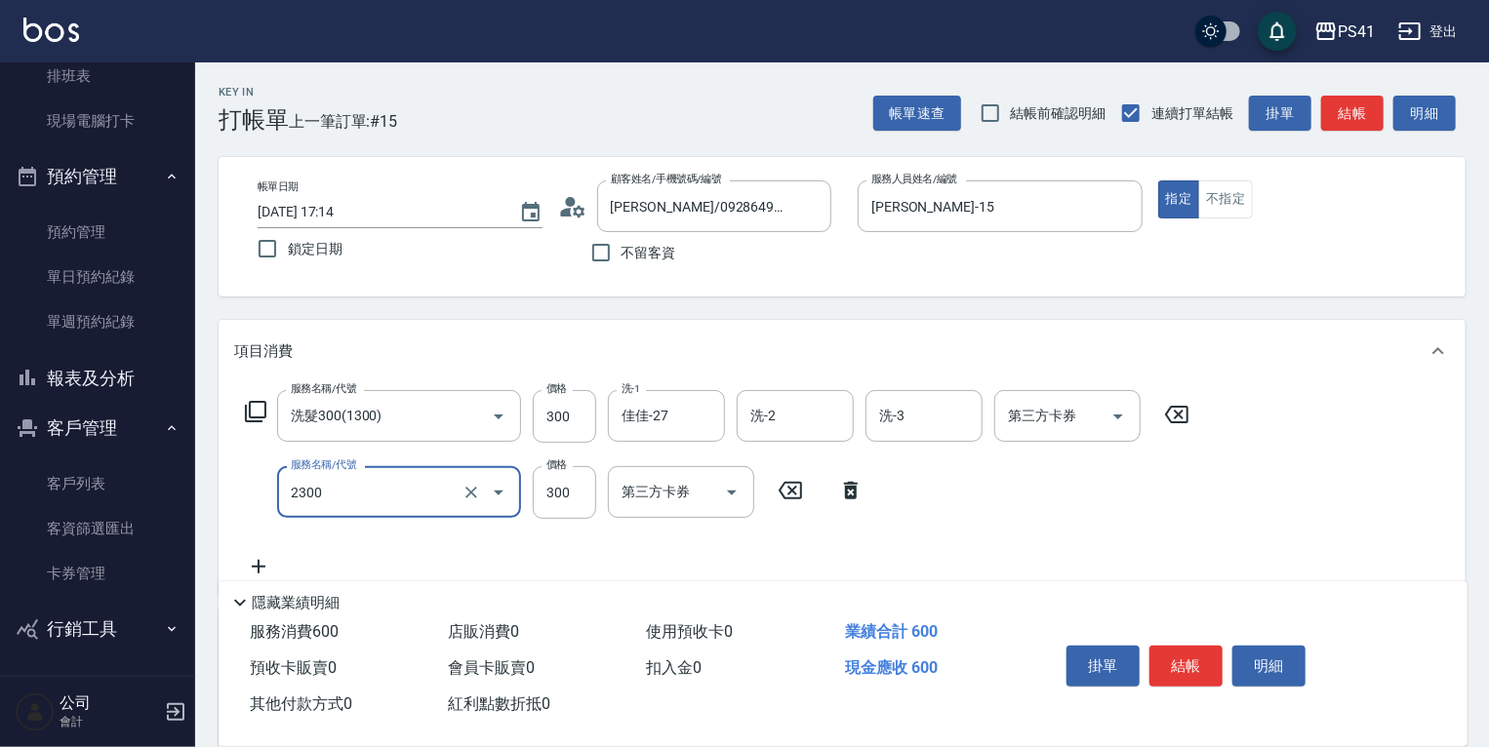
type input "剪髮(2300)"
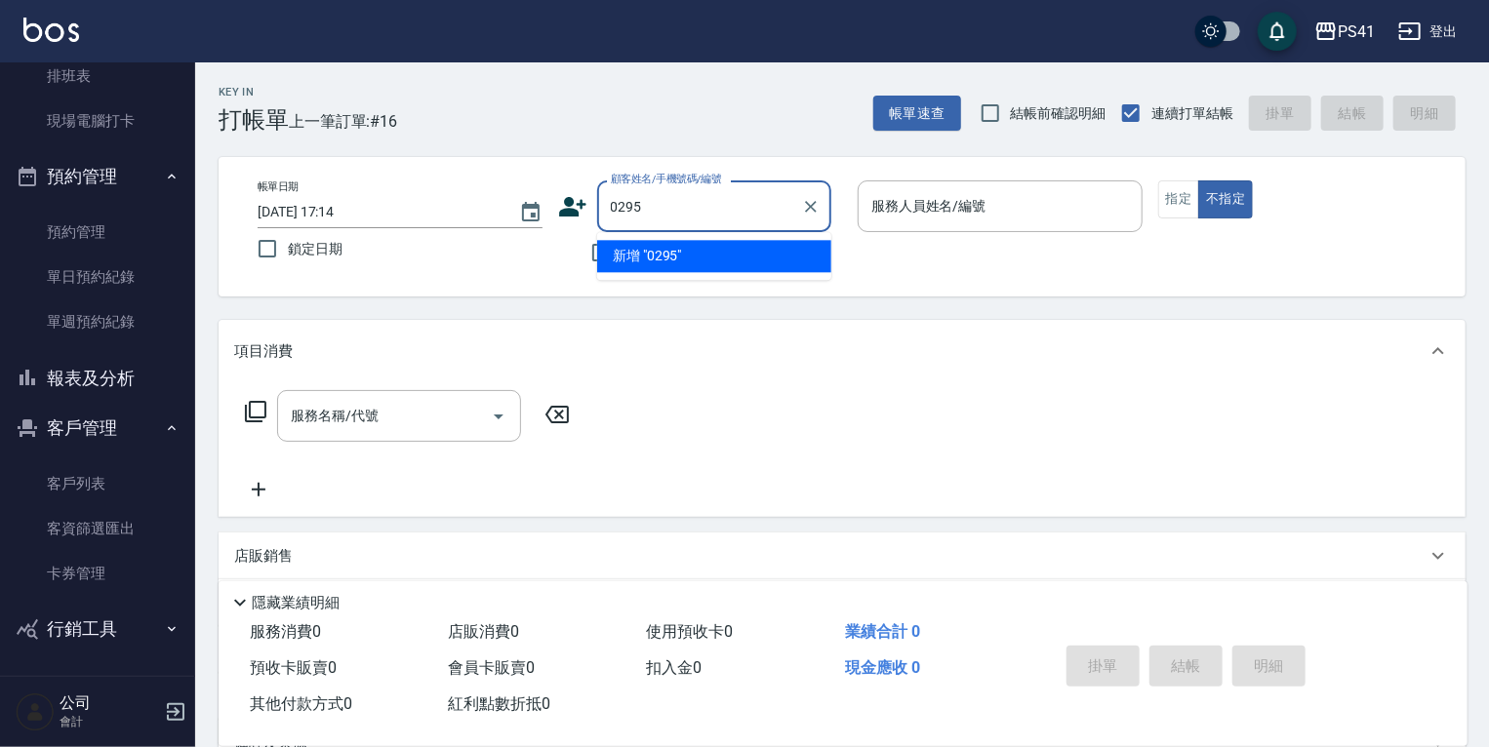
type input "0295"
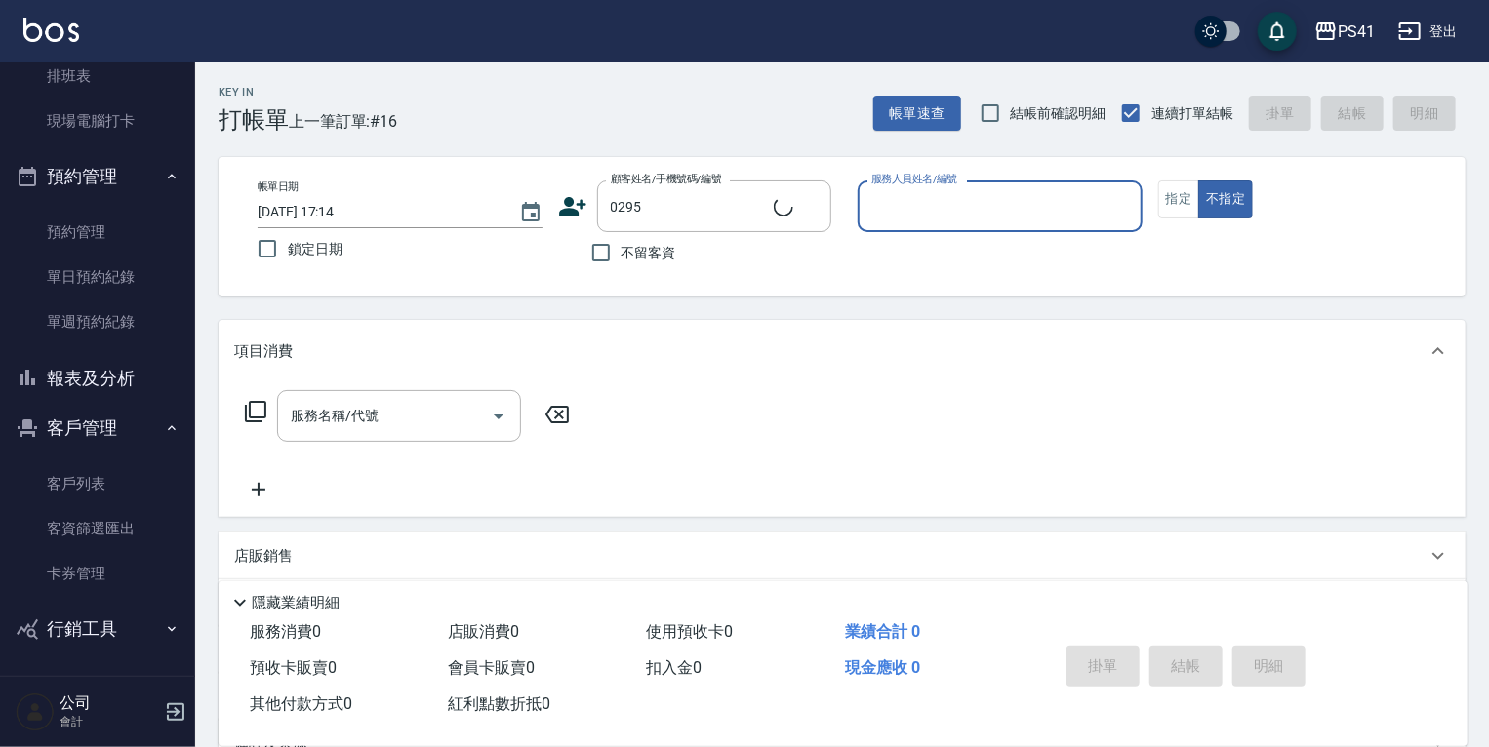
type input "1"
type input "陳姿穎/0988589064/0295"
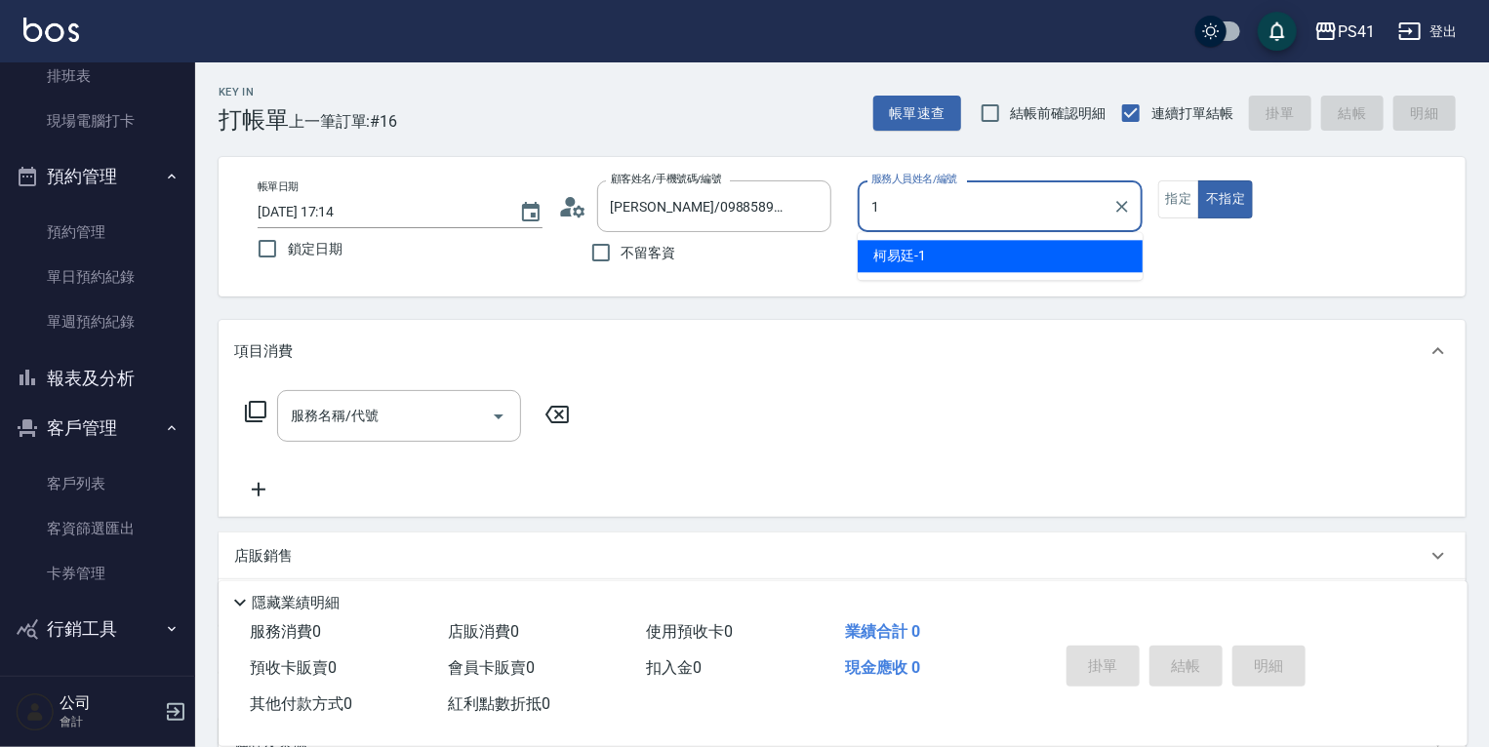
type input "[PERSON_NAME]-1"
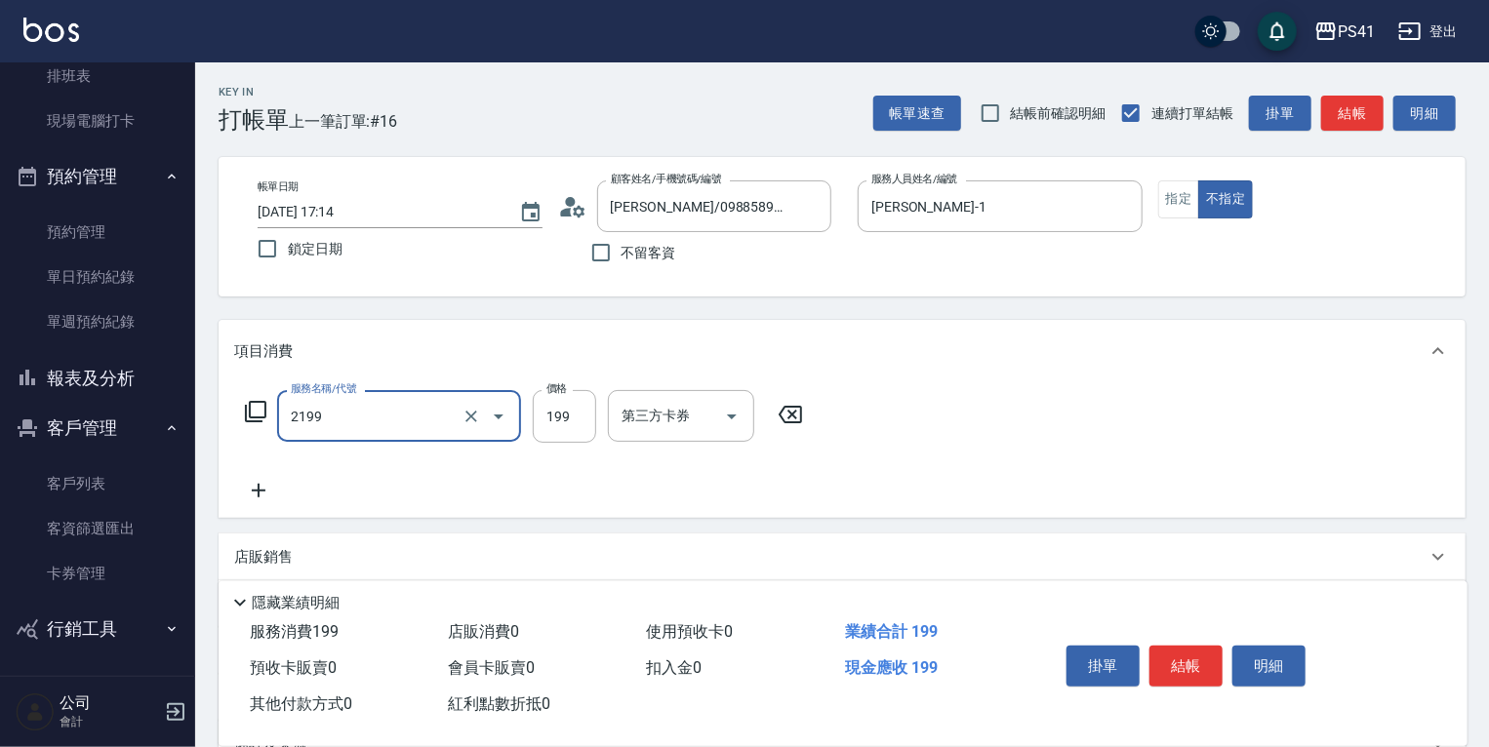
type input "不指定剪髮活動(2199)"
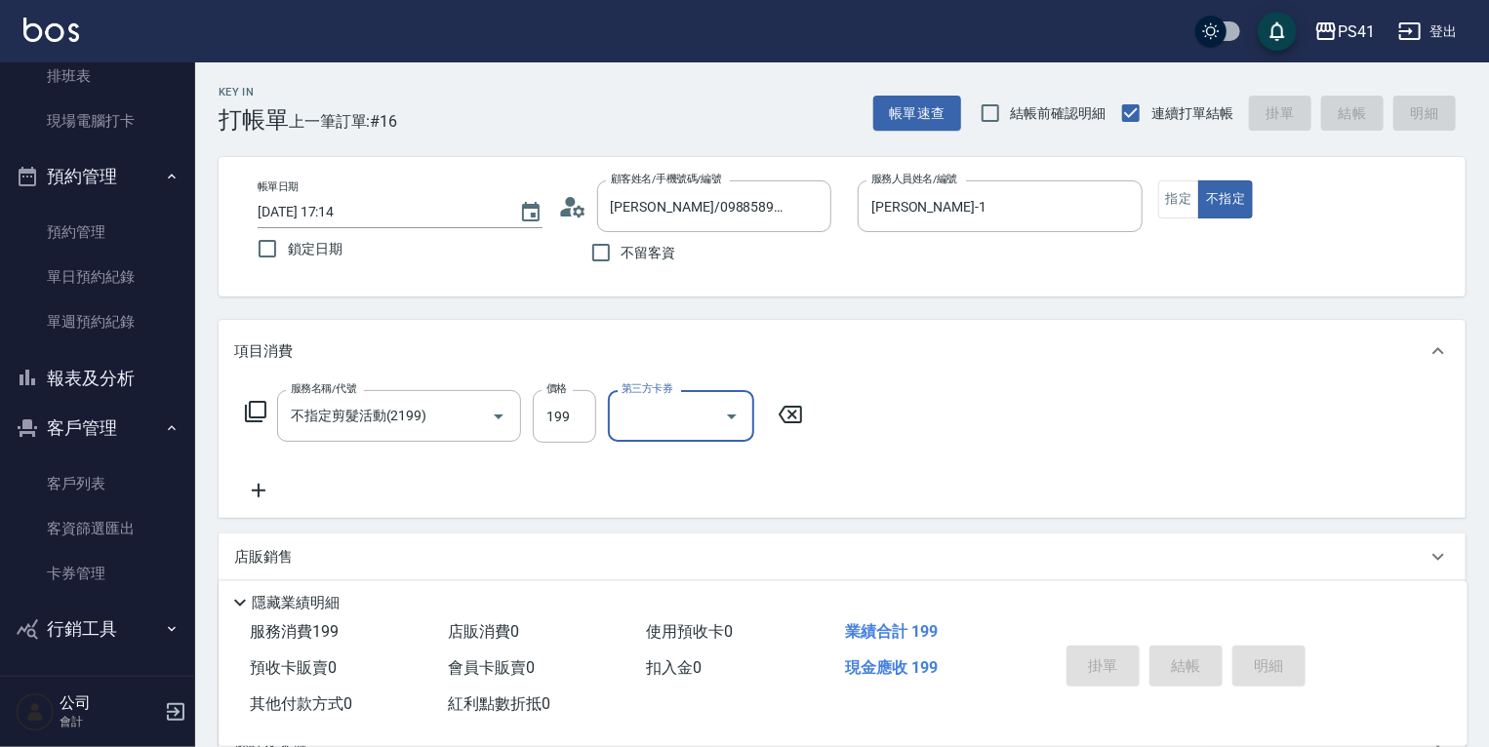
type input "[DATE] 17:15"
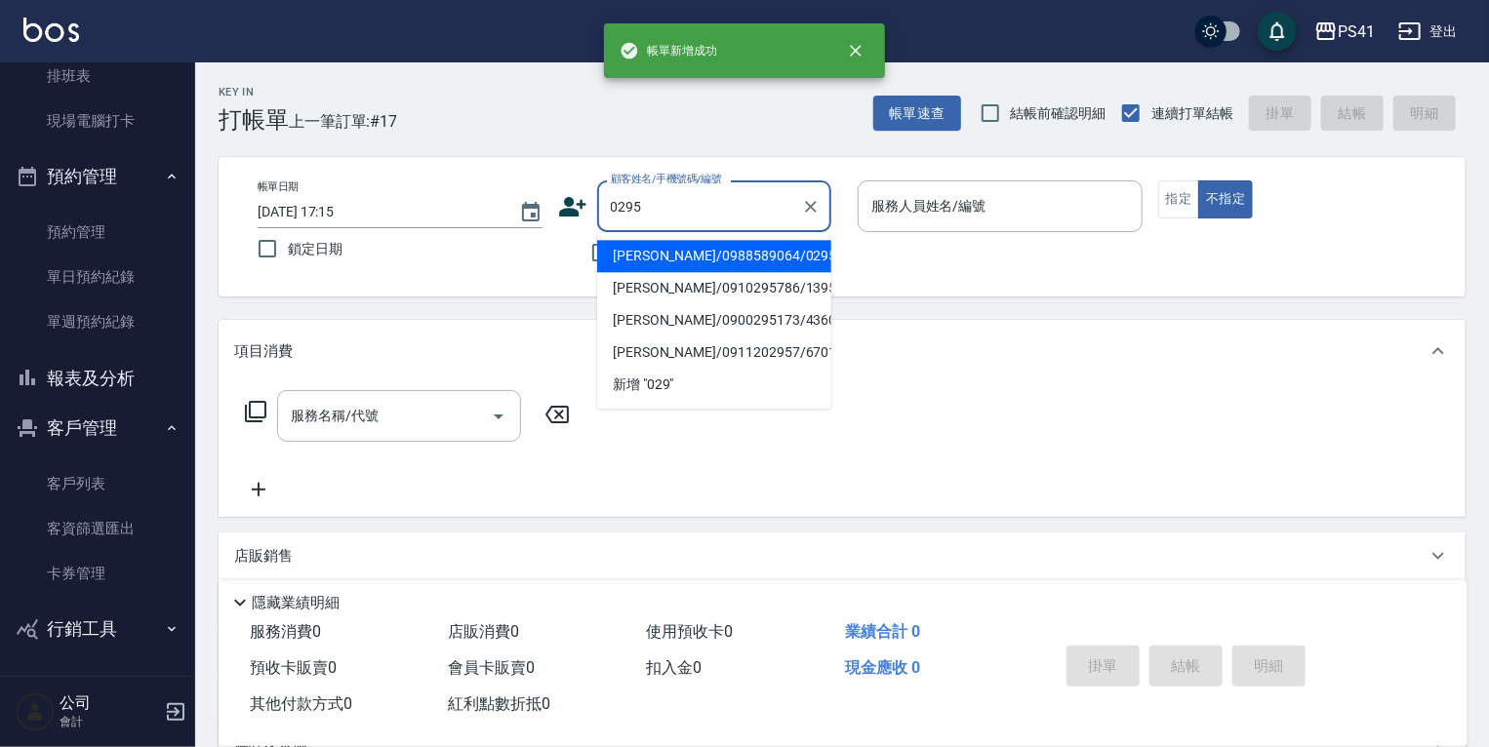
type input "陳姿穎/0988589064/0295"
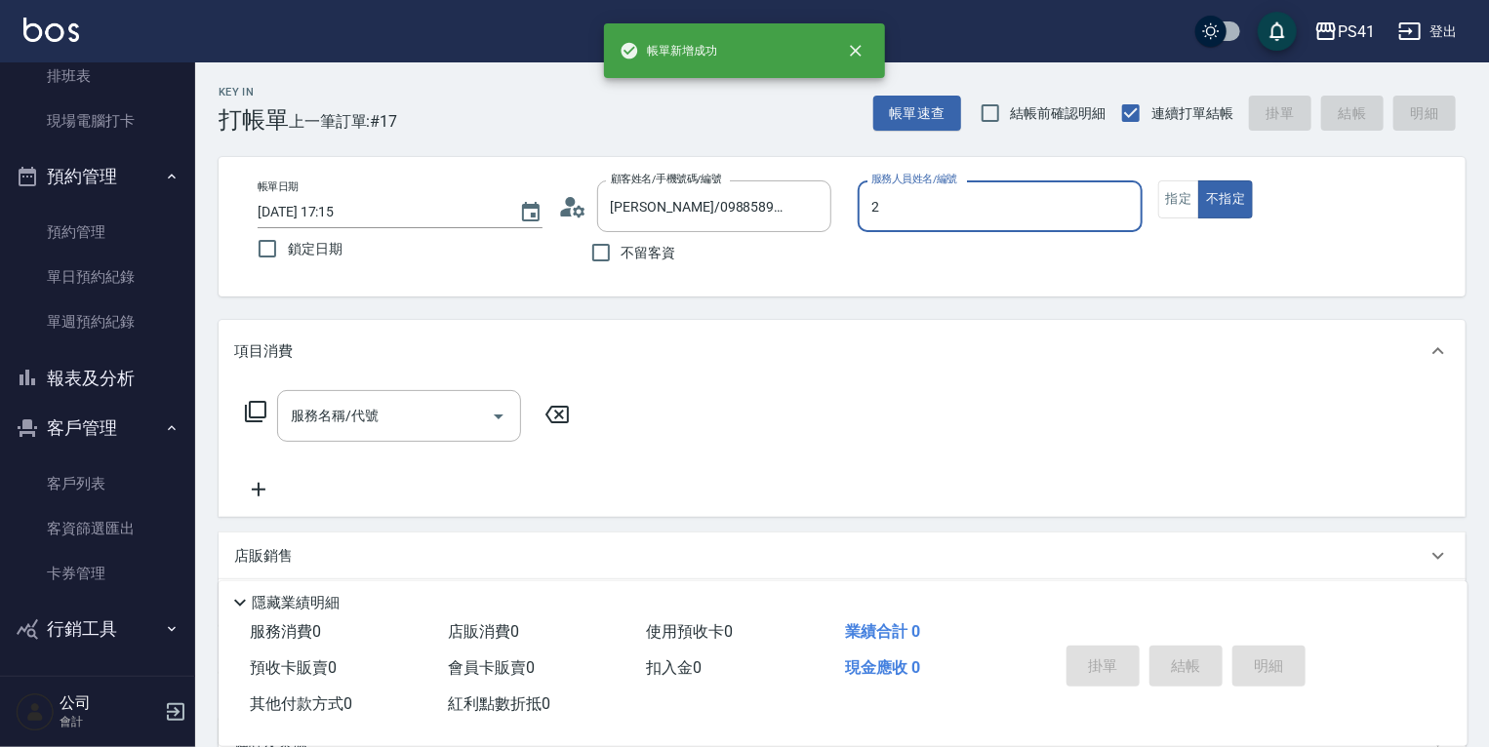
type input "謝淳蕙-2"
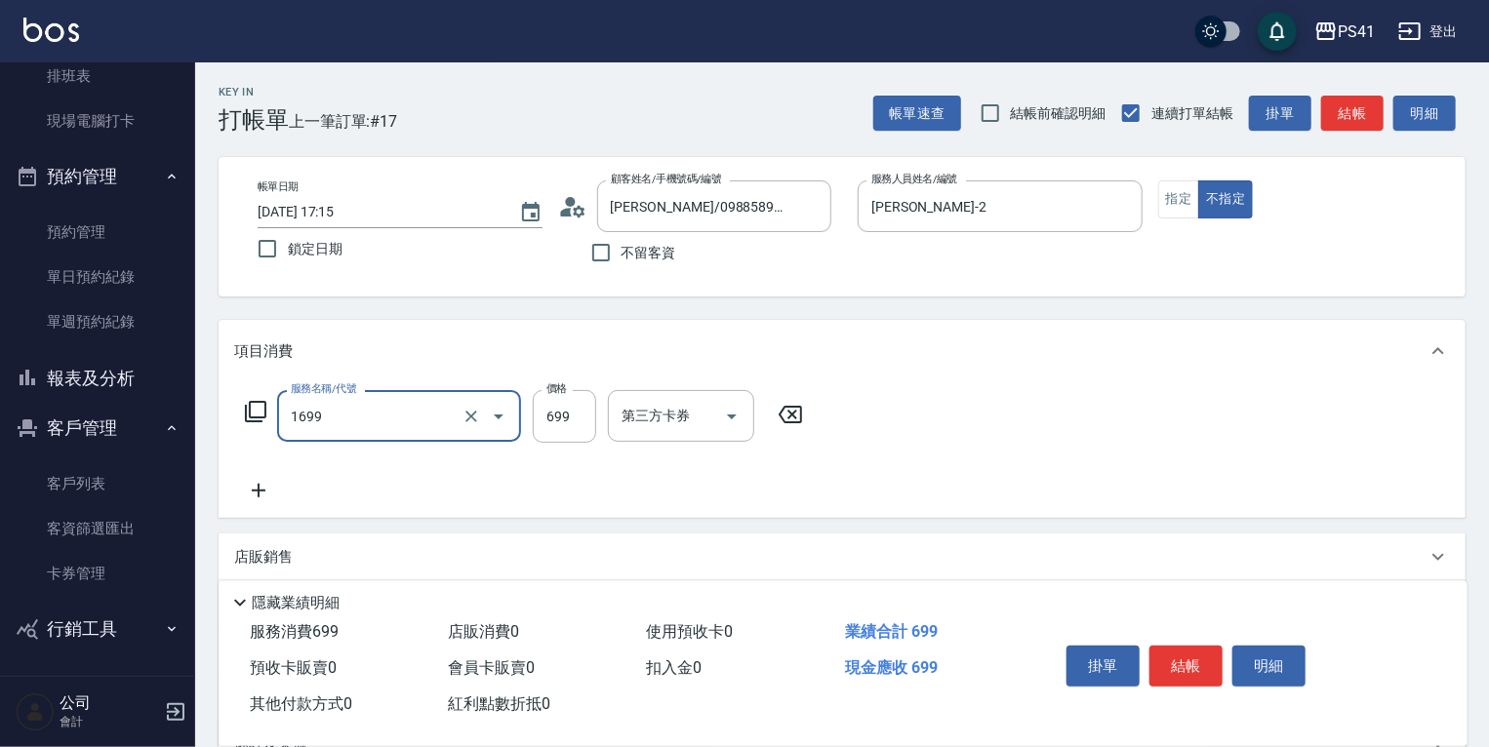
type input "純粹植淨控油SPA洗髮699(1699)"
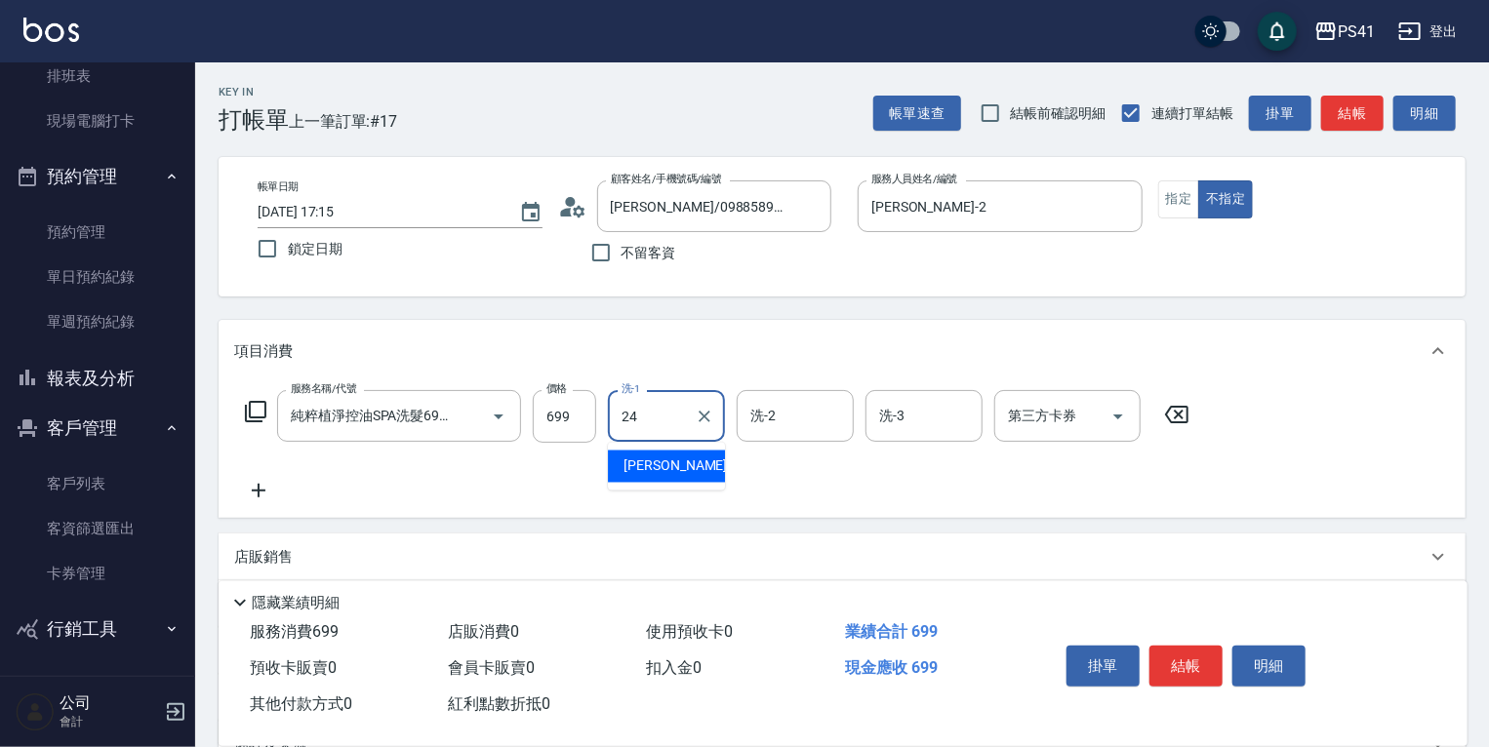
type input "小涵-24"
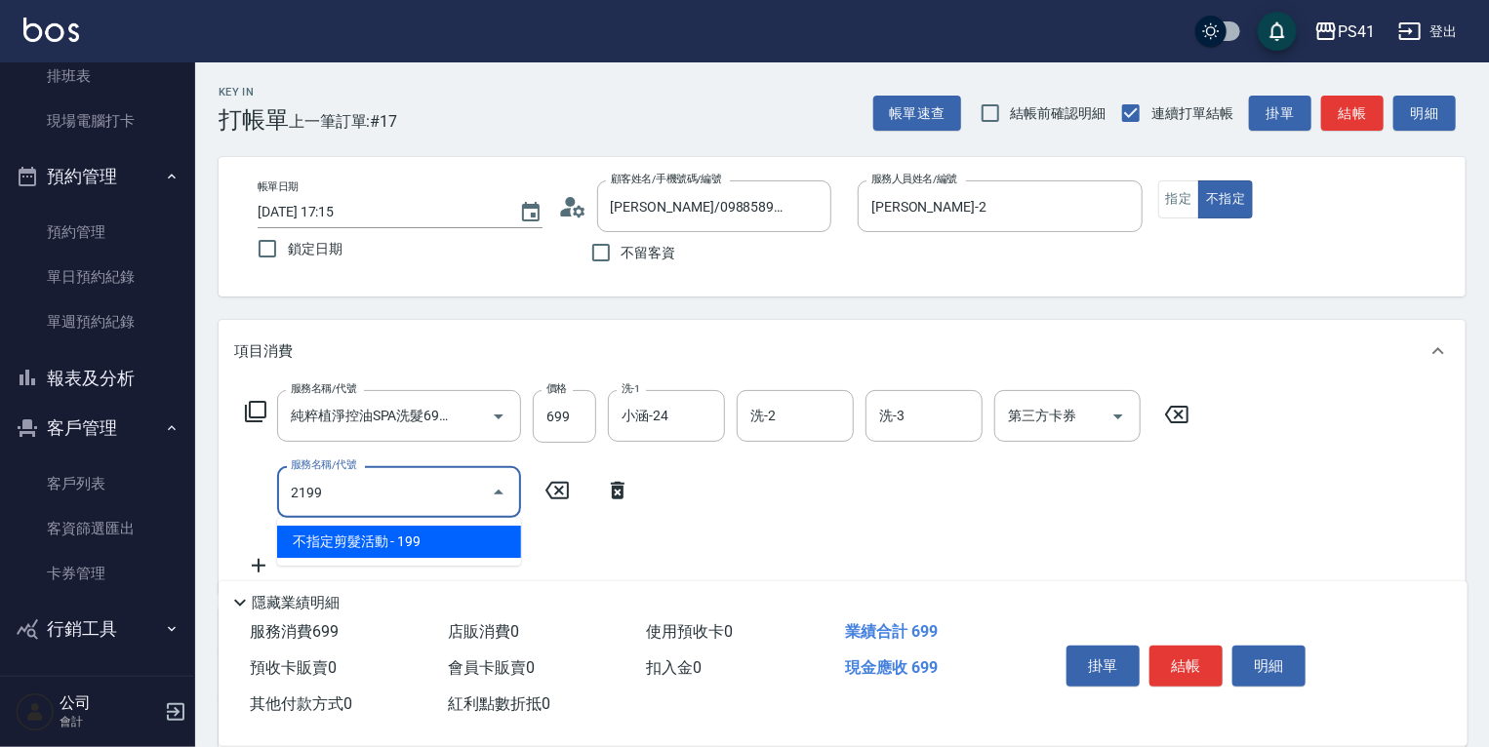
type input "不指定剪髮活動(2199)"
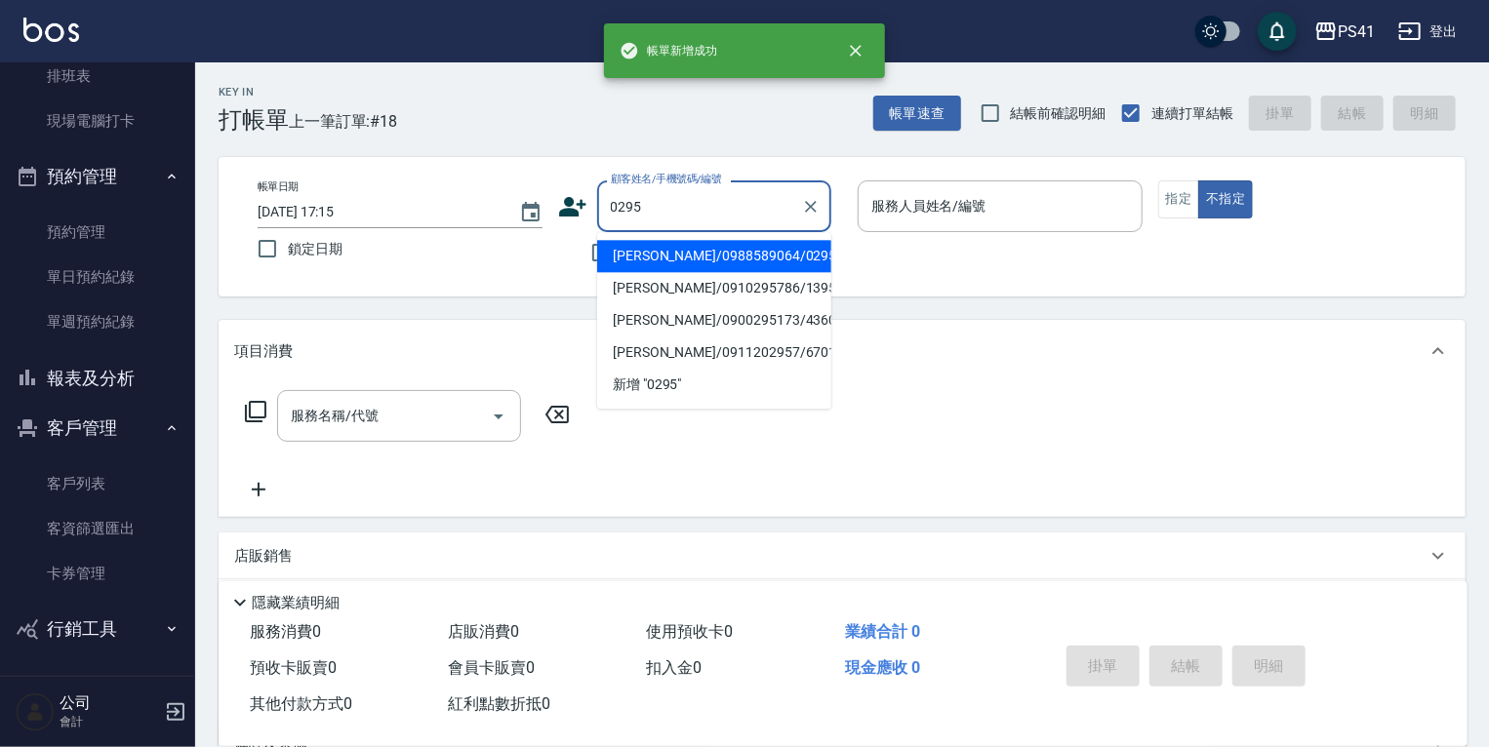
type input "陳姿穎/0988589064/0295"
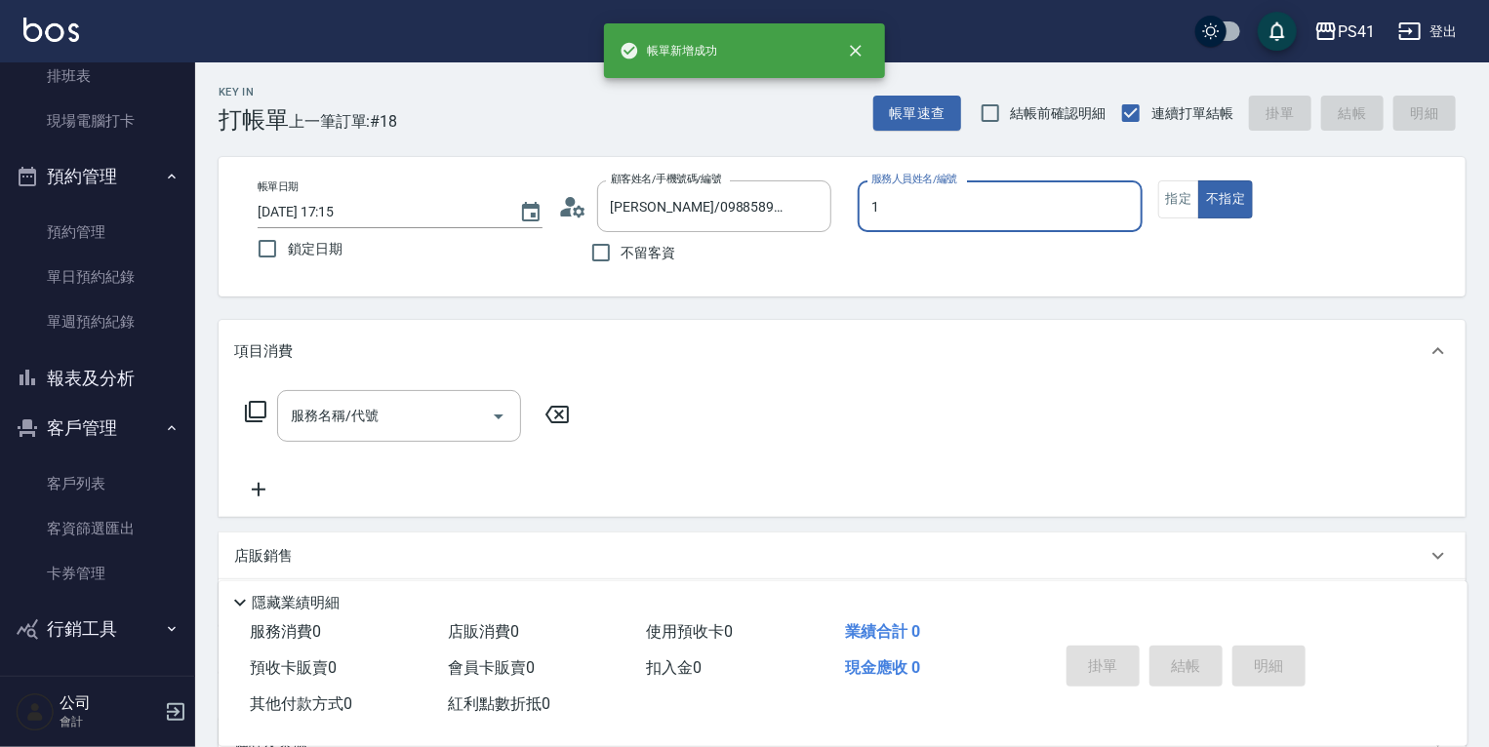
type input "[PERSON_NAME]-1"
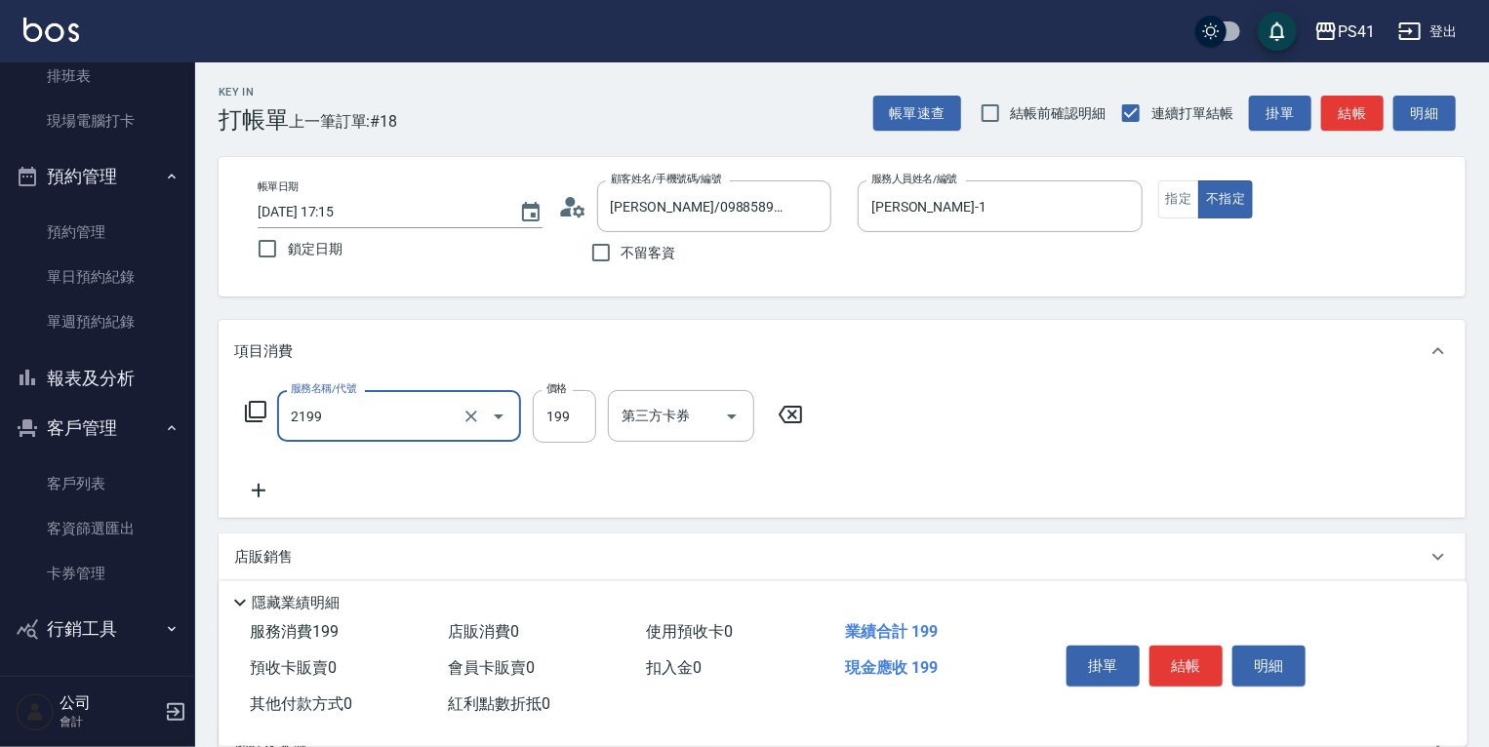
type input "不指定剪髮活動(2199)"
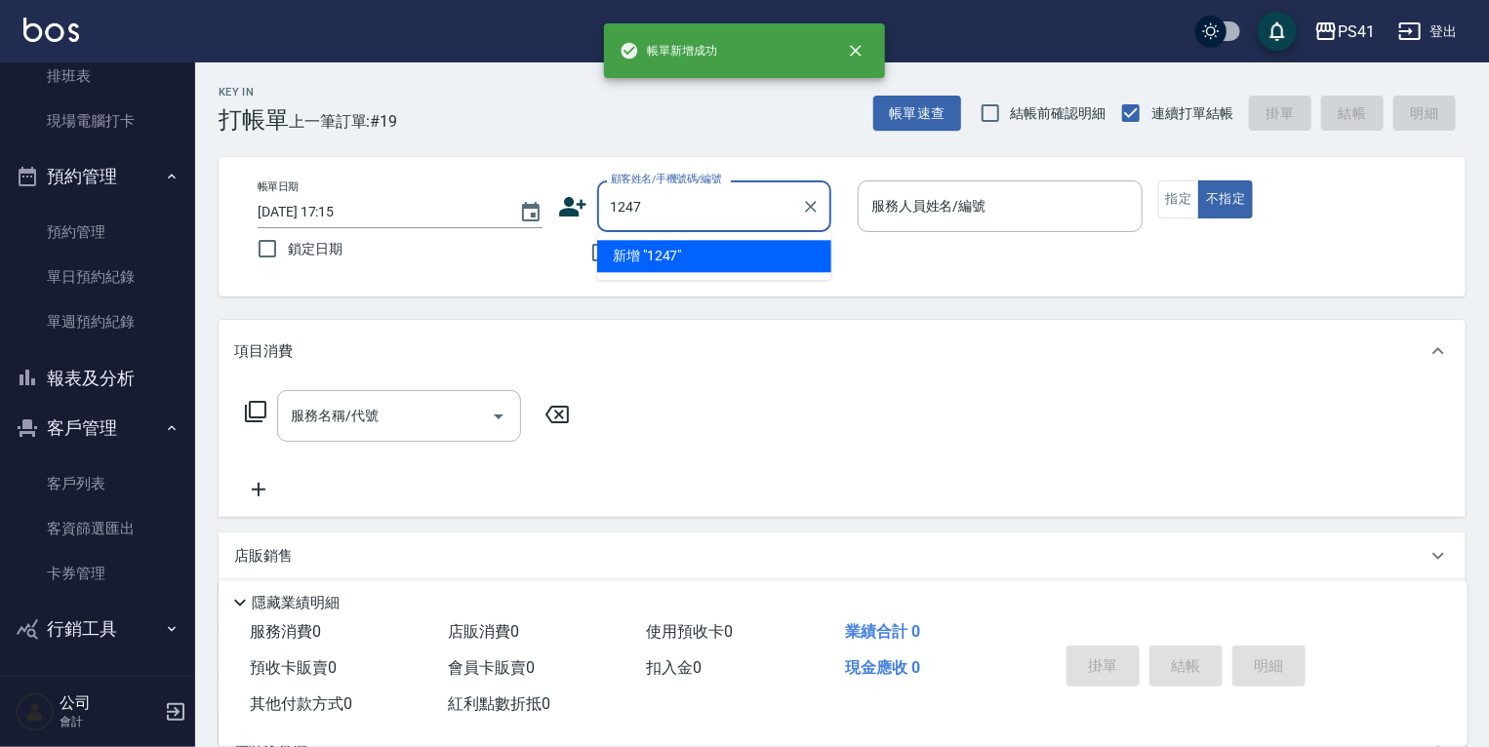
type input "1247"
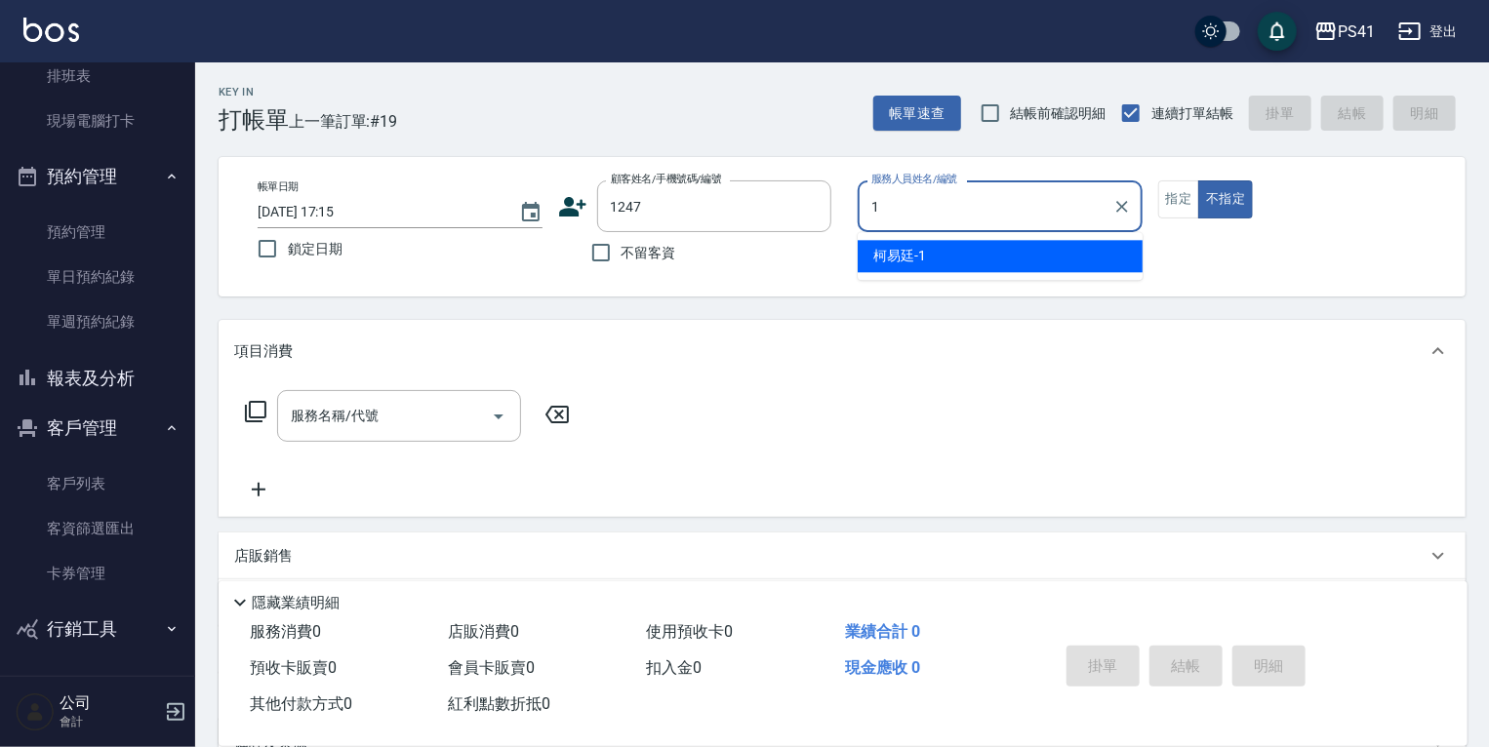
type input "[PERSON_NAME]-1"
type input "[PERSON_NAME]/0916633921/1247"
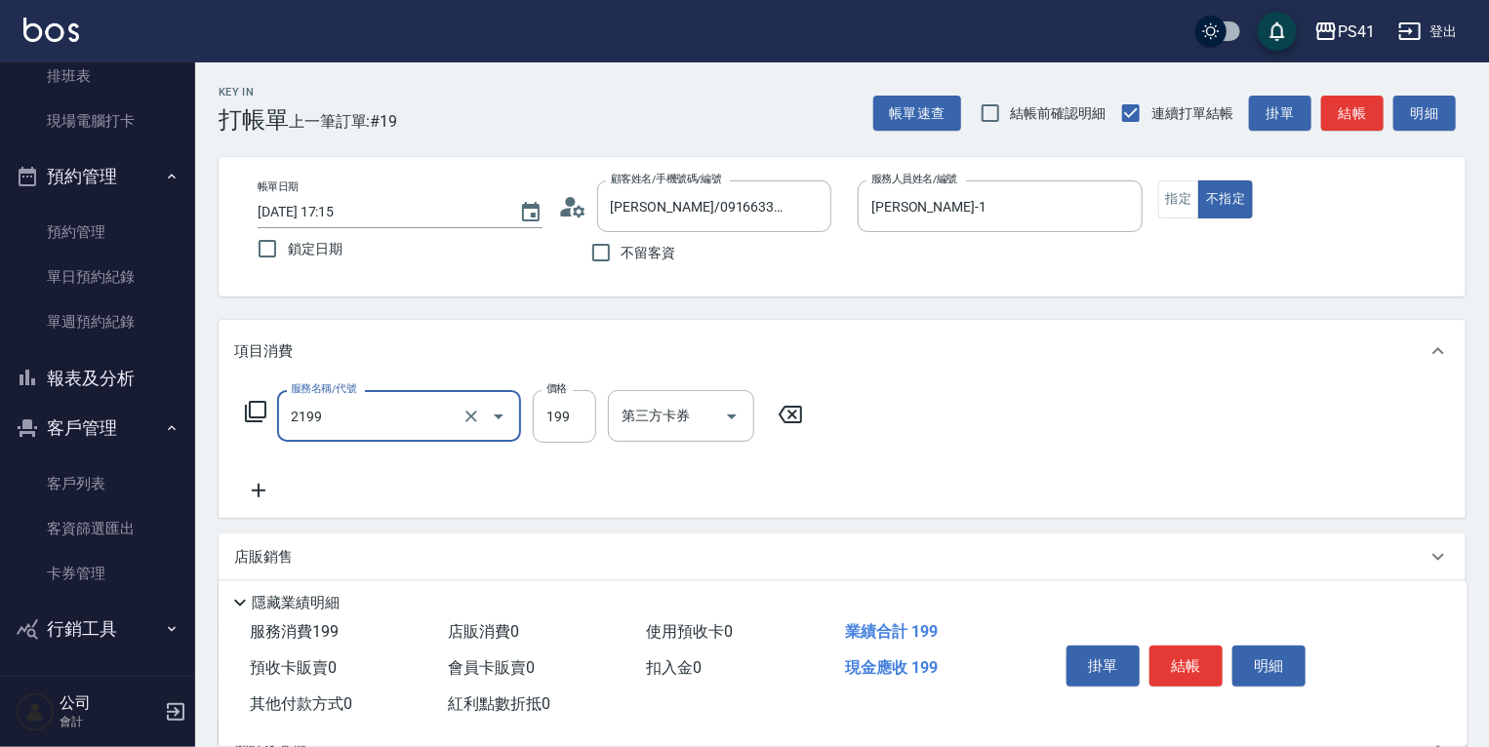
type input "不指定剪髮活動(2199)"
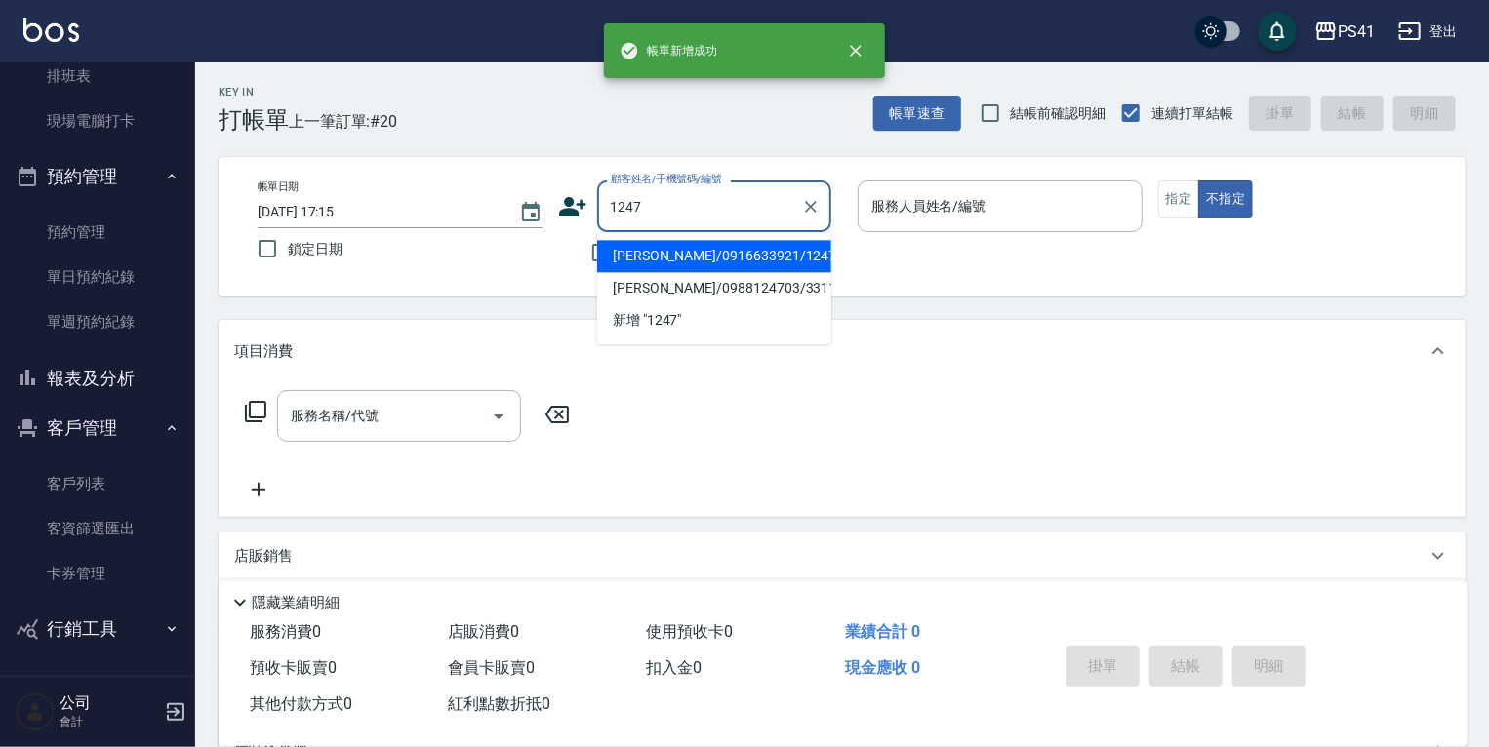
type input "[PERSON_NAME]/0916633921/1247"
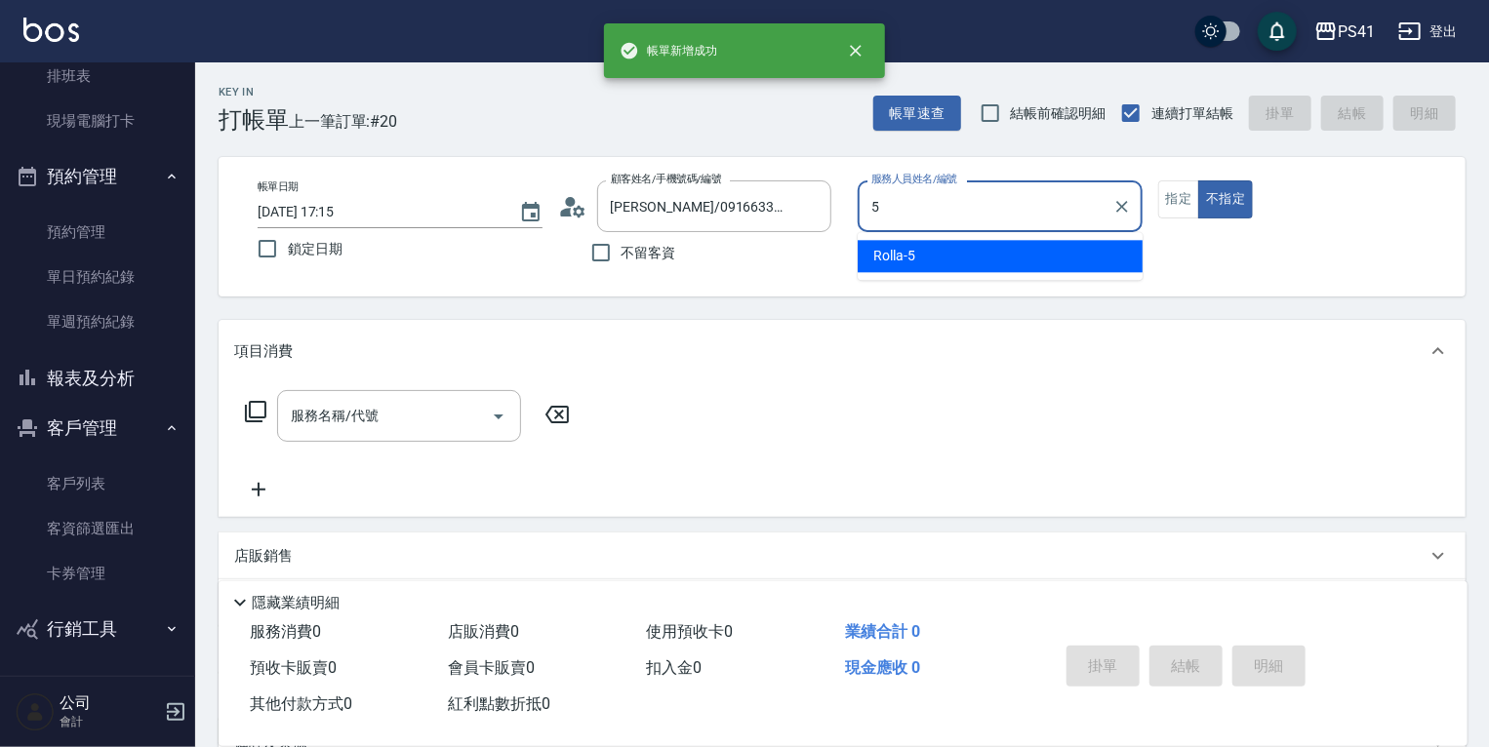
type input "Rolla-5"
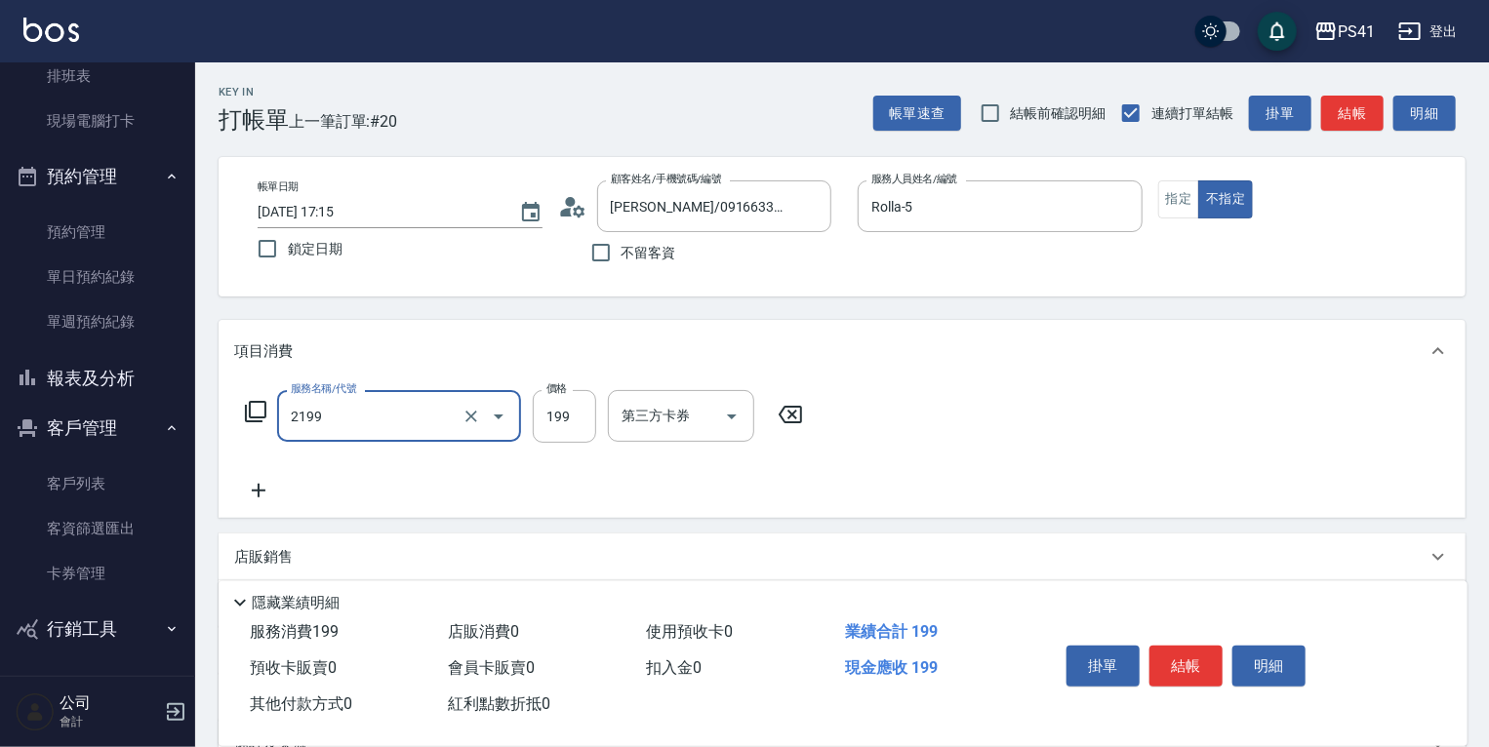
type input "不指定剪髮活動(2199)"
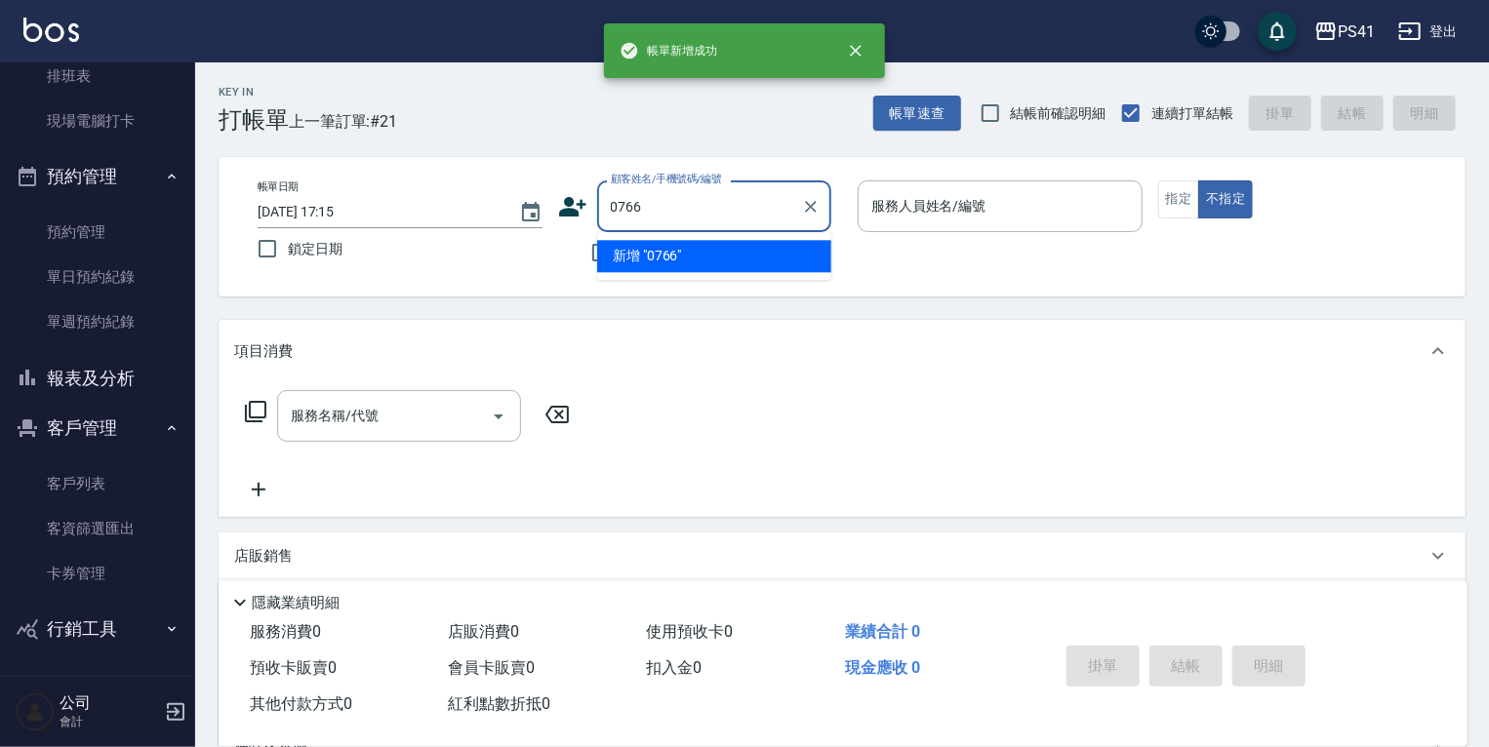
type input "0766"
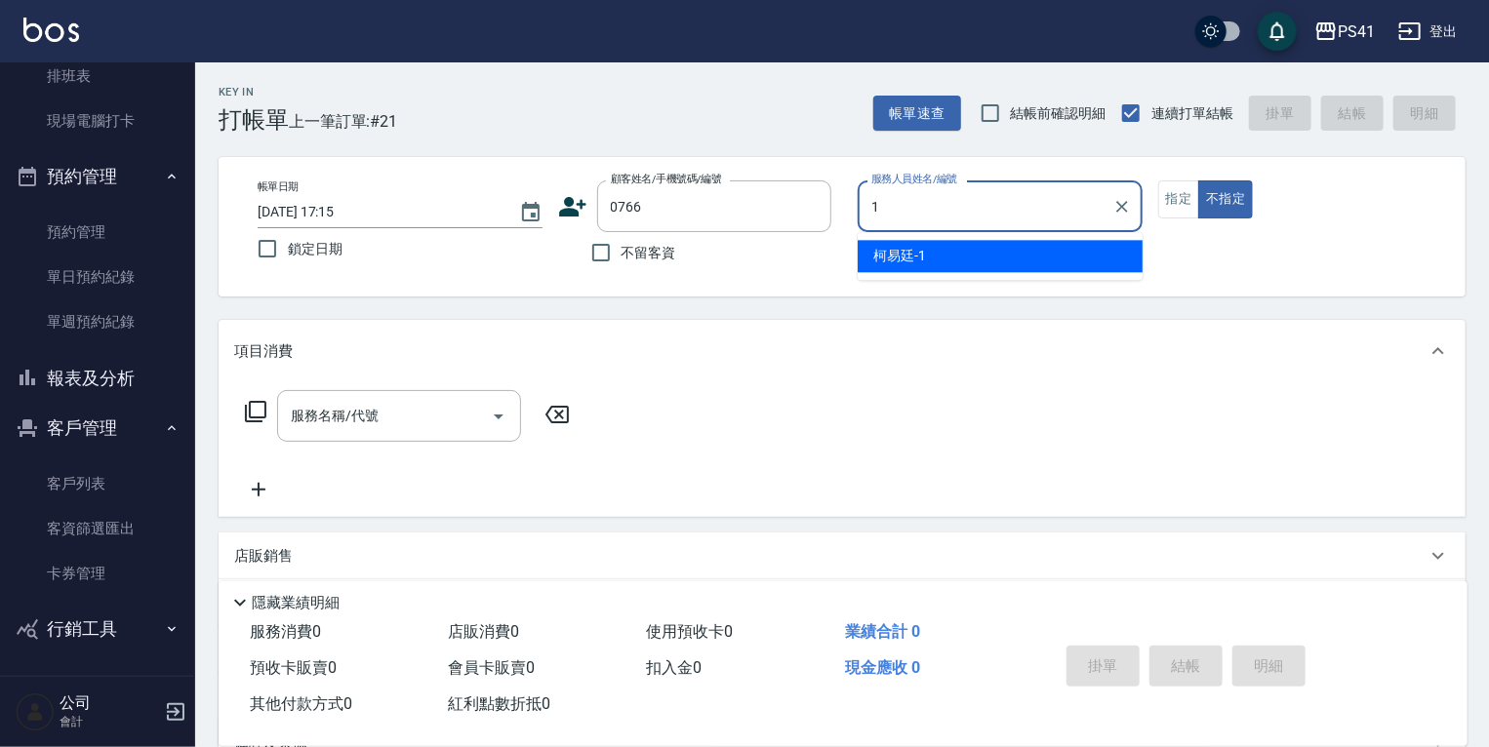
type input "[PERSON_NAME]-1"
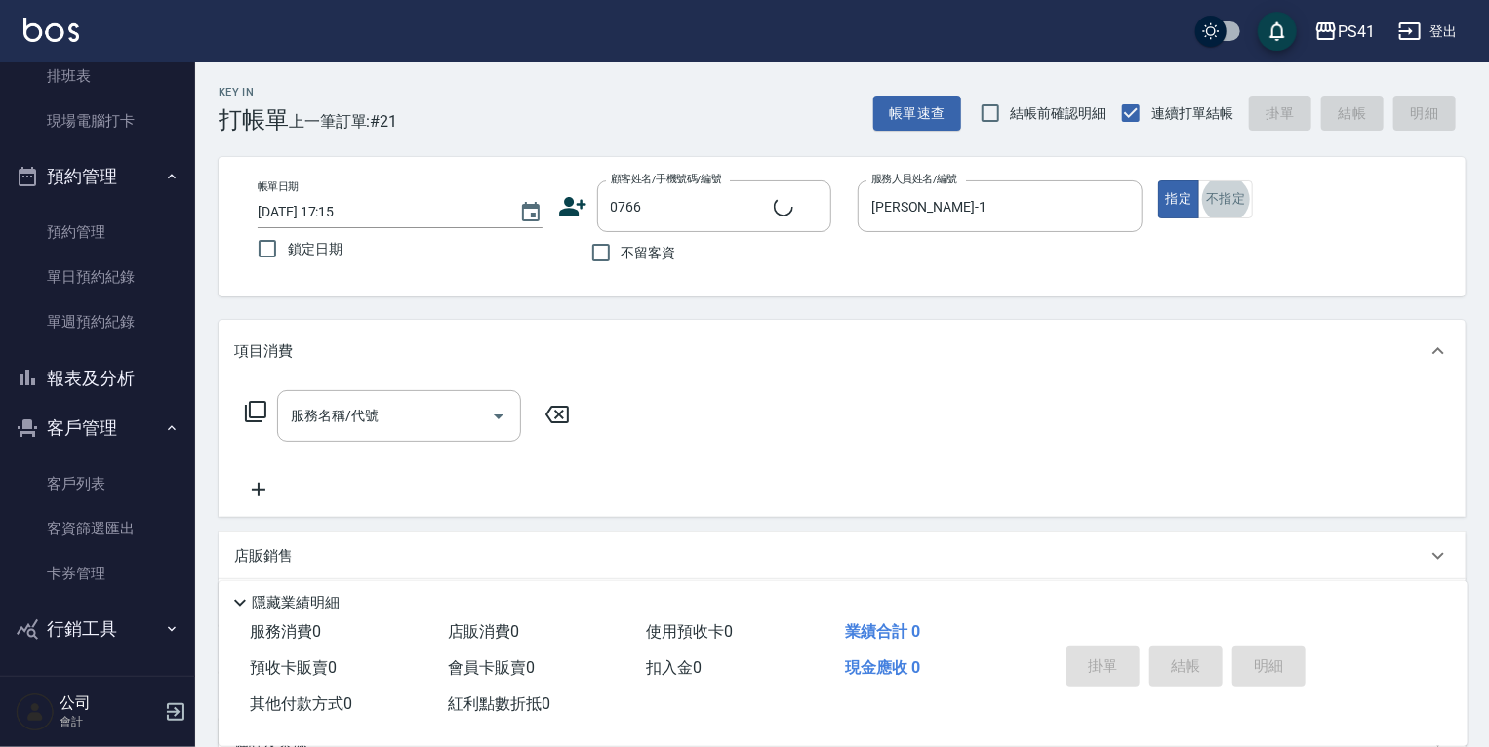
type input "[PERSON_NAME]/0972963072/0766"
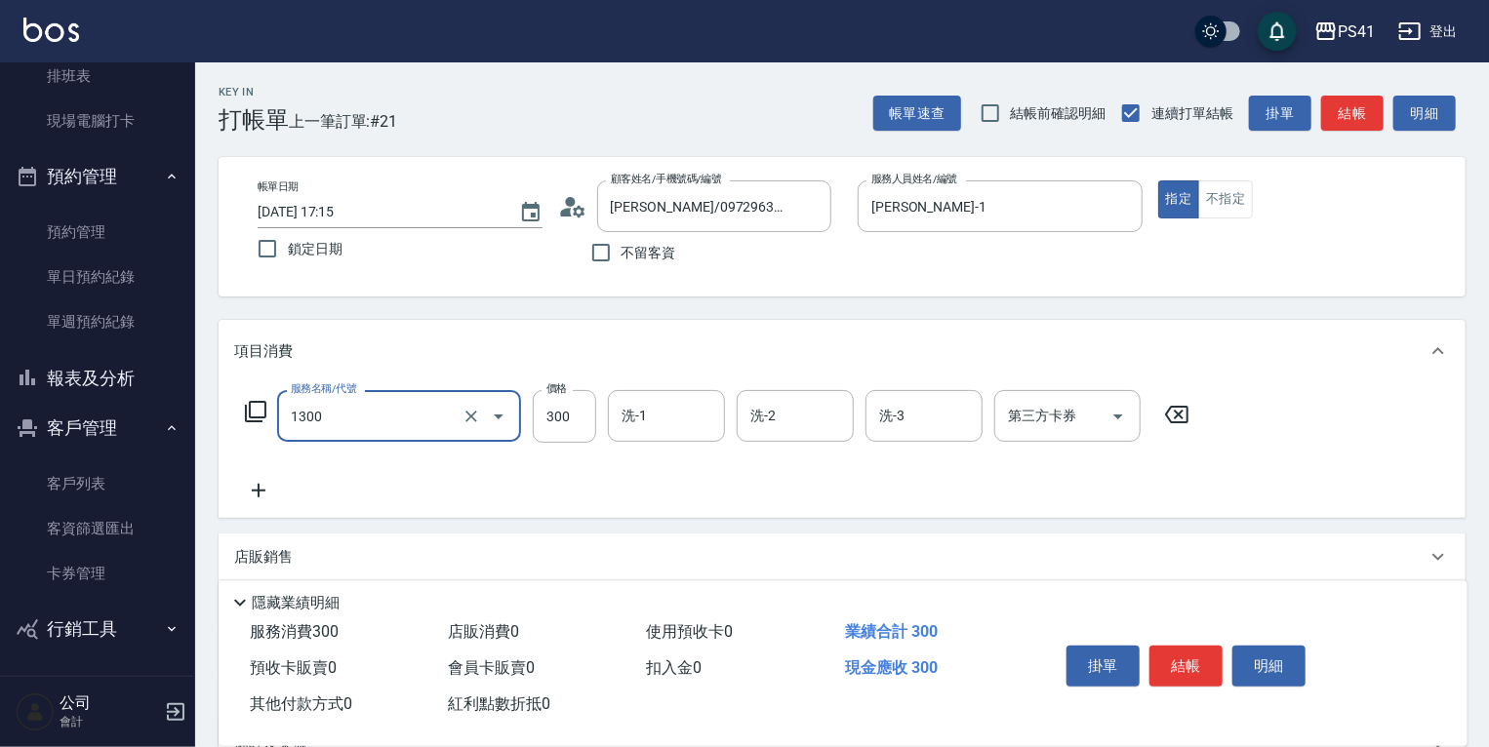
type input "洗髮300(1300)"
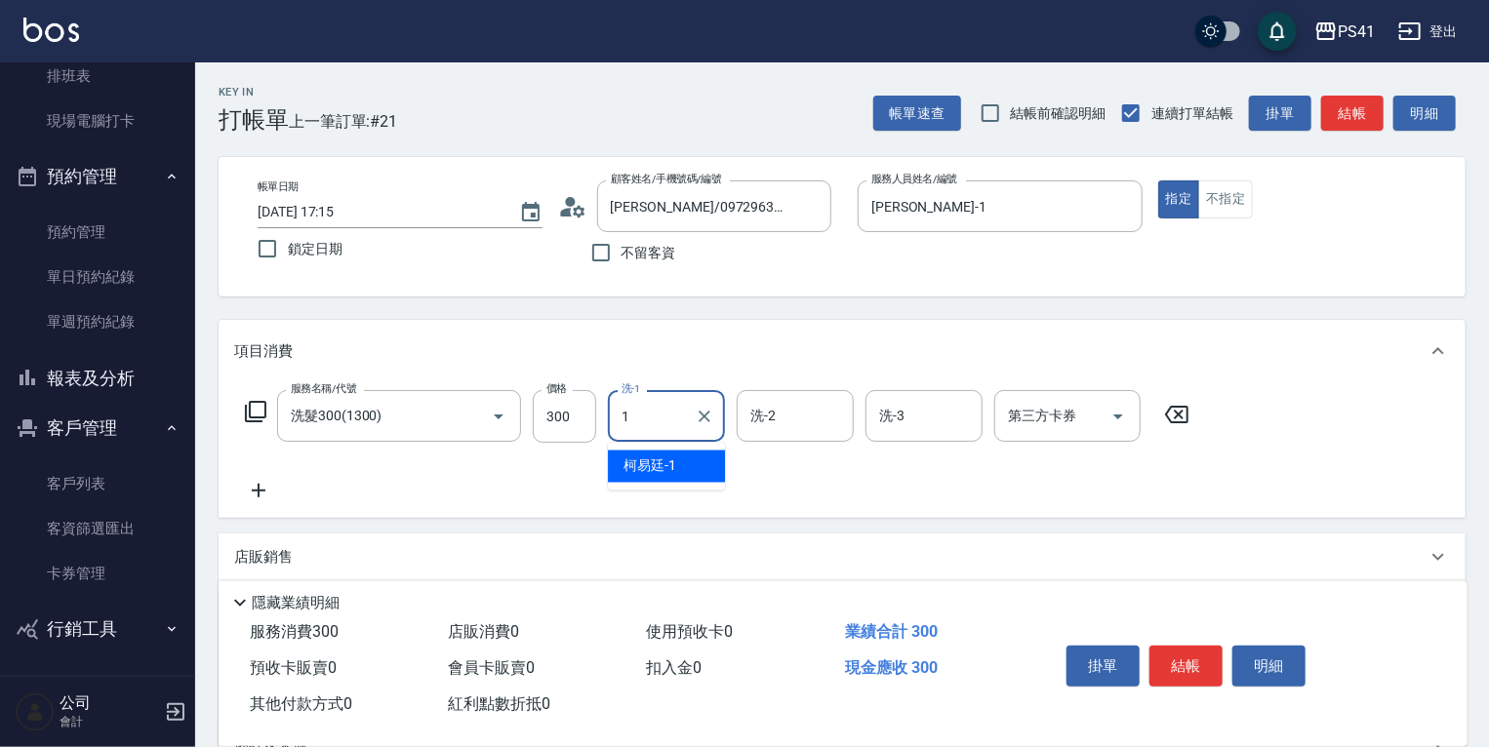
type input "[PERSON_NAME]-1"
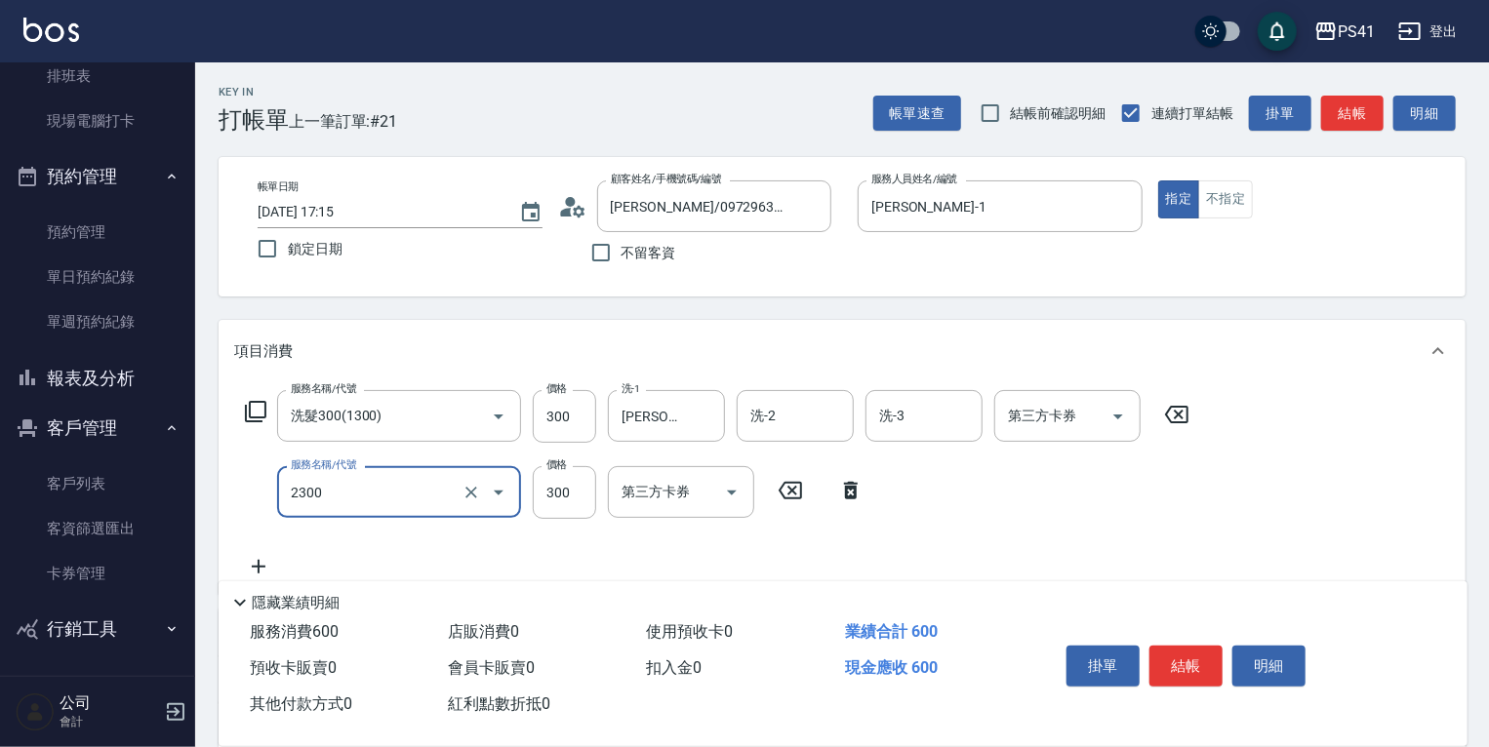
type input "剪髮(2300)"
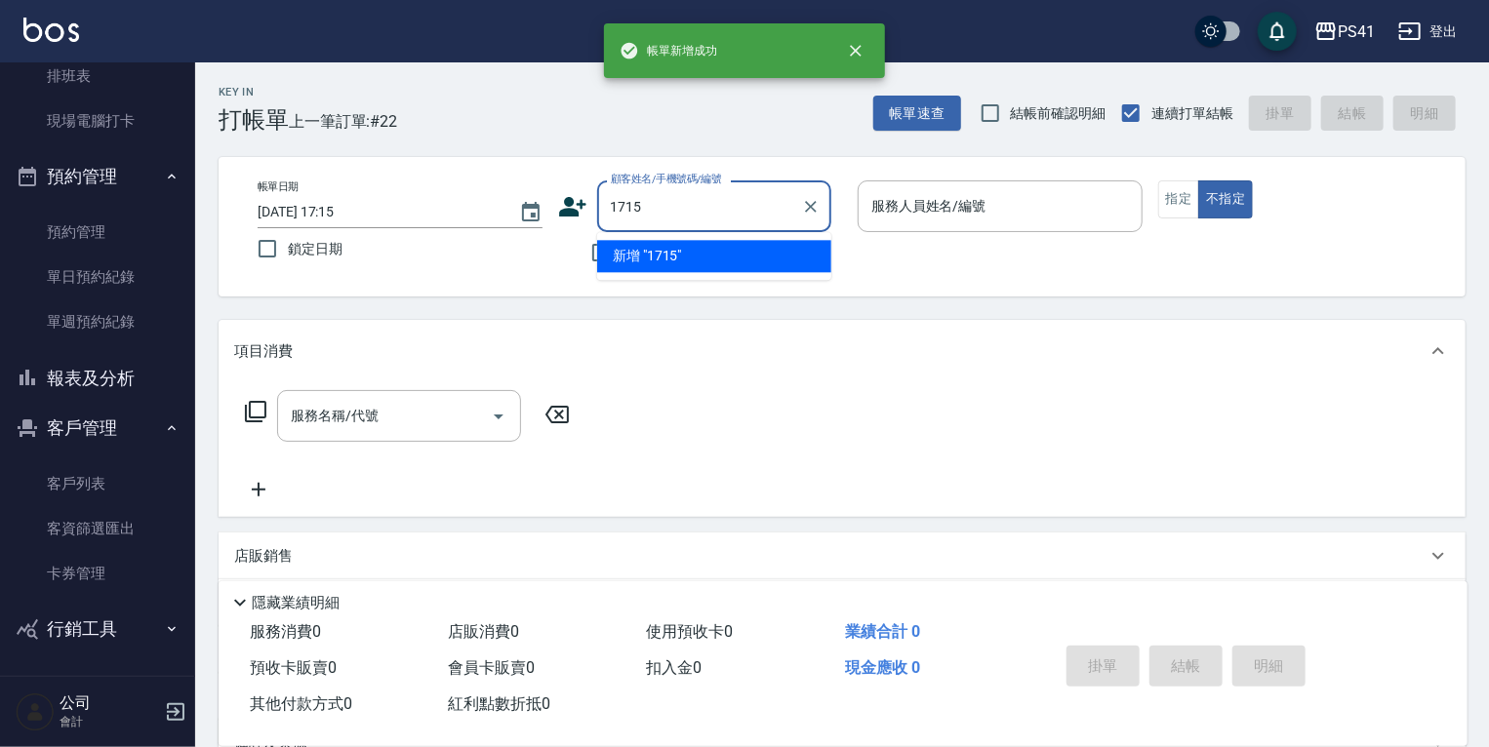
type input "1715"
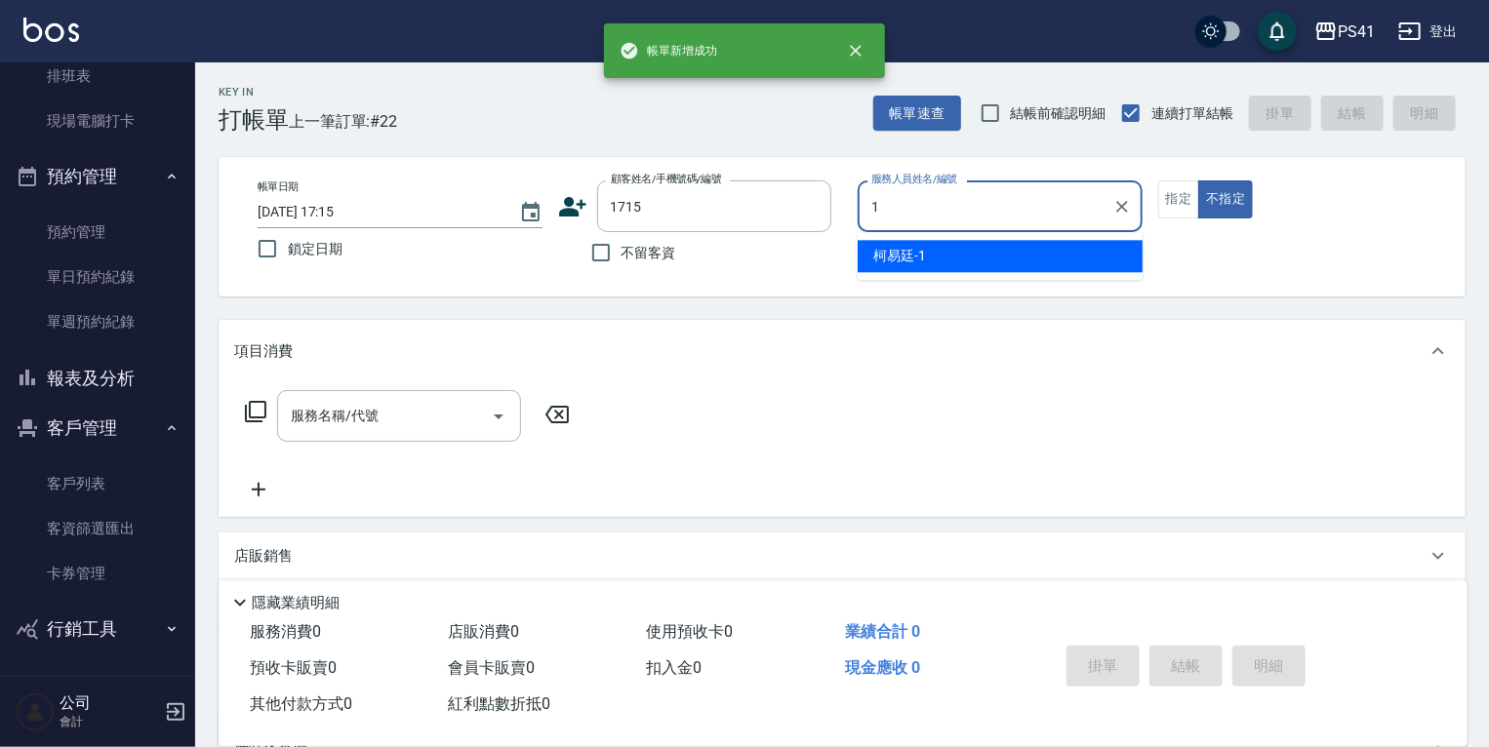
type input "[PERSON_NAME]-1"
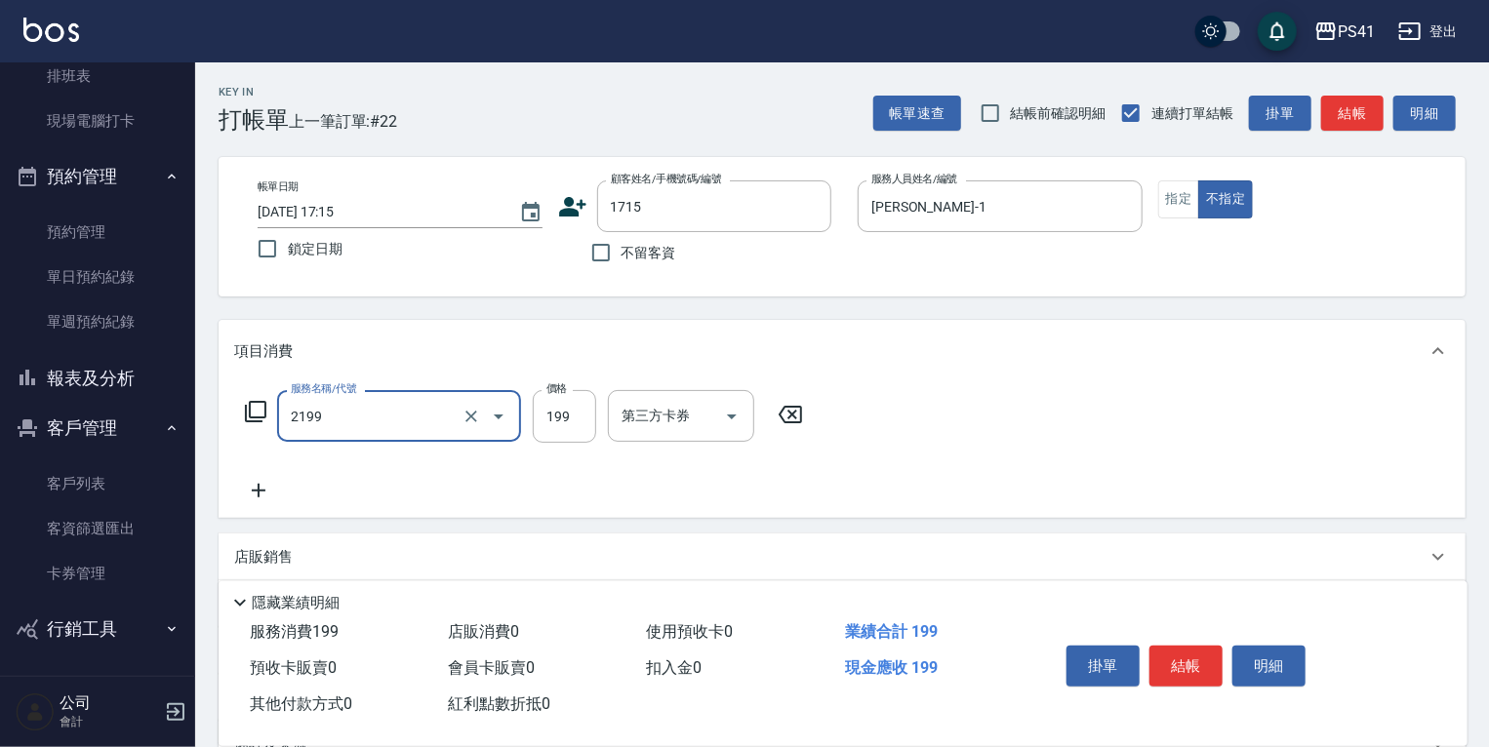
type input "不指定剪髮活動(2199)"
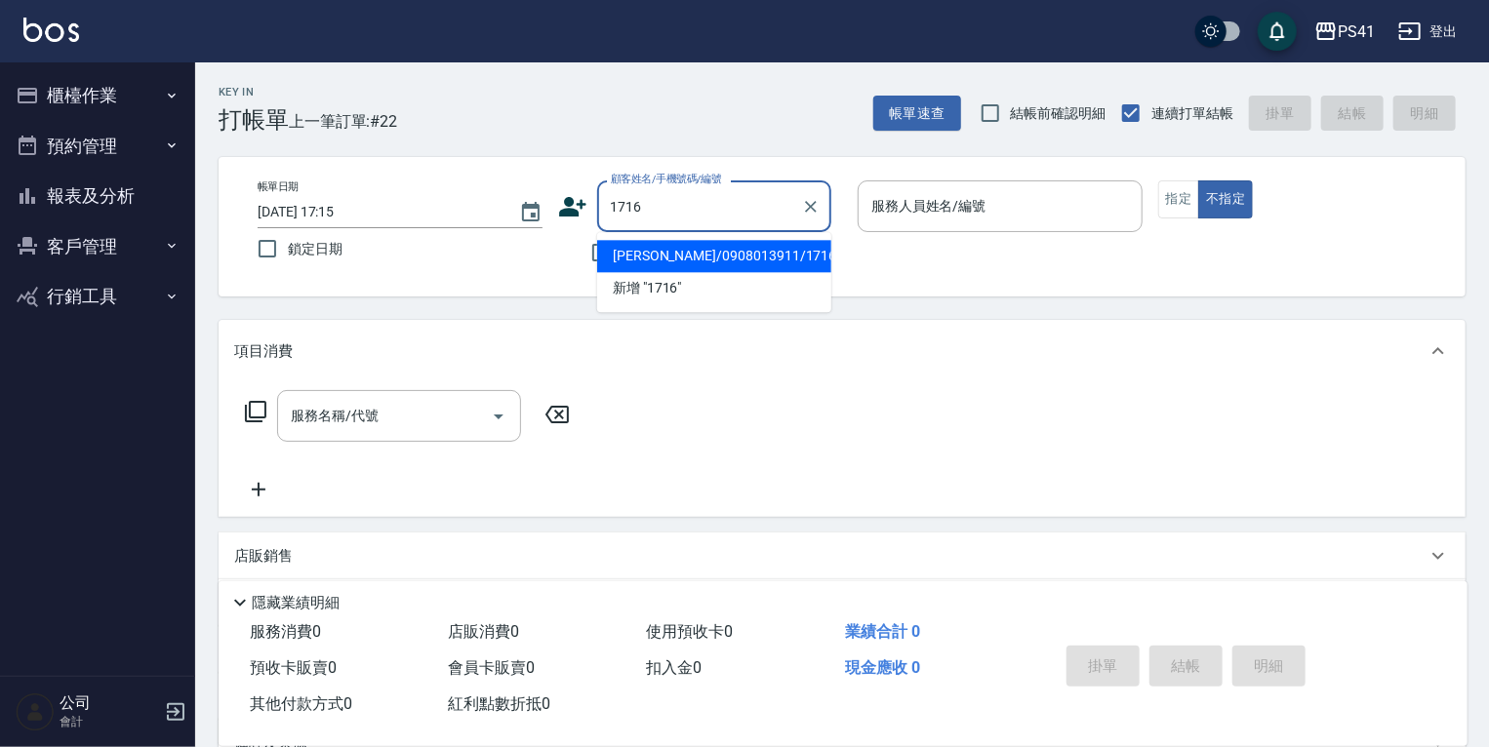
type input "[PERSON_NAME]/0908013911/1716"
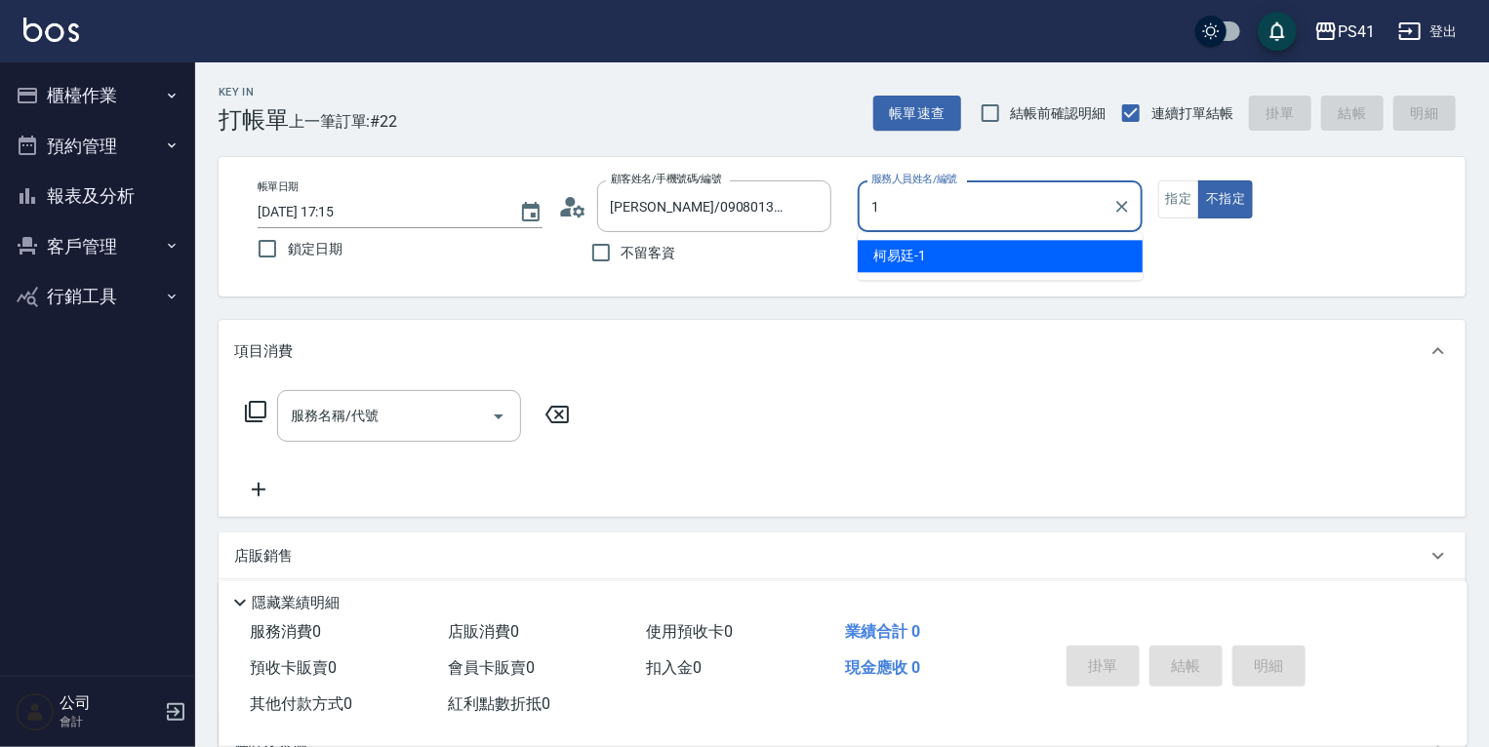
type input "[PERSON_NAME]-1"
type button "false"
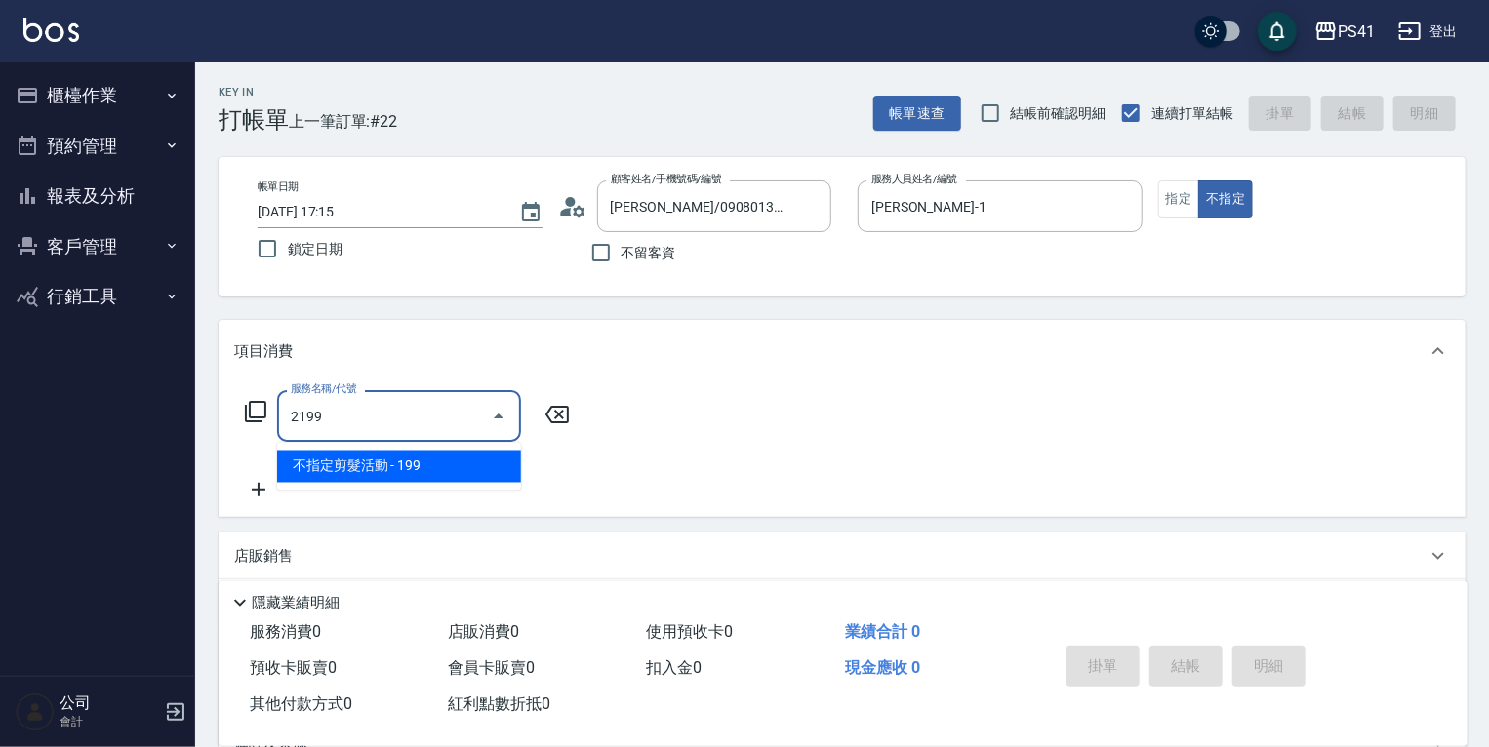
type input "不指定剪髮活動(2199)"
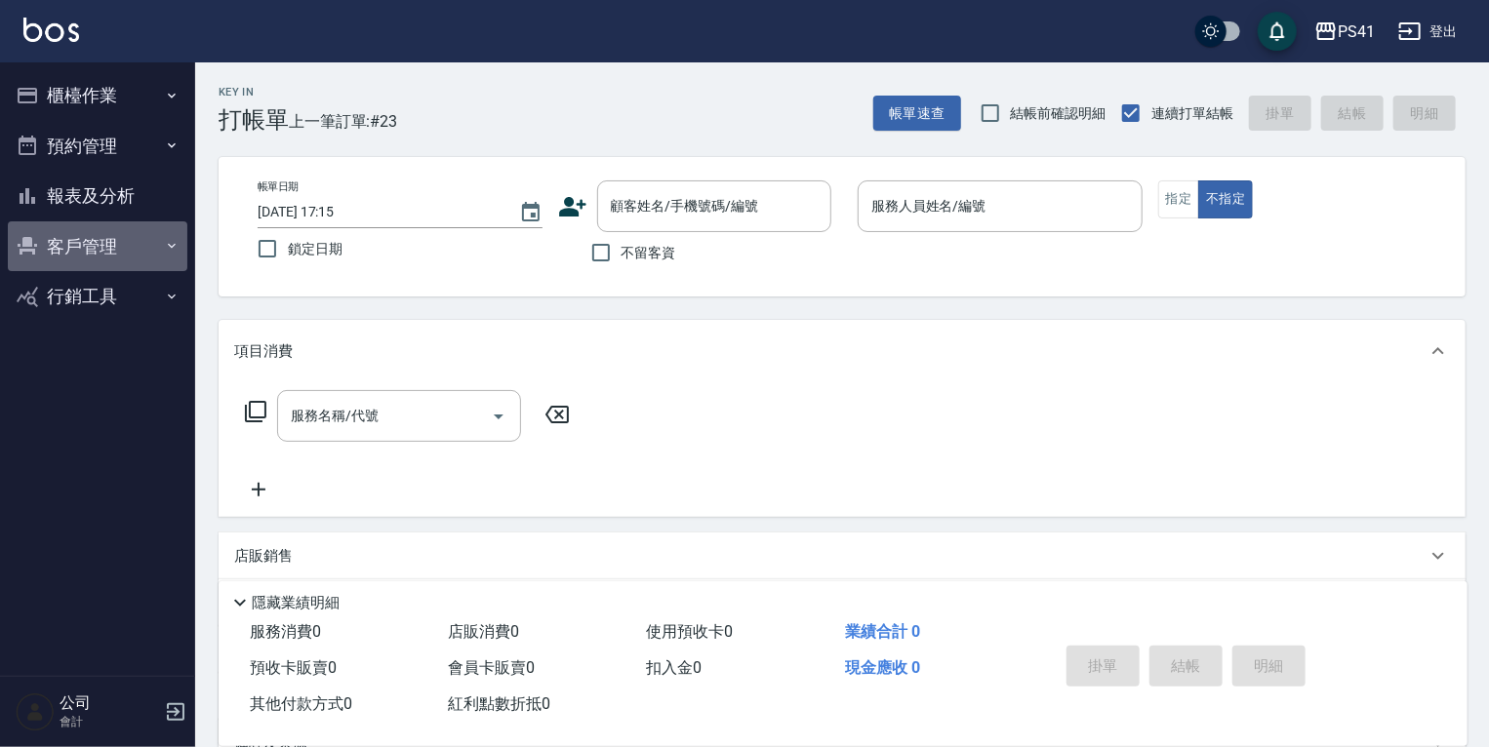
click at [101, 231] on button "客戶管理" at bounding box center [97, 246] width 179 height 51
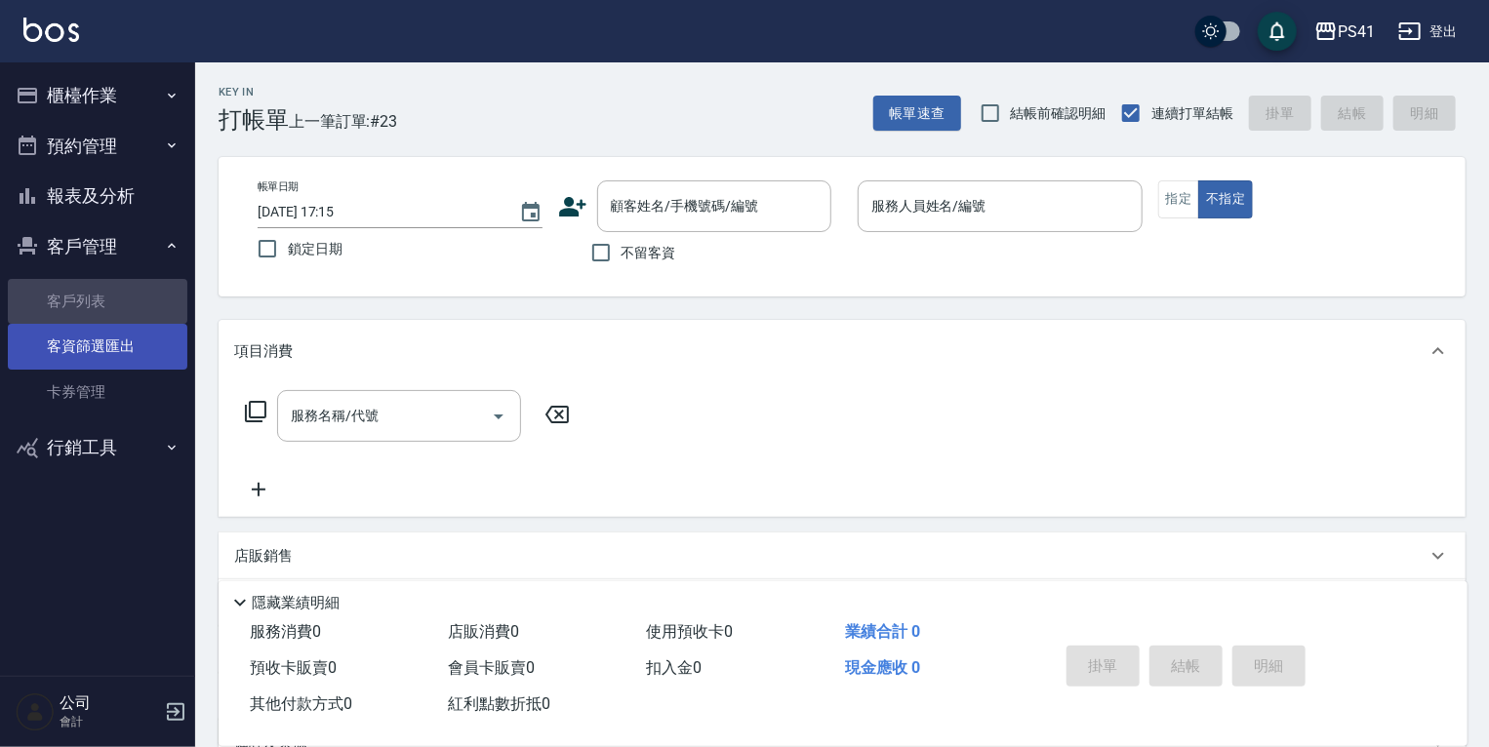
drag, startPoint x: 127, startPoint y: 302, endPoint x: 127, endPoint y: 334, distance: 31.2
click at [127, 302] on link "客戶列表" at bounding box center [97, 301] width 179 height 45
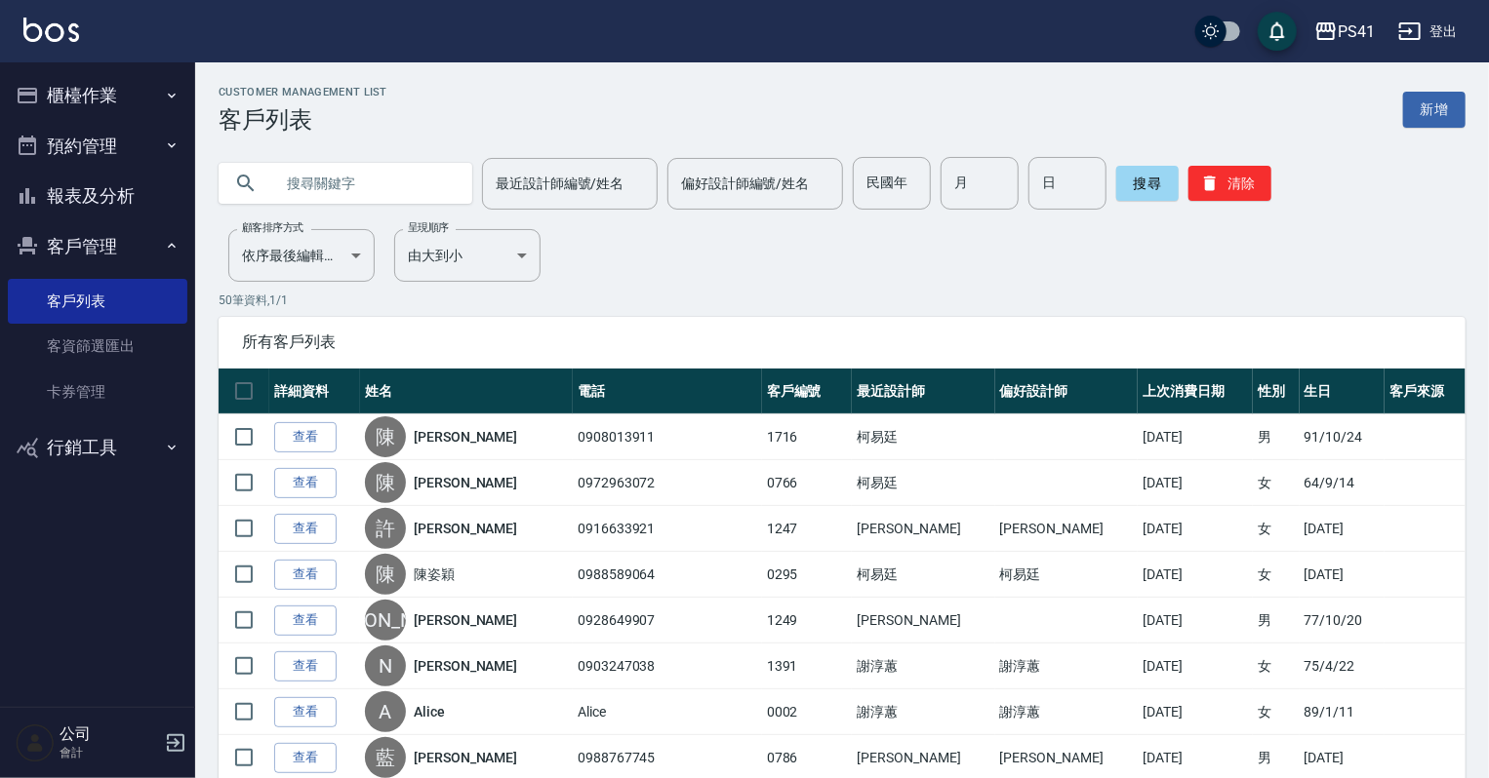
click at [369, 169] on input "text" at bounding box center [364, 183] width 183 height 53
type input "趙"
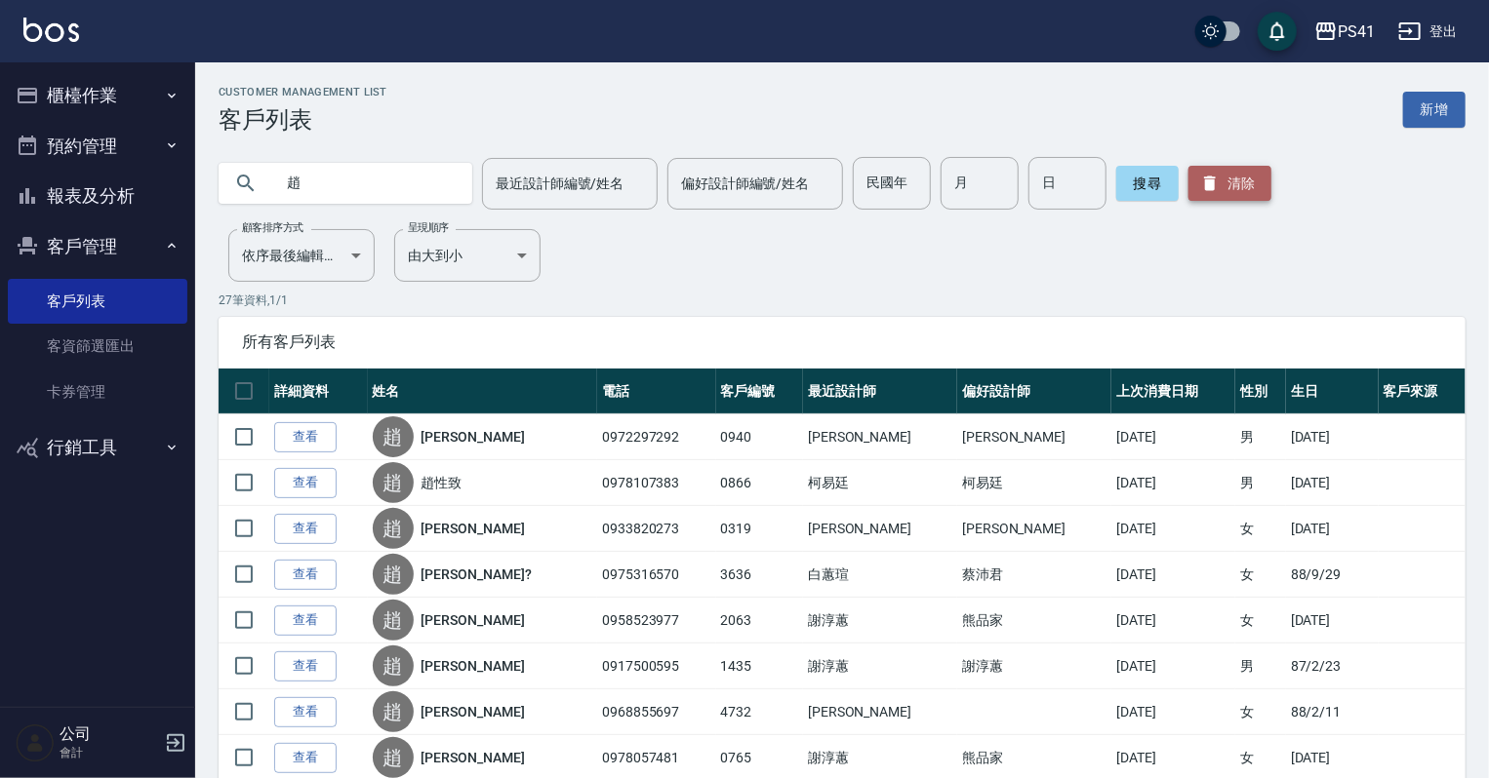
click at [1220, 199] on button "清除" at bounding box center [1229, 183] width 83 height 35
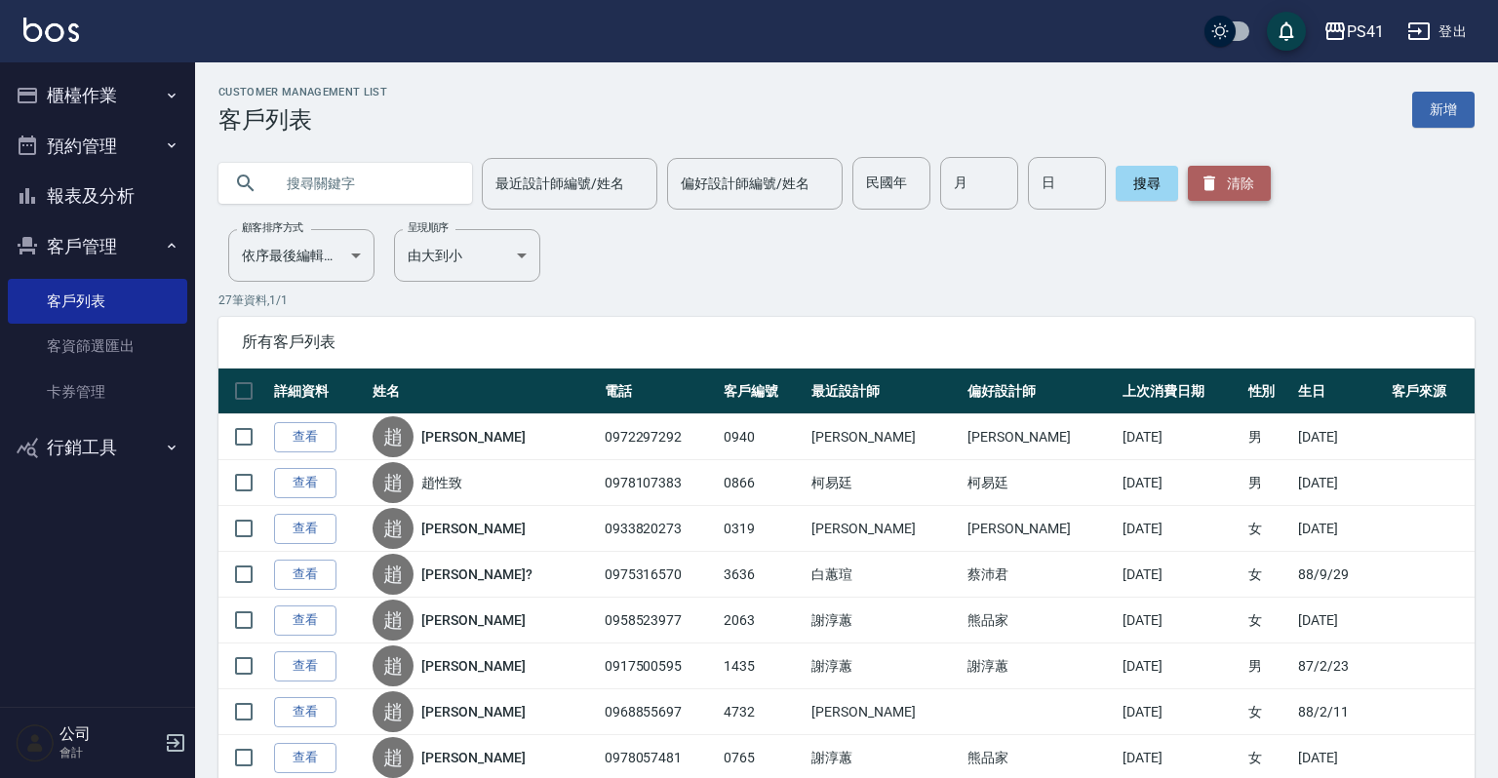
click at [1222, 197] on button "清除" at bounding box center [1229, 183] width 83 height 35
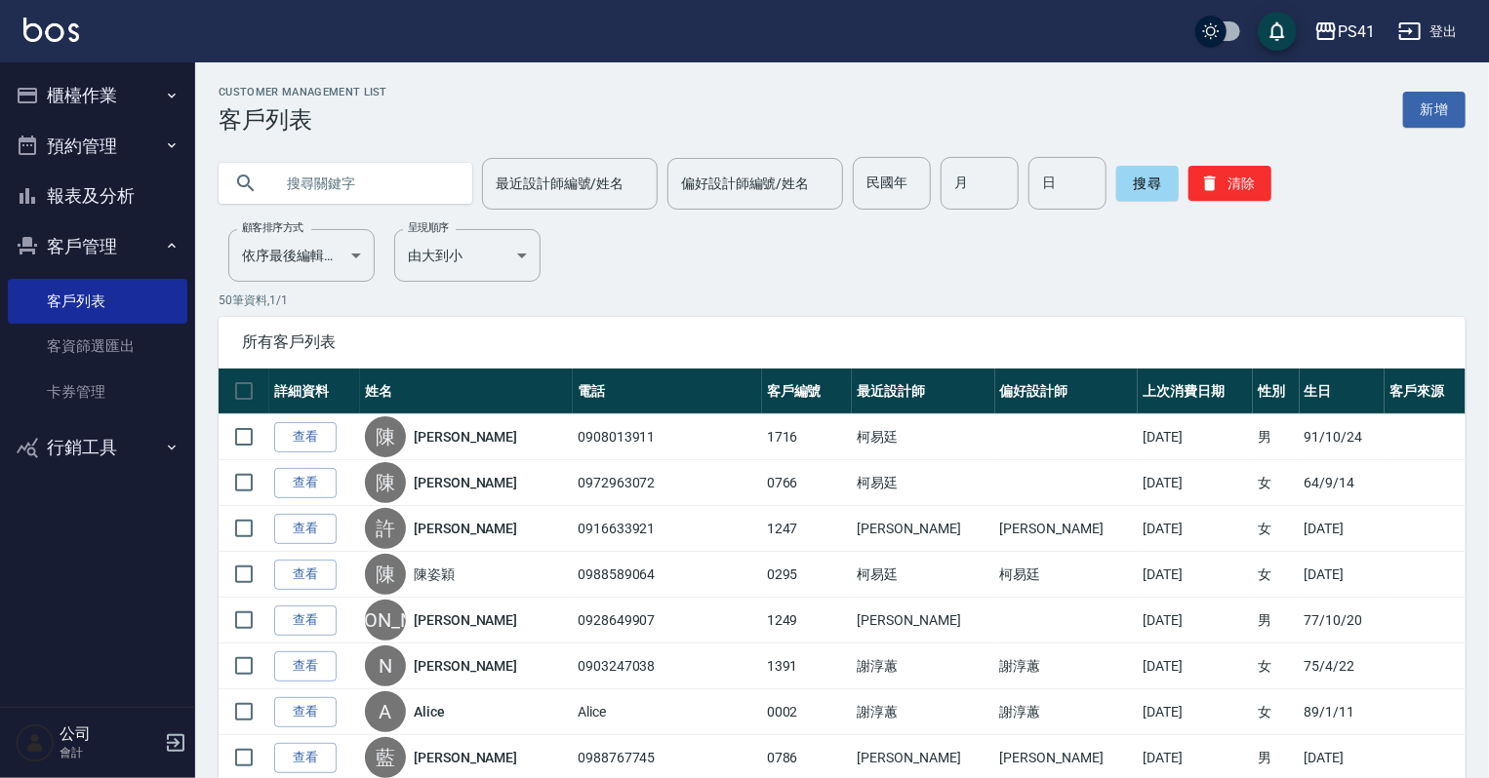
click at [446, 191] on input "text" at bounding box center [364, 183] width 183 height 53
type input "0975928282"
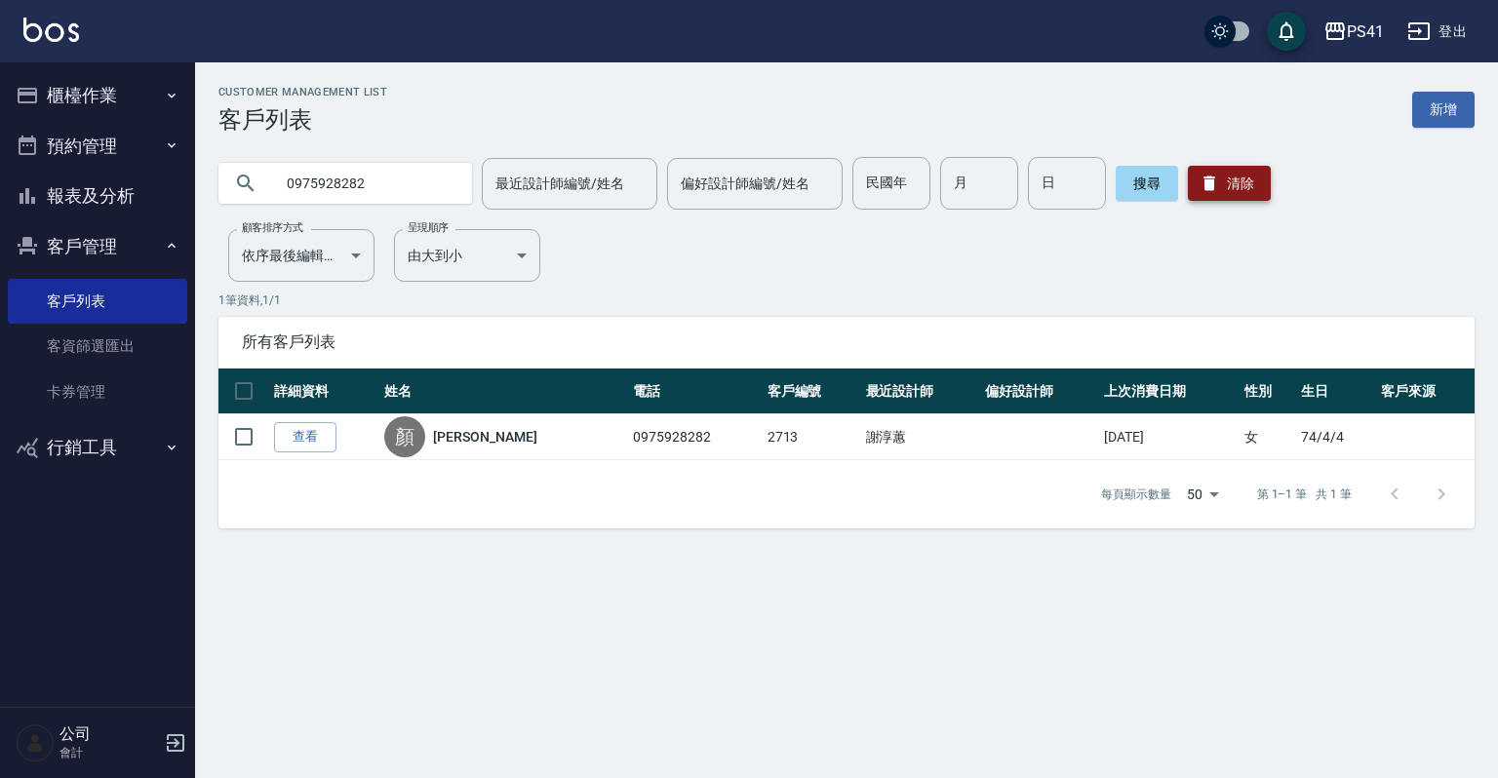
click at [1214, 180] on icon "button" at bounding box center [1210, 184] width 20 height 20
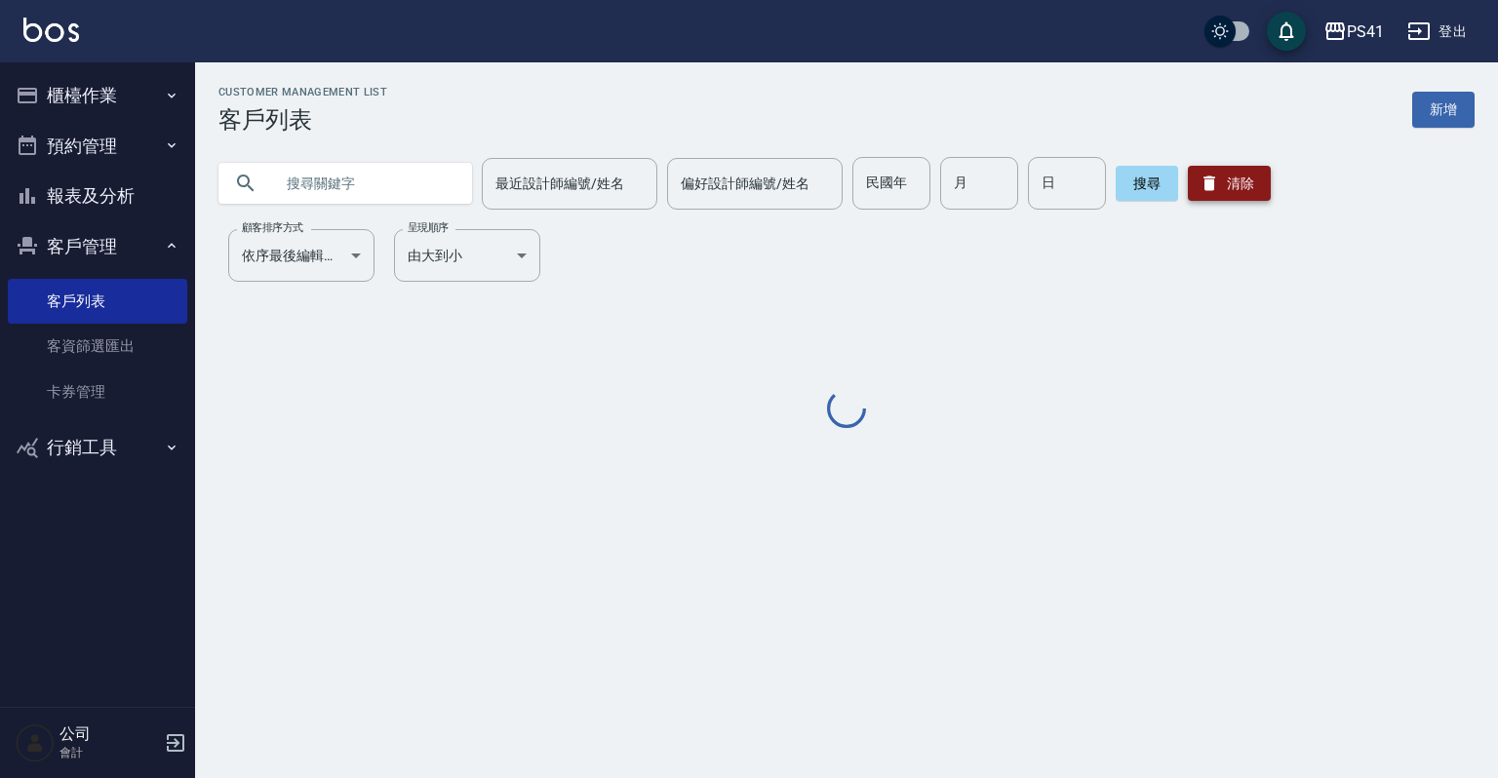
click at [1217, 174] on button "清除" at bounding box center [1229, 183] width 83 height 35
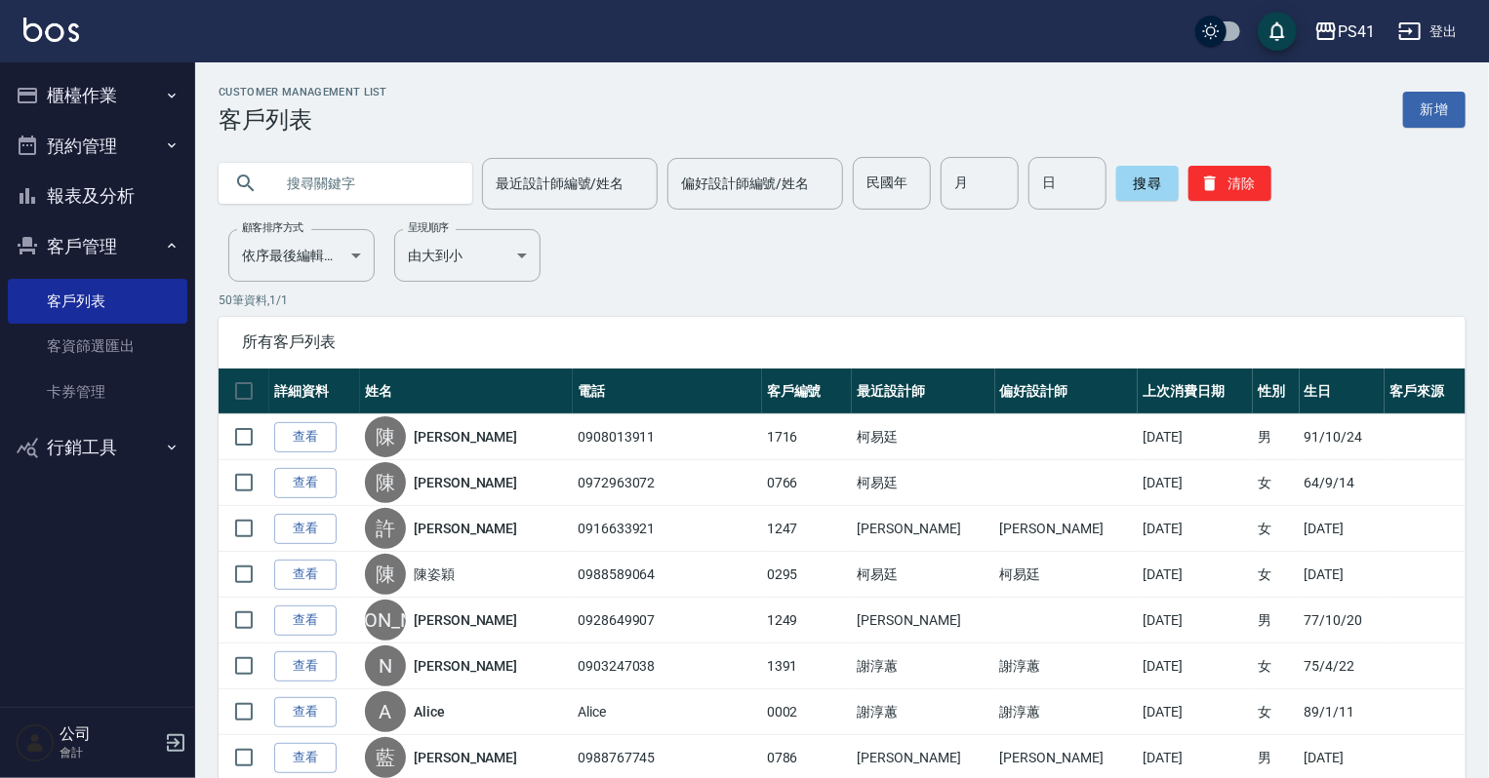
click at [310, 180] on input "text" at bounding box center [364, 183] width 183 height 53
type input "0926306602"
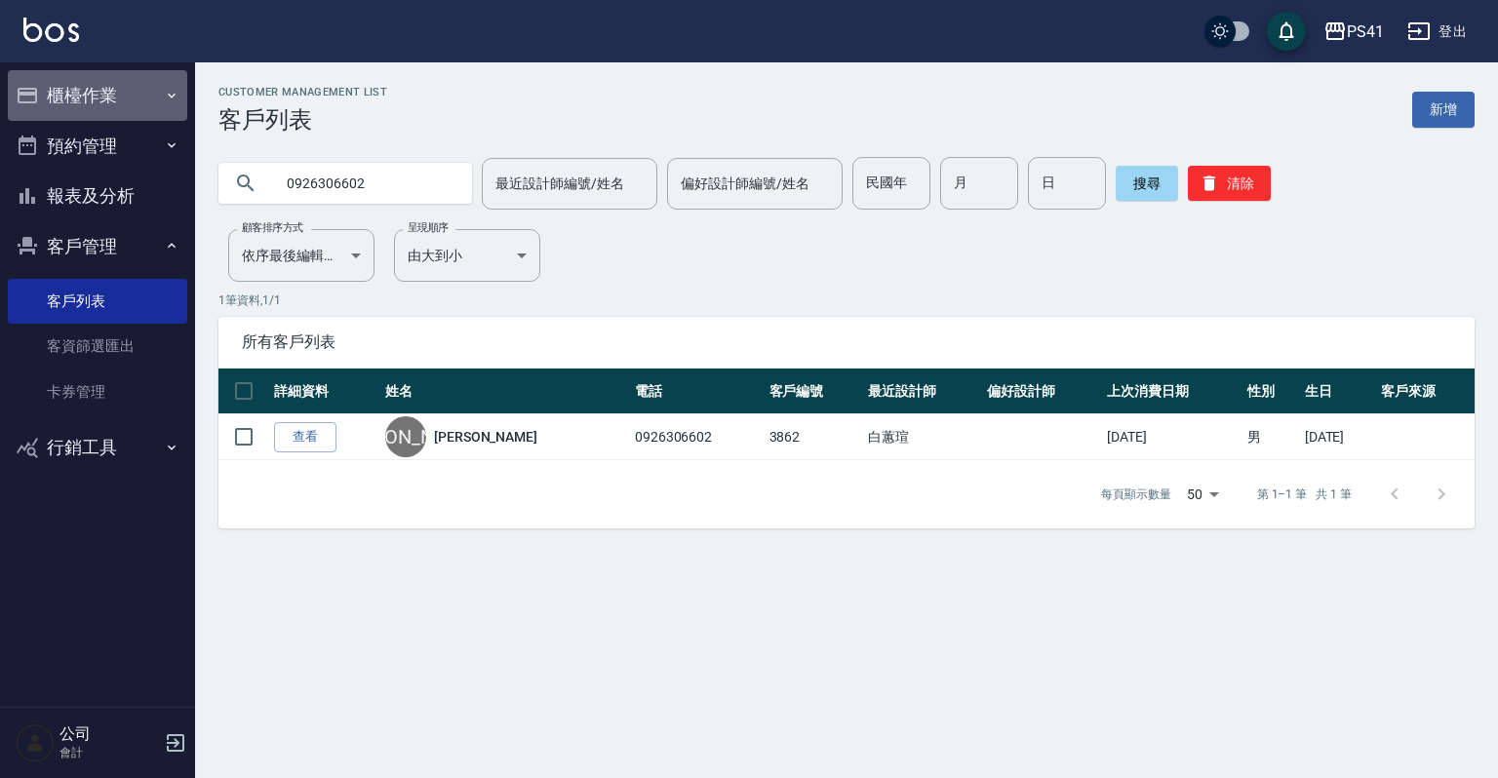
click at [100, 94] on button "櫃檯作業" at bounding box center [97, 95] width 179 height 51
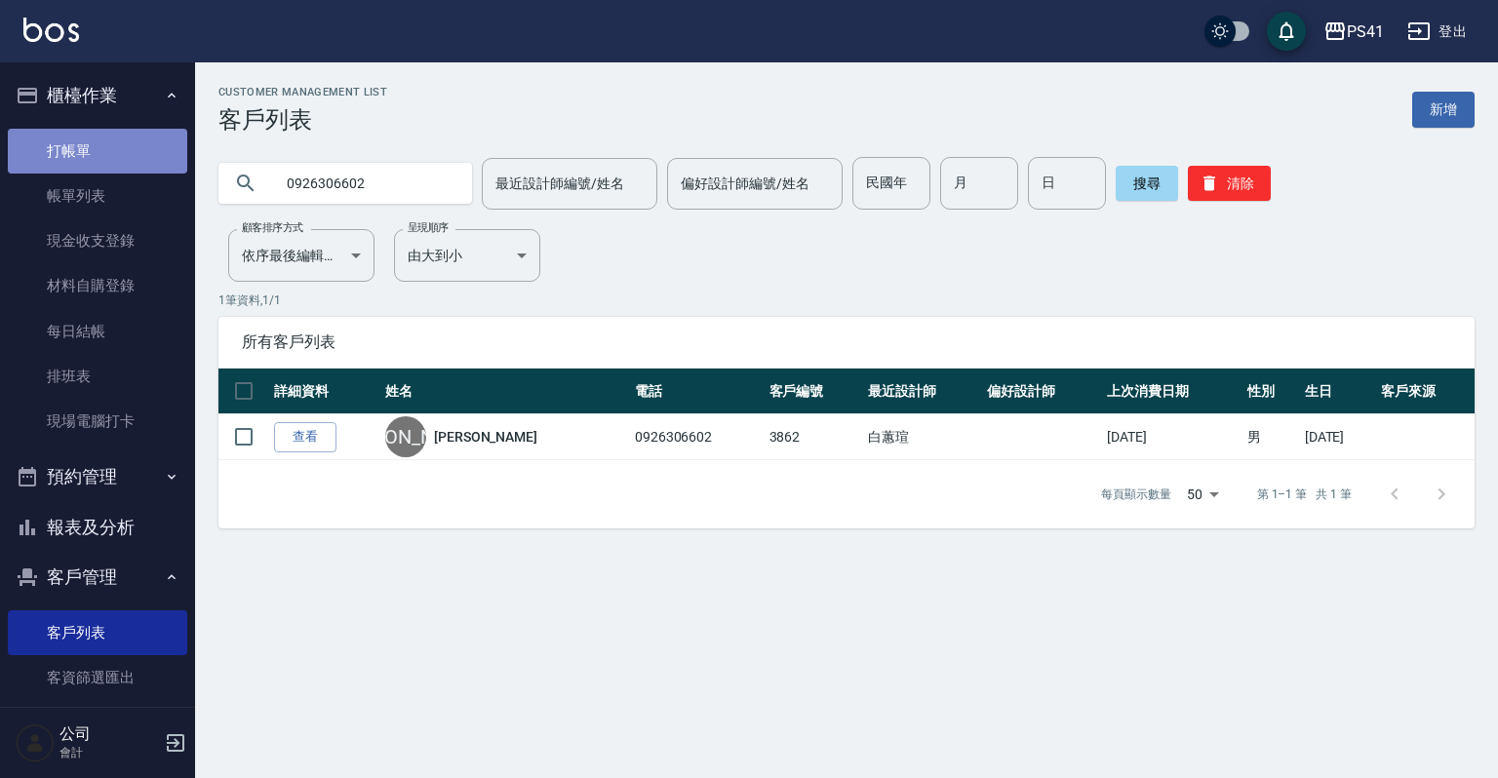
click at [98, 149] on link "打帳單" at bounding box center [97, 151] width 179 height 45
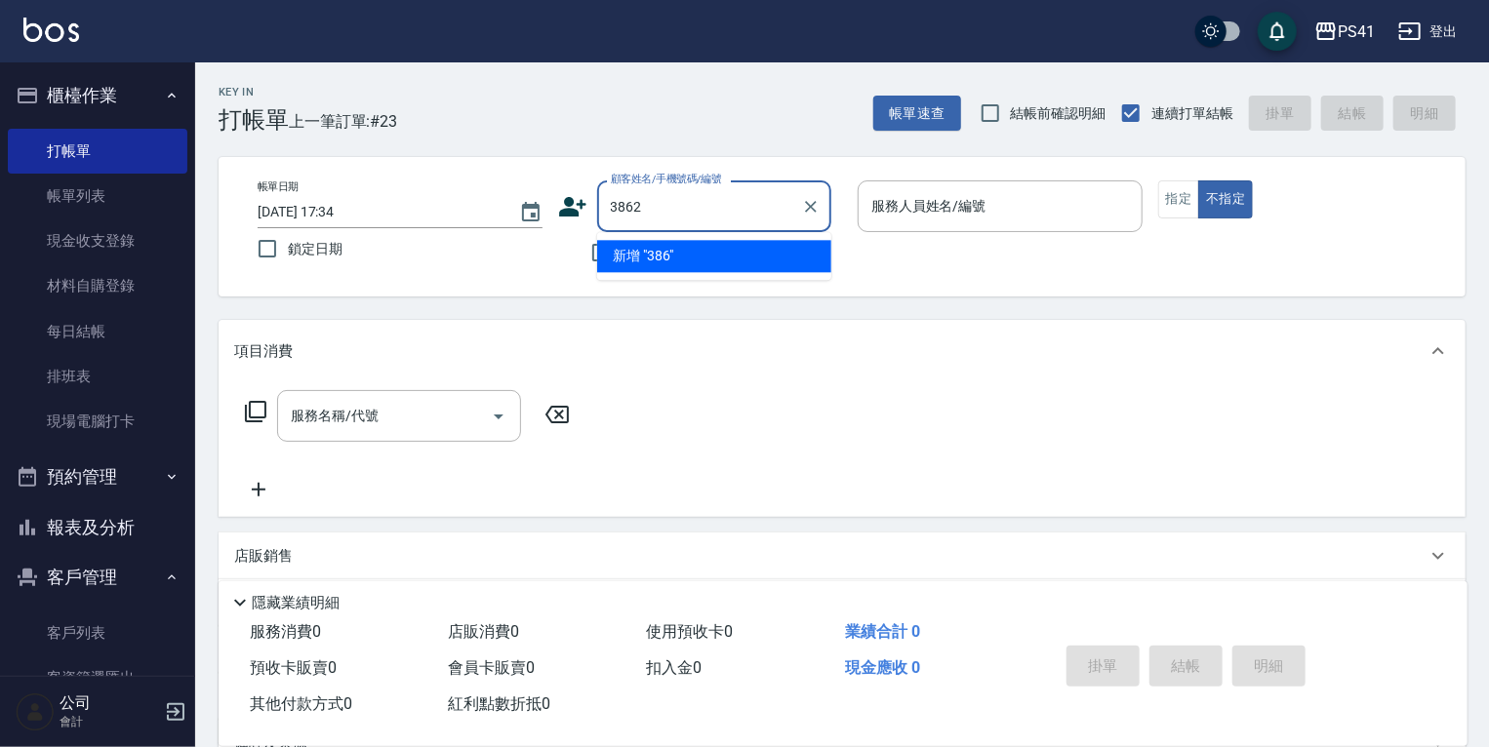
type input "3862"
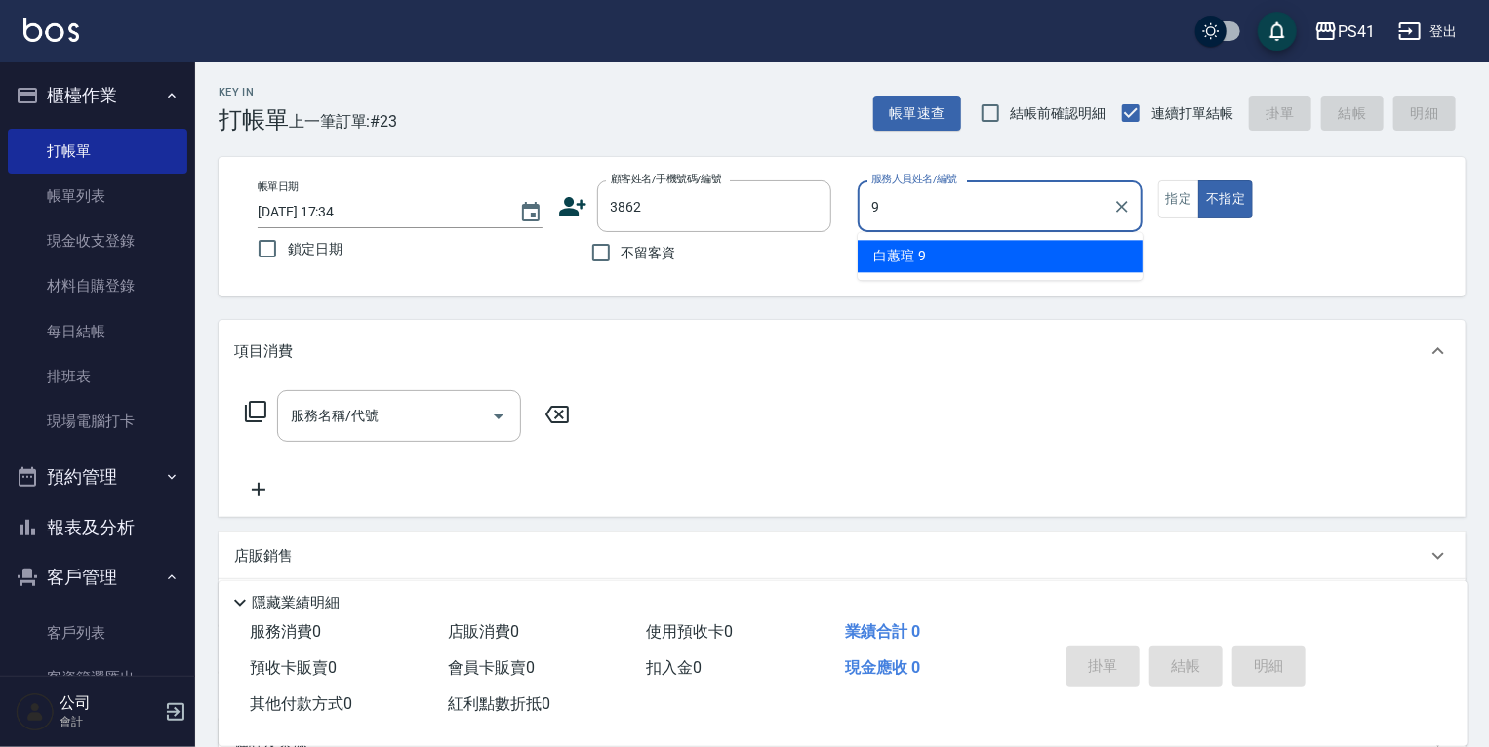
type input "白蕙瑄-9"
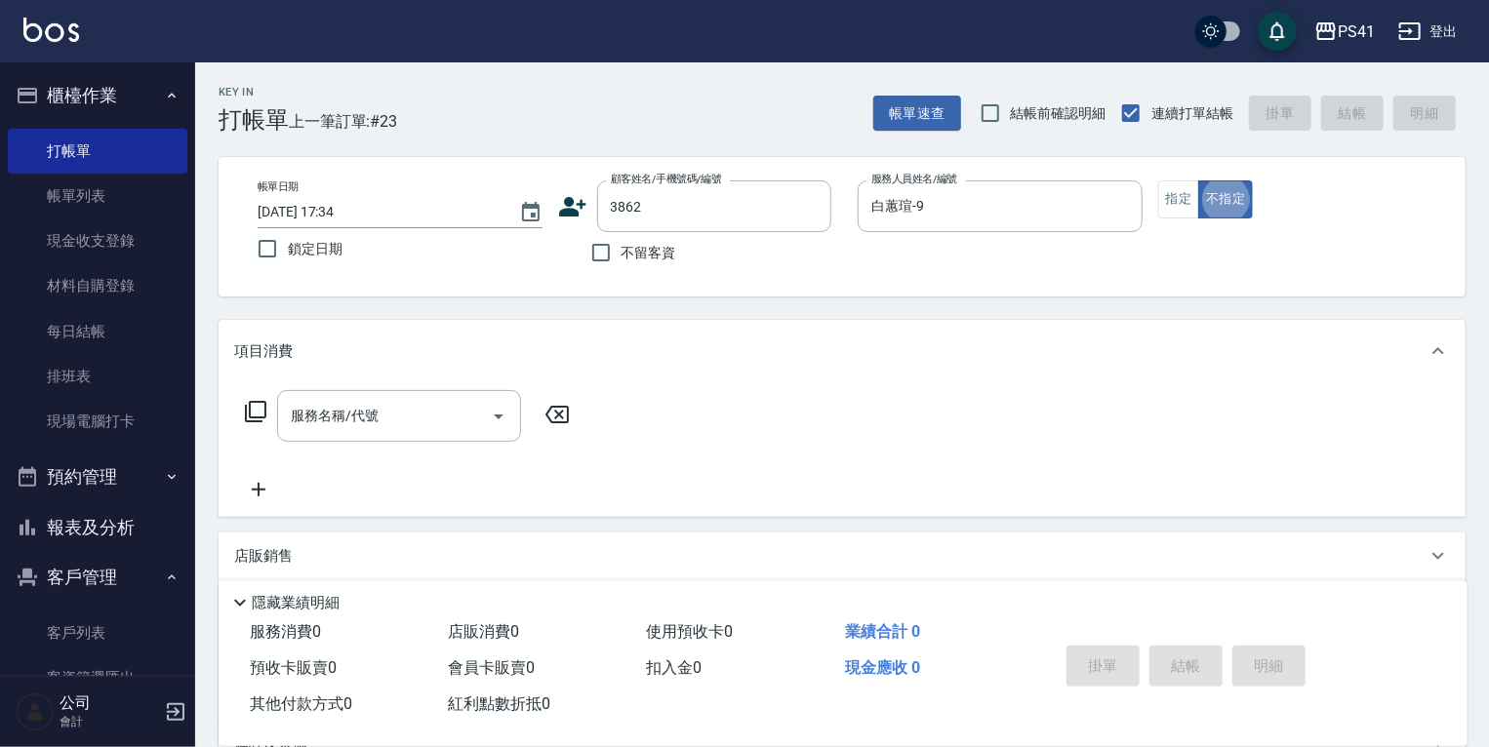
type button "false"
type input "[PERSON_NAME]/0926306602/3862"
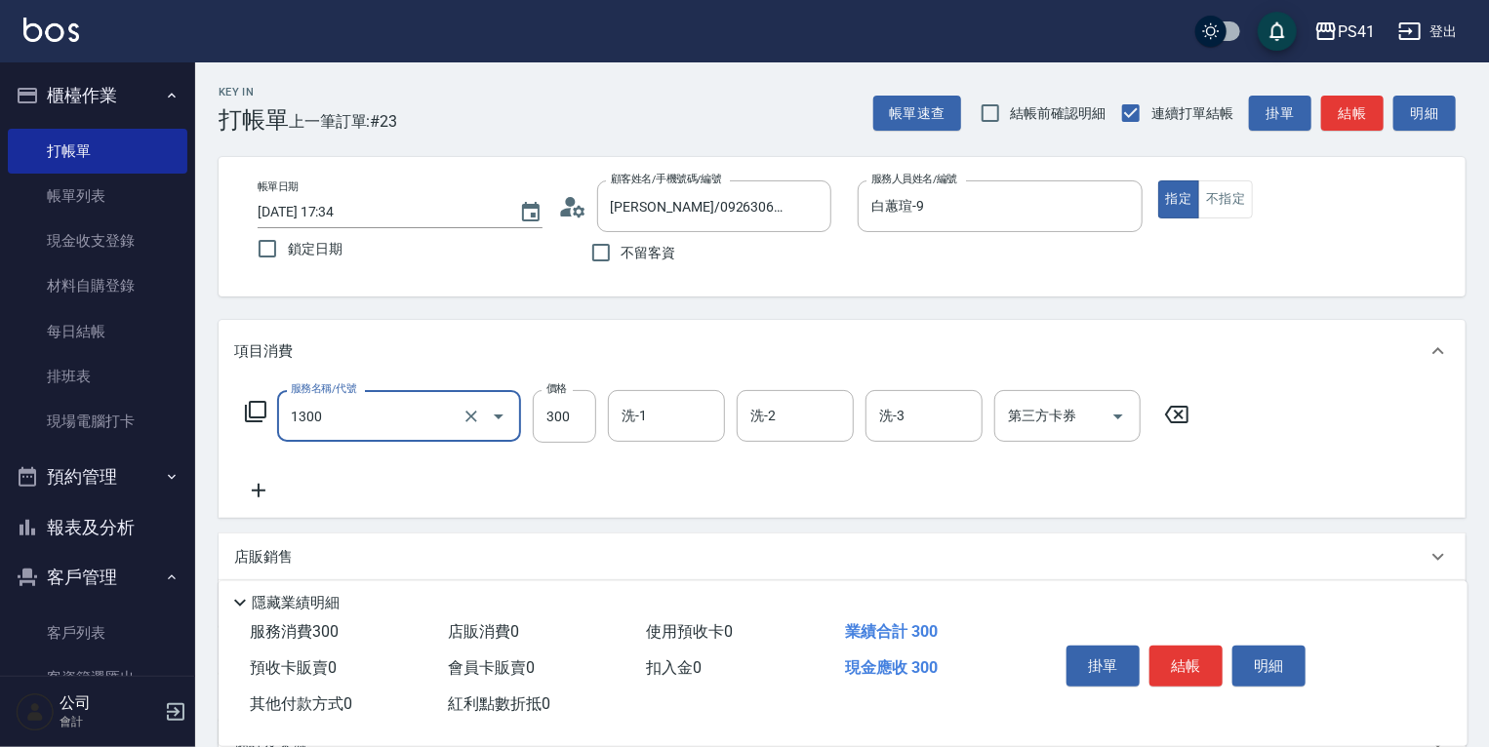
type input "洗髮300(1300)"
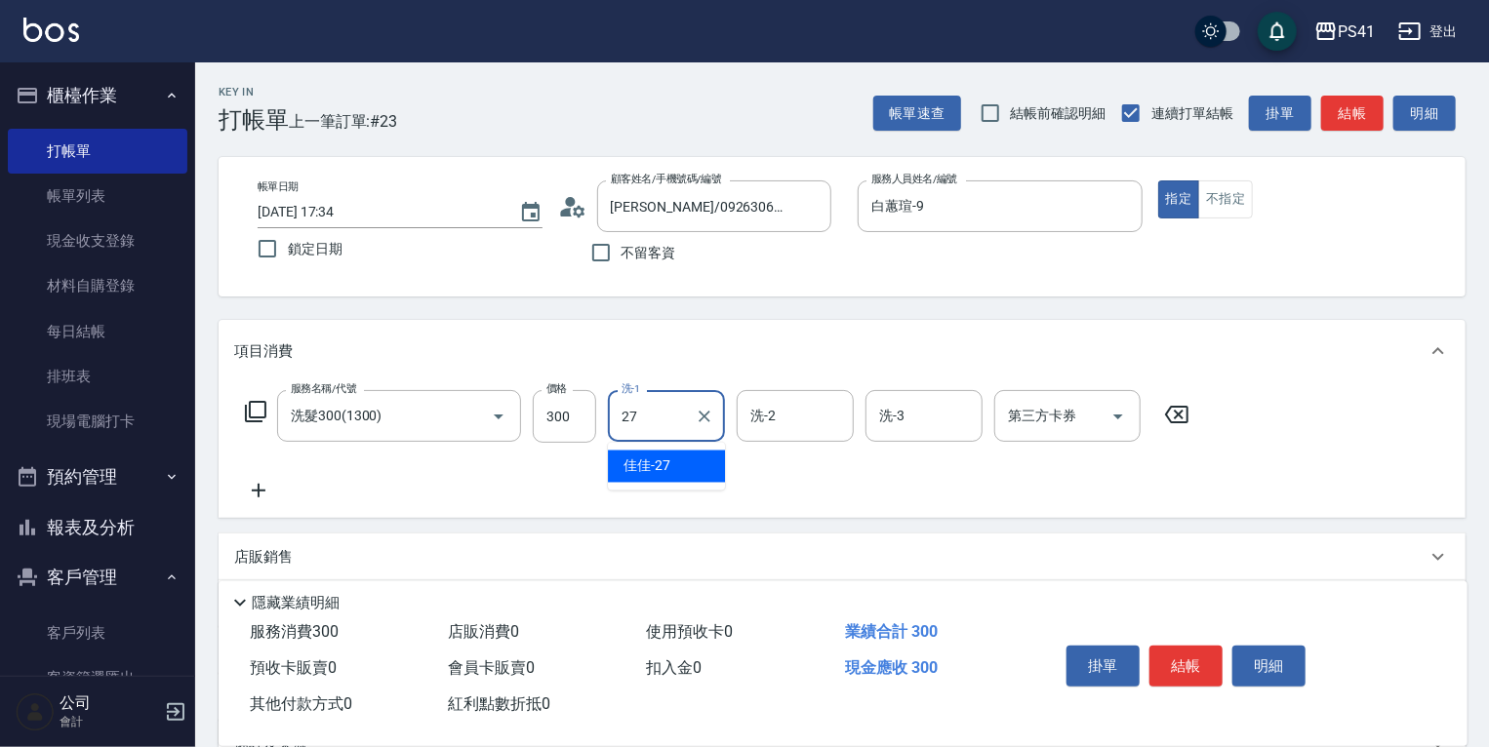
type input "佳佳-27"
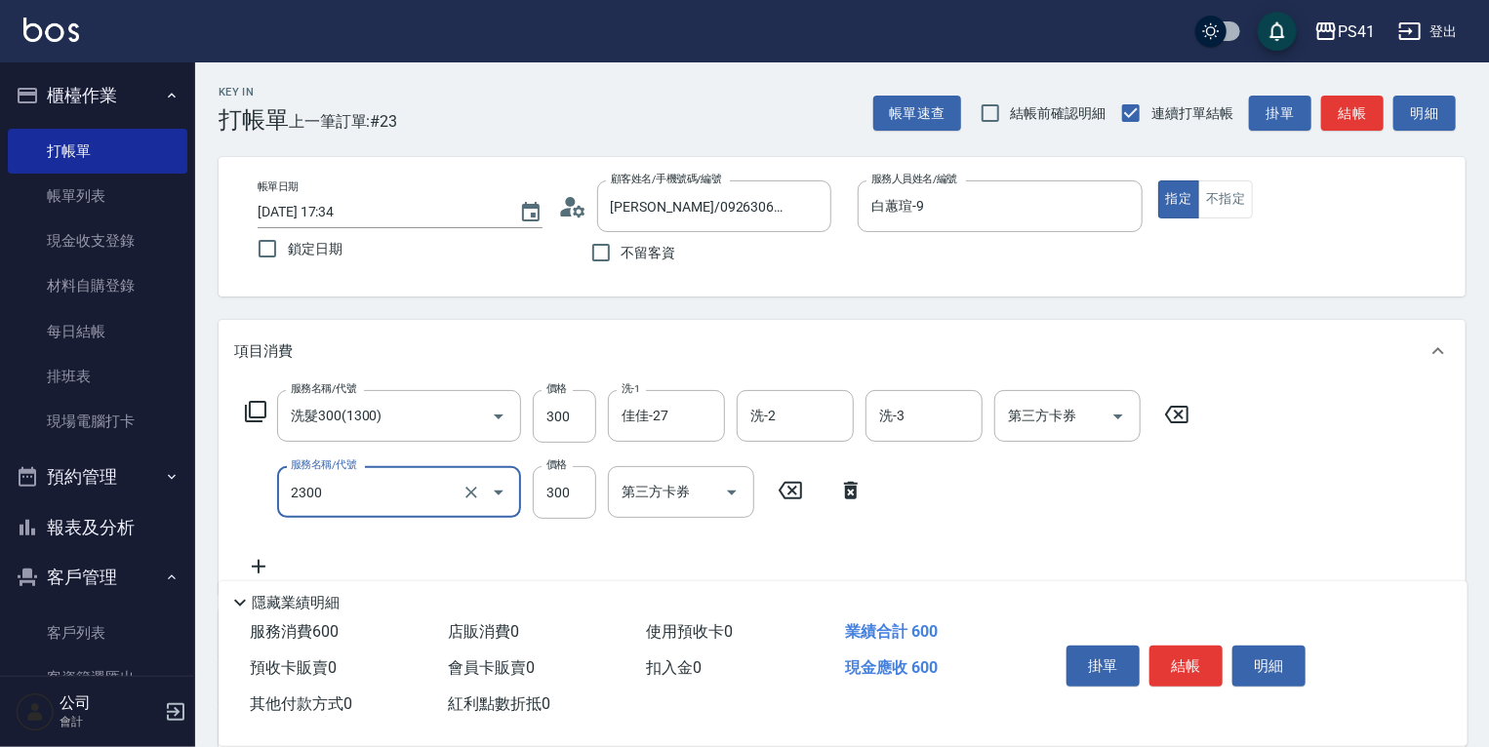
type input "剪髮(2300)"
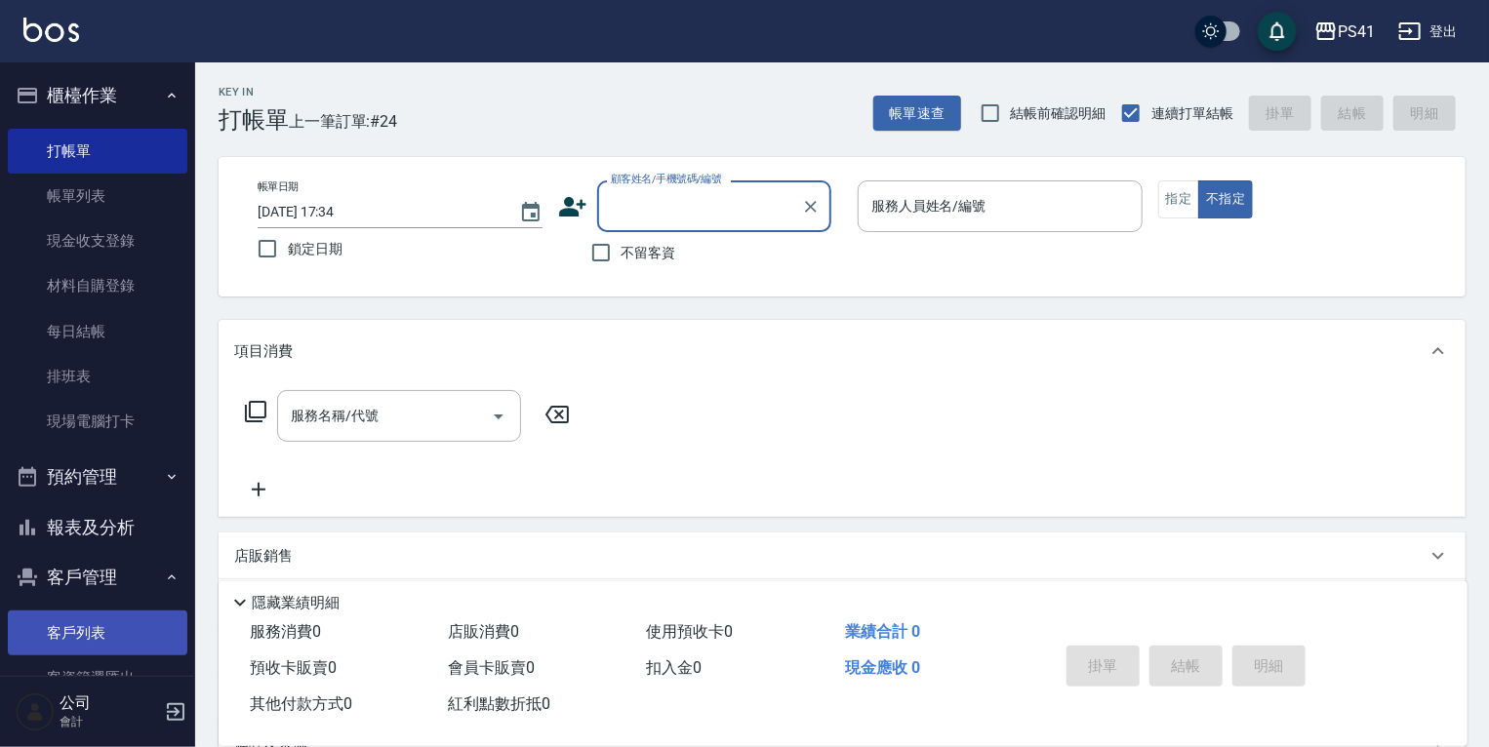
click at [74, 642] on link "客戶列表" at bounding box center [97, 633] width 179 height 45
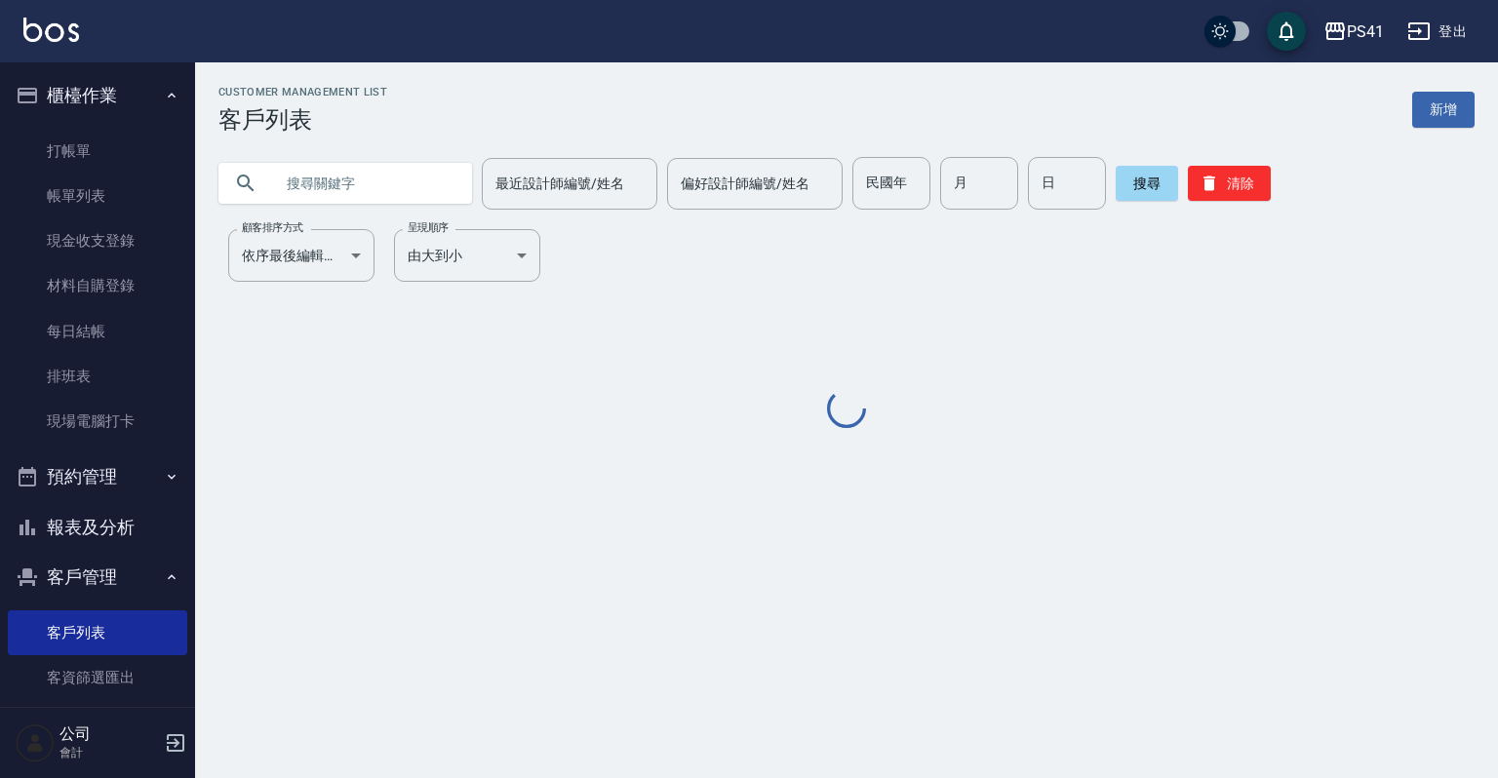
click at [367, 180] on input "text" at bounding box center [364, 183] width 183 height 53
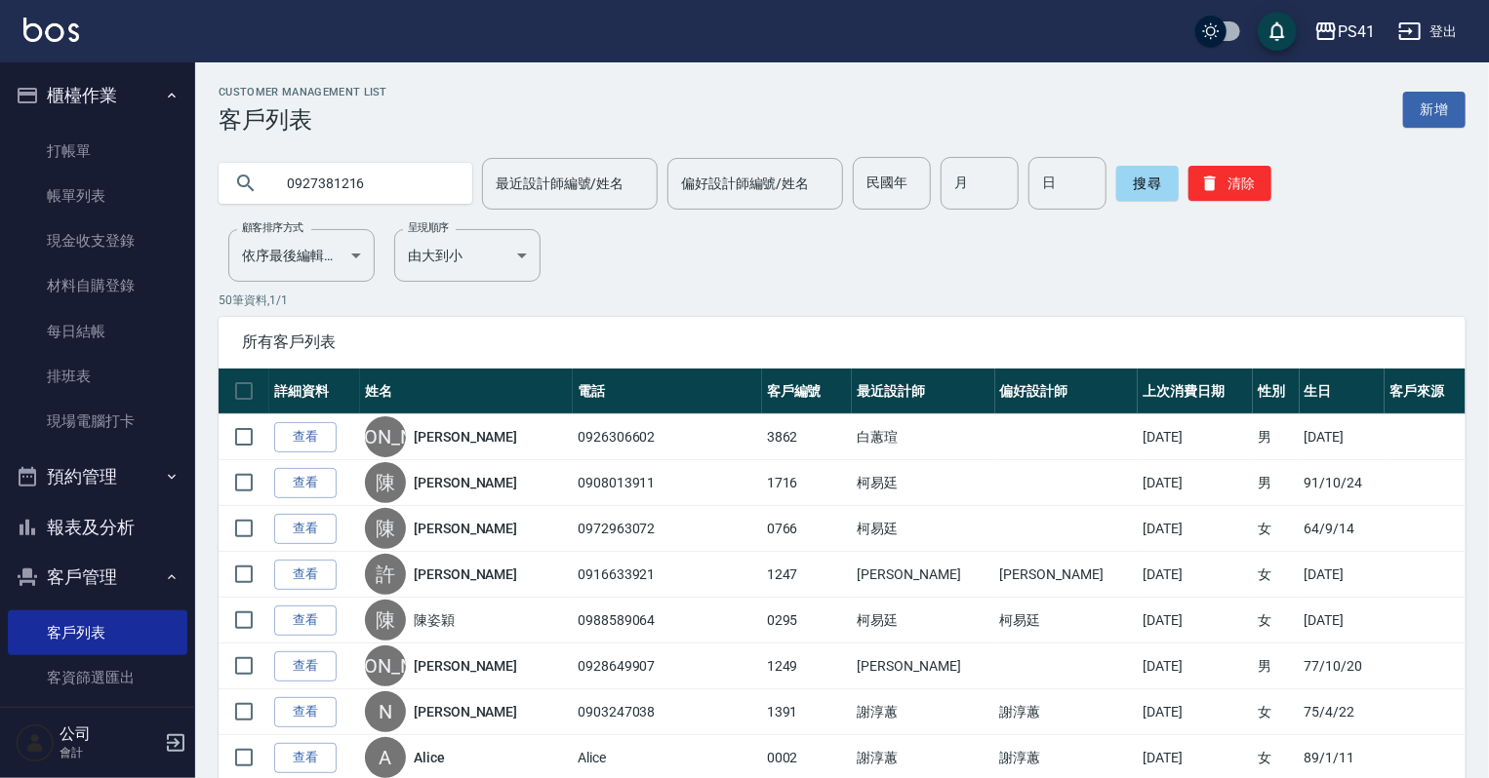
type input "0927381216"
